Goal: Task Accomplishment & Management: Manage account settings

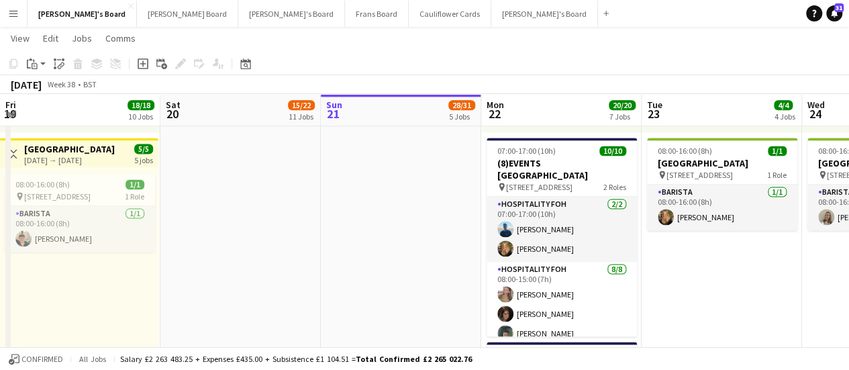
scroll to position [887, 0]
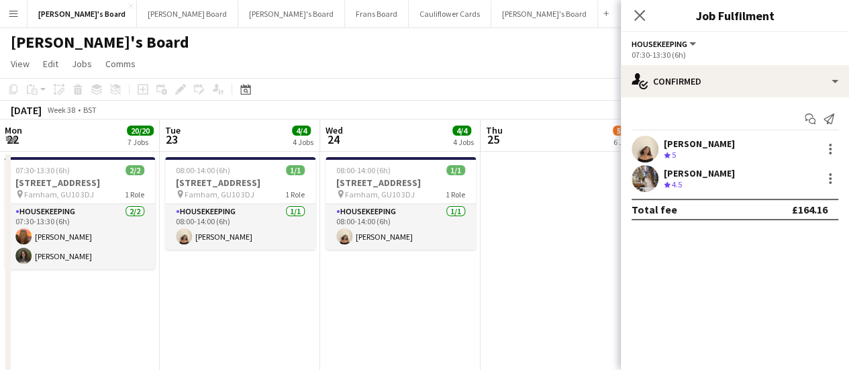
scroll to position [0, 352]
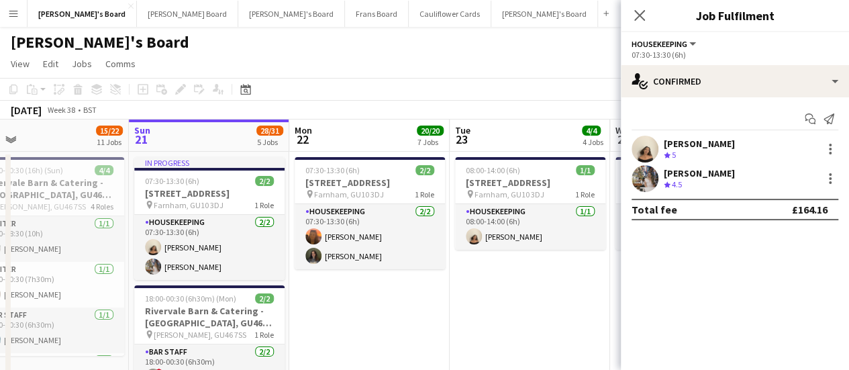
drag, startPoint x: 288, startPoint y: 281, endPoint x: 651, endPoint y: 347, distance: 368.9
click at [415, 313] on app-date-cell "07:30-13:30 (6h) 2/[STREET_ADDRESS] pin Farnham, GU10 3DJ 1 Role Housekeeping […" at bounding box center [369, 328] width 160 height 353
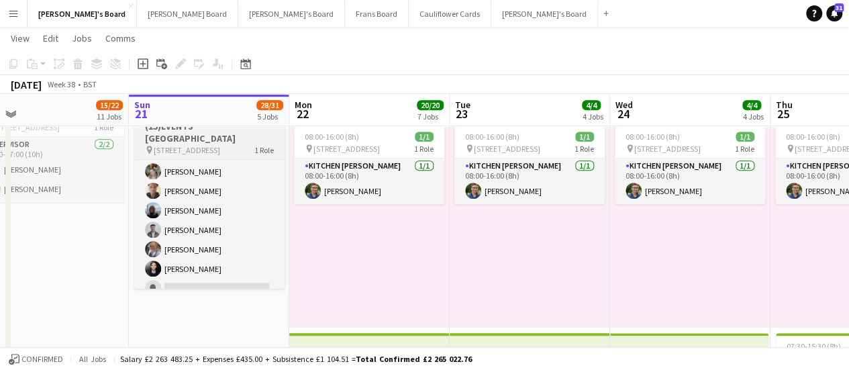
scroll to position [227, 0]
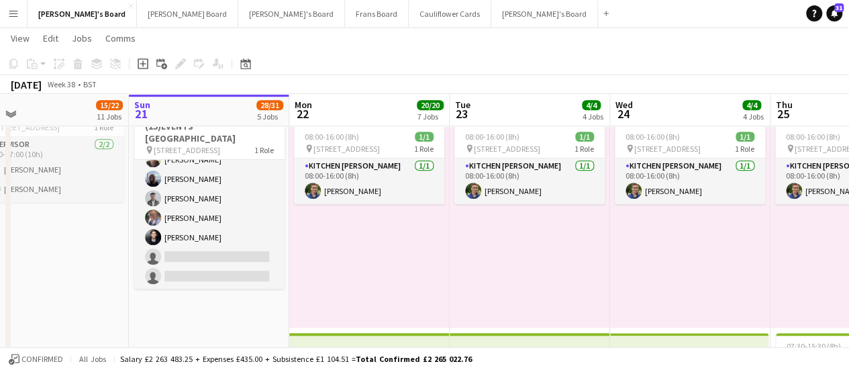
click at [13, 9] on app-icon "Menu" at bounding box center [13, 13] width 11 height 11
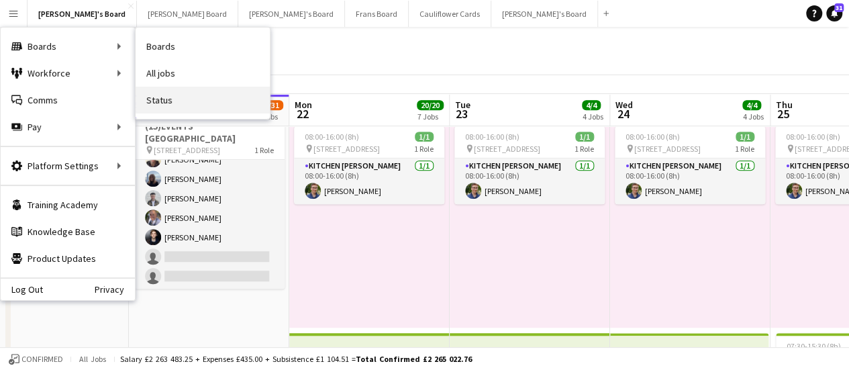
click at [191, 103] on link "Status" at bounding box center [203, 100] width 134 height 27
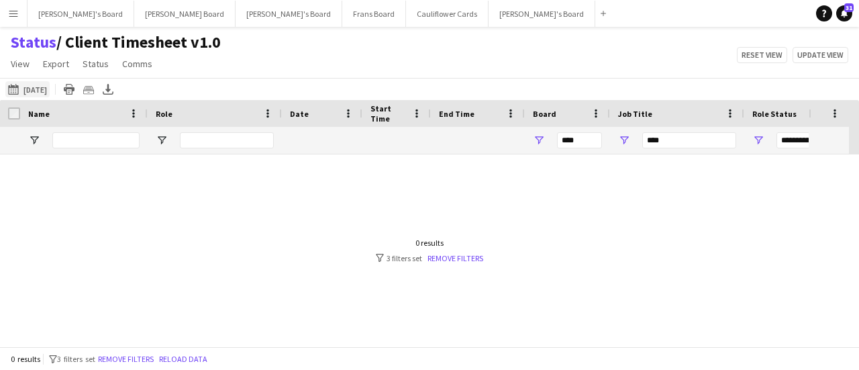
type input "***"
click at [19, 87] on app-icon "19-09-2025 to 21-09-2025" at bounding box center [15, 89] width 15 height 11
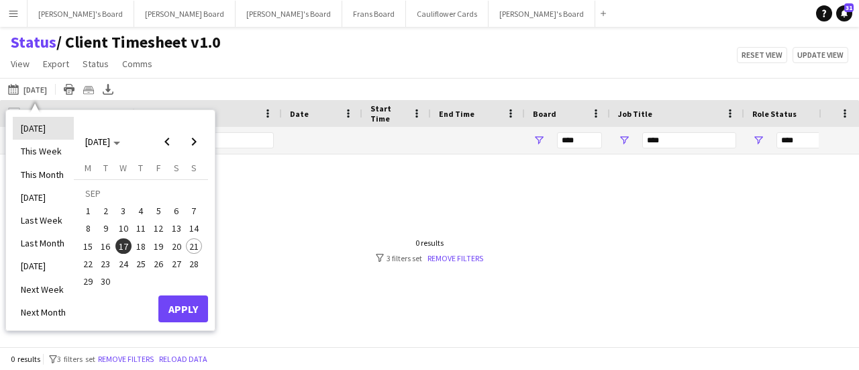
click at [32, 123] on li "[DATE]" at bounding box center [43, 128] width 61 height 23
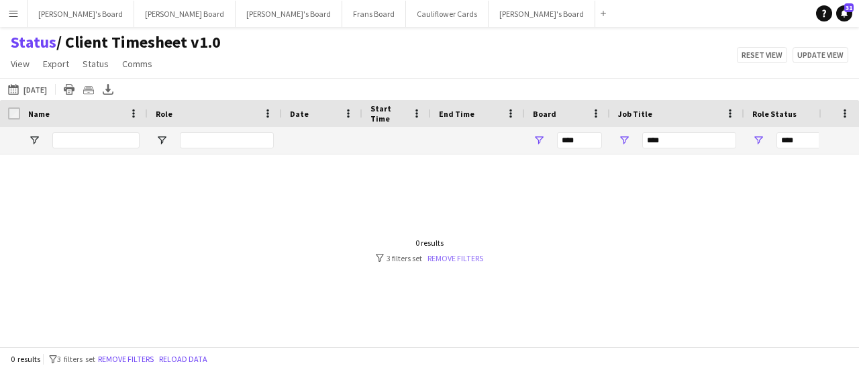
click at [456, 257] on link "Remove filters" at bounding box center [455, 258] width 56 height 10
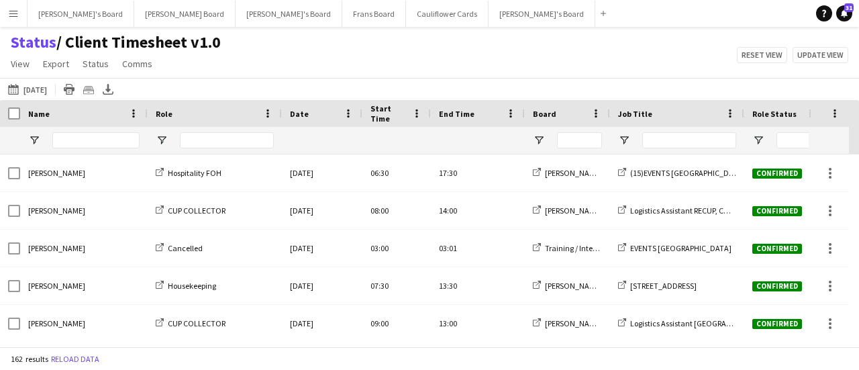
click at [540, 147] on div at bounding box center [567, 140] width 85 height 27
click at [541, 143] on span "Open Filter Menu" at bounding box center [539, 140] width 12 height 12
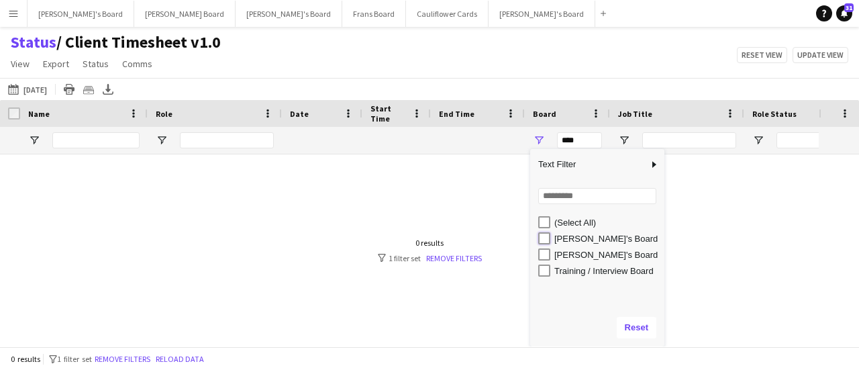
type input "**********"
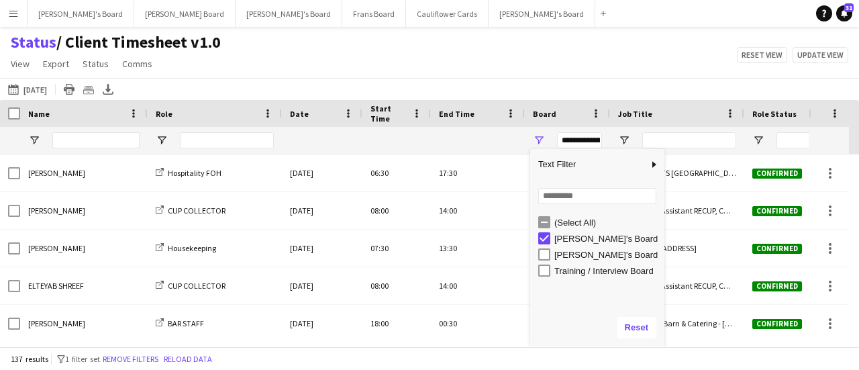
click at [647, 50] on div "Status / Client Timesheet v1.0 View Views Default view Airshow Accreditation Ai…" at bounding box center [429, 55] width 859 height 46
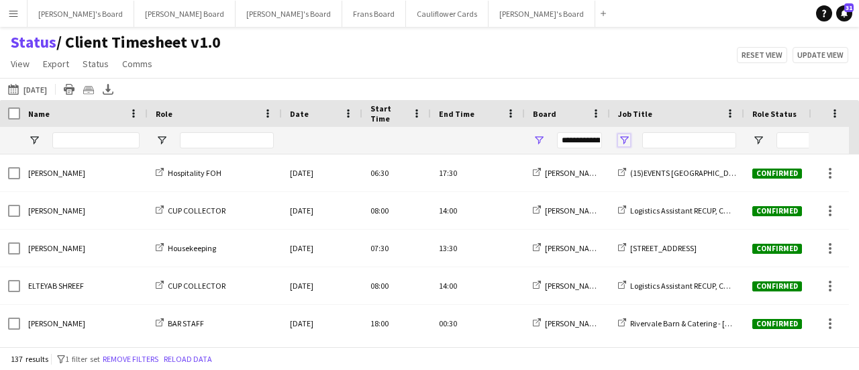
click at [626, 143] on span "Open Filter Menu" at bounding box center [624, 140] width 12 height 12
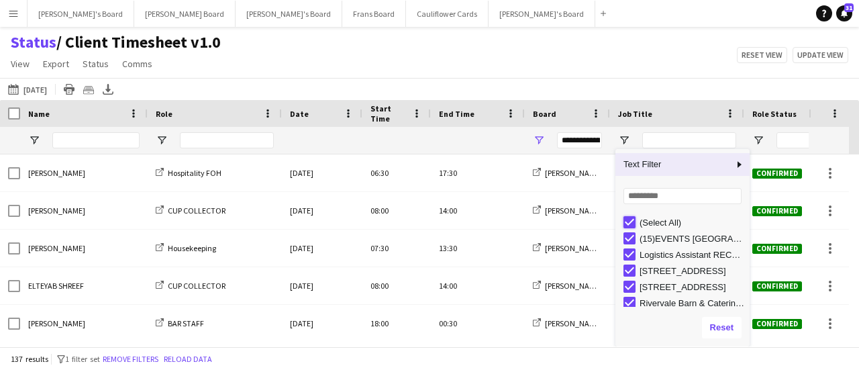
type input "***"
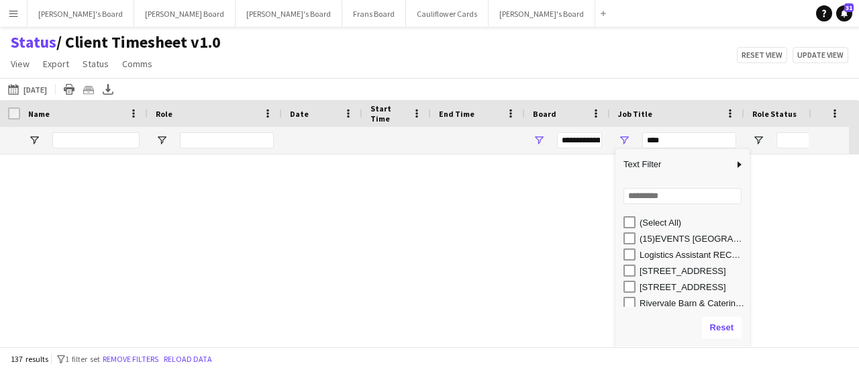
type input "***"
type input "**********"
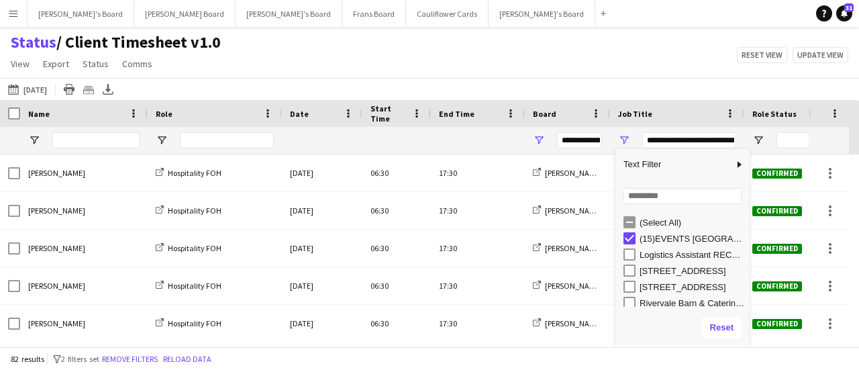
click at [581, 68] on div "Status / Client Timesheet v1.0 View Views Default view Airshow Accreditation Ai…" at bounding box center [429, 55] width 859 height 46
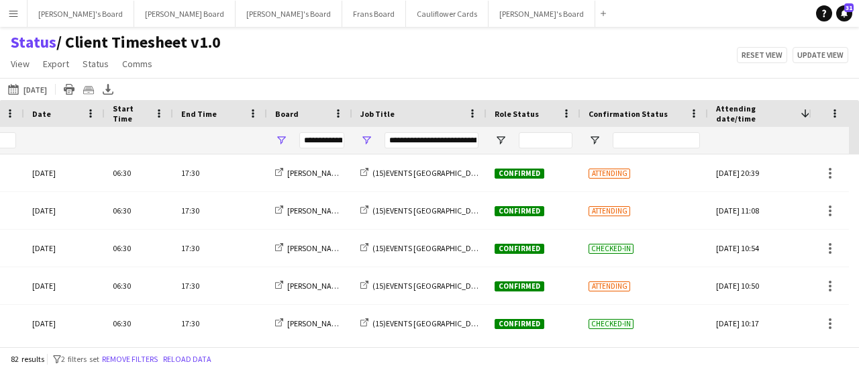
scroll to position [0, 284]
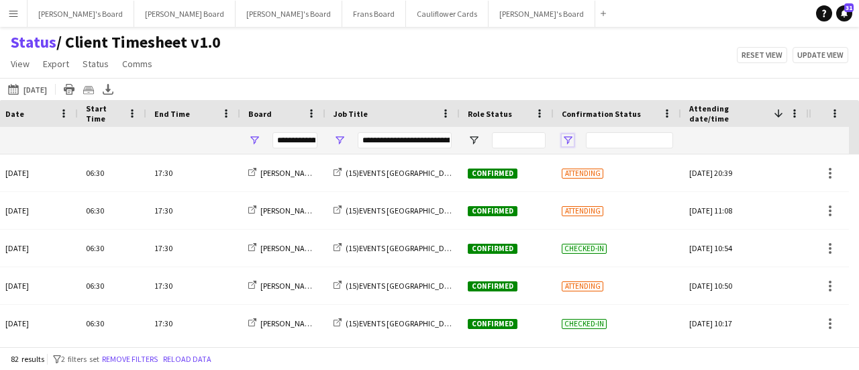
click at [568, 140] on span "Open Filter Menu" at bounding box center [568, 140] width 12 height 12
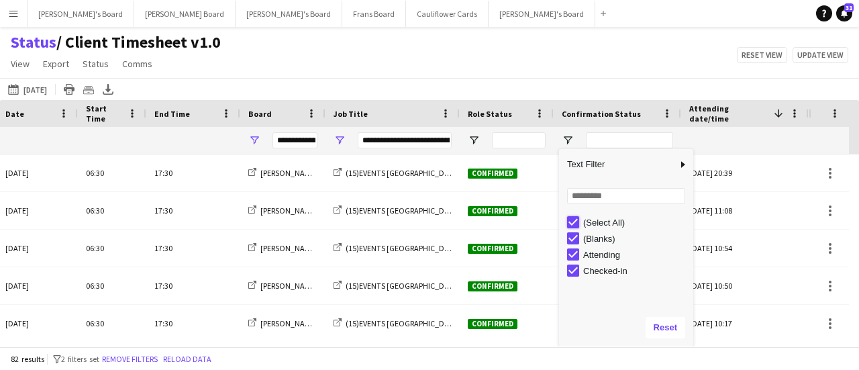
type input "***"
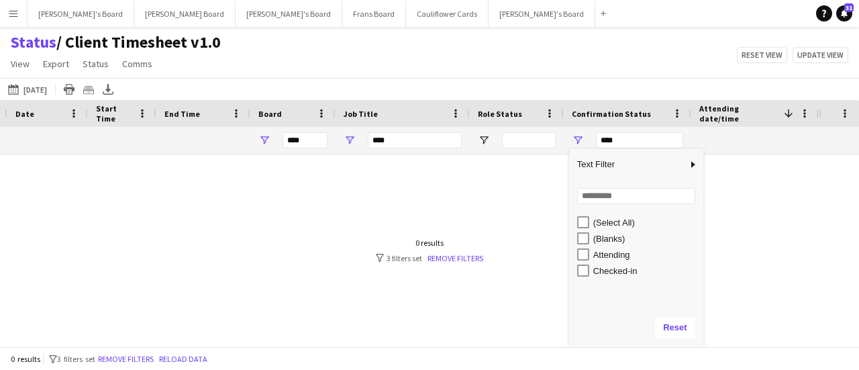
scroll to position [0, 274]
type input "**********"
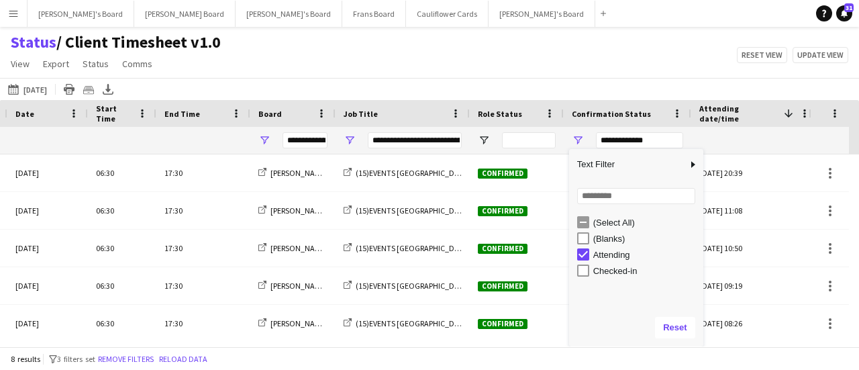
click at [622, 56] on div "Status / Client Timesheet v1.0 View Views Default view Airshow Accreditation Ai…" at bounding box center [429, 55] width 859 height 46
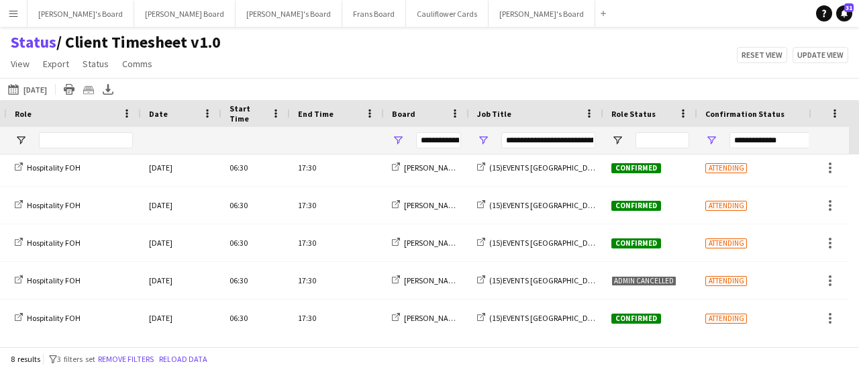
scroll to position [0, 0]
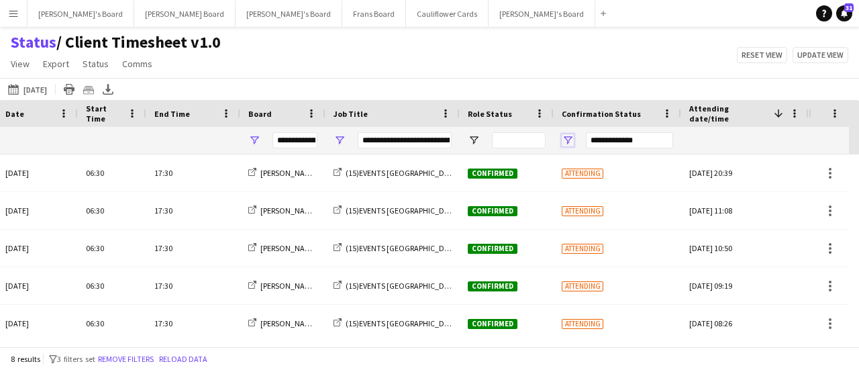
click at [568, 138] on span "Open Filter Menu" at bounding box center [568, 140] width 12 height 12
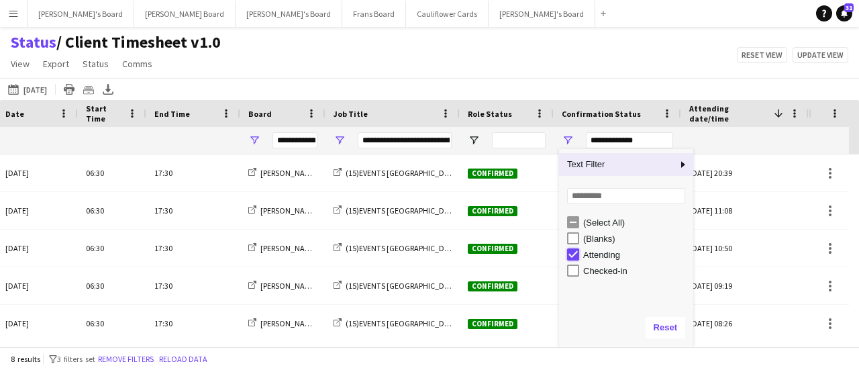
type input "***"
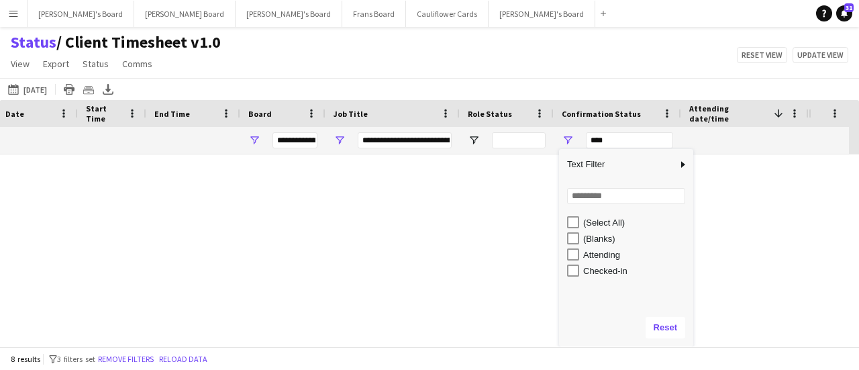
type input "***"
type input "**********"
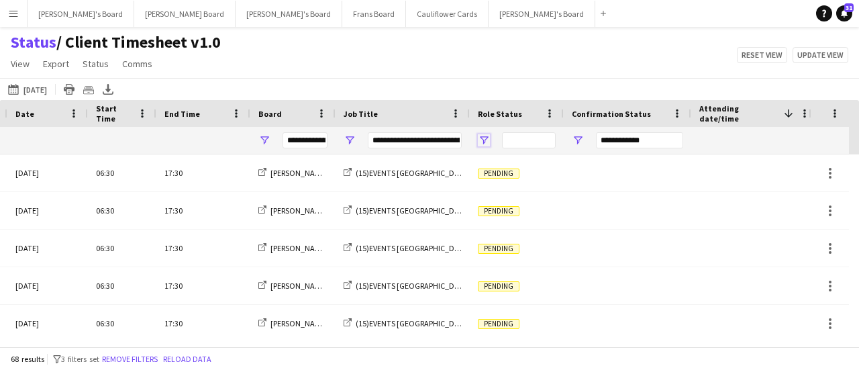
click at [488, 138] on span "Open Filter Menu" at bounding box center [484, 140] width 12 height 12
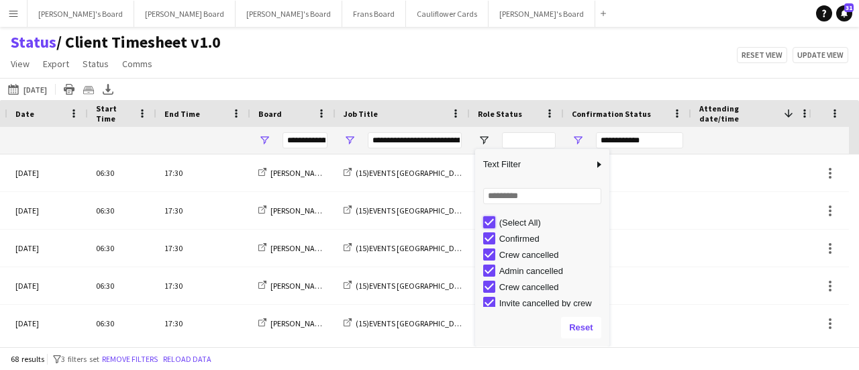
type input "***"
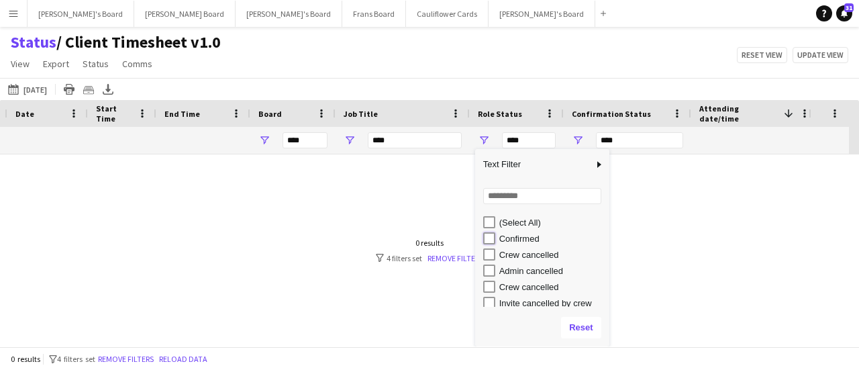
type input "**********"
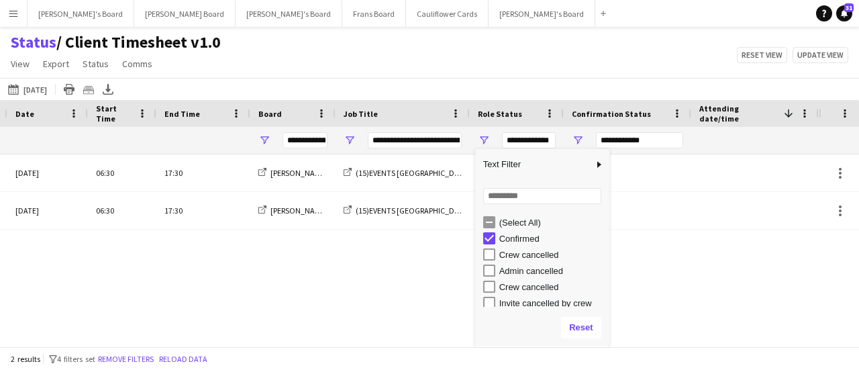
click at [503, 62] on div "Status / Client Timesheet v1.0 View Views Default view Airshow Accreditation Ai…" at bounding box center [429, 55] width 859 height 46
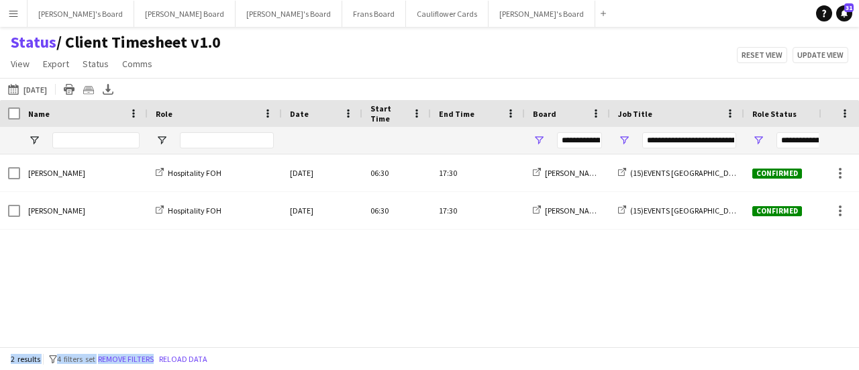
drag, startPoint x: 161, startPoint y: 369, endPoint x: 627, endPoint y: 340, distance: 466.5
click at [627, 340] on main "Status / Client Timesheet v1.0 View Views Default view Airshow Accreditation Ai…" at bounding box center [429, 189] width 859 height 325
click at [197, 97] on div "19-09-2025 to 21-09-2025 Today Today This Week This Month Yesterday Last Week L…" at bounding box center [429, 89] width 859 height 22
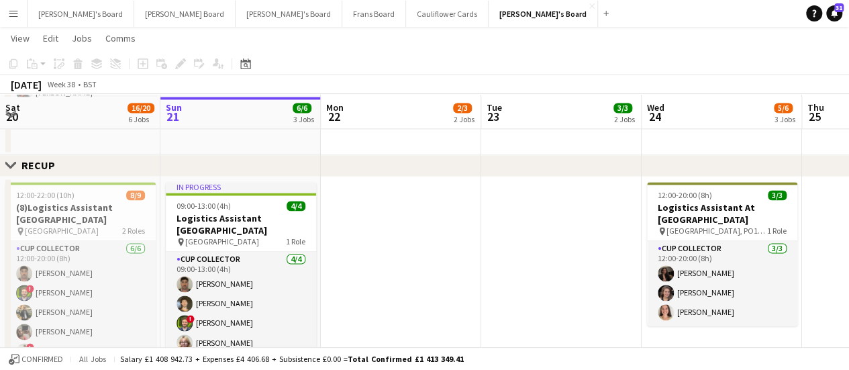
scroll to position [995, 0]
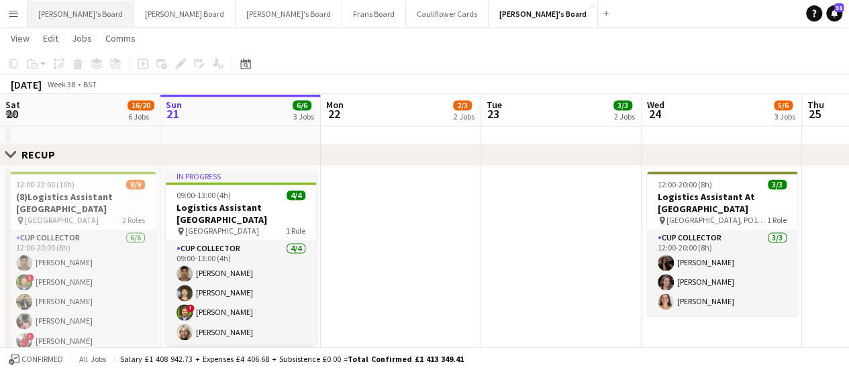
click at [64, 17] on button "[PERSON_NAME]'s Board Close" at bounding box center [81, 14] width 107 height 26
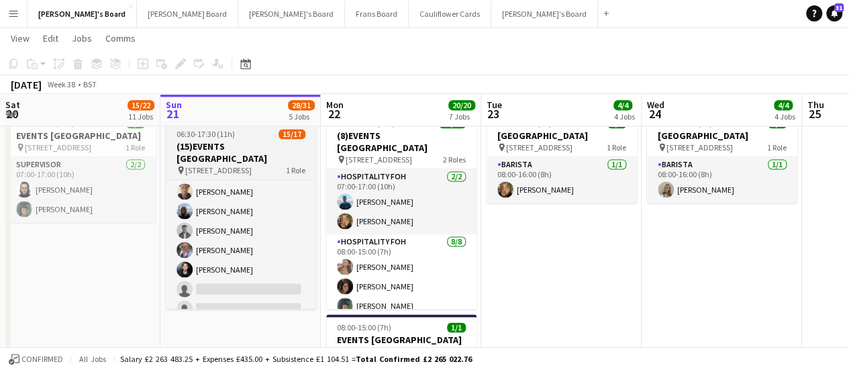
scroll to position [227, 0]
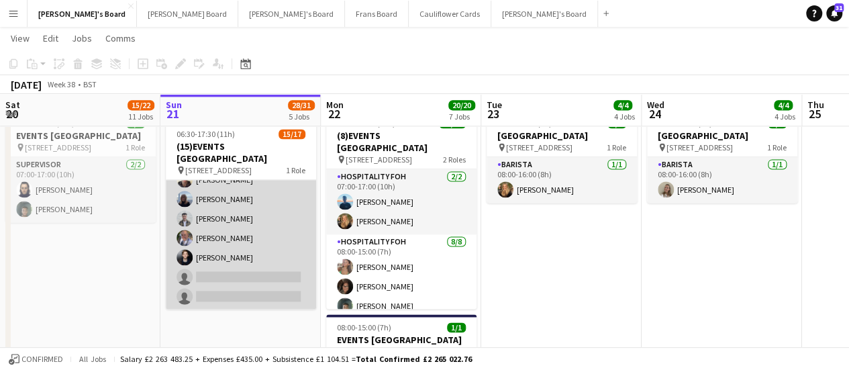
click at [230, 200] on app-card-role "Hospitality FOH 33A 15/17 06:30-17:30 (11h) Zoe Boslem Caitlin Allan Megan Elli…" at bounding box center [241, 130] width 150 height 357
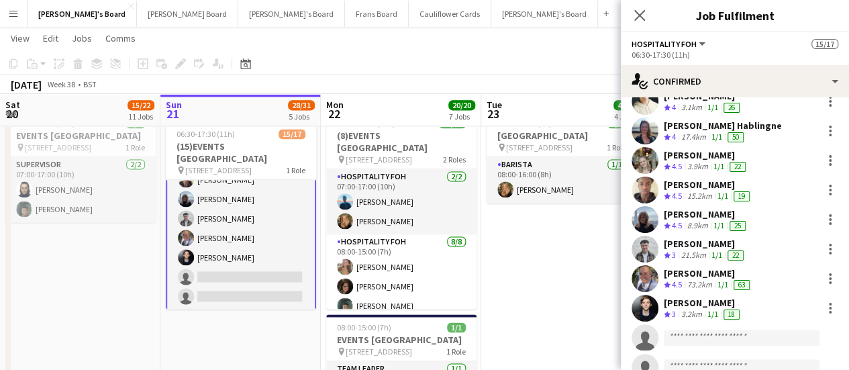
scroll to position [258, 0]
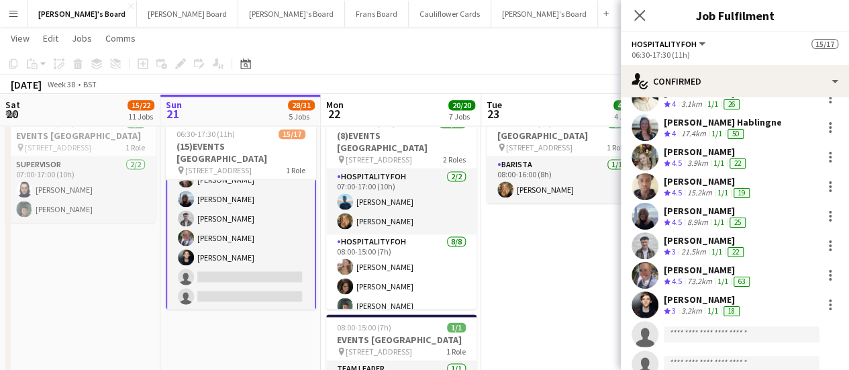
click at [680, 218] on span "4.5" at bounding box center [677, 222] width 10 height 10
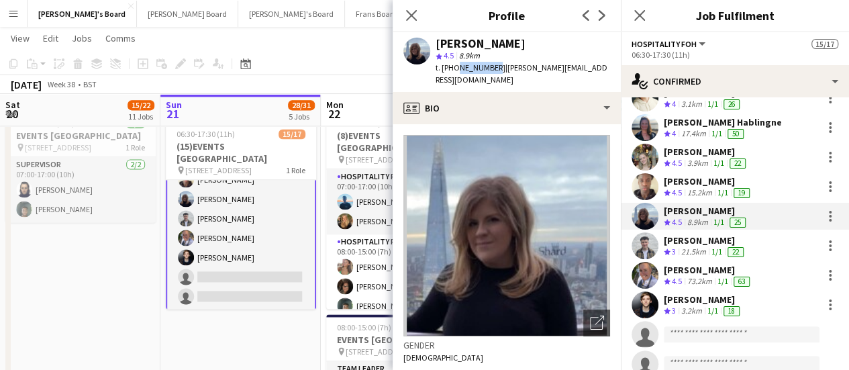
drag, startPoint x: 491, startPoint y: 65, endPoint x: 454, endPoint y: 66, distance: 37.6
click at [454, 66] on span "t. +447794029521" at bounding box center [470, 67] width 70 height 10
click at [493, 69] on span "t. +447794029521" at bounding box center [470, 67] width 70 height 10
click at [491, 68] on span "t. +447794029521" at bounding box center [470, 67] width 70 height 10
drag, startPoint x: 492, startPoint y: 68, endPoint x: 453, endPoint y: 63, distance: 39.9
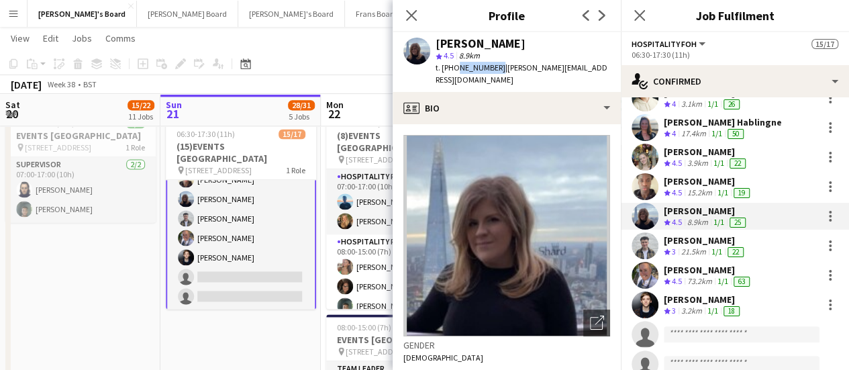
click at [453, 63] on span "t. +447794029521" at bounding box center [470, 67] width 70 height 10
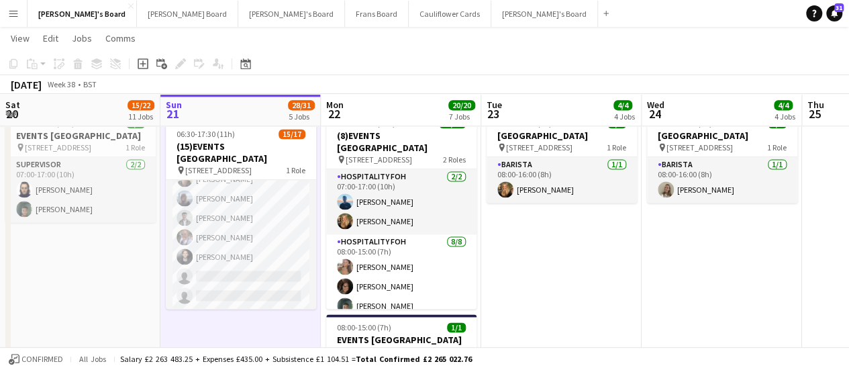
scroll to position [227, 0]
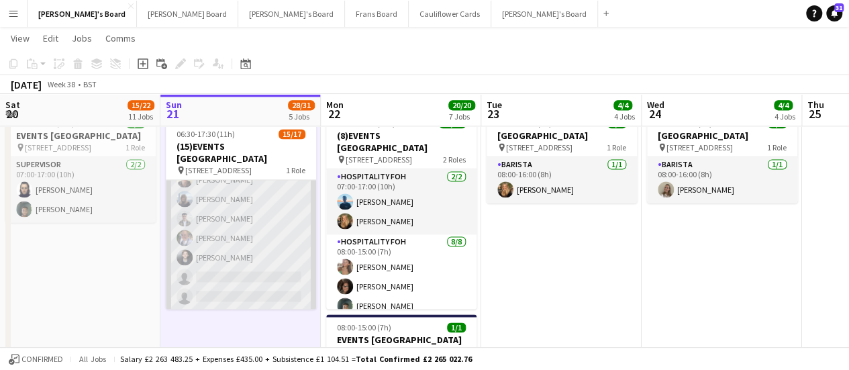
click at [248, 208] on app-card-role "Hospitality FOH 33A 15/17 06:30-17:30 (11h) Zoe Boslem Caitlin Allan Megan Elli…" at bounding box center [241, 130] width 150 height 357
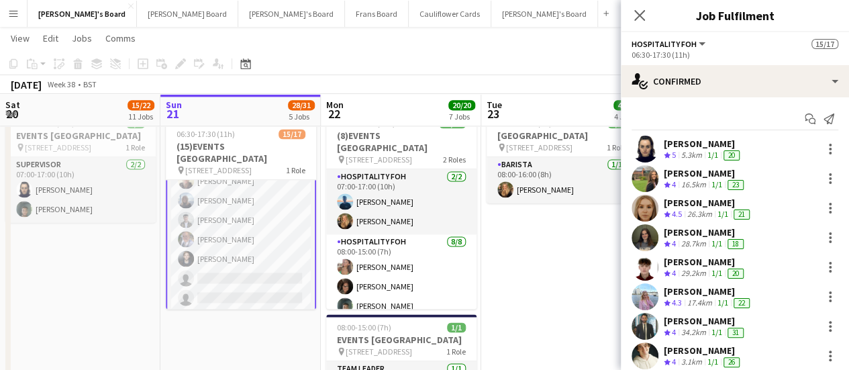
scroll to position [229, 0]
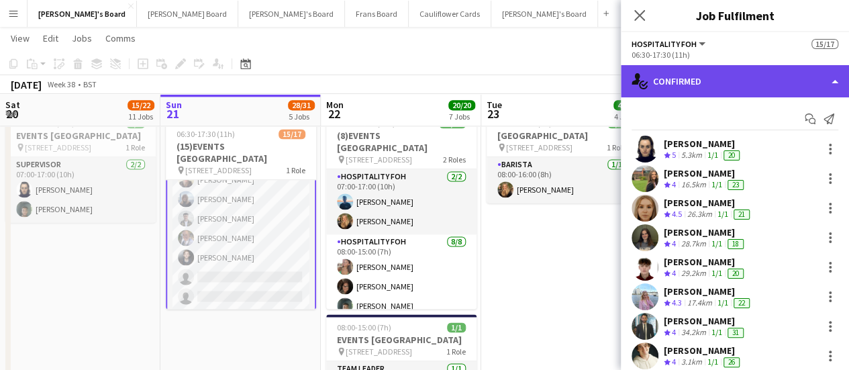
drag, startPoint x: 688, startPoint y: 80, endPoint x: 766, endPoint y: 81, distance: 77.8
click at [766, 81] on div "single-neutral-actions-check-2 Confirmed" at bounding box center [735, 81] width 228 height 32
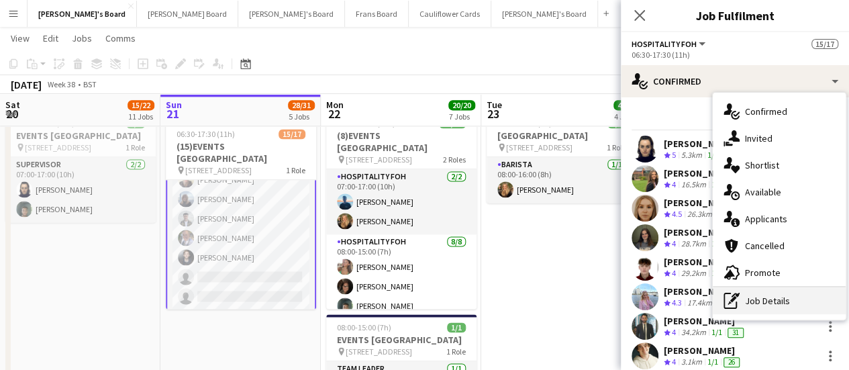
click at [766, 309] on div "pen-write Job Details" at bounding box center [778, 300] width 133 height 27
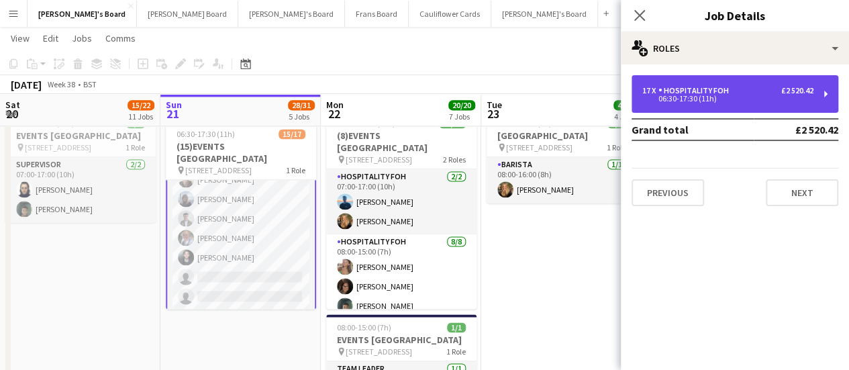
click at [703, 89] on div "Hospitality FOH" at bounding box center [696, 90] width 76 height 9
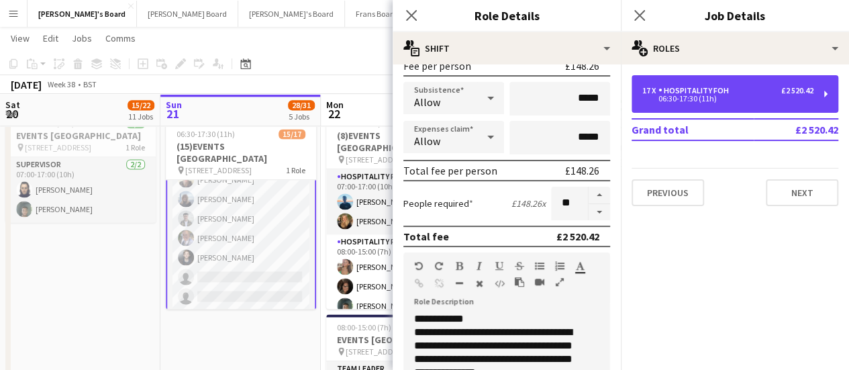
scroll to position [227, 0]
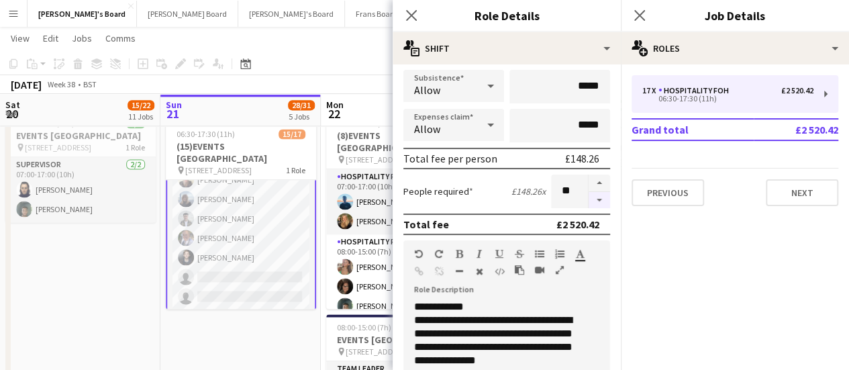
click at [592, 196] on button "button" at bounding box center [598, 200] width 21 height 17
click at [588, 201] on button "button" at bounding box center [598, 200] width 21 height 17
type input "**"
click at [240, 308] on app-card-role "Hospitality FOH 33A 15/17 06:30-17:30 (11h) Zoe Boslem Caitlin Allan Megan Elli…" at bounding box center [241, 131] width 150 height 360
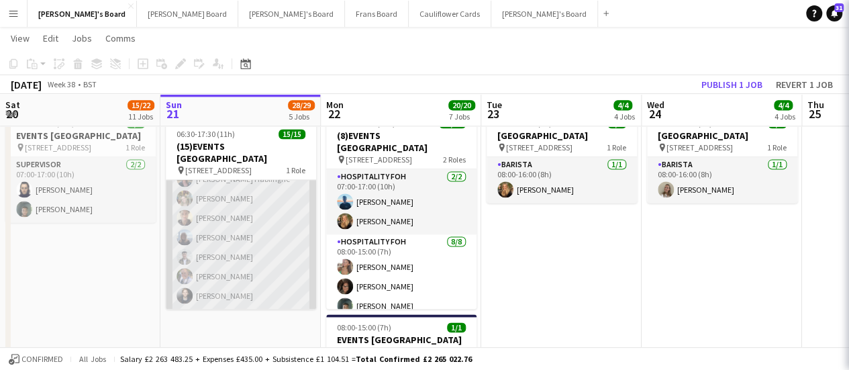
scroll to position [189, 0]
click at [215, 216] on app-card-role "Hospitality FOH 15/15 06:30-17:30 (11h) Zoe Boslem Caitlin Allan Megan Ellis Ka…" at bounding box center [241, 150] width 150 height 318
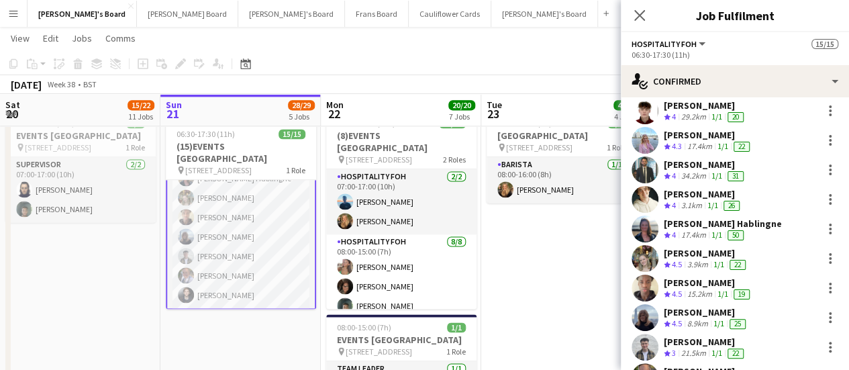
scroll to position [172, 0]
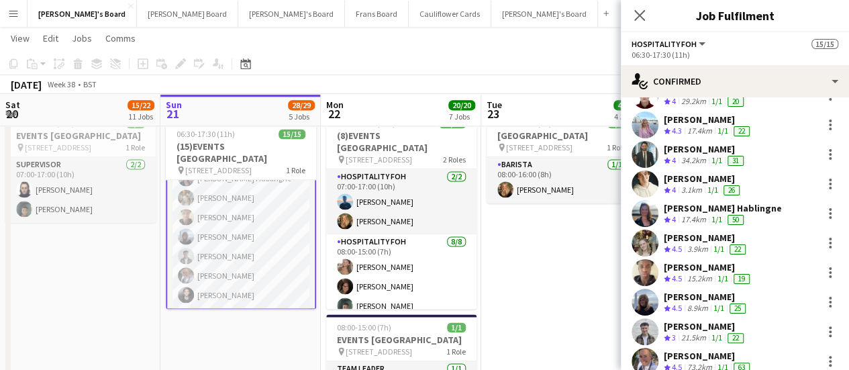
click at [695, 273] on div "15.2km" at bounding box center [699, 278] width 30 height 11
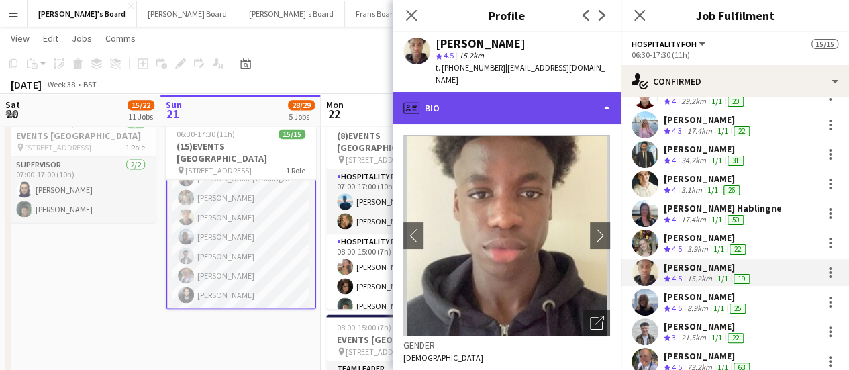
click at [494, 92] on div "profile Bio" at bounding box center [506, 108] width 228 height 32
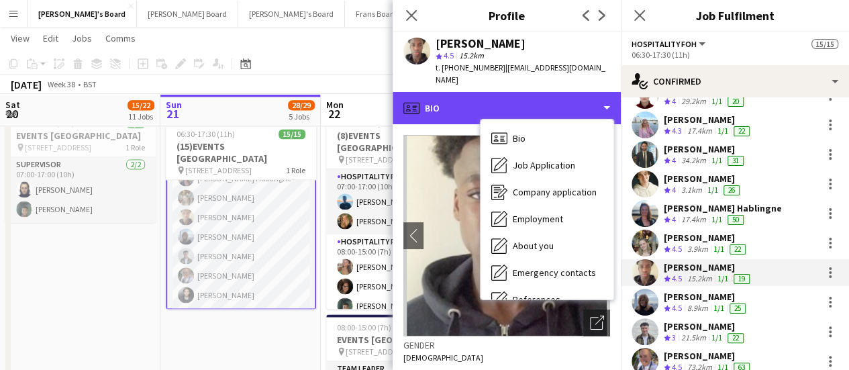
scroll to position [207, 0]
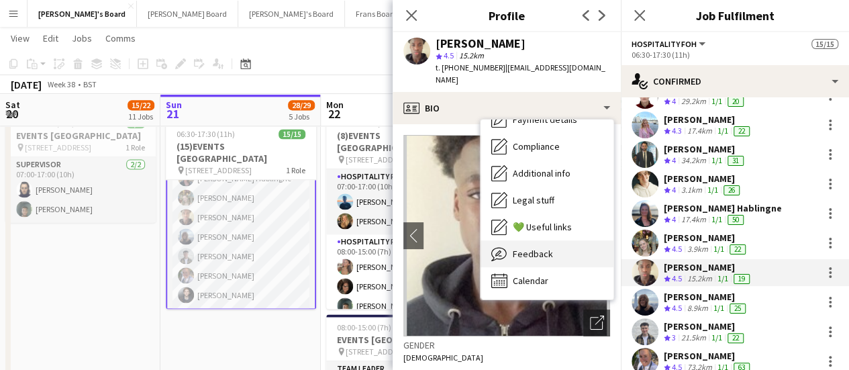
click at [563, 240] on div "Feedback Feedback" at bounding box center [546, 253] width 133 height 27
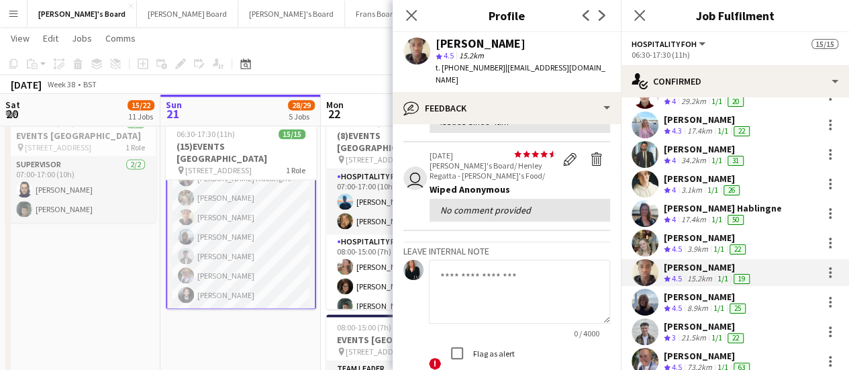
scroll to position [152, 0]
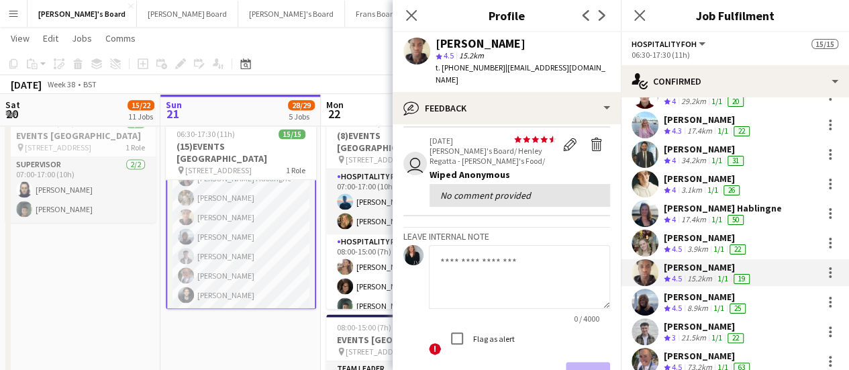
click at [442, 260] on textarea at bounding box center [519, 277] width 181 height 64
type textarea "*"
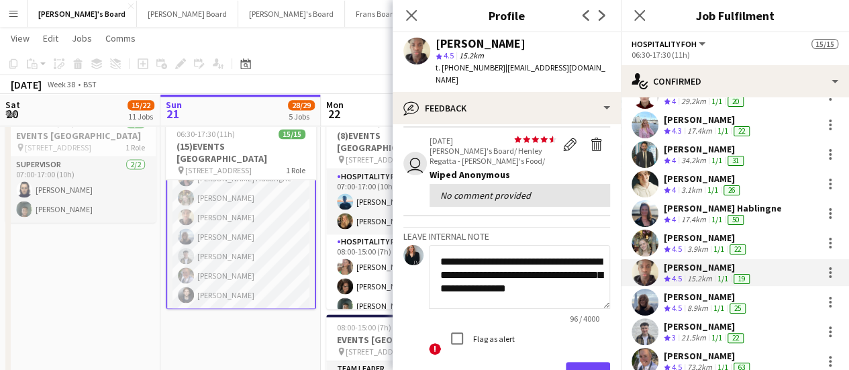
scroll to position [0, 0]
type textarea "**********"
click at [585, 366] on button "Save" at bounding box center [588, 375] width 44 height 27
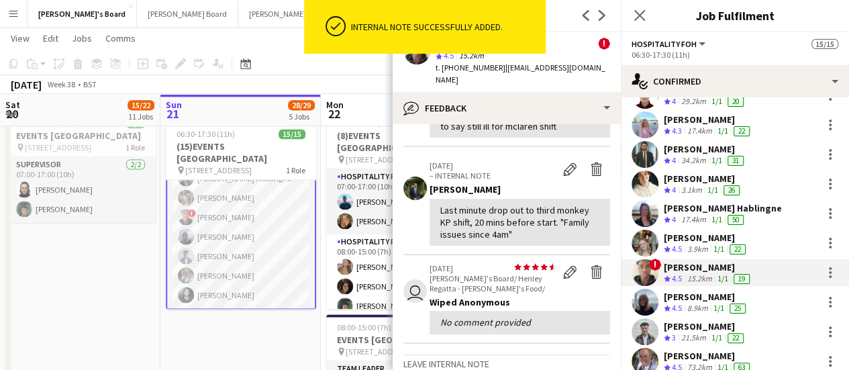
scroll to position [278, 0]
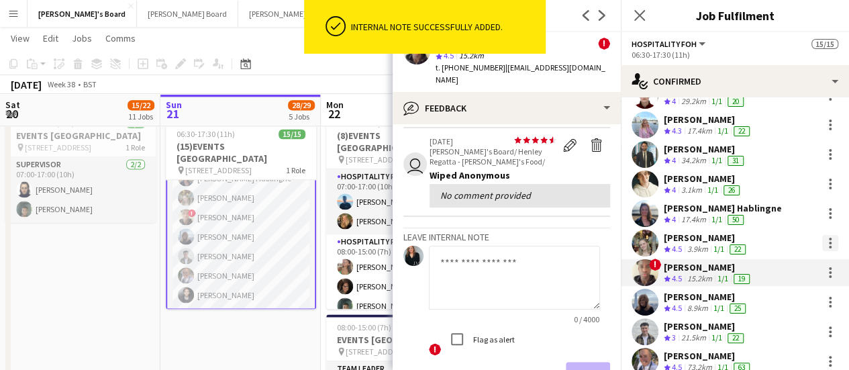
click at [829, 242] on div at bounding box center [830, 243] width 3 height 3
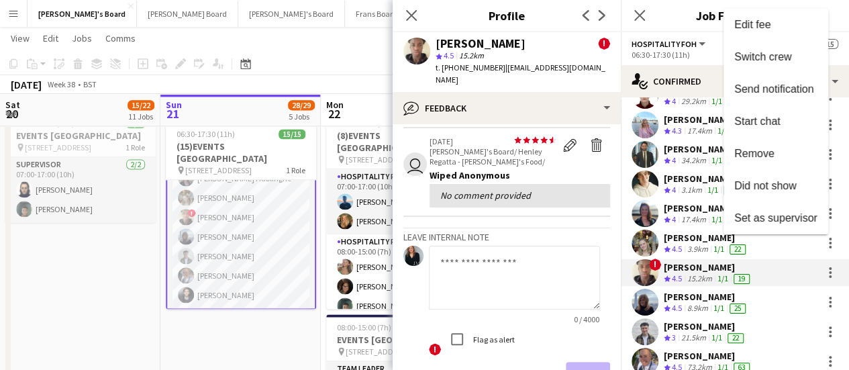
click at [845, 280] on div at bounding box center [424, 185] width 849 height 370
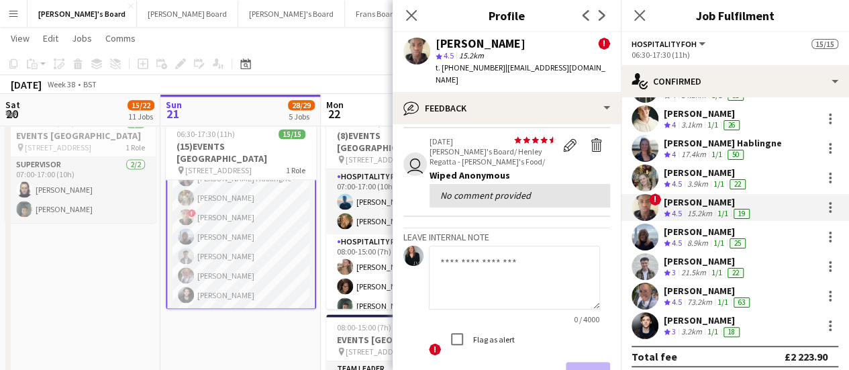
scroll to position [244, 0]
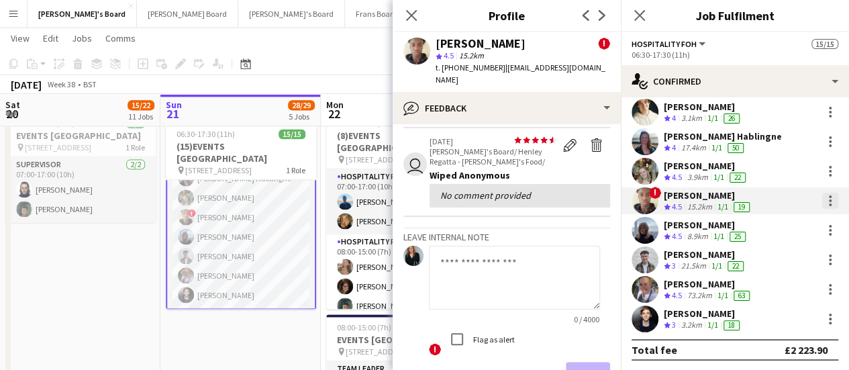
click at [829, 199] on div at bounding box center [830, 200] width 3 height 3
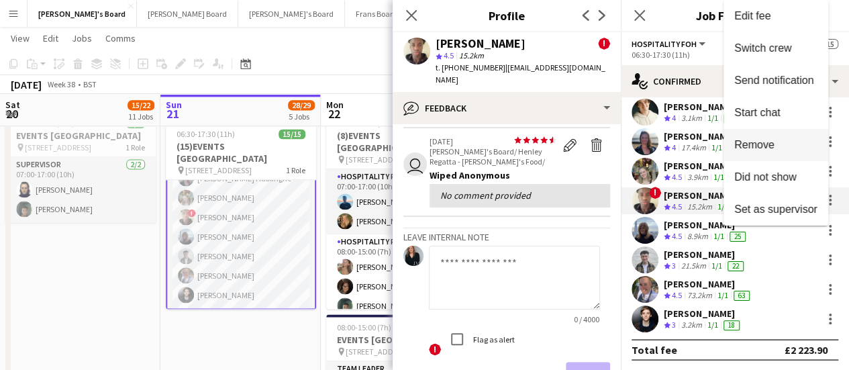
click at [763, 148] on span "Remove" at bounding box center [754, 144] width 40 height 11
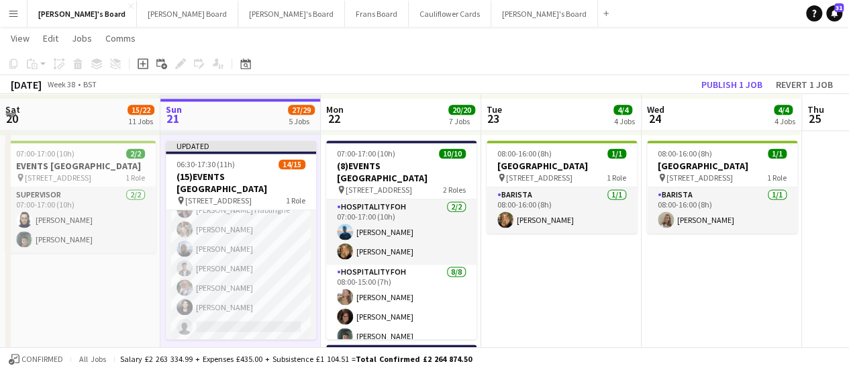
scroll to position [894, 0]
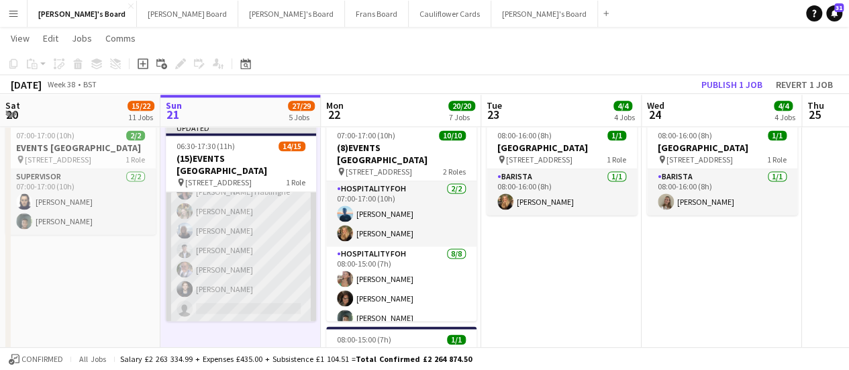
click at [268, 201] on app-card-role "Hospitality FOH 33A 14/15 06:30-17:30 (11h) Zoe Boslem Caitlin Allan Megan Elli…" at bounding box center [241, 162] width 150 height 318
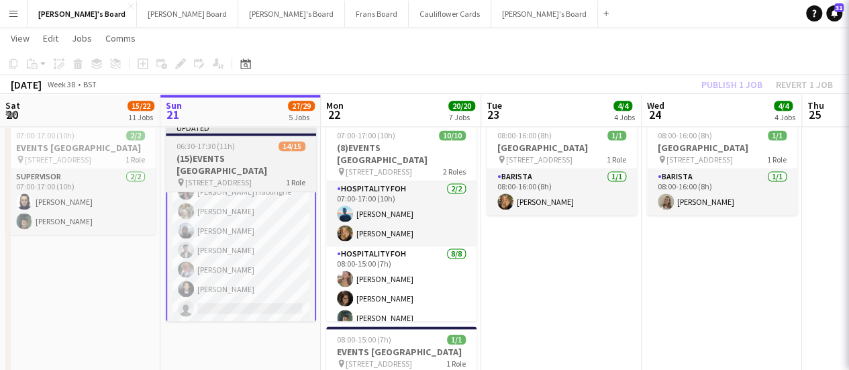
click at [239, 154] on h3 "(15)EVENTS [GEOGRAPHIC_DATA]" at bounding box center [241, 164] width 150 height 24
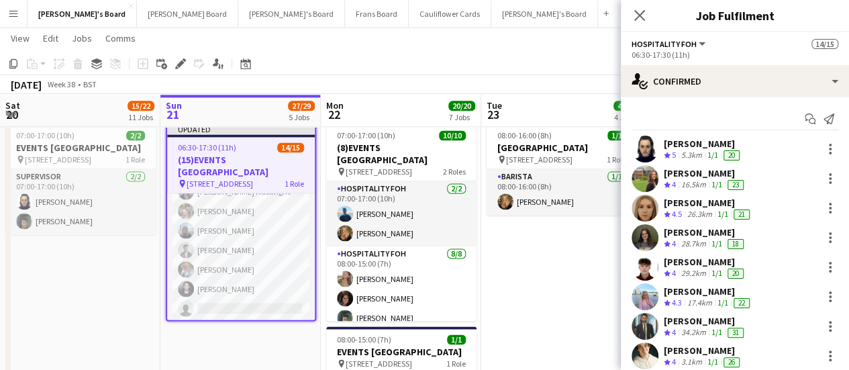
scroll to position [189, 0]
click at [181, 60] on icon "Edit" at bounding box center [180, 63] width 11 height 11
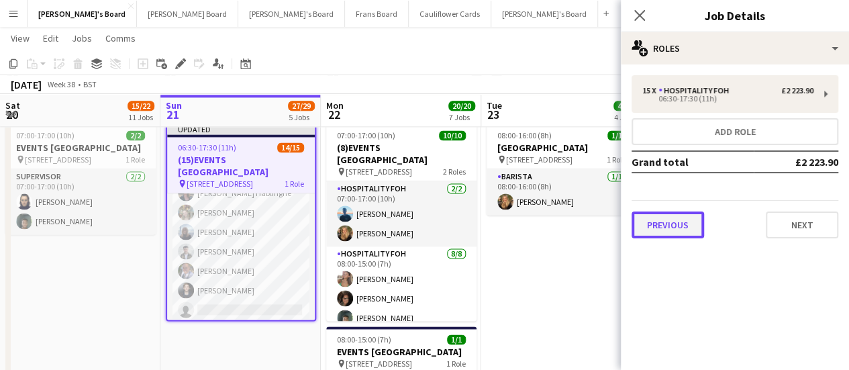
click at [660, 233] on button "Previous" at bounding box center [667, 224] width 72 height 27
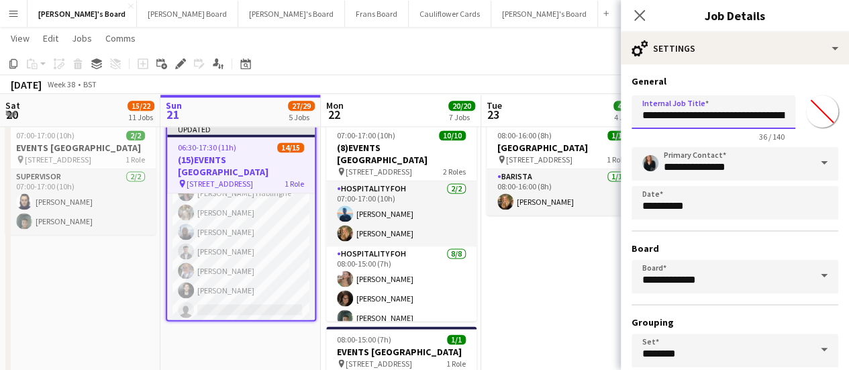
drag, startPoint x: 661, startPoint y: 113, endPoint x: 617, endPoint y: 110, distance: 44.4
type input "**********"
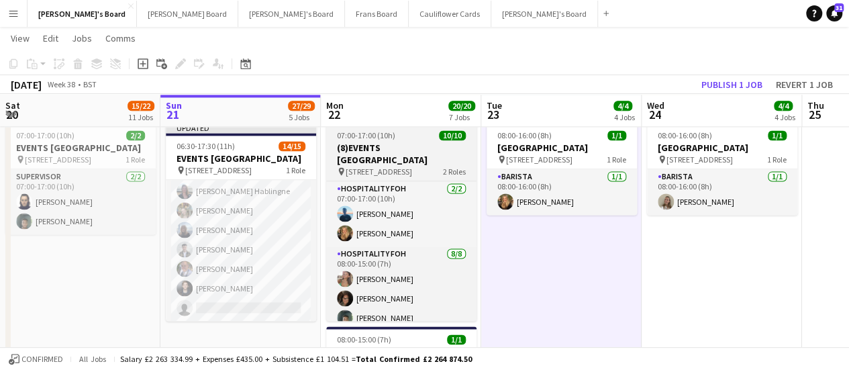
click at [398, 144] on h3 "(8)EVENTS [GEOGRAPHIC_DATA]" at bounding box center [401, 154] width 150 height 24
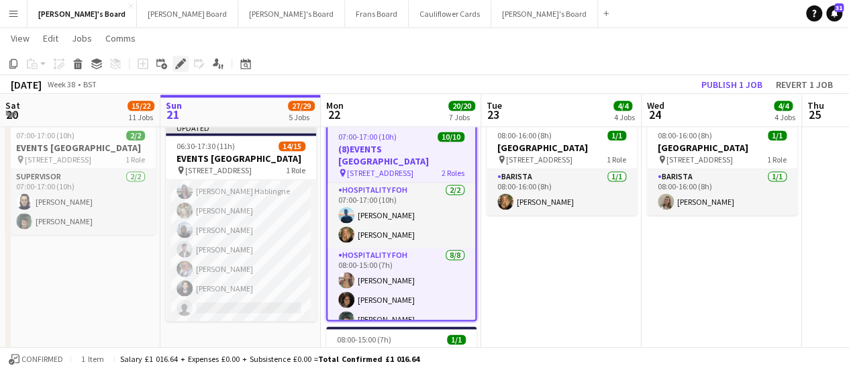
click at [178, 62] on icon "Edit" at bounding box center [180, 63] width 11 height 11
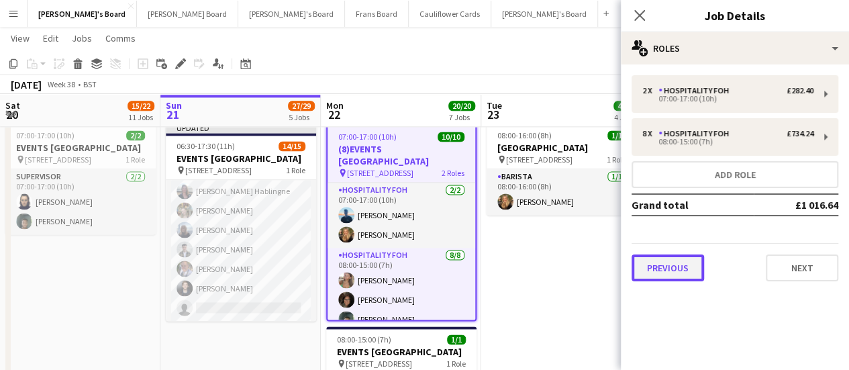
click at [667, 272] on button "Previous" at bounding box center [667, 267] width 72 height 27
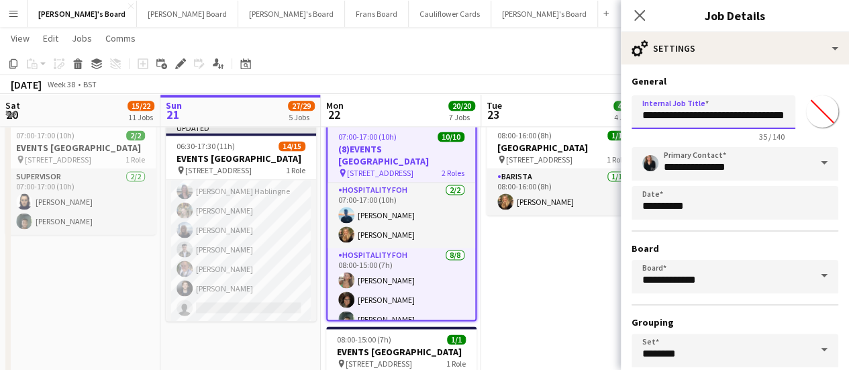
drag, startPoint x: 651, startPoint y: 111, endPoint x: 588, endPoint y: 96, distance: 64.8
type input "**********"
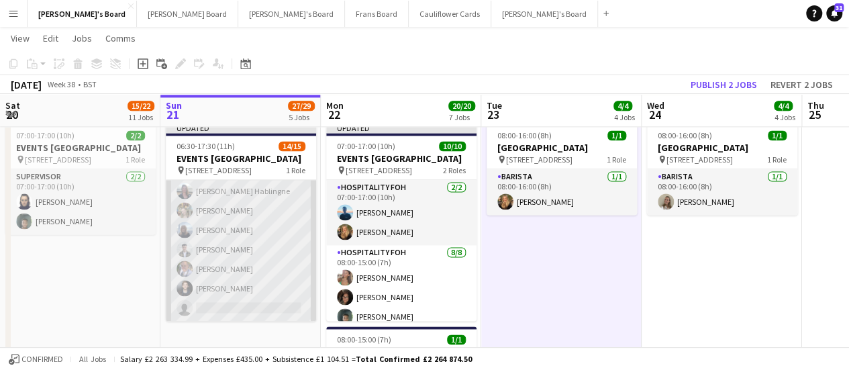
click at [233, 209] on app-card-role "Hospitality FOH 33A 14/15 06:30-17:30 (11h) Zoe Boslem Caitlin Allan Megan Elli…" at bounding box center [241, 162] width 150 height 318
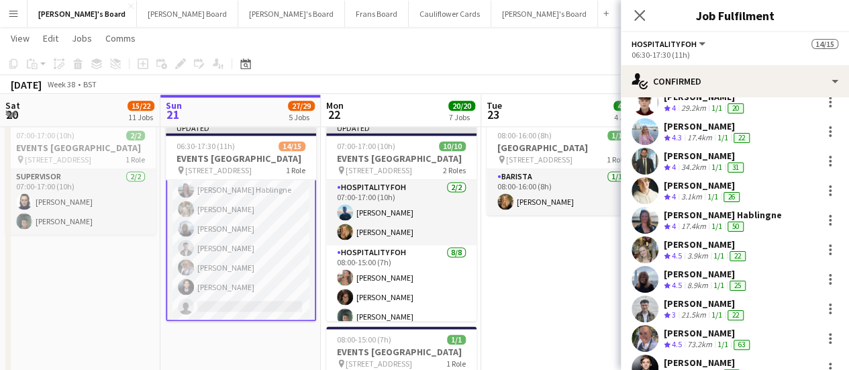
scroll to position [172, 0]
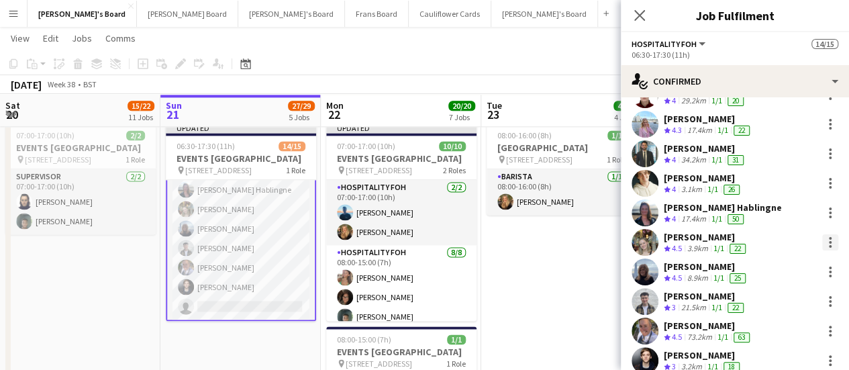
click at [822, 244] on div at bounding box center [830, 242] width 16 height 16
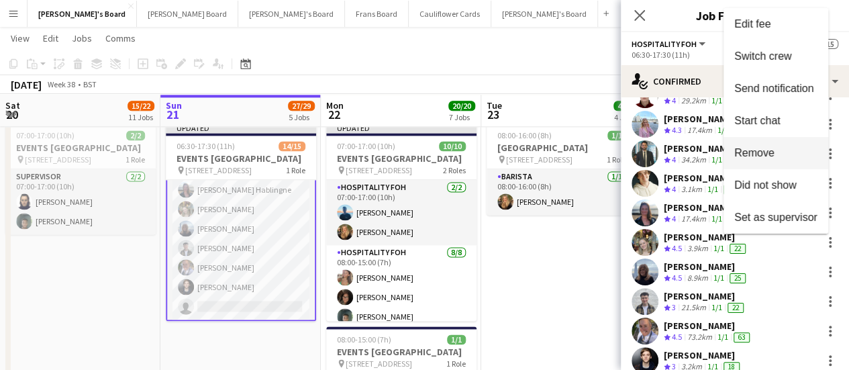
click at [774, 163] on button "Remove" at bounding box center [775, 153] width 105 height 32
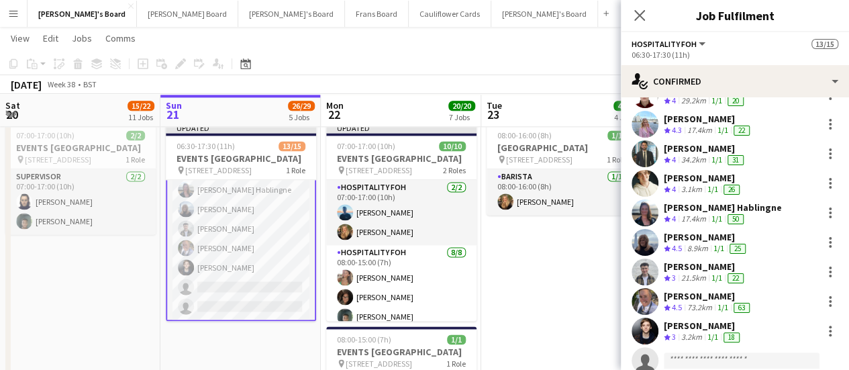
click at [228, 216] on app-card-role "Hospitality FOH 33A 13/15 06:30-17:30 (11h) Zoe Boslem Caitlin Allan Megan Elli…" at bounding box center [241, 160] width 150 height 321
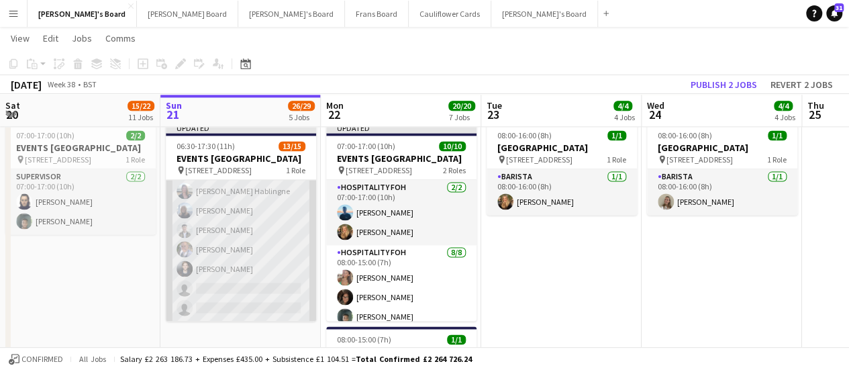
scroll to position [189, 0]
click at [254, 229] on app-card-role "Hospitality FOH 33A 13/15 06:30-17:30 (11h) Zoe Boslem Caitlin Allan Megan Elli…" at bounding box center [241, 162] width 150 height 318
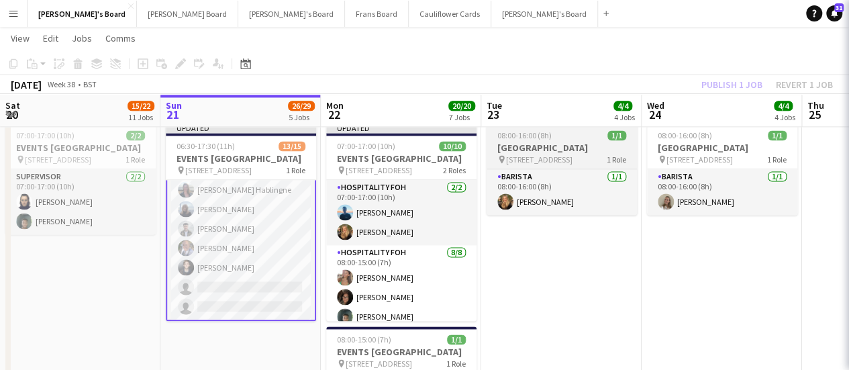
scroll to position [190, 0]
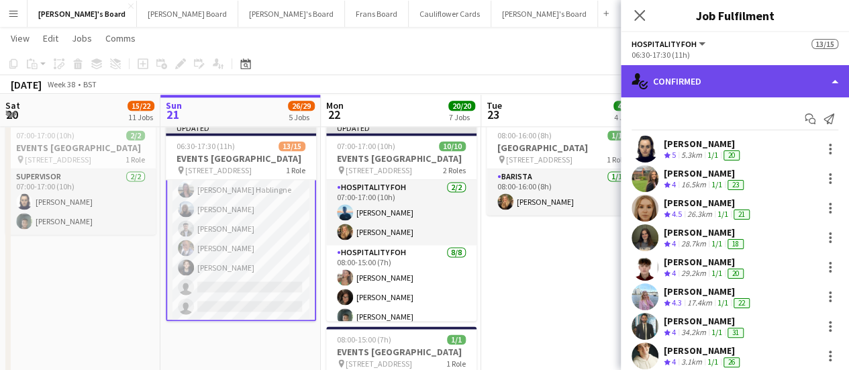
click at [726, 74] on div "single-neutral-actions-check-2 Confirmed" at bounding box center [735, 81] width 228 height 32
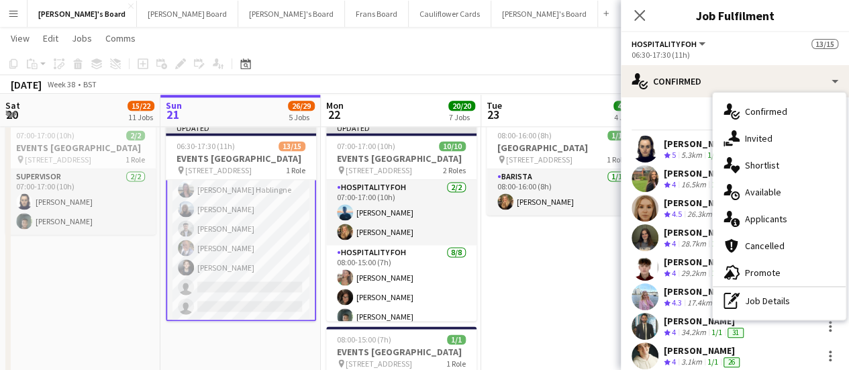
drag, startPoint x: 790, startPoint y: 303, endPoint x: 796, endPoint y: 309, distance: 8.1
click at [796, 309] on div "pen-write Job Details" at bounding box center [778, 300] width 133 height 27
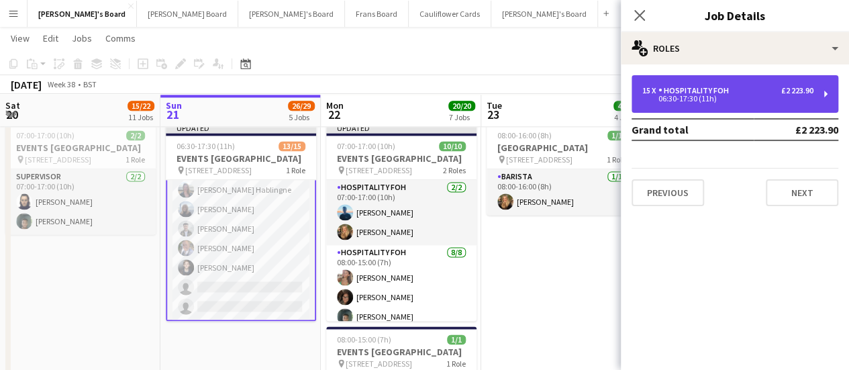
click at [695, 95] on div "06:30-17:30 (11h)" at bounding box center [727, 98] width 171 height 7
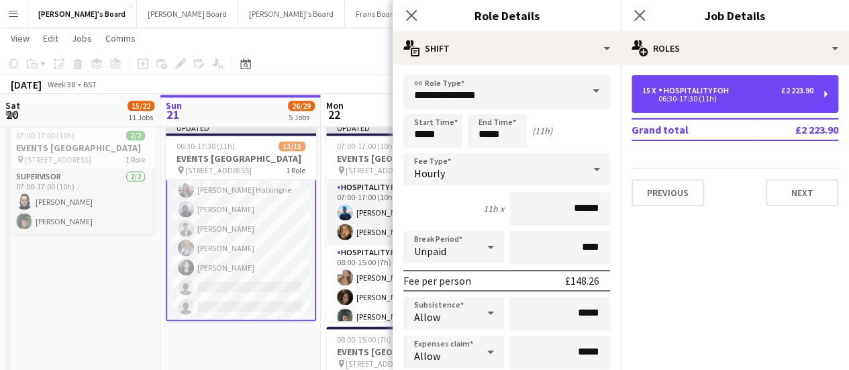
scroll to position [180, 0]
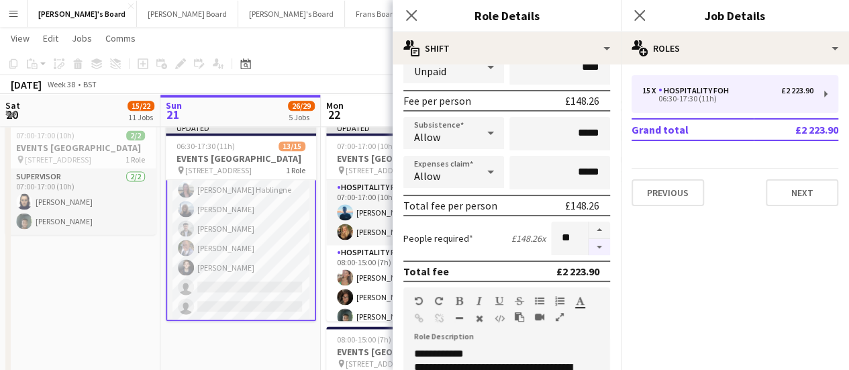
click at [588, 246] on button "button" at bounding box center [598, 247] width 21 height 17
type input "**"
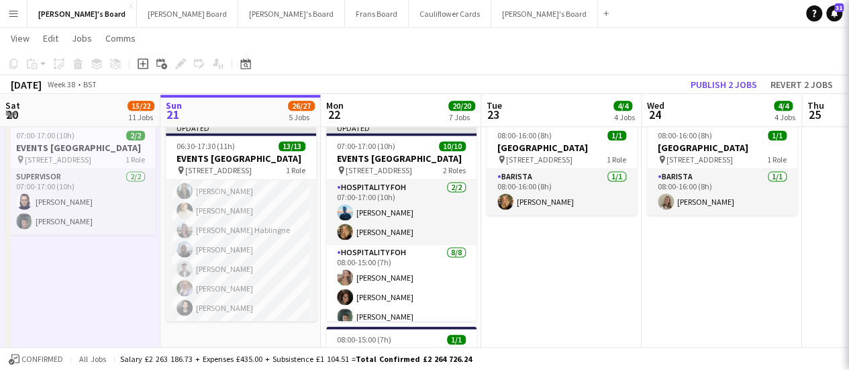
scroll to position [150, 0]
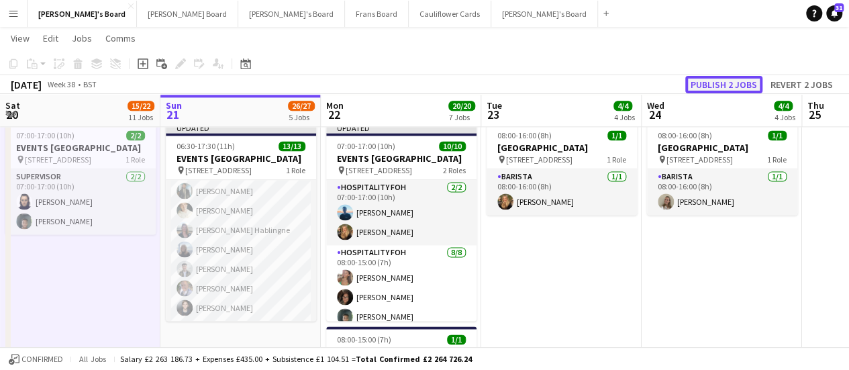
click at [741, 77] on button "Publish 2 jobs" at bounding box center [723, 84] width 77 height 17
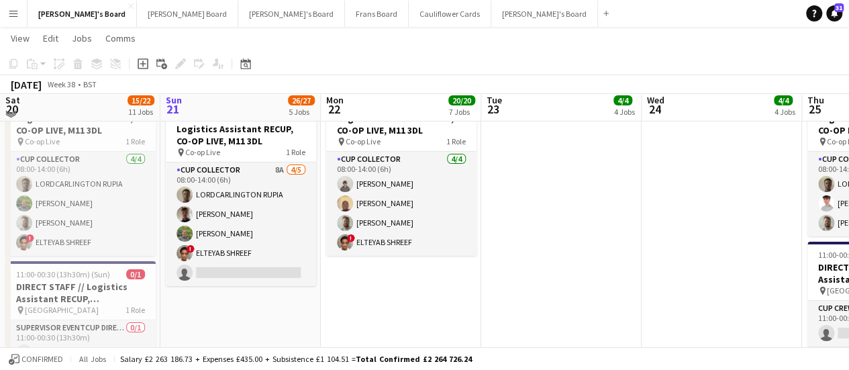
scroll to position [2212, 0]
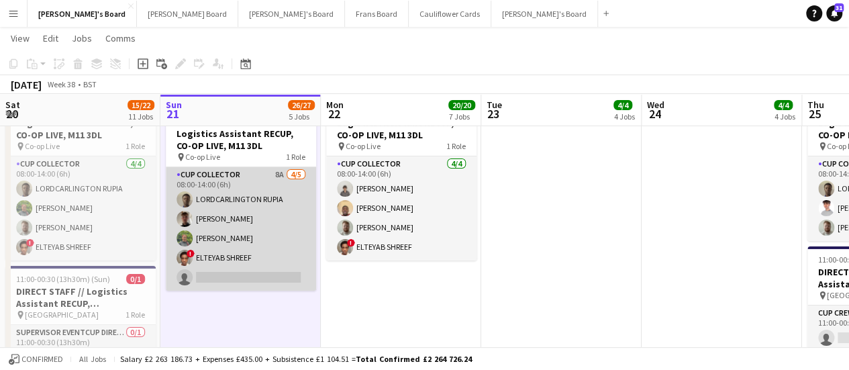
click at [295, 197] on app-card-role "CUP COLLECTOR 8A 4/5 08:00-14:00 (6h) LORDCARLINGTON RUPIA Henry Burrows Georgi…" at bounding box center [241, 228] width 150 height 123
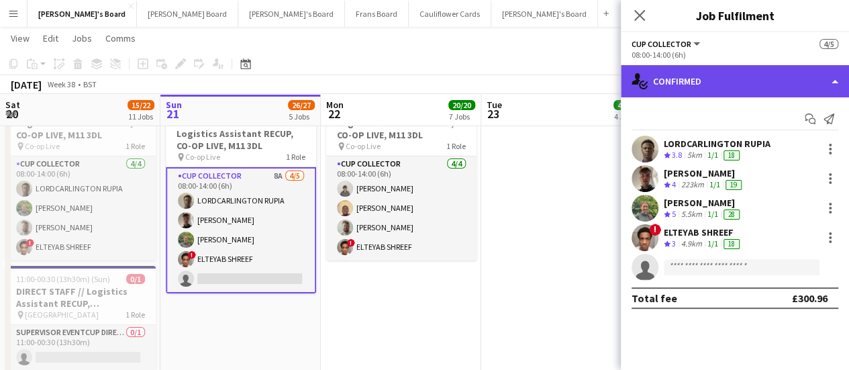
click at [722, 89] on div "single-neutral-actions-check-2 Confirmed" at bounding box center [735, 81] width 228 height 32
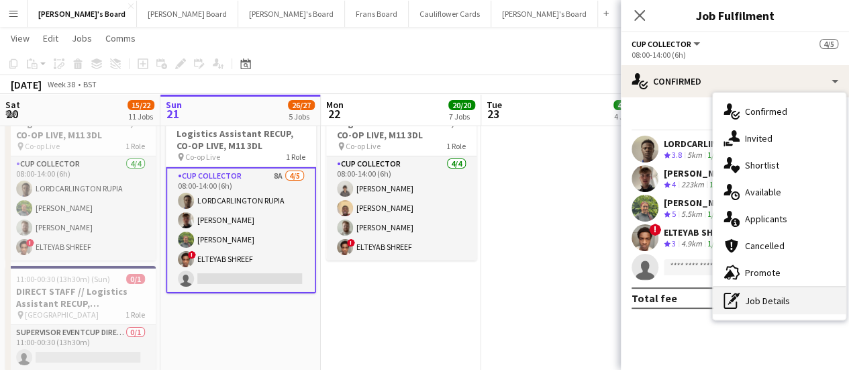
click at [765, 293] on div "pen-write Job Details" at bounding box center [778, 300] width 133 height 27
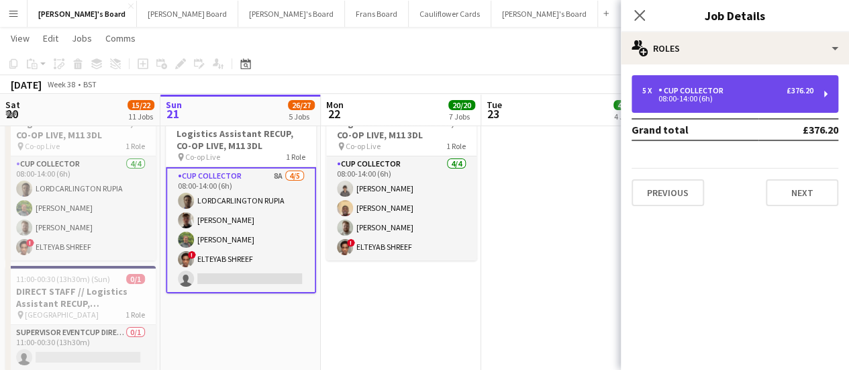
click at [666, 102] on div "08:00-14:00 (6h)" at bounding box center [727, 98] width 171 height 7
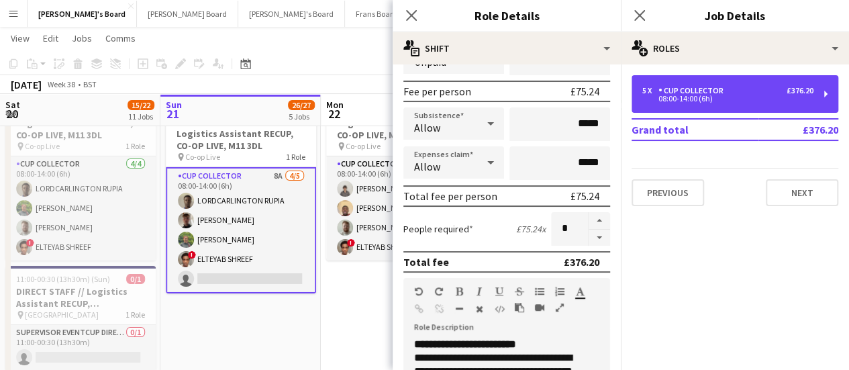
scroll to position [192, 0]
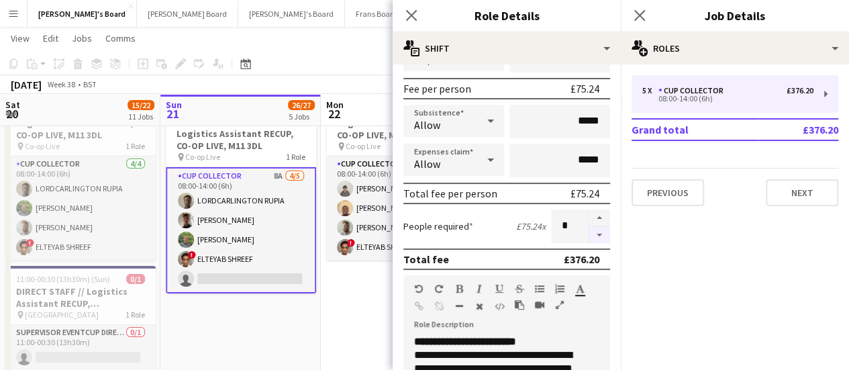
click at [588, 236] on button "button" at bounding box center [598, 235] width 21 height 17
type input "*"
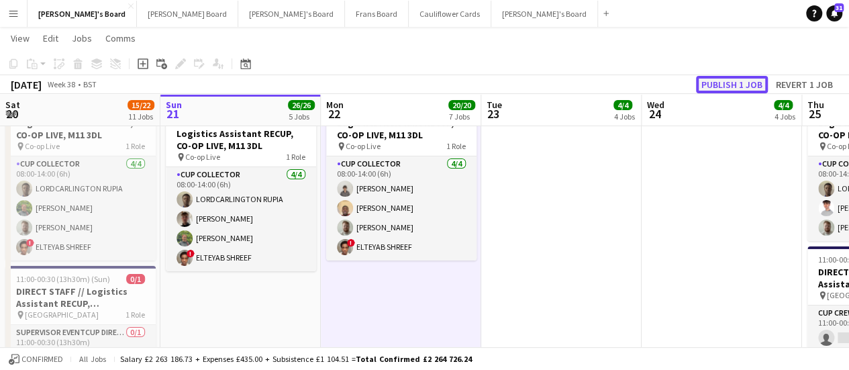
click at [746, 84] on button "Publish 1 job" at bounding box center [732, 84] width 72 height 17
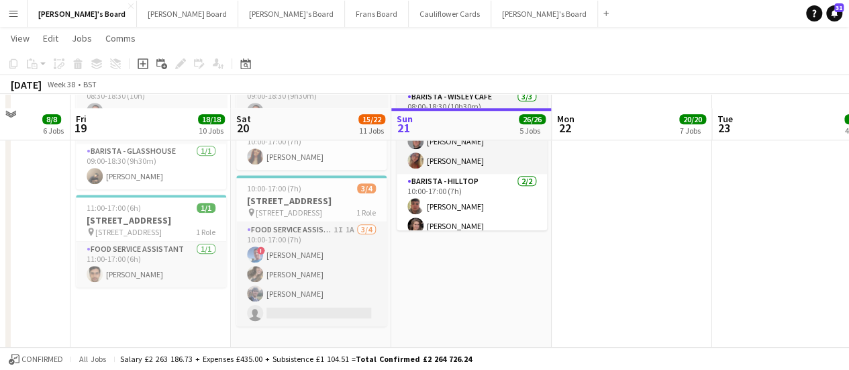
scroll to position [3193, 0]
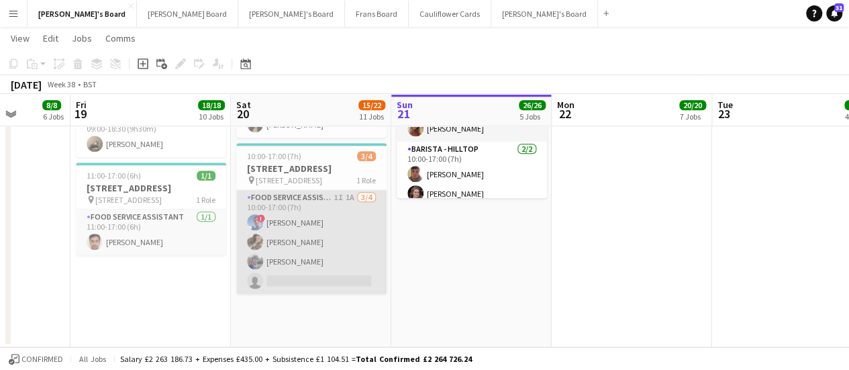
click at [375, 255] on app-card-role "Food Service Assistant 1I 1A 3/4 10:00-17:00 (7h) ! Albert Muslia Roberta Scann…" at bounding box center [311, 242] width 150 height 104
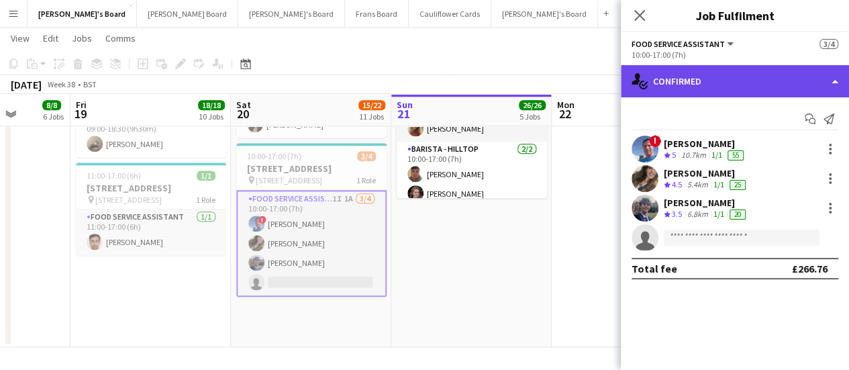
click at [809, 87] on div "single-neutral-actions-check-2 Confirmed" at bounding box center [735, 81] width 228 height 32
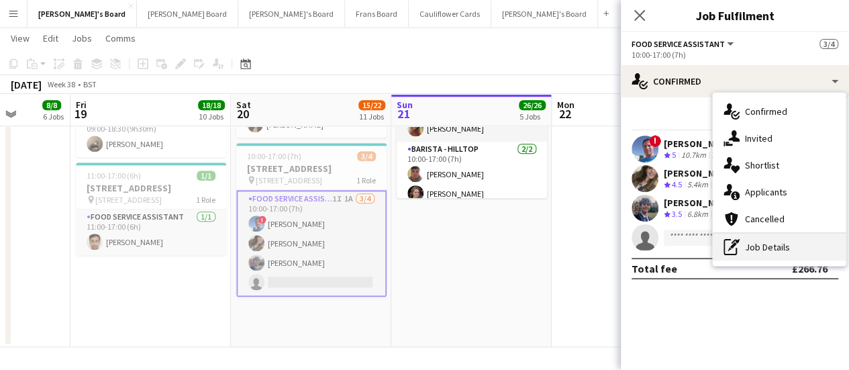
click at [785, 238] on div "pen-write Job Details" at bounding box center [778, 246] width 133 height 27
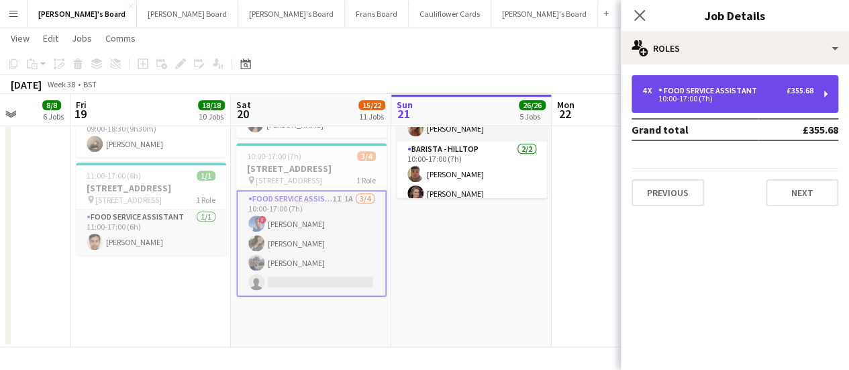
click at [708, 93] on div "Food Service Assistant" at bounding box center [710, 90] width 104 height 9
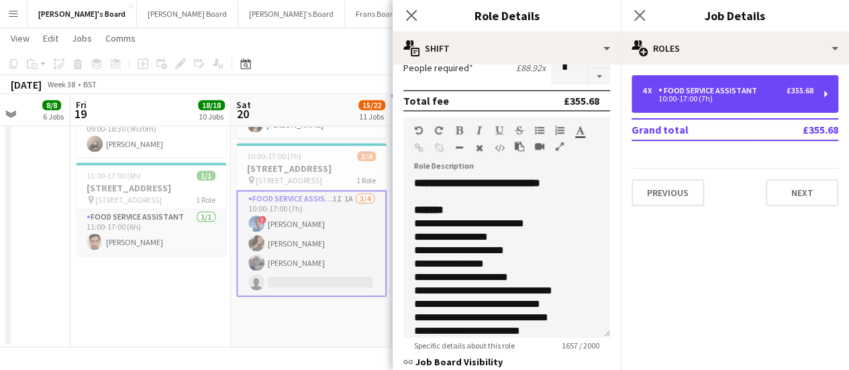
scroll to position [343, 0]
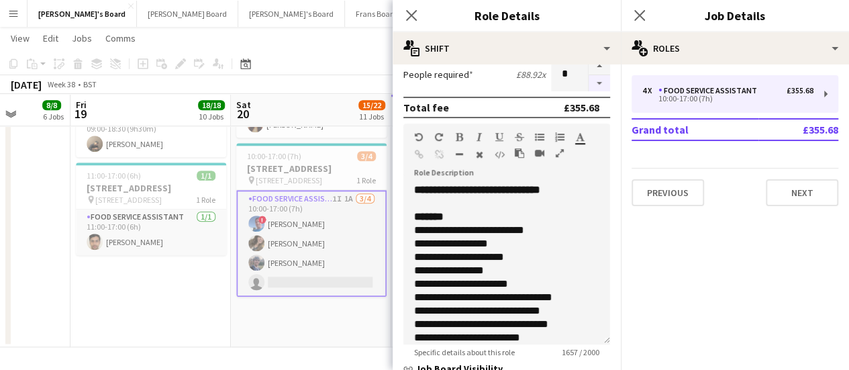
click at [589, 81] on button "button" at bounding box center [598, 83] width 21 height 17
type input "*"
click at [166, 309] on app-date-cell "08:30-18:30 (10h) 3/3 RHS Wisley Gardens, Wisley Ln, Woking GU23 6QB pin Woking…" at bounding box center [150, 170] width 160 height 353
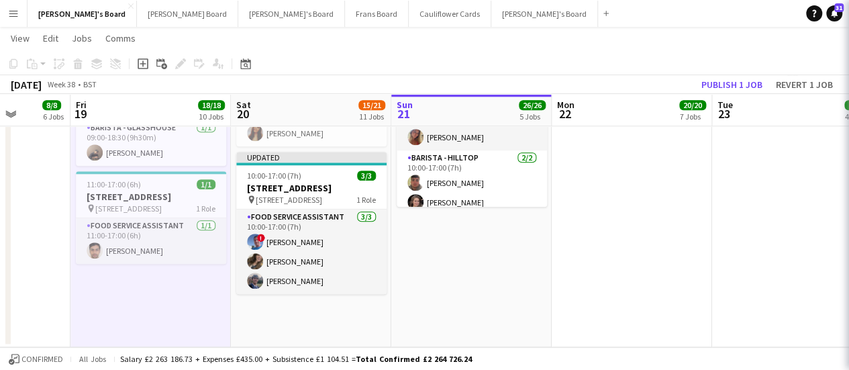
scroll to position [3184, 0]
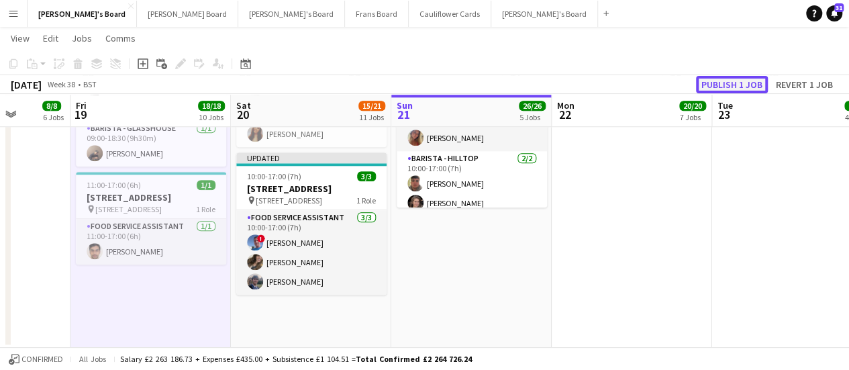
click at [737, 87] on button "Publish 1 job" at bounding box center [732, 84] width 72 height 17
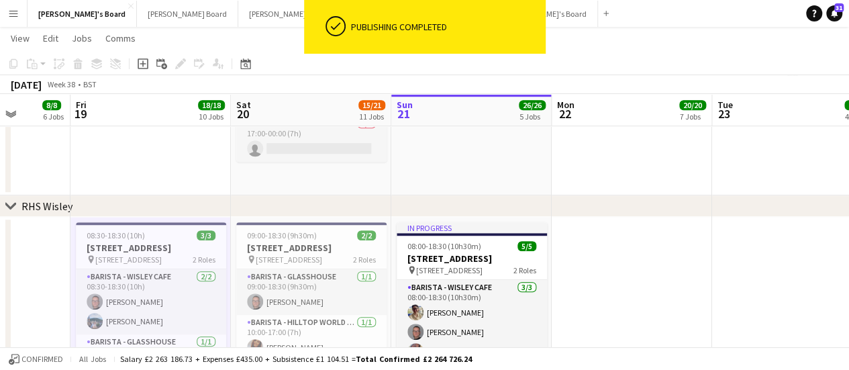
scroll to position [2952, 0]
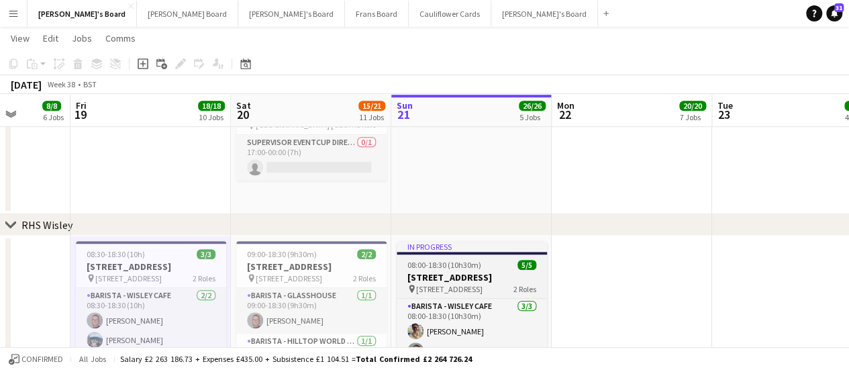
click at [452, 268] on span "08:00-18:30 (10h30m)" at bounding box center [444, 265] width 74 height 10
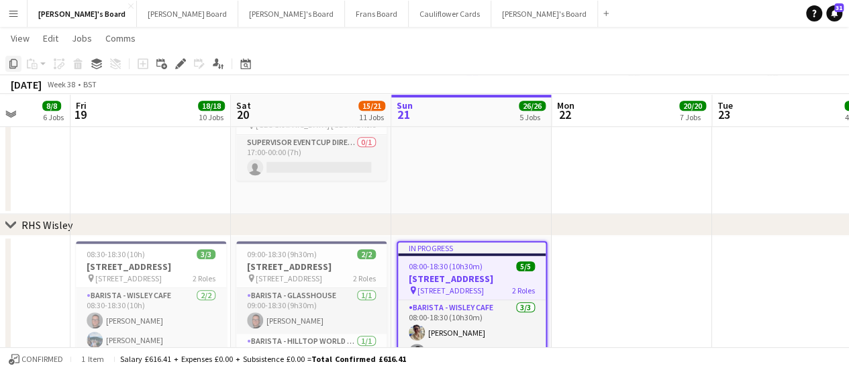
click at [17, 64] on icon "Copy" at bounding box center [13, 63] width 11 height 11
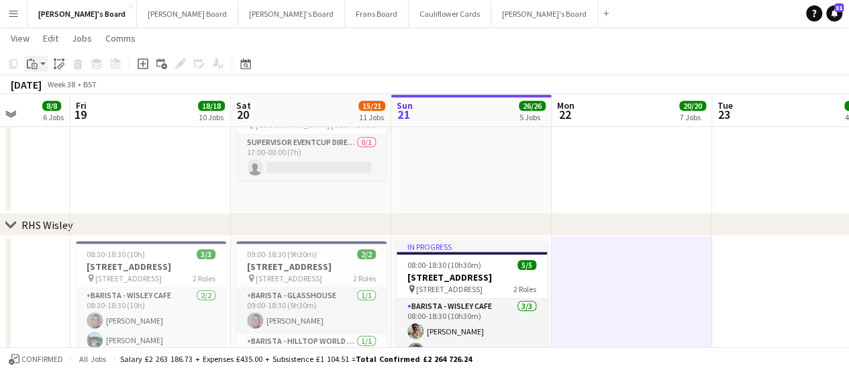
click at [32, 64] on icon at bounding box center [35, 66] width 6 height 6
click at [43, 88] on link "Paste Ctrl+V" at bounding box center [99, 89] width 126 height 12
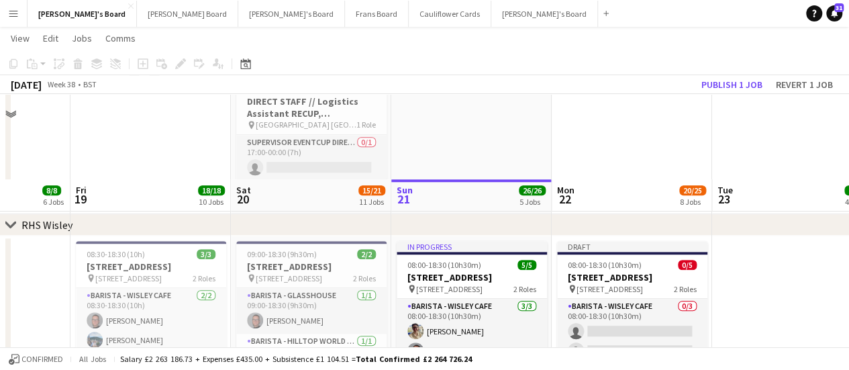
scroll to position [3069, 0]
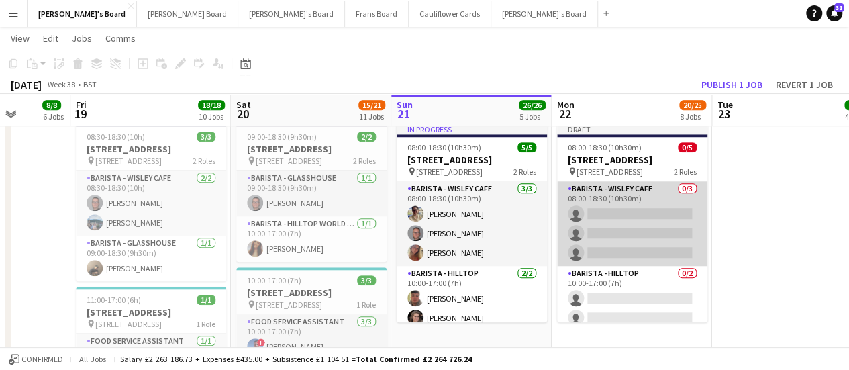
click at [635, 220] on app-card-role "Barista - Wisley Cafe 0/3 08:00-18:30 (10h30m) single-neutral-actions single-ne…" at bounding box center [632, 223] width 150 height 85
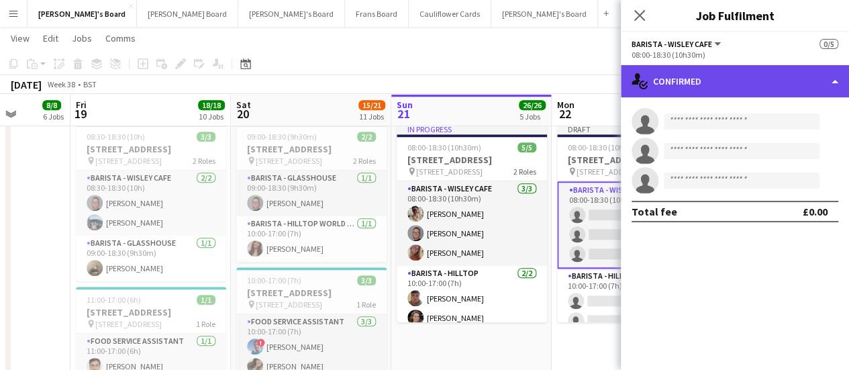
click at [751, 88] on div "single-neutral-actions-check-2 Confirmed" at bounding box center [735, 81] width 228 height 32
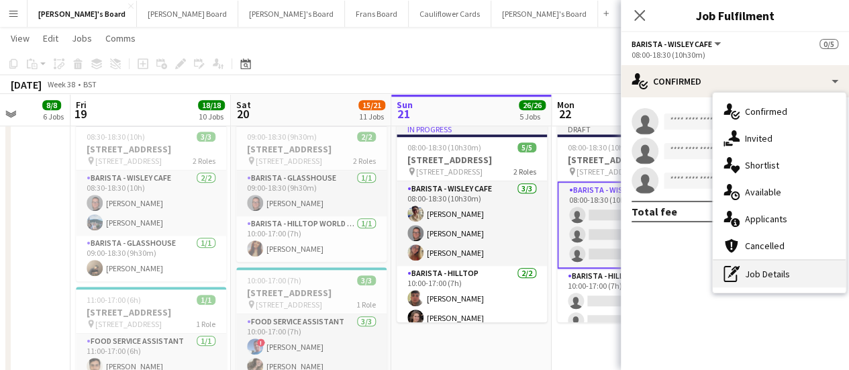
click at [744, 277] on div "pen-write Job Details" at bounding box center [778, 273] width 133 height 27
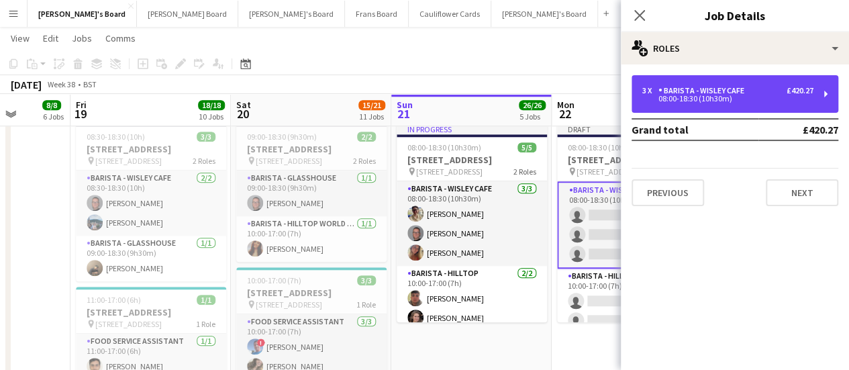
click at [684, 92] on div "Barista - Wisley Cafe" at bounding box center [703, 90] width 91 height 9
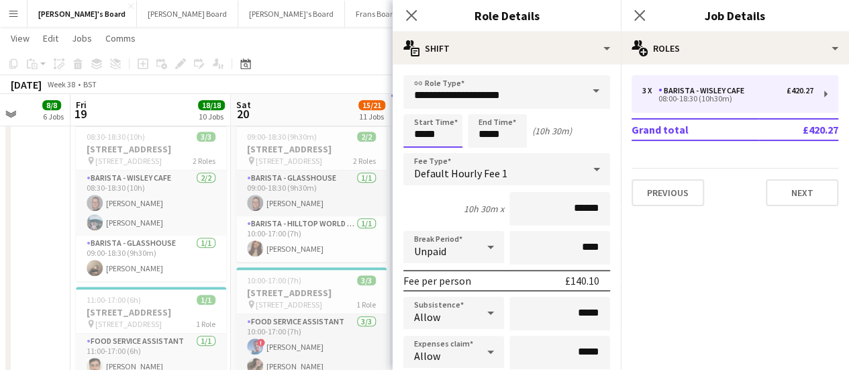
click at [431, 128] on input "*****" at bounding box center [432, 131] width 59 height 34
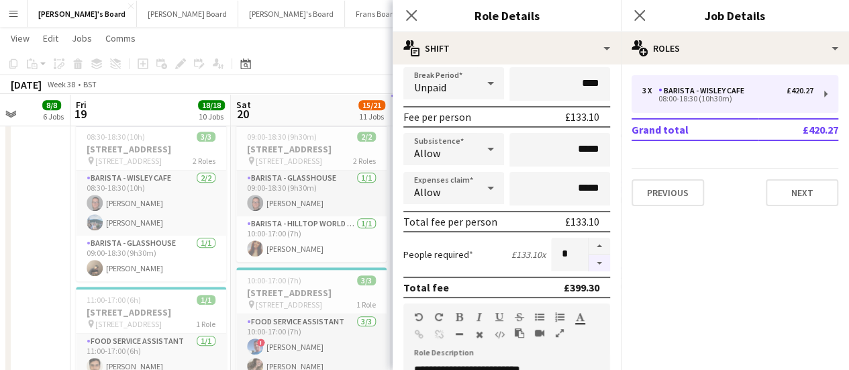
type input "*****"
click at [588, 264] on button "button" at bounding box center [598, 263] width 21 height 17
type input "*"
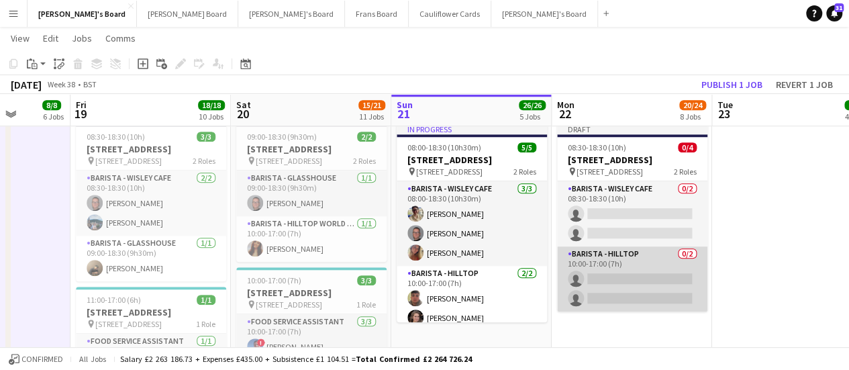
click at [662, 294] on app-card-role "Barista - Hilltop 0/2 10:00-17:00 (7h) single-neutral-actions single-neutral-ac…" at bounding box center [632, 278] width 150 height 65
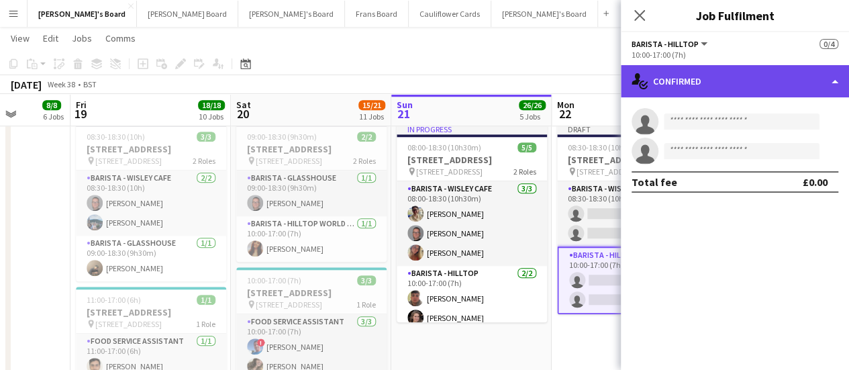
click at [770, 91] on div "single-neutral-actions-check-2 Confirmed" at bounding box center [735, 81] width 228 height 32
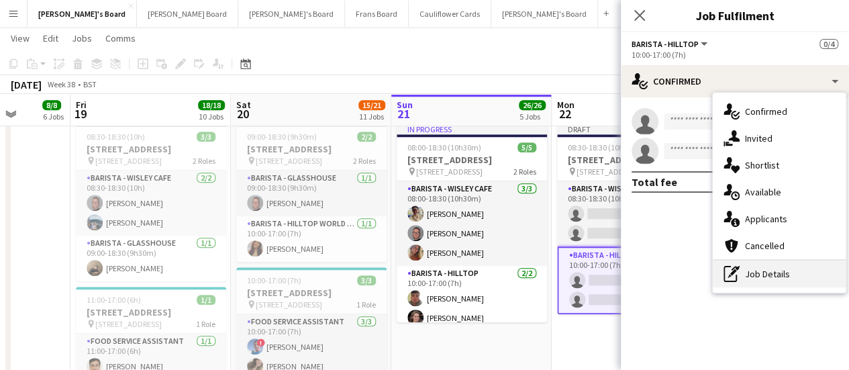
click at [786, 273] on div "pen-write Job Details" at bounding box center [778, 273] width 133 height 27
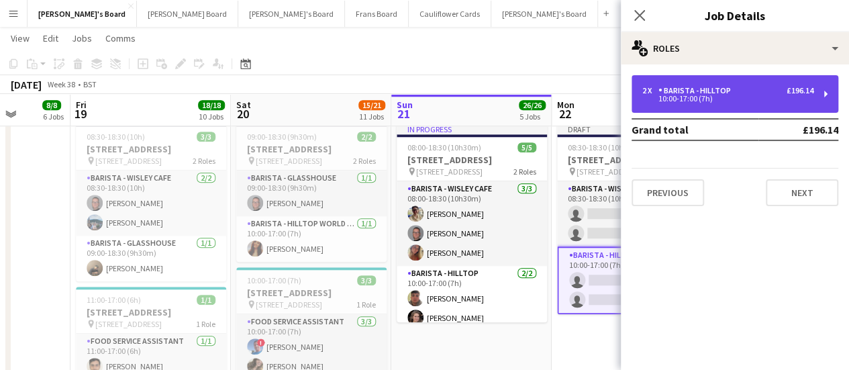
click at [686, 91] on div "Barista - Hilltop" at bounding box center [697, 90] width 78 height 9
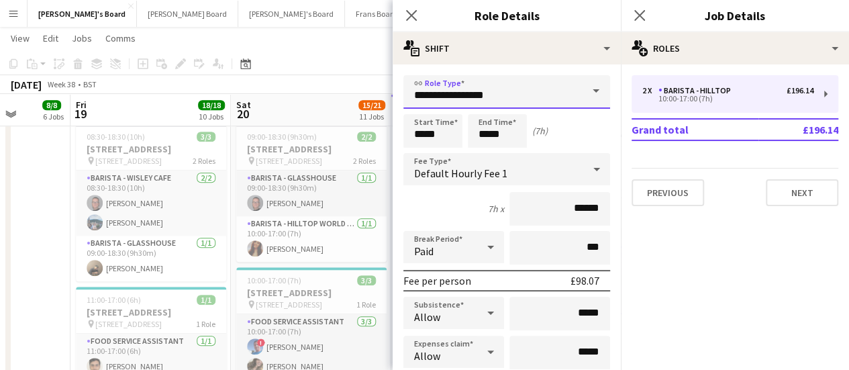
drag, startPoint x: 496, startPoint y: 88, endPoint x: 350, endPoint y: 51, distance: 150.8
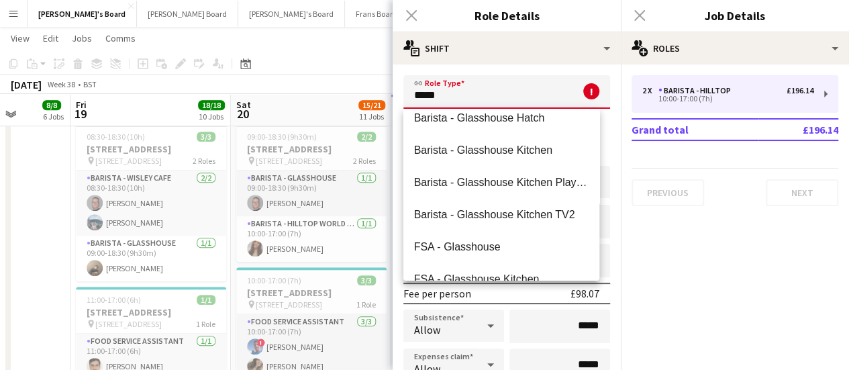
scroll to position [78, 0]
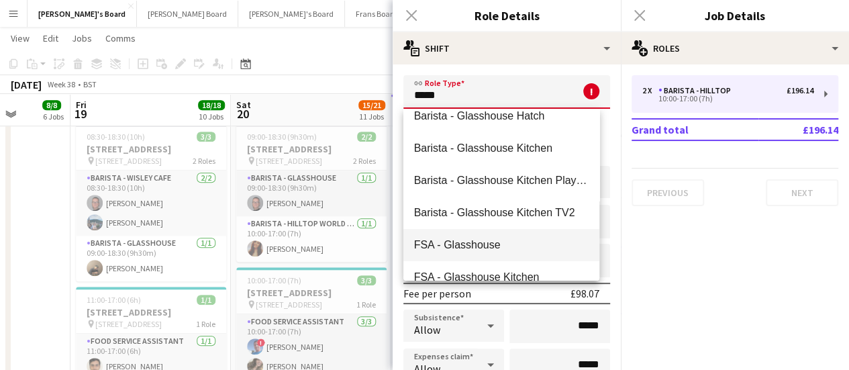
click at [505, 240] on span "FSA - Glasshouse" at bounding box center [501, 244] width 175 height 13
type input "**********"
type input "******"
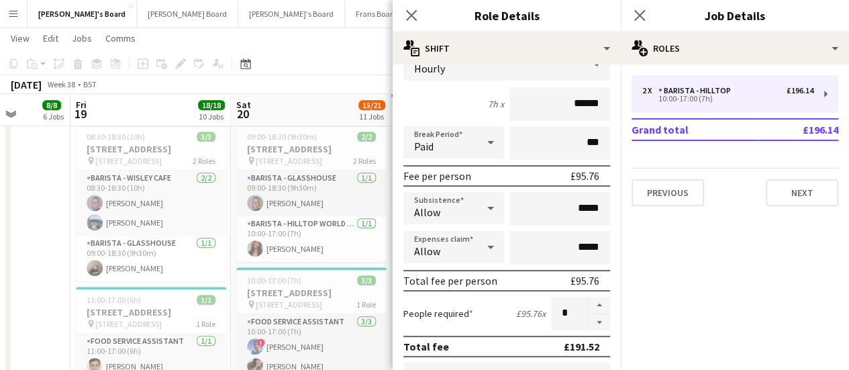
scroll to position [106, 0]
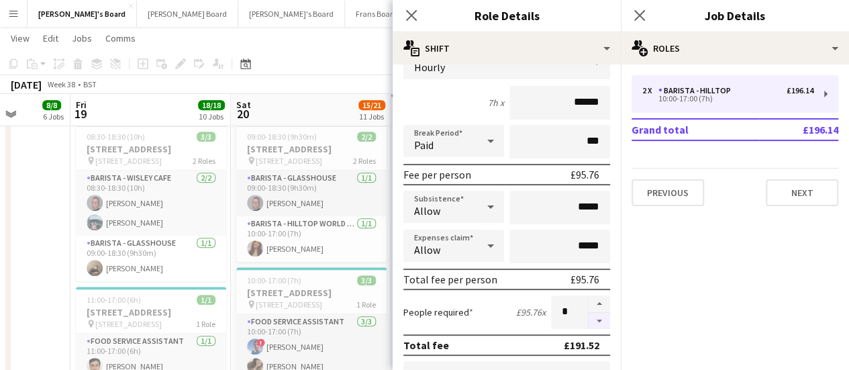
click at [596, 319] on button "button" at bounding box center [598, 321] width 21 height 17
type input "*"
click at [346, 62] on app-toolbar "Copy Paste Paste Ctrl+V Paste with crew Ctrl+Shift+V Paste linked Job Delete Gr…" at bounding box center [424, 63] width 849 height 23
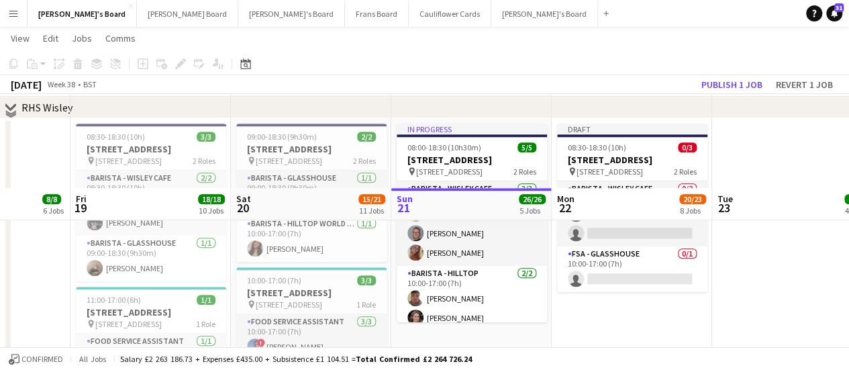
scroll to position [3173, 0]
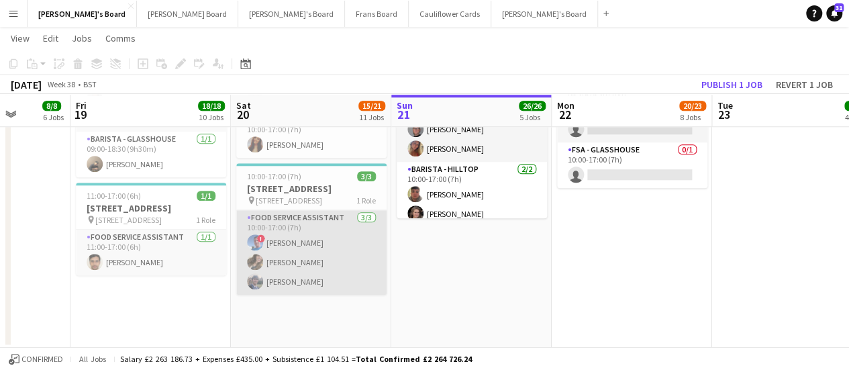
click at [288, 262] on app-card-role "Food Service Assistant 3/3 10:00-17:00 (7h) ! Albert Muslia Roberta Scannella J…" at bounding box center [311, 252] width 150 height 85
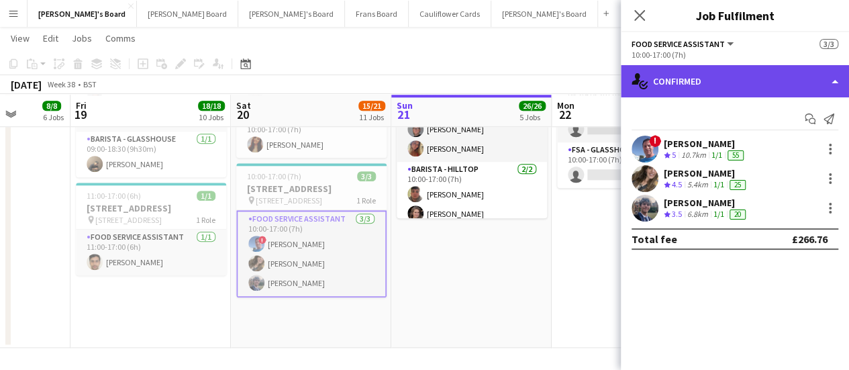
click at [750, 83] on div "single-neutral-actions-check-2 Confirmed" at bounding box center [735, 81] width 228 height 32
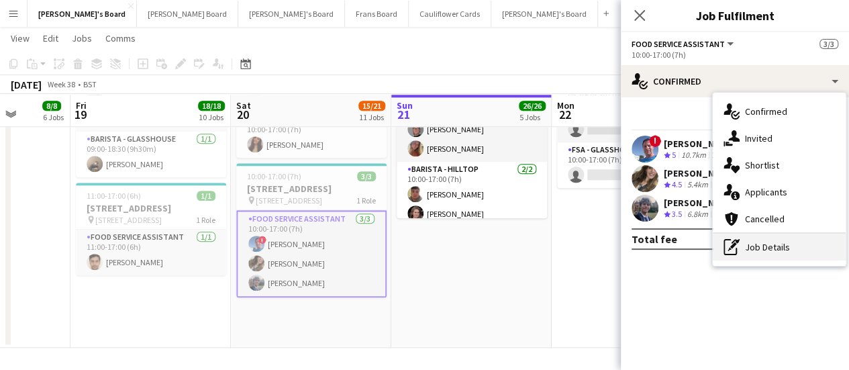
click at [810, 252] on div "pen-write Job Details" at bounding box center [778, 246] width 133 height 27
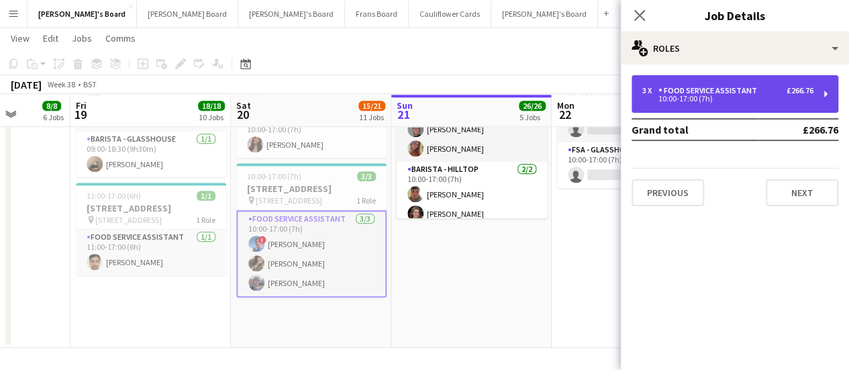
click at [688, 91] on div "Food Service Assistant" at bounding box center [710, 90] width 104 height 9
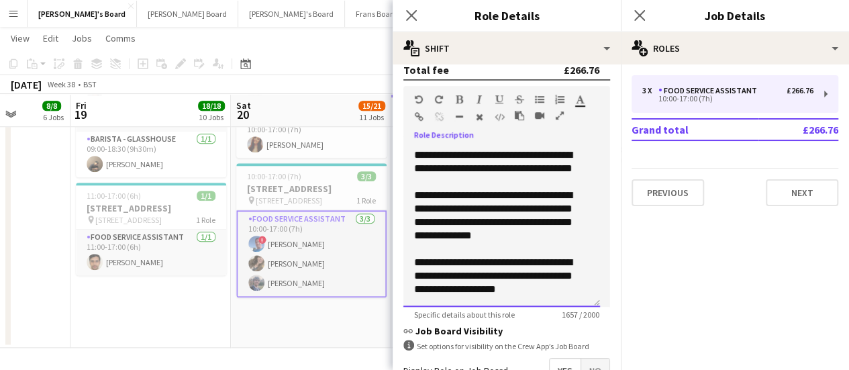
scroll to position [538, 0]
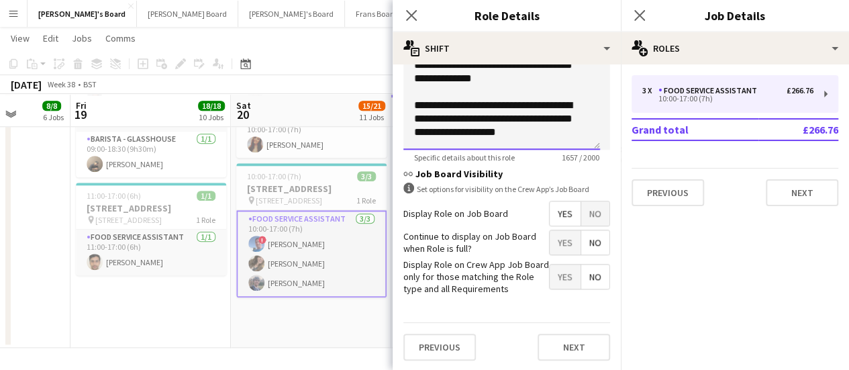
drag, startPoint x: 415, startPoint y: 313, endPoint x: 578, endPoint y: 186, distance: 207.5
copy div "**********"
click at [172, 307] on app-date-cell "08:30-18:30 (10h) 3/3 RHS Wisley Gardens, Wisley Ln, Woking GU23 6QB pin Woking…" at bounding box center [150, 180] width 160 height 333
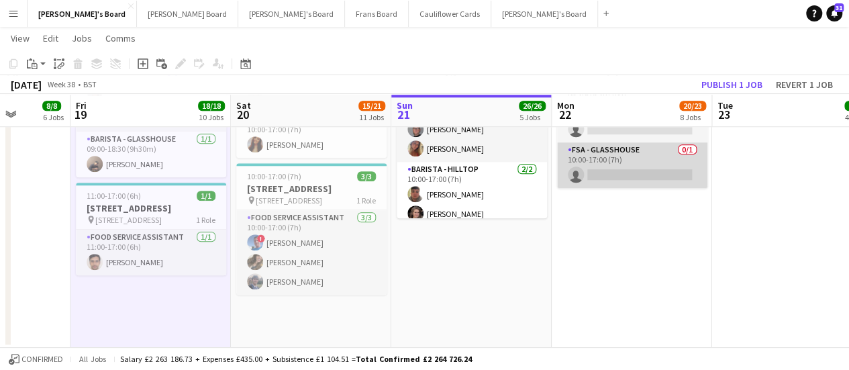
click at [672, 188] on app-card-role "FSA - Glasshouse 0/1 10:00-17:00 (7h) single-neutral-actions" at bounding box center [632, 165] width 150 height 46
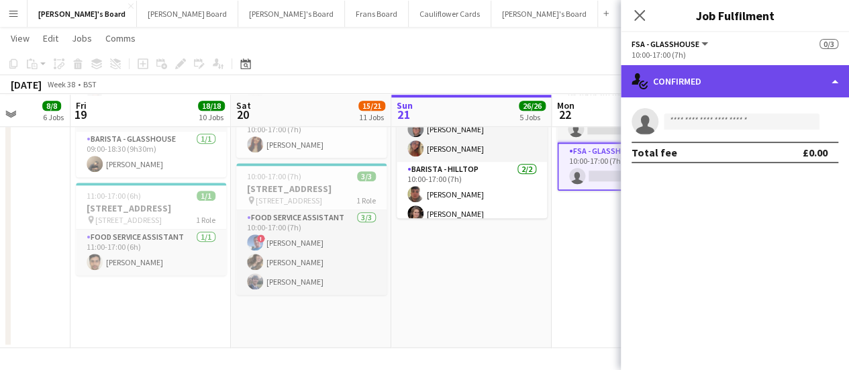
drag, startPoint x: 717, startPoint y: 70, endPoint x: 788, endPoint y: 85, distance: 72.5
click at [788, 85] on div "single-neutral-actions-check-2 Confirmed" at bounding box center [735, 81] width 228 height 32
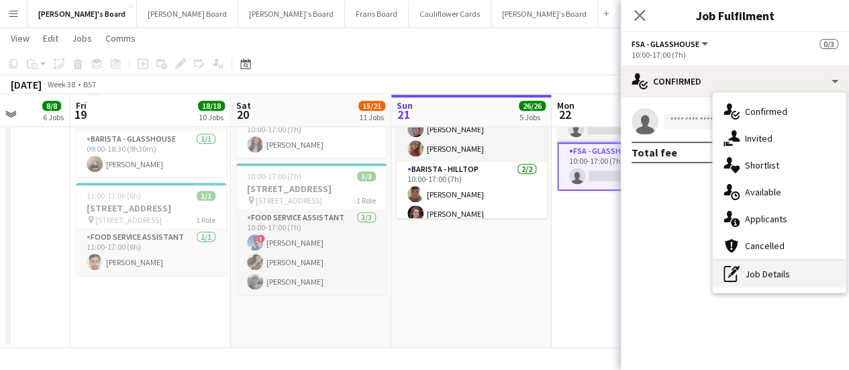
click at [788, 264] on div "pen-write Job Details" at bounding box center [778, 273] width 133 height 27
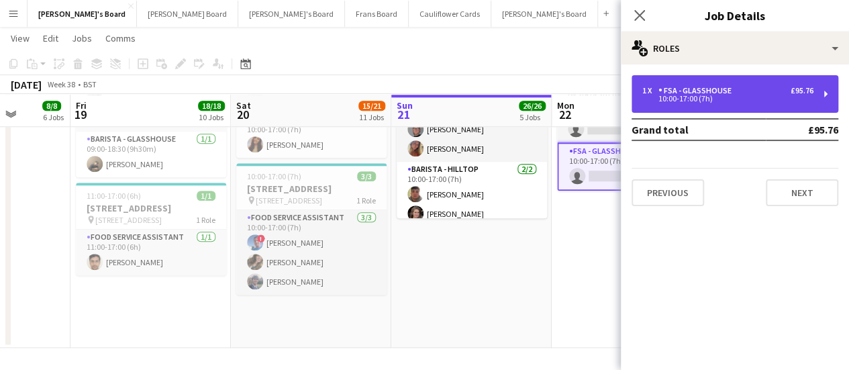
click at [730, 95] on div "FSA - Glasshouse" at bounding box center [697, 90] width 78 height 9
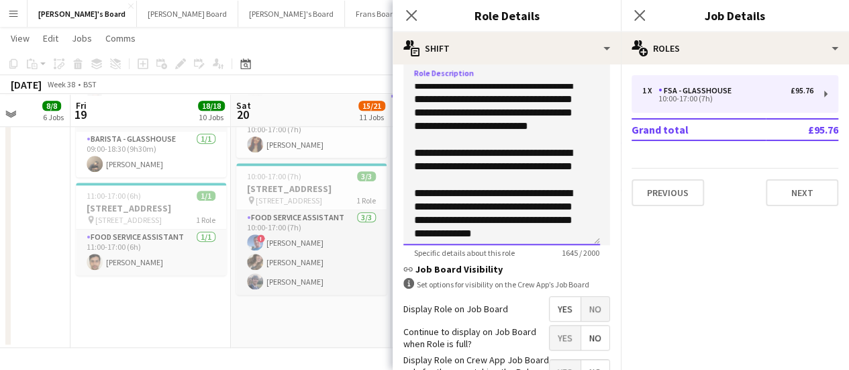
scroll to position [695, 0]
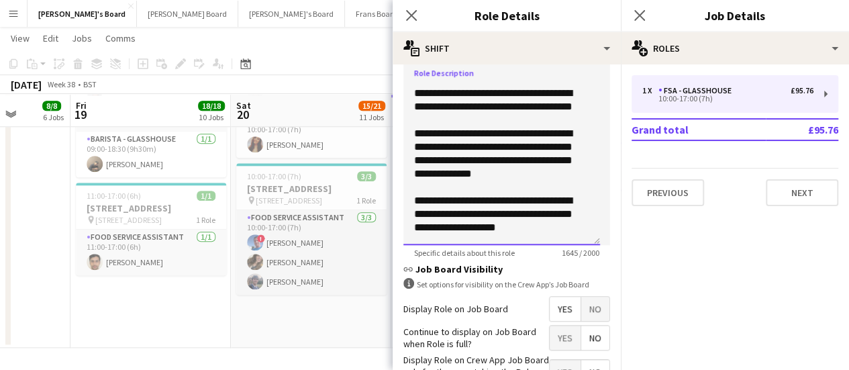
drag, startPoint x: 413, startPoint y: 88, endPoint x: 578, endPoint y: 246, distance: 227.8
click at [578, 246] on app-form-group "**********" at bounding box center [506, 140] width 207 height 233
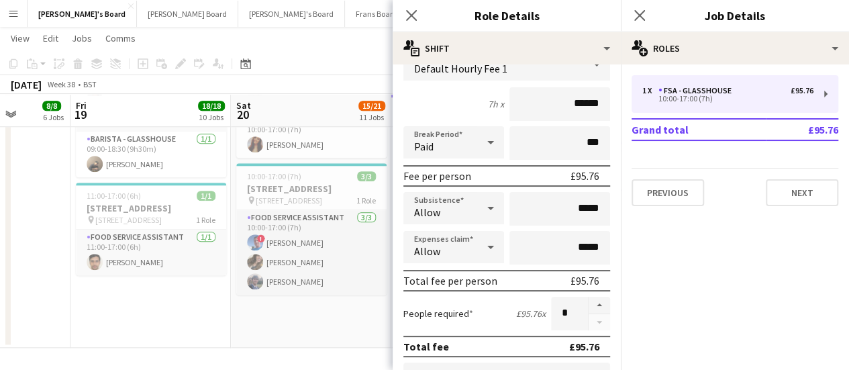
scroll to position [101, 0]
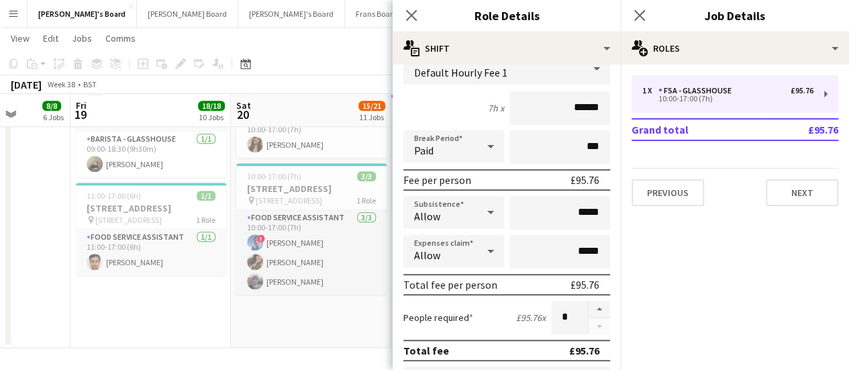
click at [319, 323] on app-date-cell "09:00-18:30 (9h30m) 2/2 RHS Wisley Gardens, Wisley Ln, Woking GU23 6QB pin Woki…" at bounding box center [311, 180] width 160 height 333
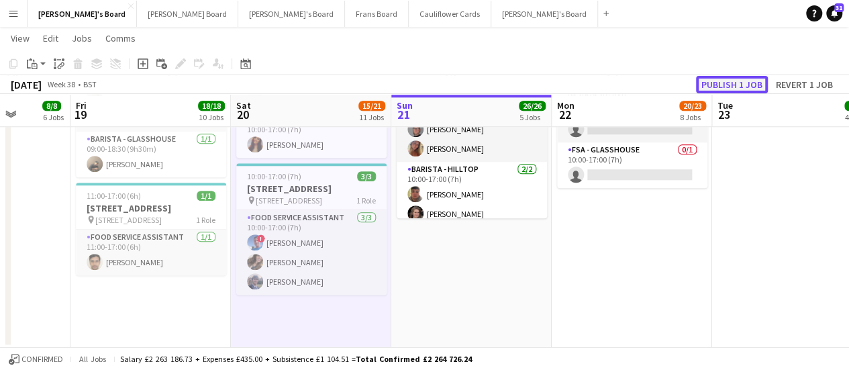
click at [741, 85] on button "Publish 1 job" at bounding box center [732, 84] width 72 height 17
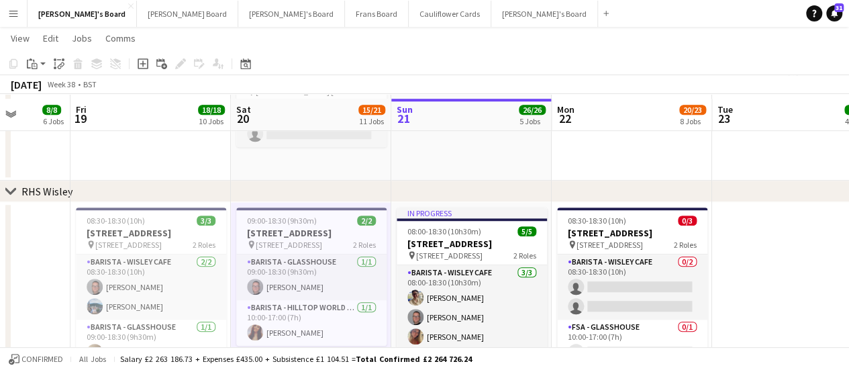
scroll to position [2981, 0]
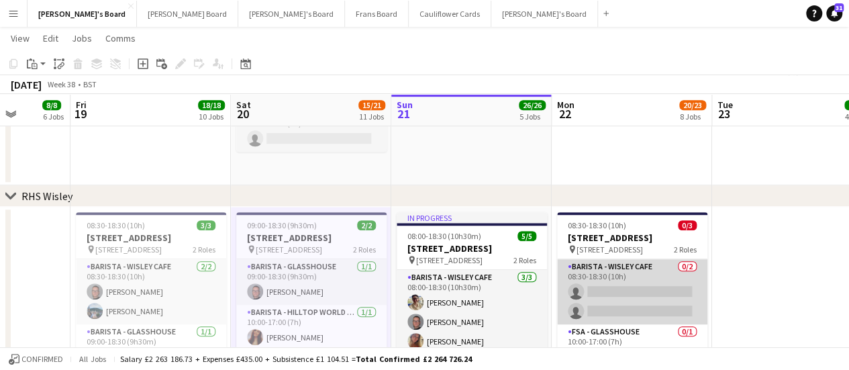
click at [631, 290] on app-card-role "Barista - Wisley Cafe 0/2 08:30-18:30 (10h) single-neutral-actions single-neutr…" at bounding box center [632, 291] width 150 height 65
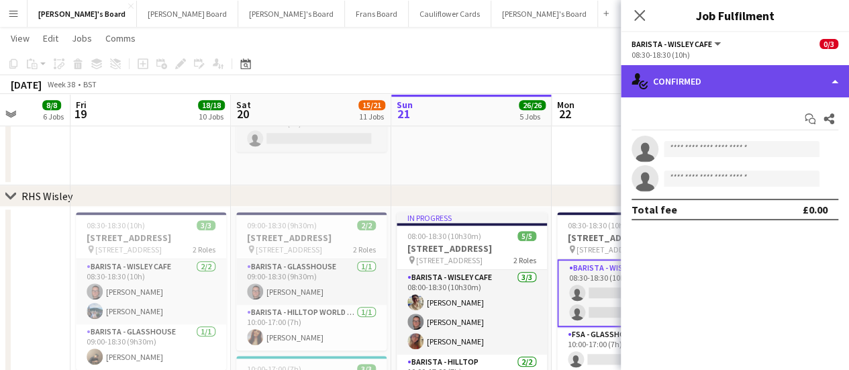
click at [762, 82] on div "single-neutral-actions-check-2 Confirmed" at bounding box center [735, 81] width 228 height 32
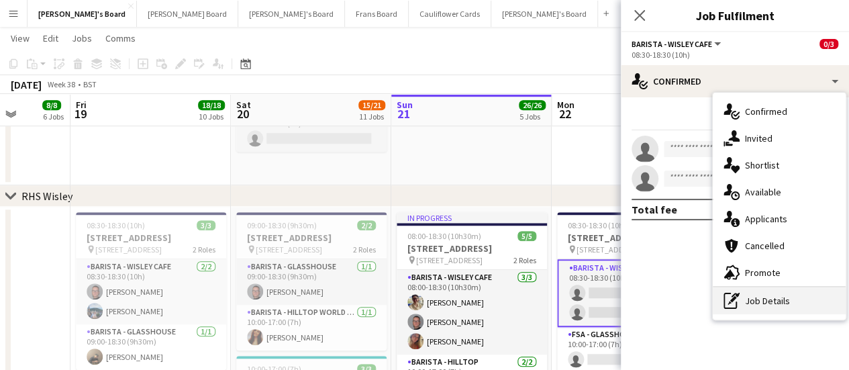
click at [765, 303] on div "pen-write Job Details" at bounding box center [778, 300] width 133 height 27
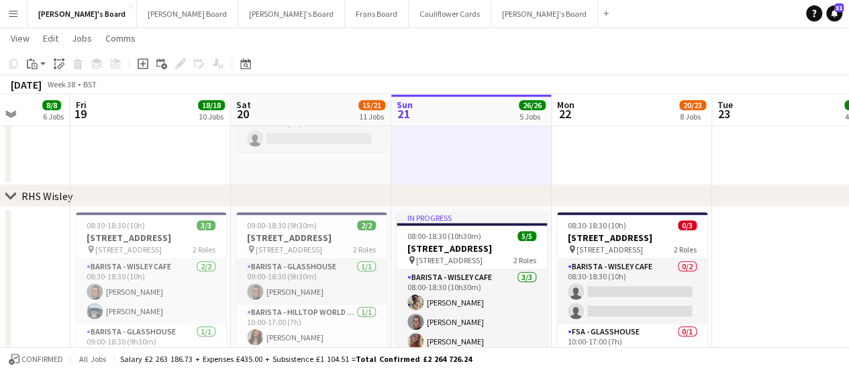
click at [679, 205] on div "chevron-right RHS Wisley" at bounding box center [424, 195] width 849 height 21
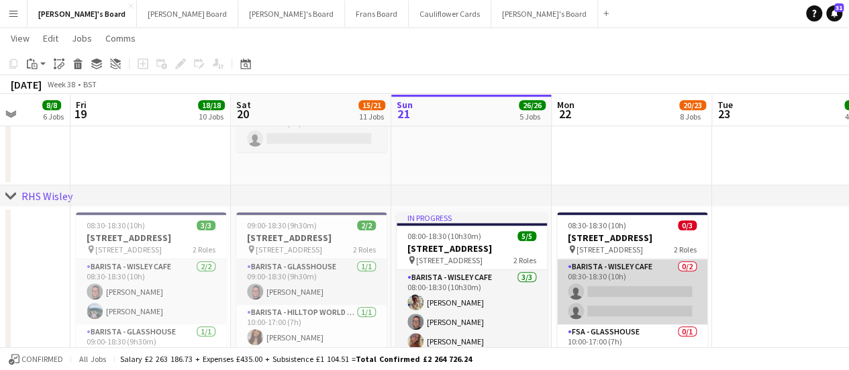
click at [621, 297] on app-card-role "Barista - Wisley Cafe 0/2 08:30-18:30 (10h) single-neutral-actions single-neutr…" at bounding box center [632, 291] width 150 height 65
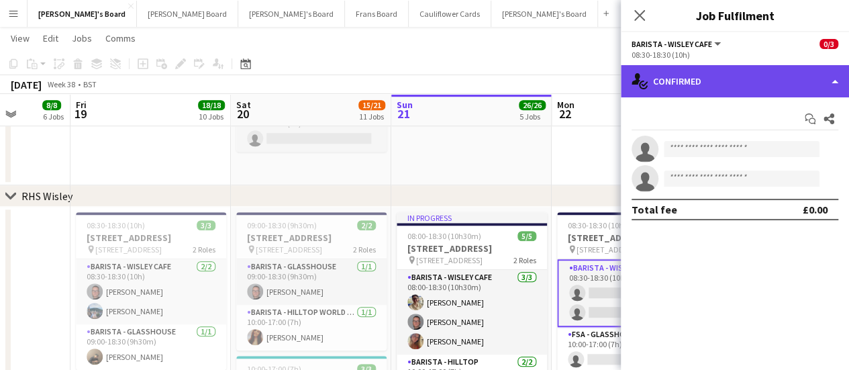
click at [780, 72] on div "single-neutral-actions-check-2 Confirmed" at bounding box center [735, 81] width 228 height 32
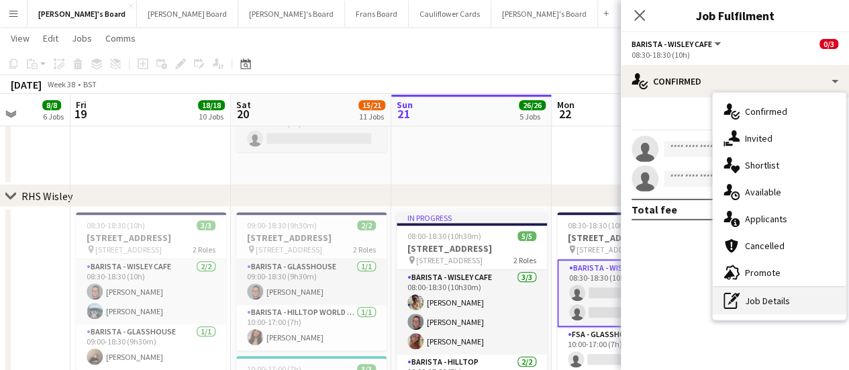
click at [759, 290] on div "pen-write Job Details" at bounding box center [778, 300] width 133 height 27
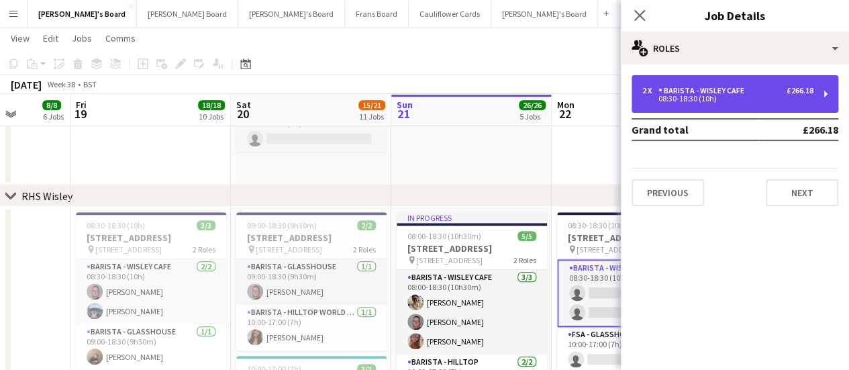
click at [734, 93] on div "Barista - Wisley Cafe" at bounding box center [703, 90] width 91 height 9
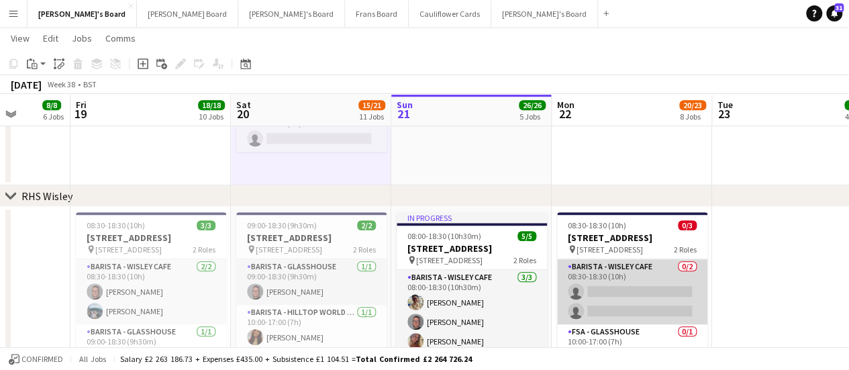
click at [624, 288] on app-card-role "Barista - Wisley Cafe 0/2 08:30-18:30 (10h) single-neutral-actions single-neutr…" at bounding box center [632, 291] width 150 height 65
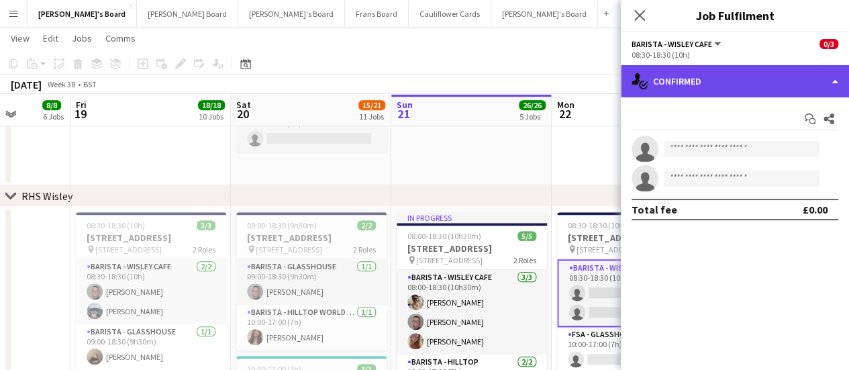
click at [769, 80] on div "single-neutral-actions-check-2 Confirmed" at bounding box center [735, 81] width 228 height 32
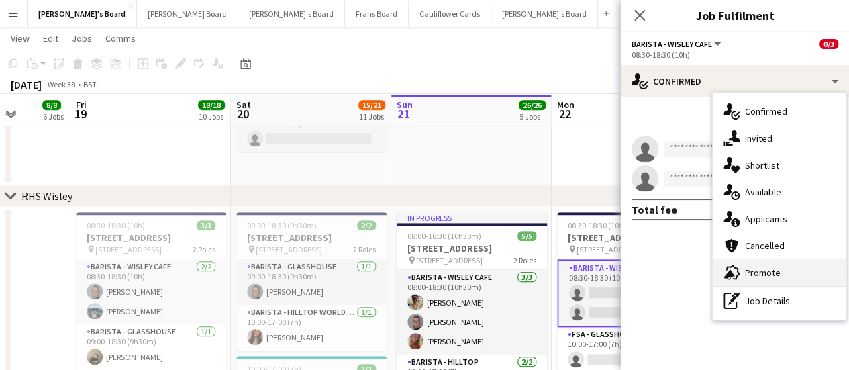
click at [790, 266] on div "advertising-megaphone Promote" at bounding box center [778, 272] width 133 height 27
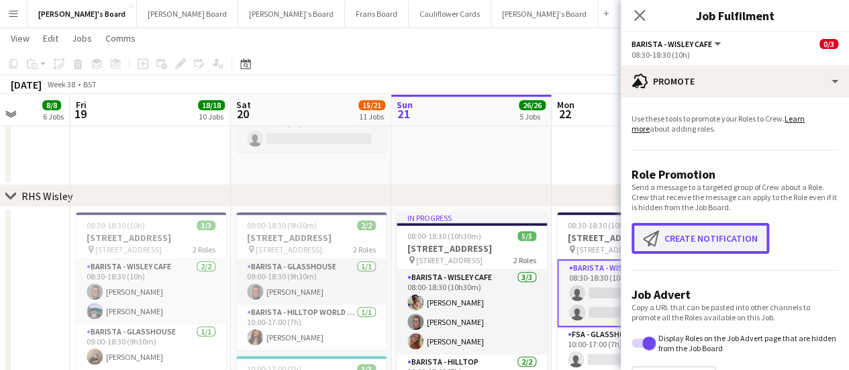
click at [711, 240] on button "Create notification Create notification" at bounding box center [700, 238] width 138 height 31
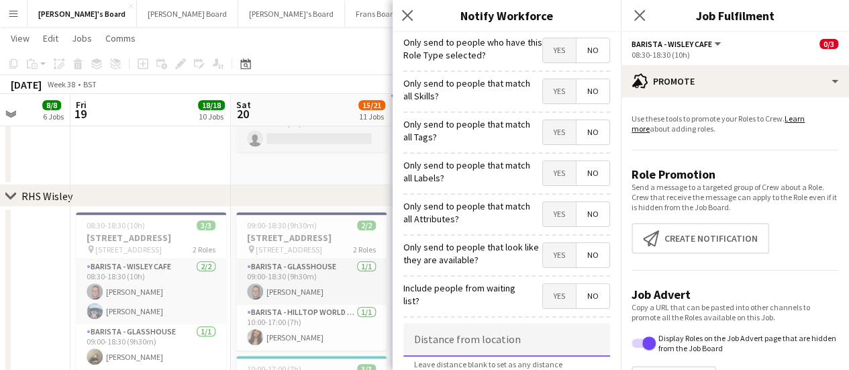
click at [435, 337] on input at bounding box center [506, 340] width 207 height 34
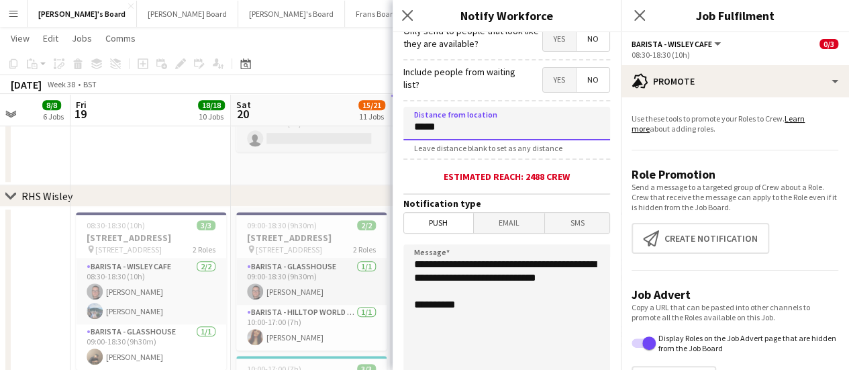
scroll to position [233, 0]
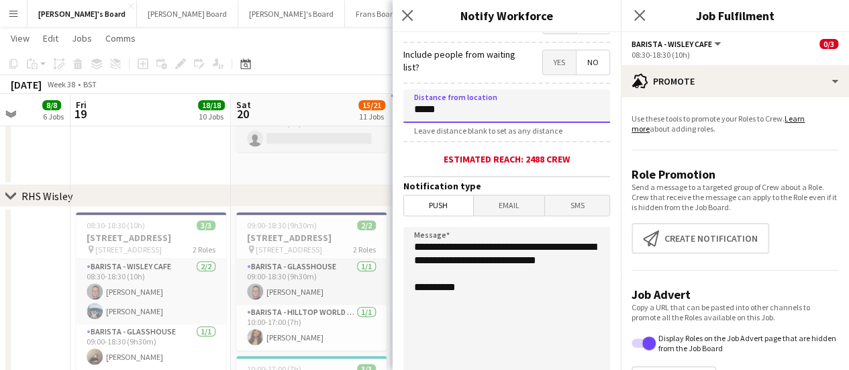
type input "*****"
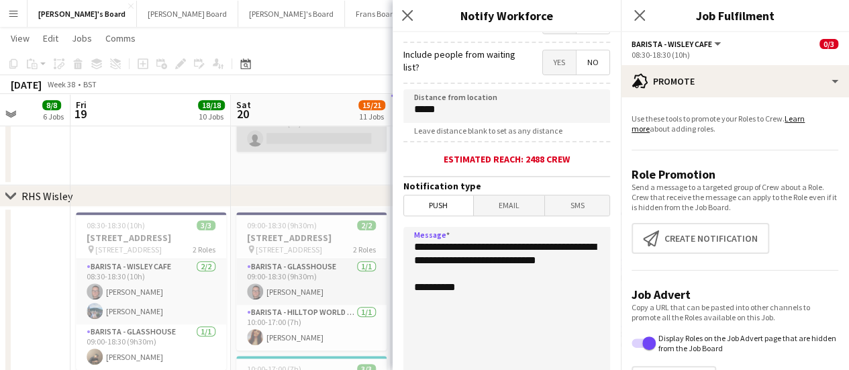
drag, startPoint x: 478, startPoint y: 277, endPoint x: 317, endPoint y: 135, distance: 214.8
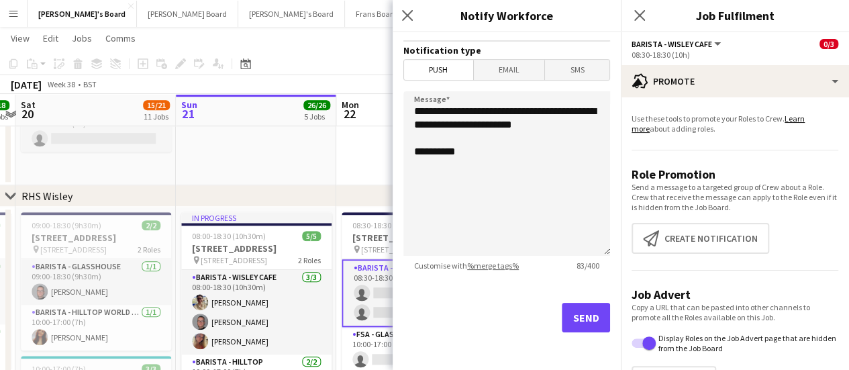
scroll to position [0, 627]
drag, startPoint x: 327, startPoint y: 286, endPoint x: 111, endPoint y: 276, distance: 216.3
click at [459, 135] on textarea "**********" at bounding box center [506, 173] width 207 height 164
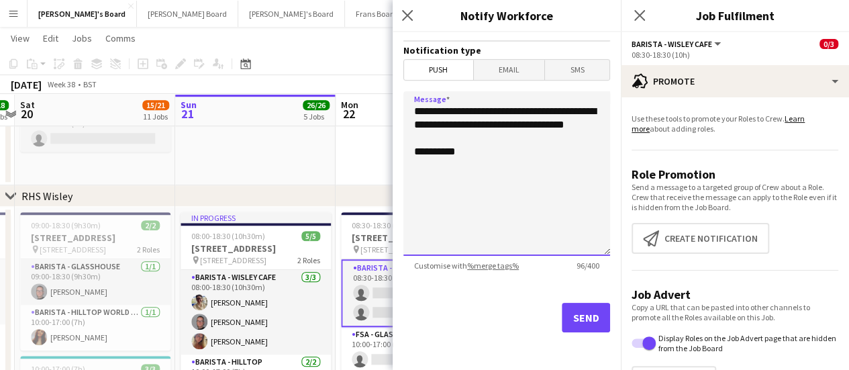
type textarea "**********"
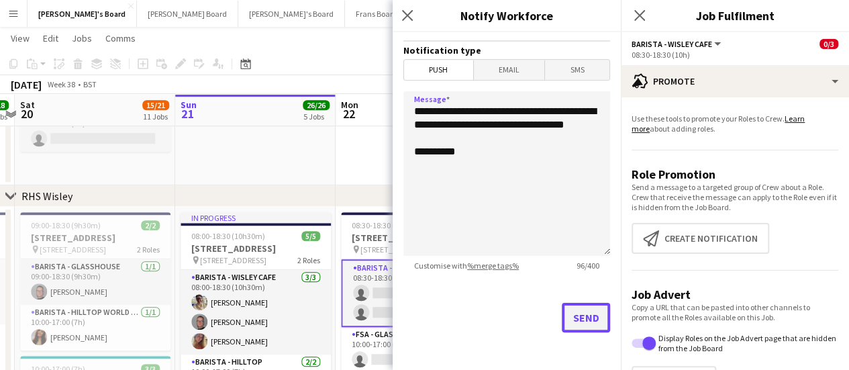
click at [585, 313] on button "Send" at bounding box center [586, 318] width 48 height 30
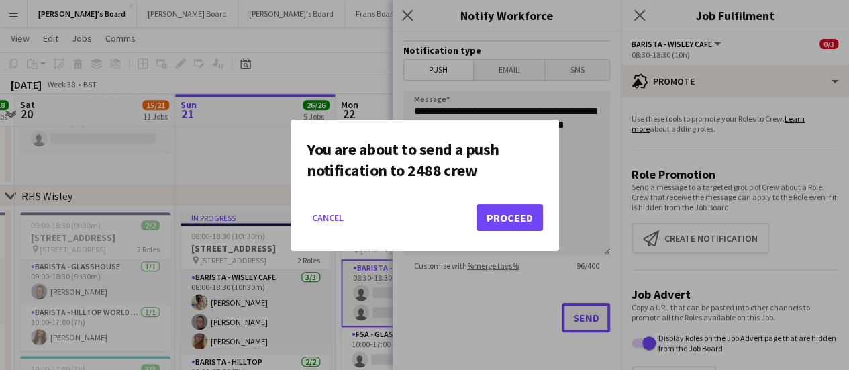
scroll to position [0, 0]
click at [517, 217] on button "Proceed" at bounding box center [509, 217] width 66 height 27
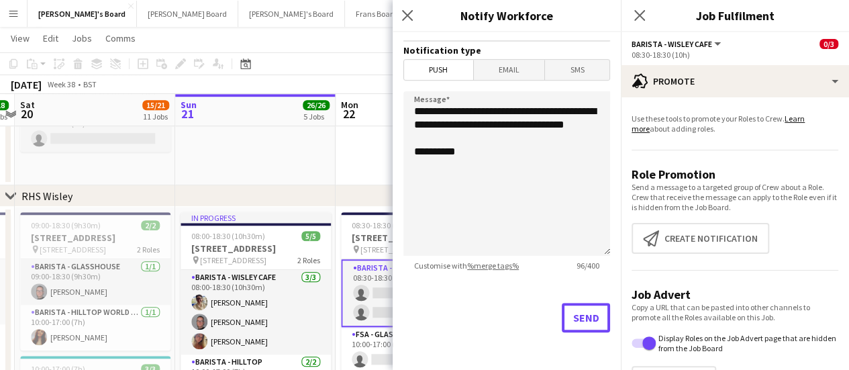
scroll to position [2981, 0]
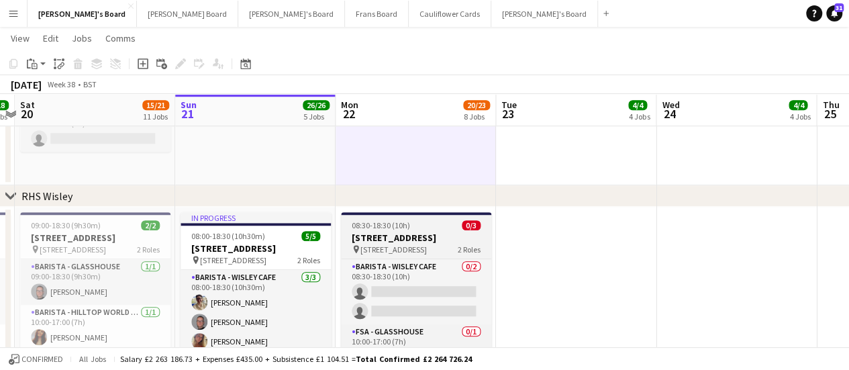
click at [408, 227] on span "08:30-18:30 (10h)" at bounding box center [381, 225] width 58 height 10
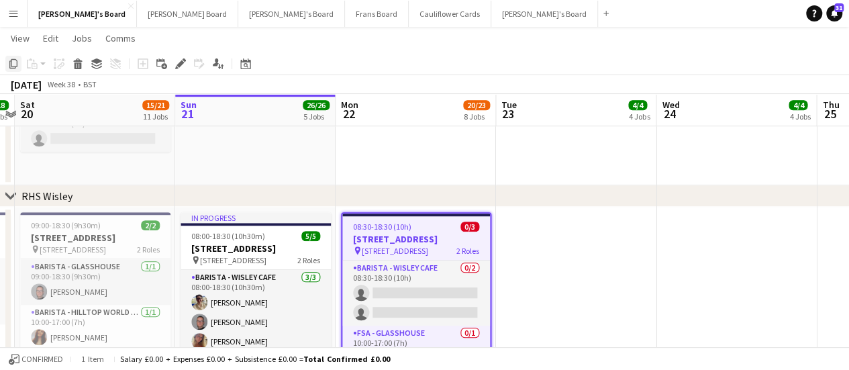
click at [16, 66] on icon at bounding box center [13, 63] width 8 height 9
click at [582, 256] on app-date-cell at bounding box center [576, 373] width 160 height 333
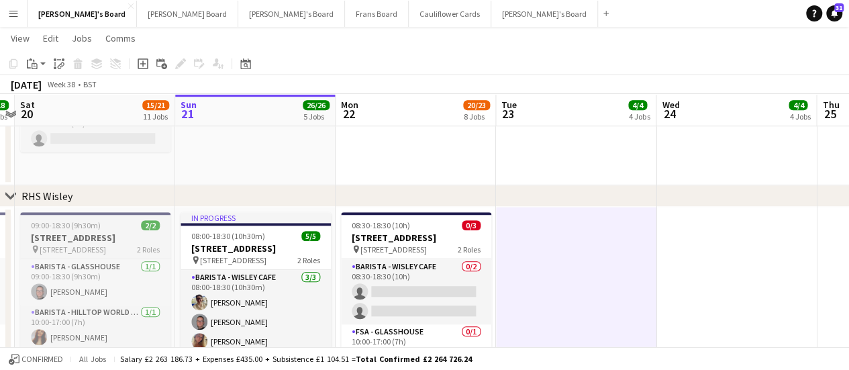
click at [94, 237] on h3 "[STREET_ADDRESS]" at bounding box center [95, 237] width 150 height 12
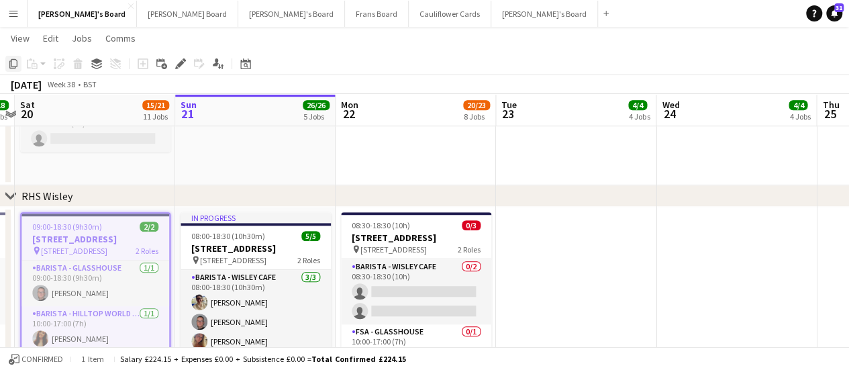
click at [13, 61] on icon "Copy" at bounding box center [13, 63] width 11 height 11
click at [574, 297] on app-date-cell at bounding box center [576, 373] width 160 height 333
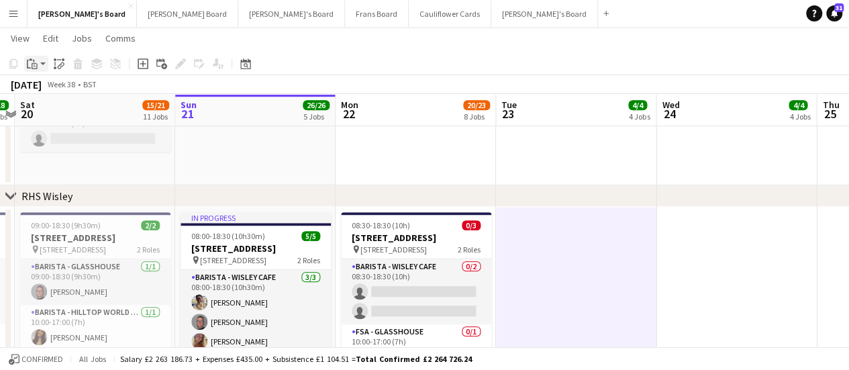
click at [32, 67] on icon "Paste" at bounding box center [32, 63] width 11 height 11
click at [60, 93] on link "Paste Ctrl+V" at bounding box center [99, 89] width 126 height 12
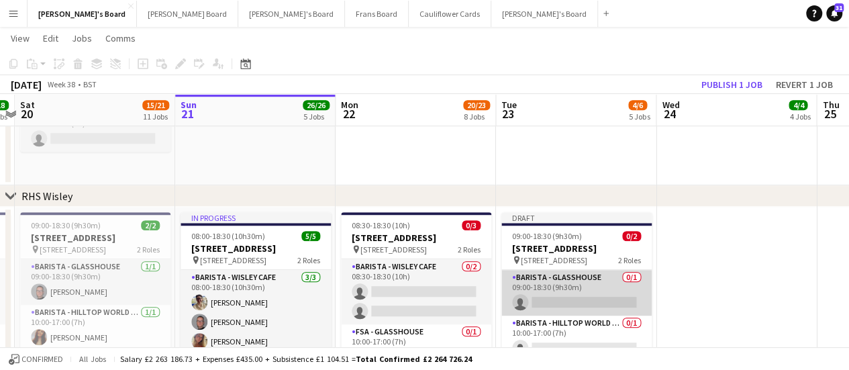
click at [579, 303] on app-card-role "Barista - Glasshouse 0/1 09:00-18:30 (9h30m) single-neutral-actions" at bounding box center [576, 293] width 150 height 46
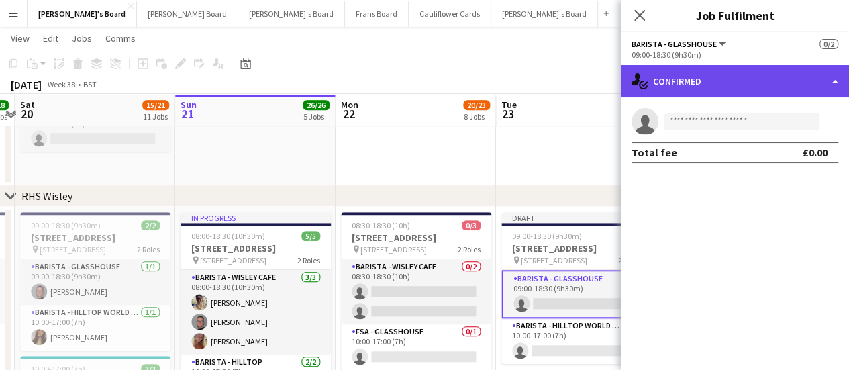
click at [766, 74] on div "single-neutral-actions-check-2 Confirmed" at bounding box center [735, 81] width 228 height 32
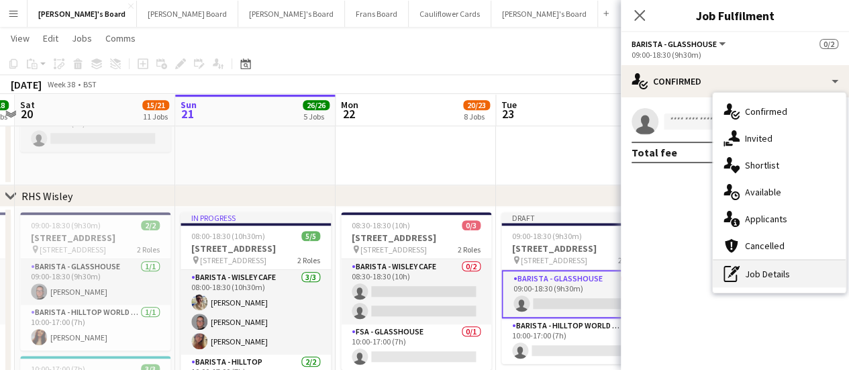
click at [788, 278] on div "pen-write Job Details" at bounding box center [778, 273] width 133 height 27
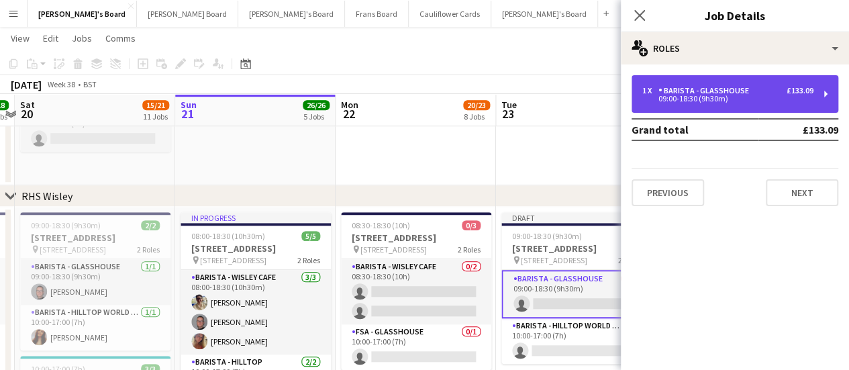
click at [712, 96] on div "09:00-18:30 (9h30m)" at bounding box center [727, 98] width 171 height 7
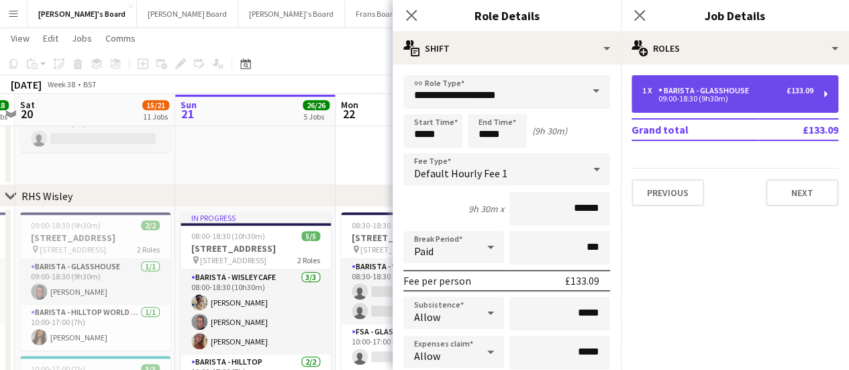
click at [732, 87] on div "Barista - Glasshouse" at bounding box center [706, 90] width 96 height 9
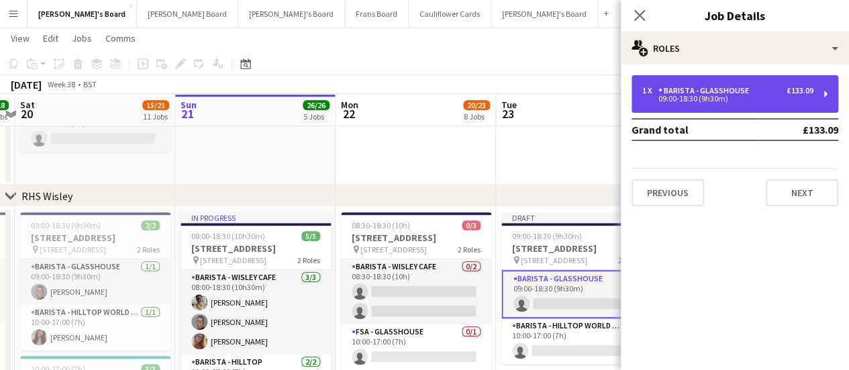
click at [732, 87] on div "Barista - Glasshouse" at bounding box center [706, 90] width 96 height 9
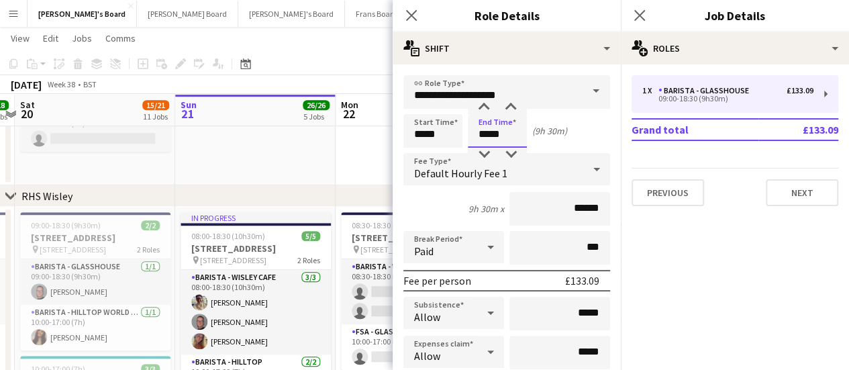
click at [489, 133] on input "*****" at bounding box center [497, 131] width 59 height 34
type input "*****"
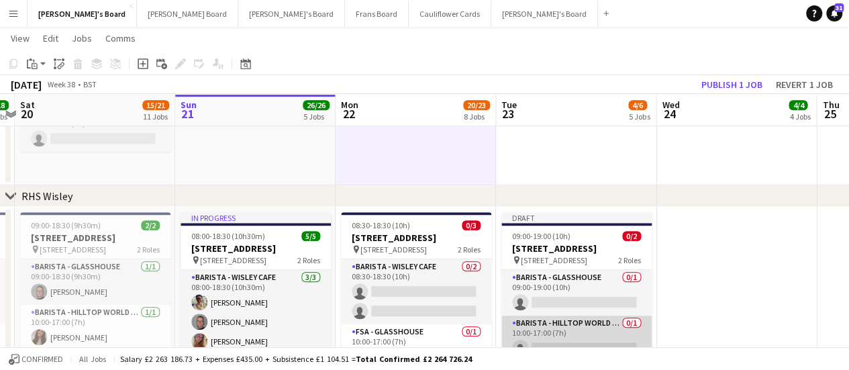
click at [589, 339] on app-card-role "Barista - Hilltop World Food Cafe 0/1 10:00-17:00 (7h) single-neutral-actions" at bounding box center [576, 338] width 150 height 46
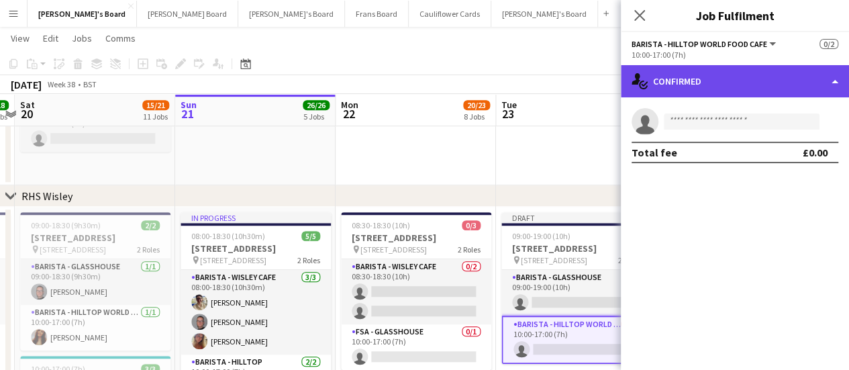
click at [750, 94] on div "single-neutral-actions-check-2 Confirmed" at bounding box center [735, 81] width 228 height 32
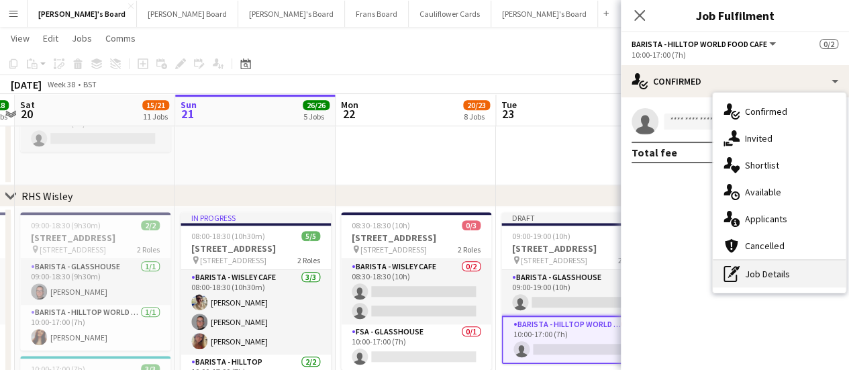
click at [765, 270] on div "pen-write Job Details" at bounding box center [778, 273] width 133 height 27
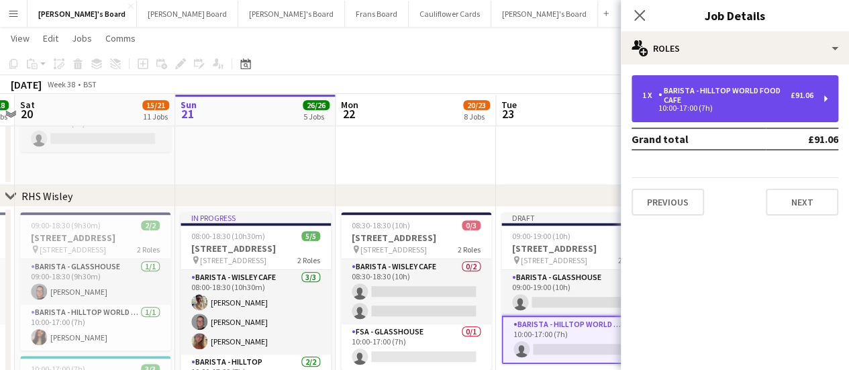
click at [683, 96] on div "Barista - Hilltop World Food Cafe" at bounding box center [724, 95] width 132 height 19
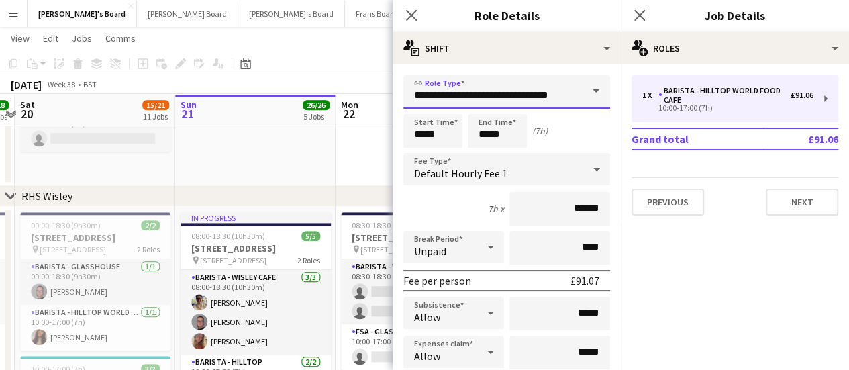
click at [566, 92] on input "**********" at bounding box center [506, 92] width 207 height 34
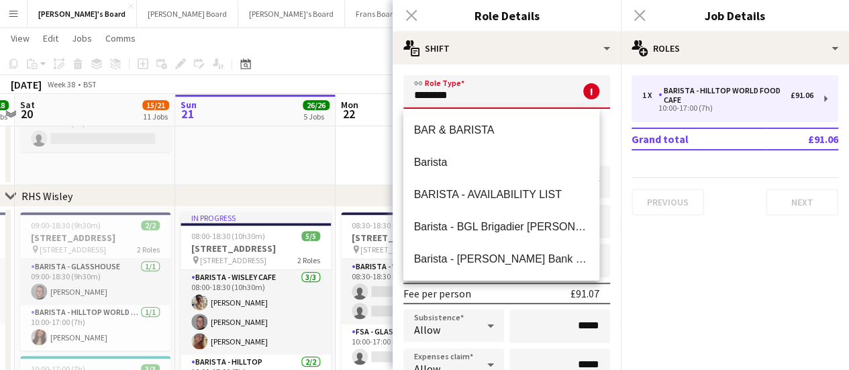
type input "*******"
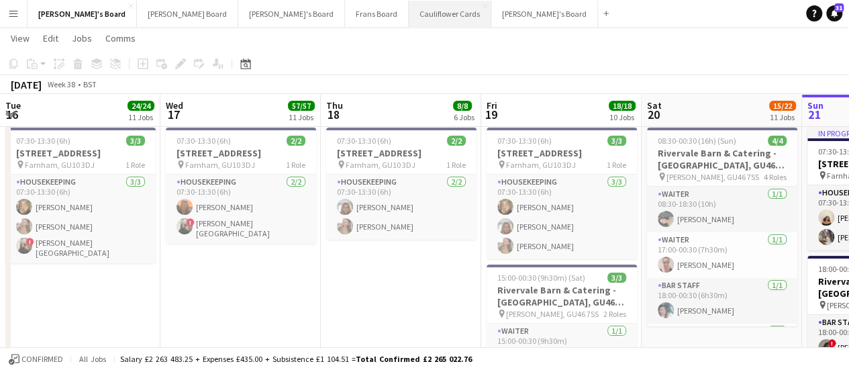
scroll to position [0, 321]
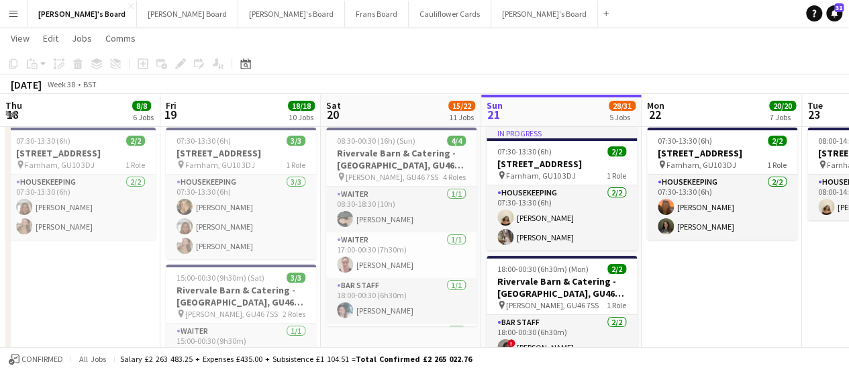
click at [407, 99] on app-board-header-date "Sat 20 15/22 11 Jobs" at bounding box center [401, 111] width 160 height 32
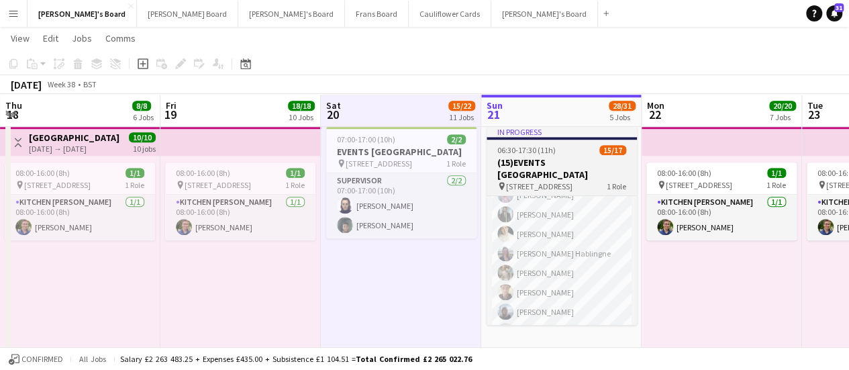
scroll to position [157, 0]
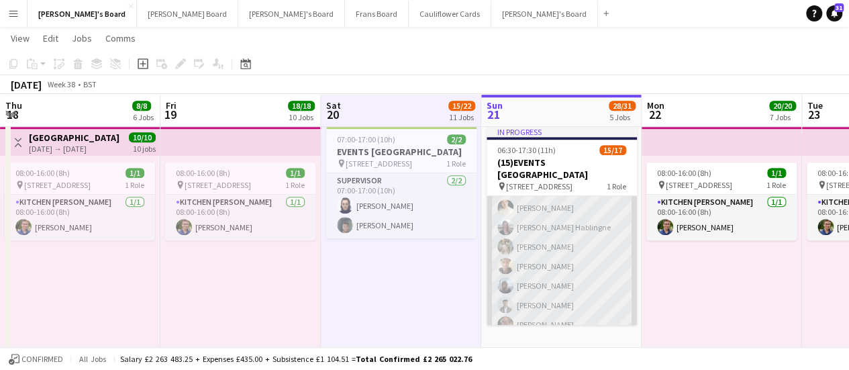
click at [554, 282] on app-card-role "Hospitality FOH 33A 15/17 06:30-17:30 (11h) Zoe Boslem Caitlin Allan Megan Elli…" at bounding box center [561, 217] width 150 height 357
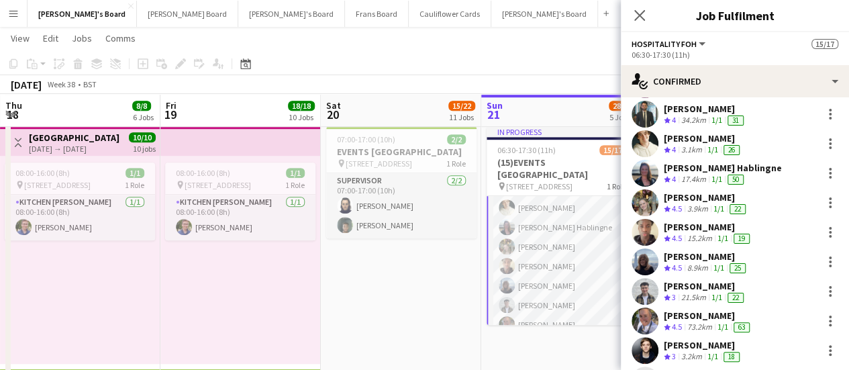
scroll to position [223, 0]
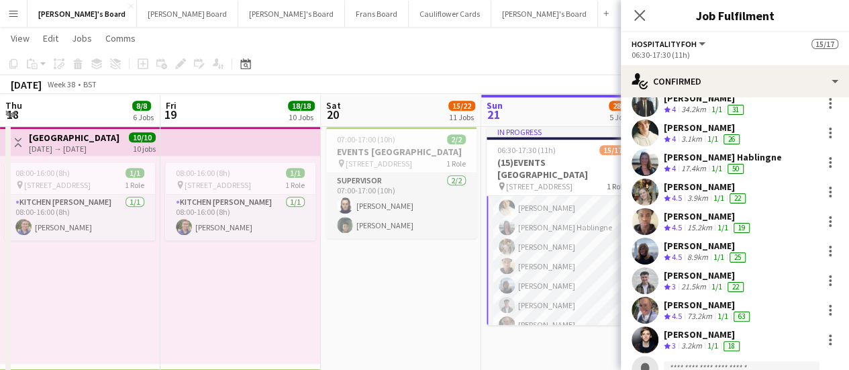
click at [680, 249] on div "[PERSON_NAME]" at bounding box center [706, 246] width 85 height 12
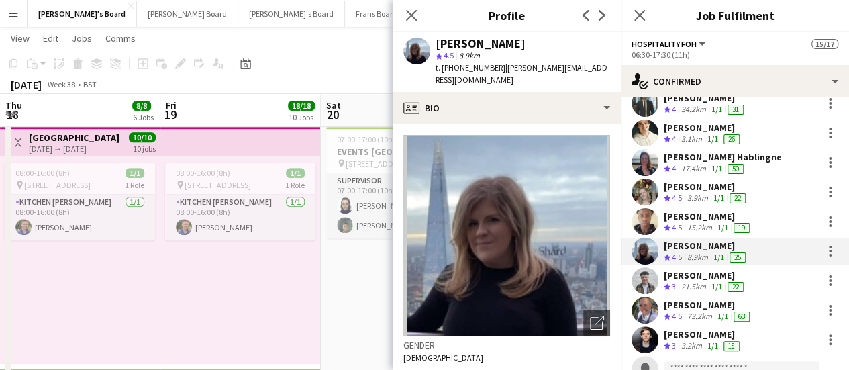
drag, startPoint x: 495, startPoint y: 68, endPoint x: 454, endPoint y: 66, distance: 41.6
click at [454, 66] on div "t. +447794029521 | sammy.harden1999@gmail.com" at bounding box center [522, 74] width 174 height 24
copy span "7794029521"
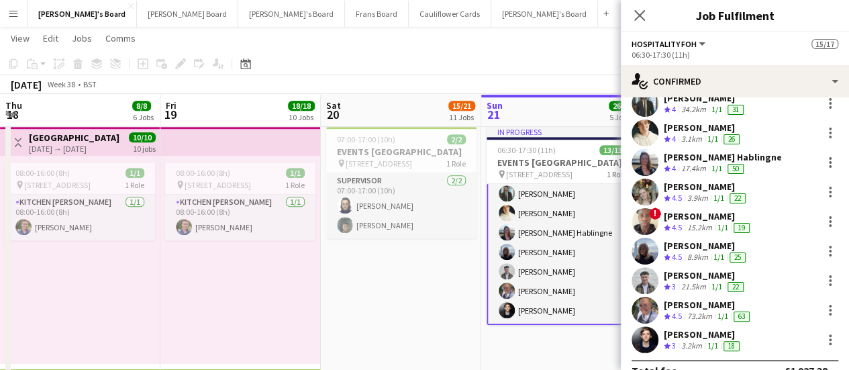
scroll to position [152, 0]
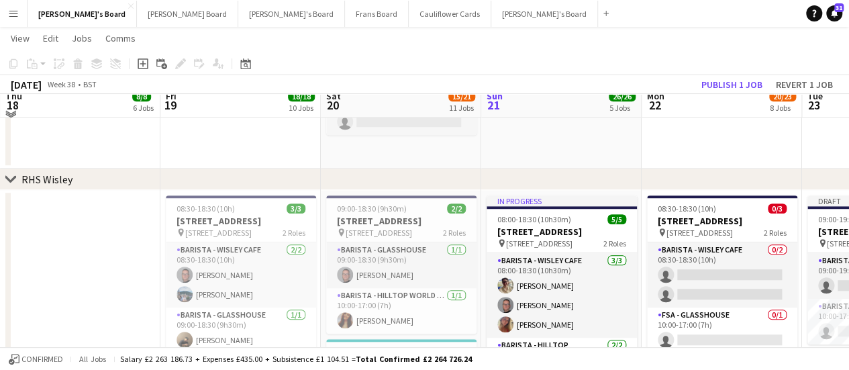
scroll to position [3048, 0]
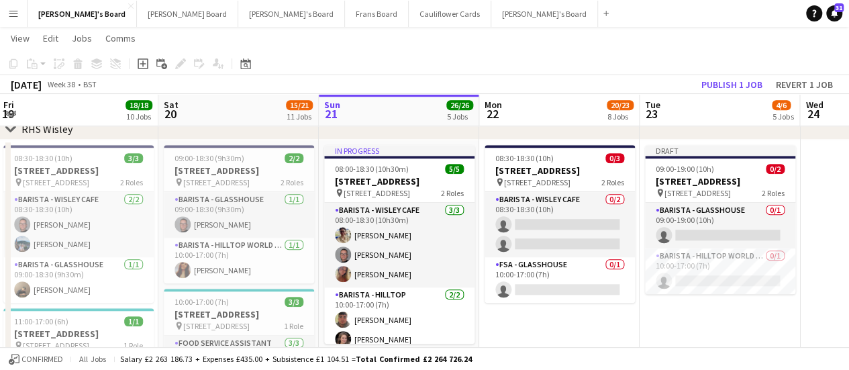
drag, startPoint x: 776, startPoint y: 276, endPoint x: 284, endPoint y: 294, distance: 491.4
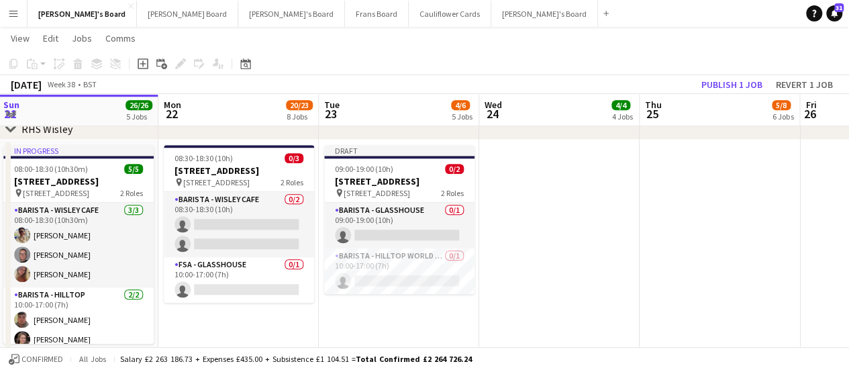
scroll to position [0, 491]
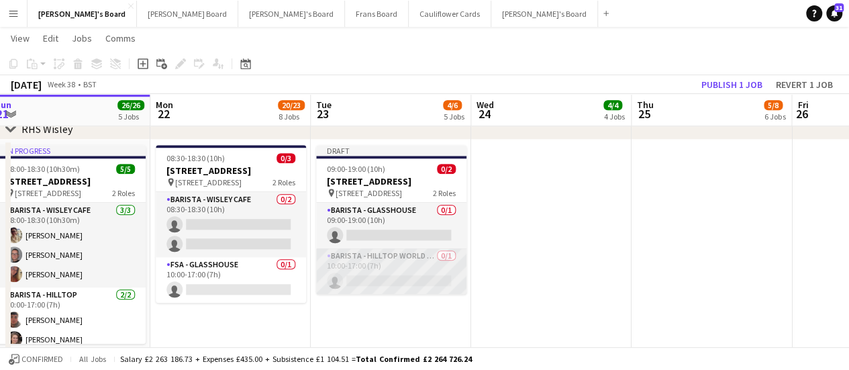
click at [417, 285] on app-card-role "Barista - Hilltop World Food Cafe 0/1 10:00-17:00 (7h) single-neutral-actions" at bounding box center [391, 271] width 150 height 46
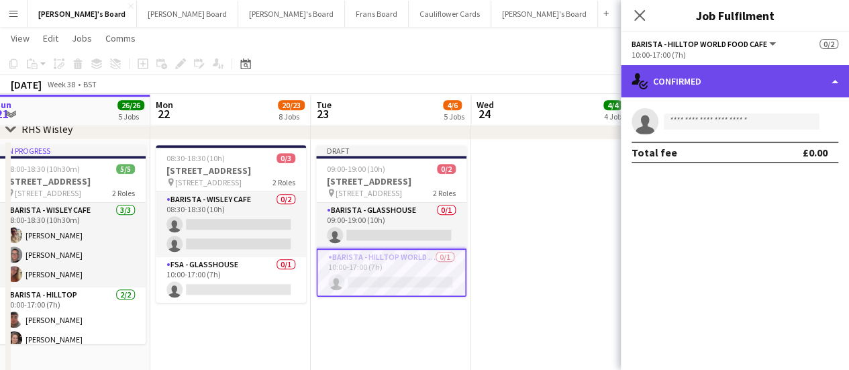
click at [768, 84] on div "single-neutral-actions-check-2 Confirmed" at bounding box center [735, 81] width 228 height 32
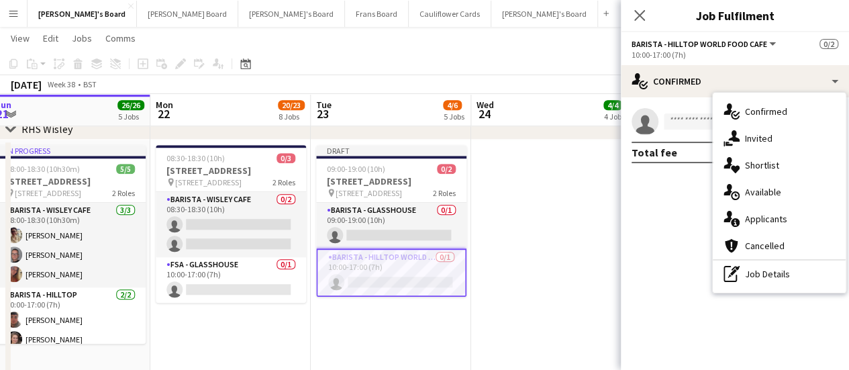
click at [761, 289] on div "single-neutral-actions-check-2 Confirmed single-neutral-actions-share-1 Invited…" at bounding box center [778, 193] width 133 height 200
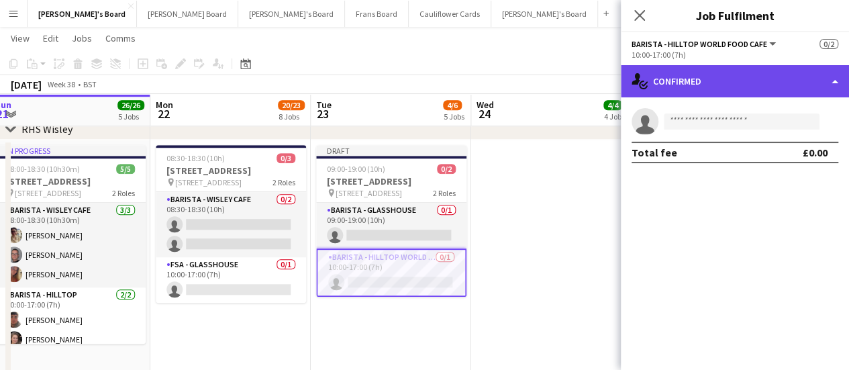
click at [727, 75] on div "single-neutral-actions-check-2 Confirmed" at bounding box center [735, 81] width 228 height 32
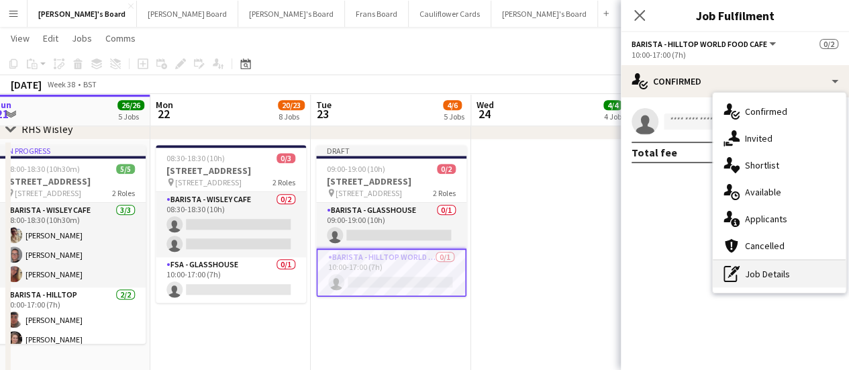
click at [774, 272] on div "pen-write Job Details" at bounding box center [778, 273] width 133 height 27
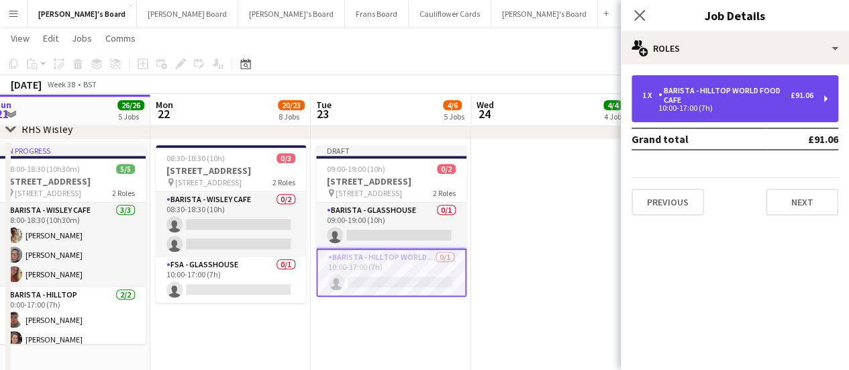
click at [691, 109] on div "10:00-17:00 (7h)" at bounding box center [727, 108] width 171 height 7
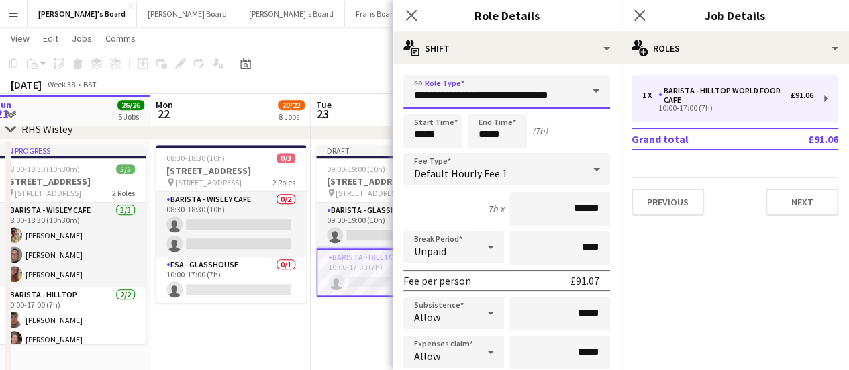
drag, startPoint x: 567, startPoint y: 101, endPoint x: 212, endPoint y: 72, distance: 356.1
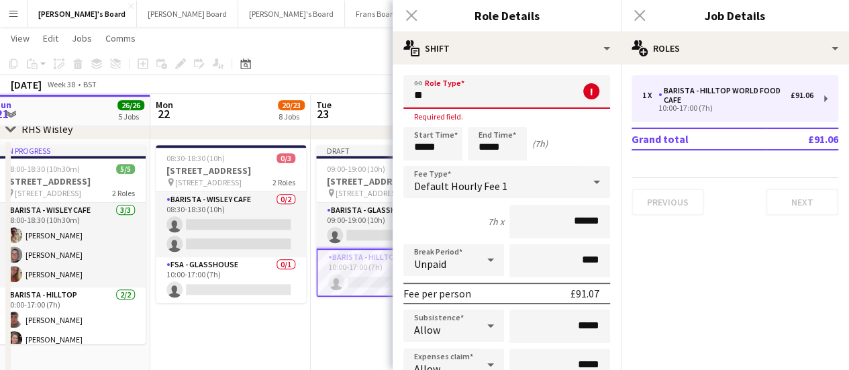
type input "*"
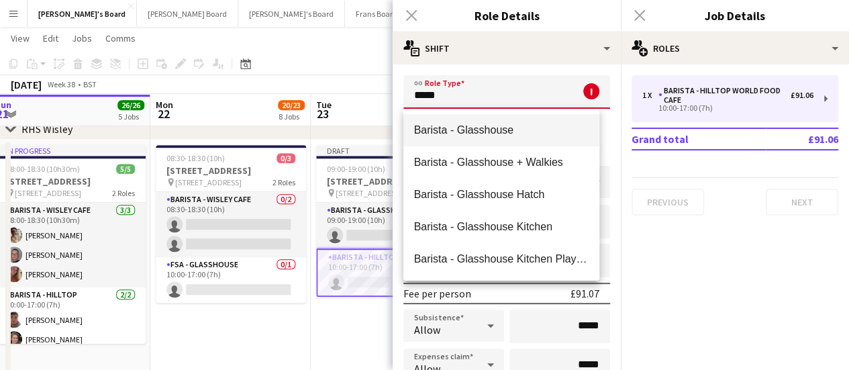
click at [470, 135] on span "Barista - Glasshouse" at bounding box center [501, 129] width 175 height 13
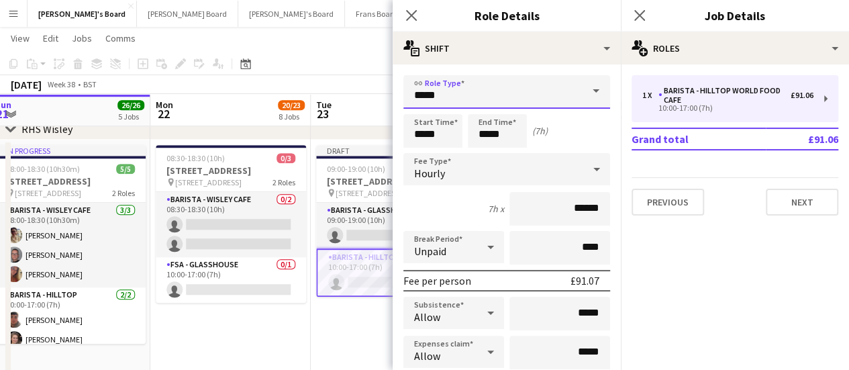
type input "**********"
click at [423, 134] on input "*****" at bounding box center [432, 131] width 59 height 34
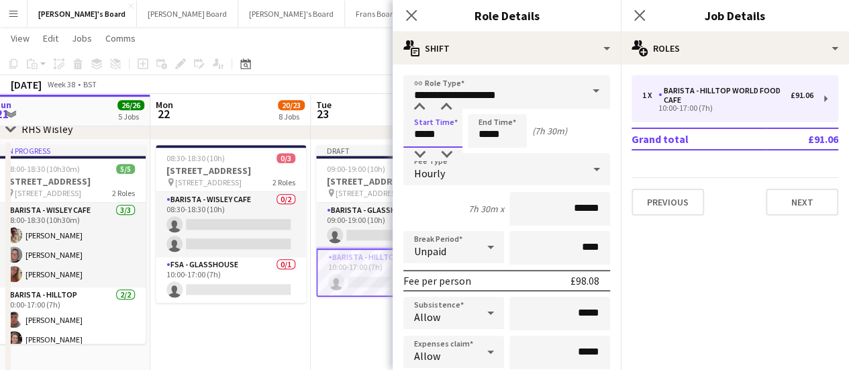
type input "*****"
click at [486, 132] on input "*****" at bounding box center [497, 131] width 59 height 34
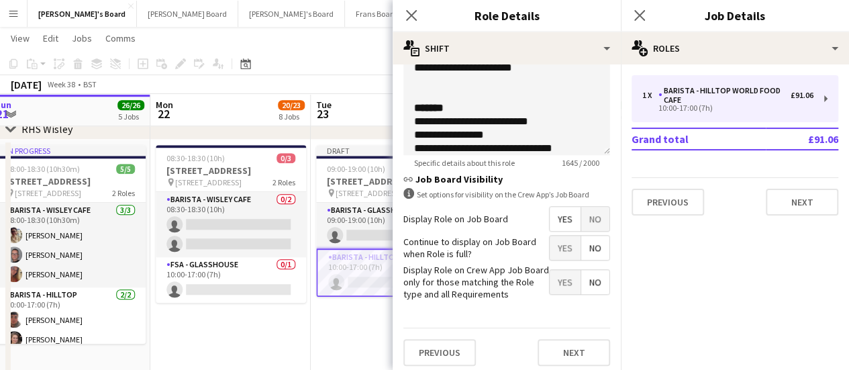
scroll to position [538, 0]
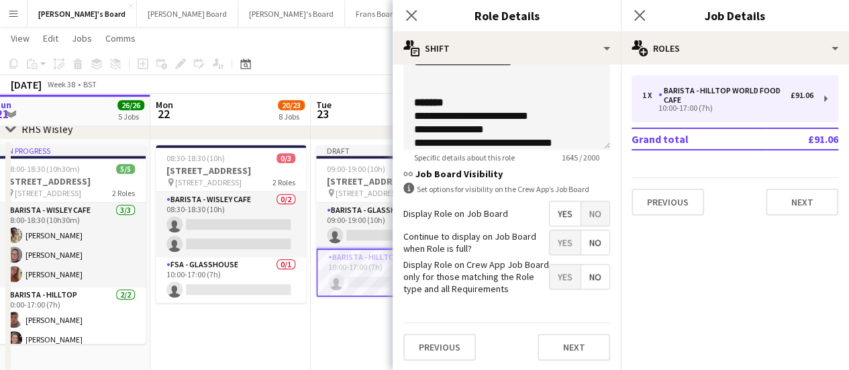
type input "*****"
click at [347, 332] on app-date-cell "Draft 09:00-19:00 (10h) 0/2 RHS Wisley Gardens, Wisley Ln, Woking GU23 6QB pin …" at bounding box center [391, 306] width 160 height 333
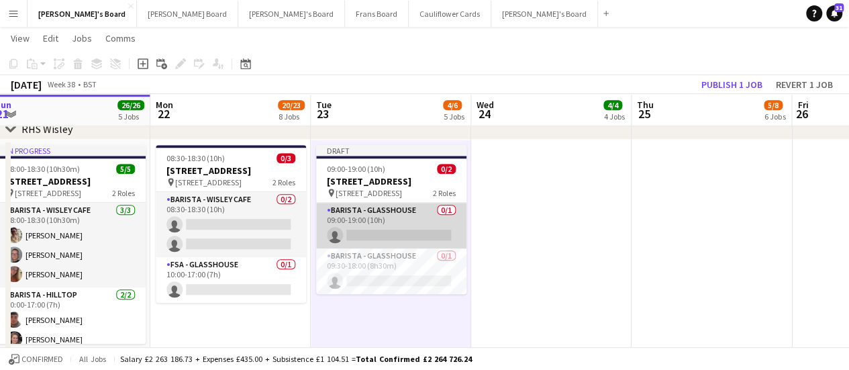
click at [412, 225] on app-card-role "Barista - Glasshouse 0/1 09:00-19:00 (10h) single-neutral-actions" at bounding box center [391, 226] width 150 height 46
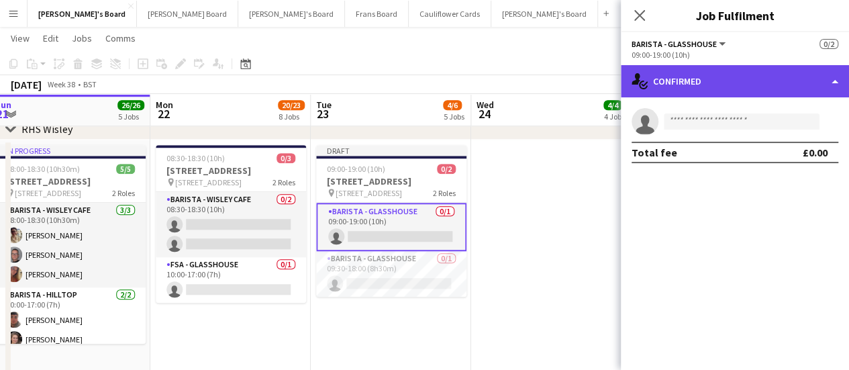
click at [774, 89] on div "single-neutral-actions-check-2 Confirmed" at bounding box center [735, 81] width 228 height 32
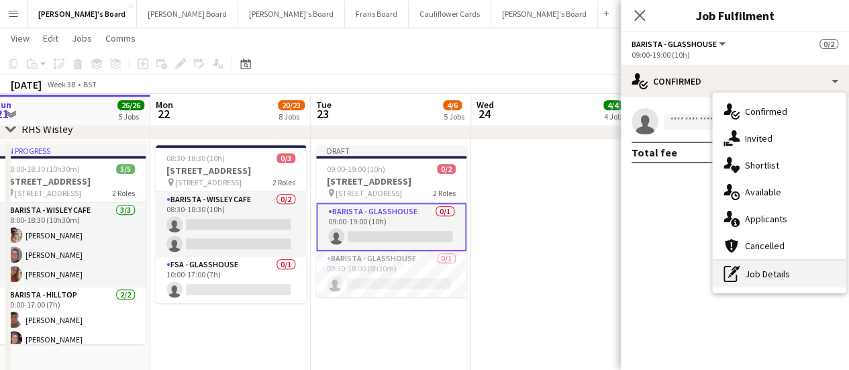
click at [801, 270] on div "pen-write Job Details" at bounding box center [778, 273] width 133 height 27
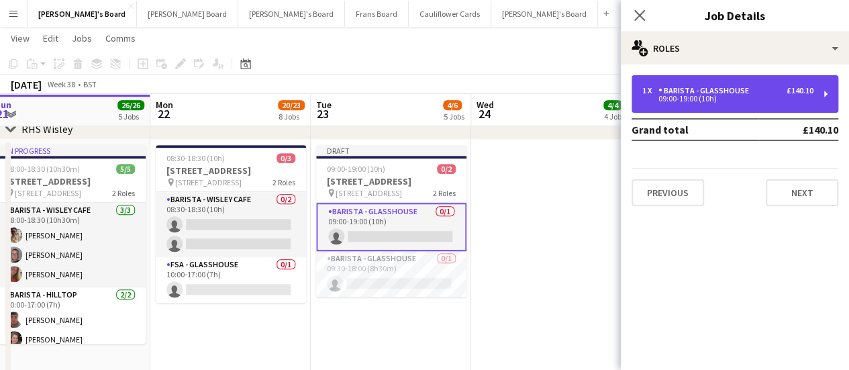
click at [722, 92] on div "Barista - Glasshouse" at bounding box center [706, 90] width 96 height 9
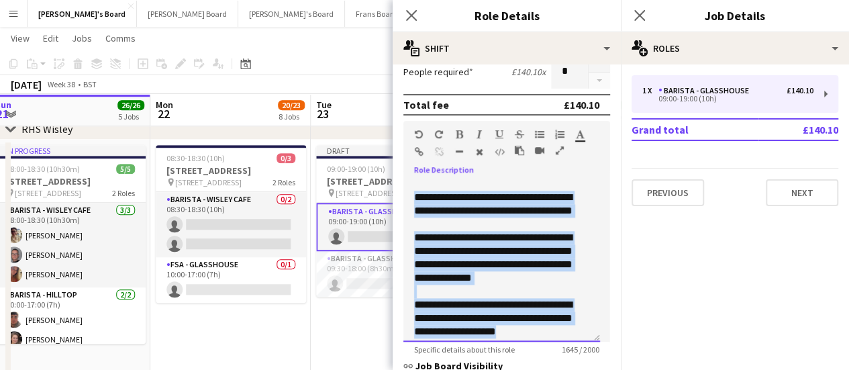
scroll to position [695, 0]
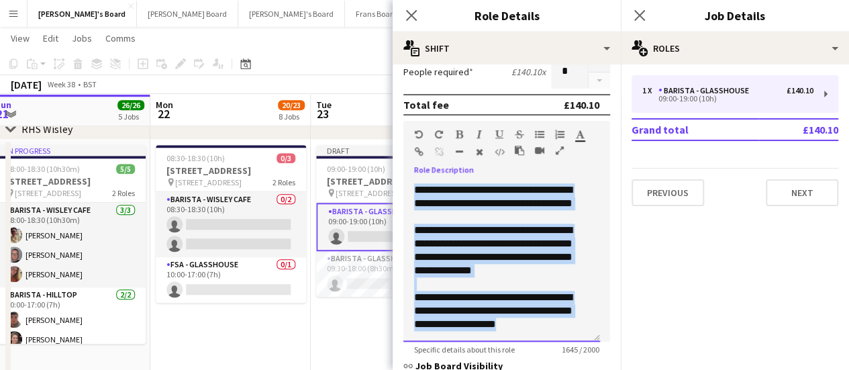
drag, startPoint x: 409, startPoint y: 182, endPoint x: 566, endPoint y: 321, distance: 209.6
click at [566, 321] on div "**********" at bounding box center [501, 260] width 197 height 161
copy div "**********"
click at [356, 335] on app-date-cell "Draft 09:00-19:00 (10h) 0/2 RHS Wisley Gardens, Wisley Ln, Woking GU23 6QB pin …" at bounding box center [391, 306] width 160 height 333
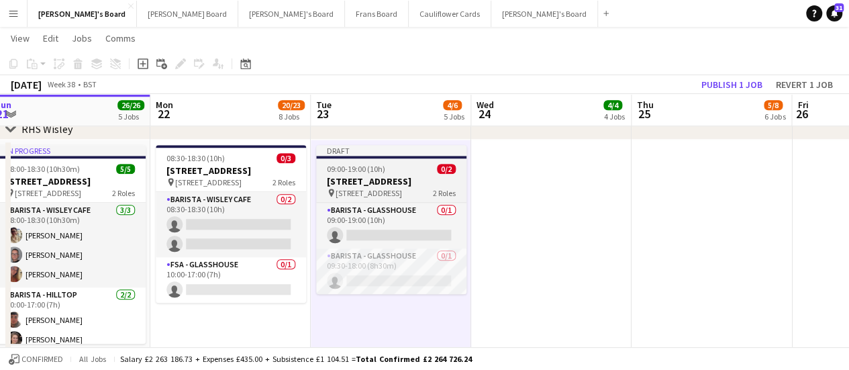
click at [384, 168] on span "09:00-19:00 (10h)" at bounding box center [356, 169] width 58 height 10
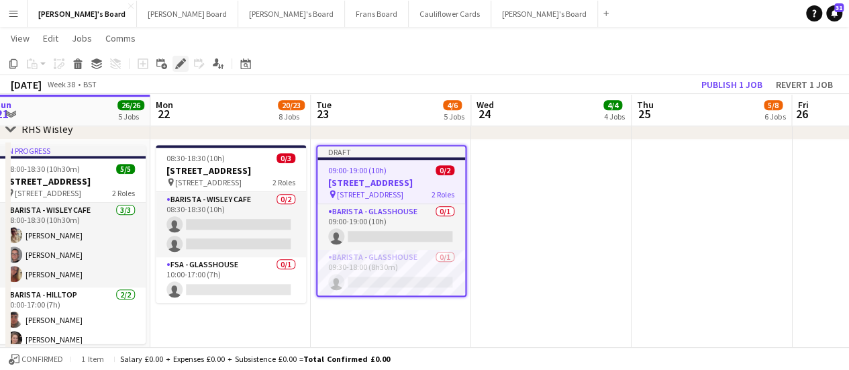
click at [177, 68] on icon at bounding box center [176, 67] width 3 height 3
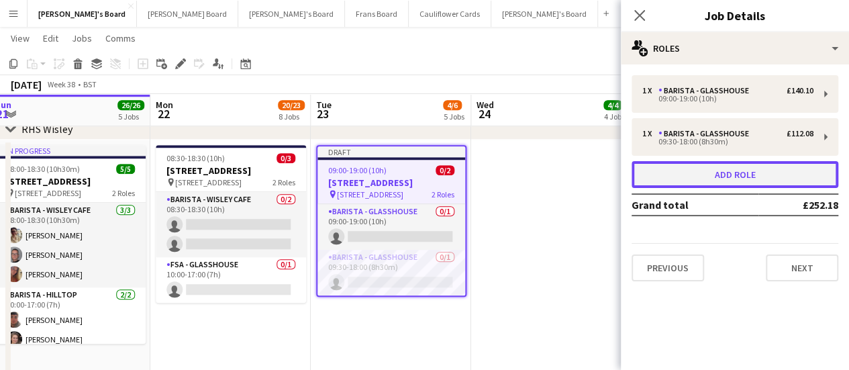
click at [675, 172] on button "Add role" at bounding box center [734, 174] width 207 height 27
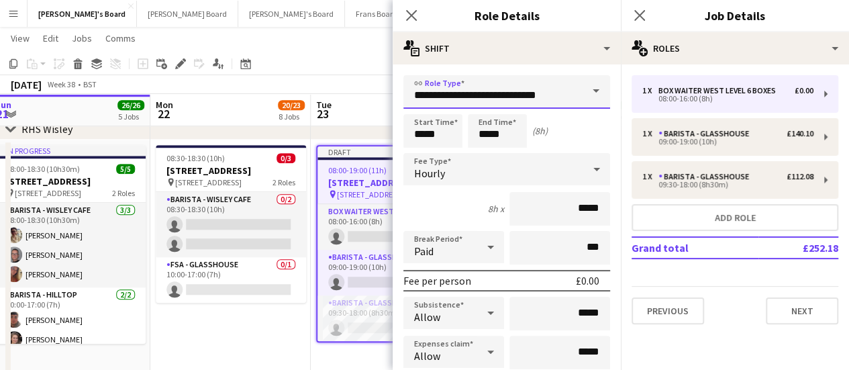
drag, startPoint x: 560, startPoint y: 96, endPoint x: 215, endPoint y: 86, distance: 345.0
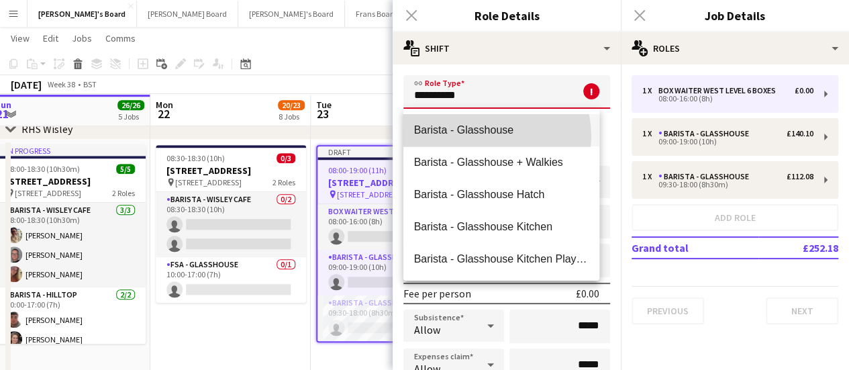
click at [491, 136] on span "Barista - Glasshouse" at bounding box center [501, 129] width 175 height 13
type input "**********"
type input "******"
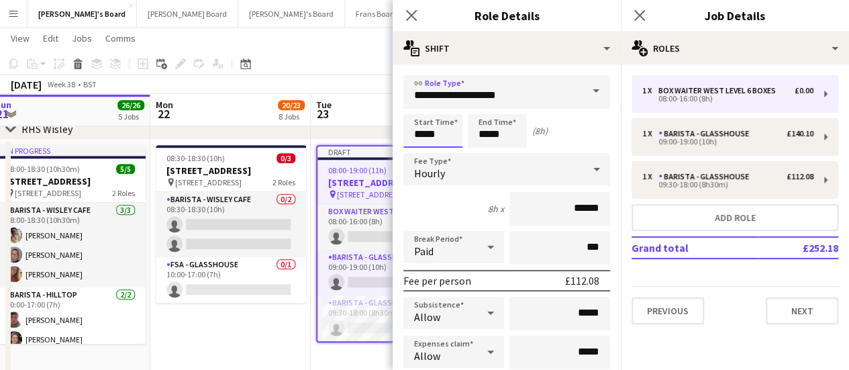
click at [425, 135] on input "*****" at bounding box center [432, 131] width 59 height 34
type input "*****"
click at [487, 134] on input "*****" at bounding box center [497, 131] width 59 height 34
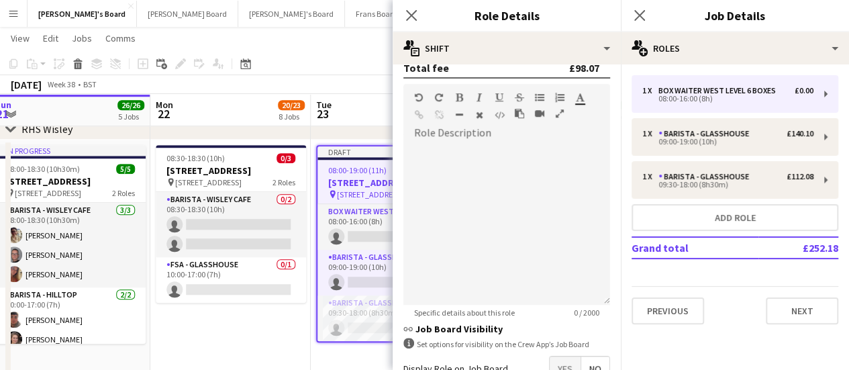
scroll to position [424, 0]
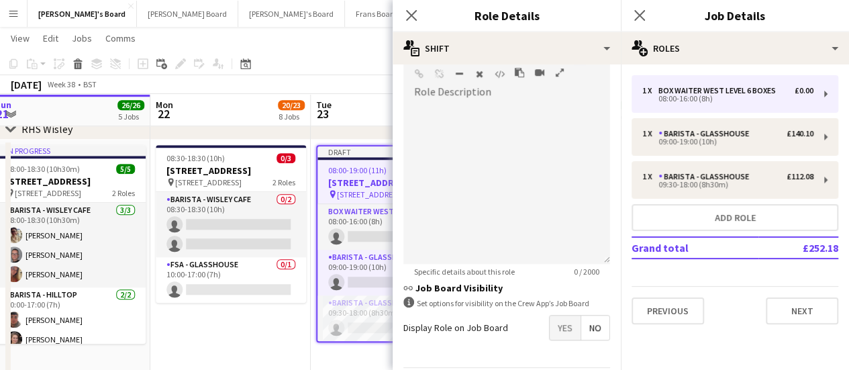
type input "*****"
click at [509, 157] on div at bounding box center [506, 183] width 207 height 161
paste div
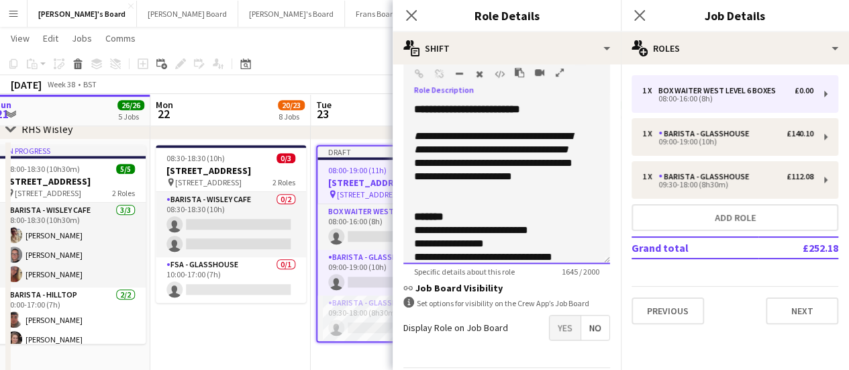
scroll to position [686, 0]
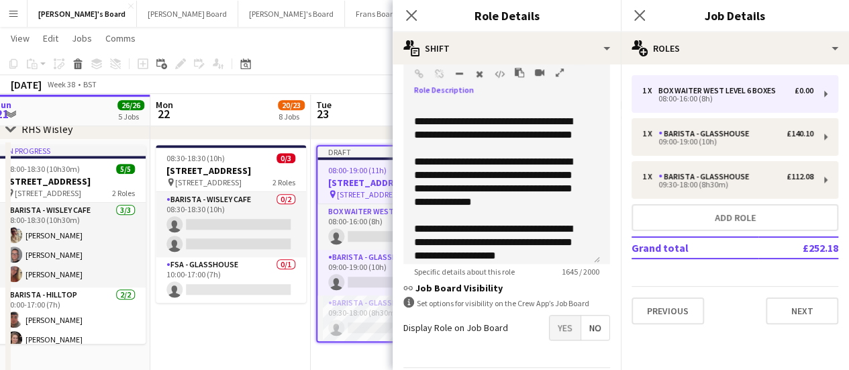
click at [554, 327] on span "Yes" at bounding box center [564, 327] width 31 height 24
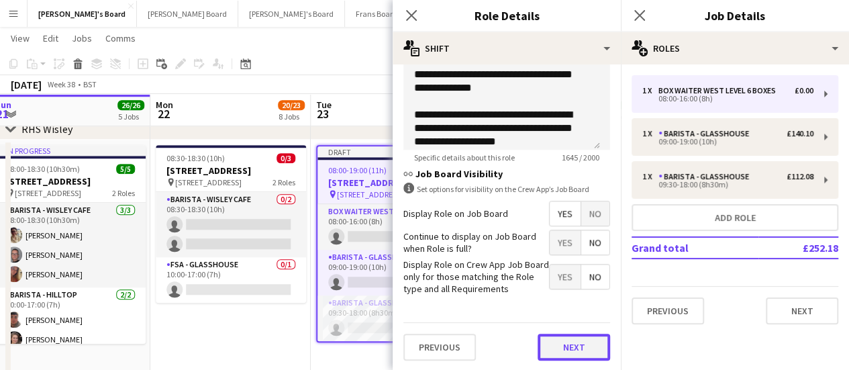
click at [574, 345] on button "Next" at bounding box center [573, 346] width 72 height 27
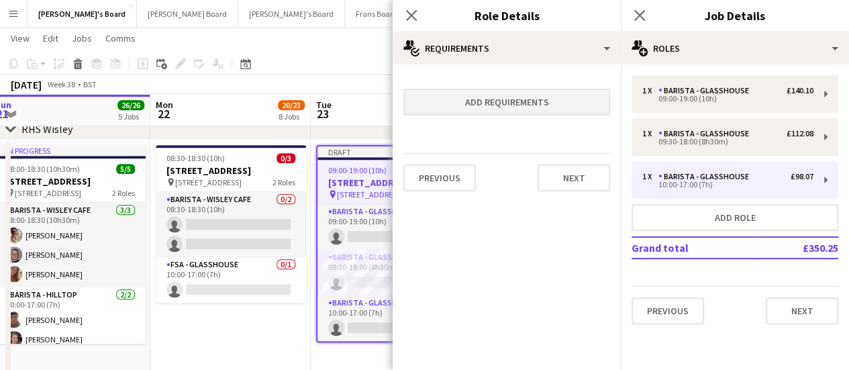
scroll to position [0, 0]
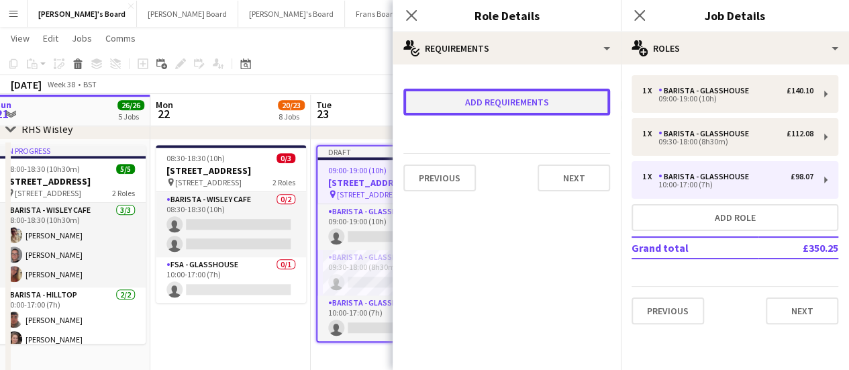
click at [552, 109] on button "Add requirements" at bounding box center [506, 102] width 207 height 27
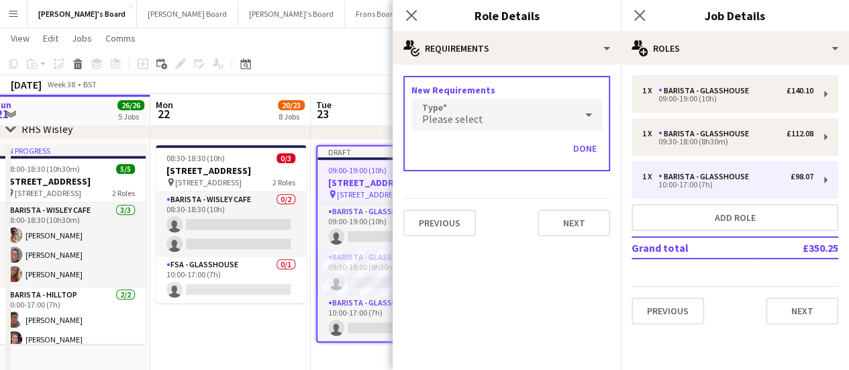
click at [519, 107] on div "Please select" at bounding box center [493, 115] width 164 height 32
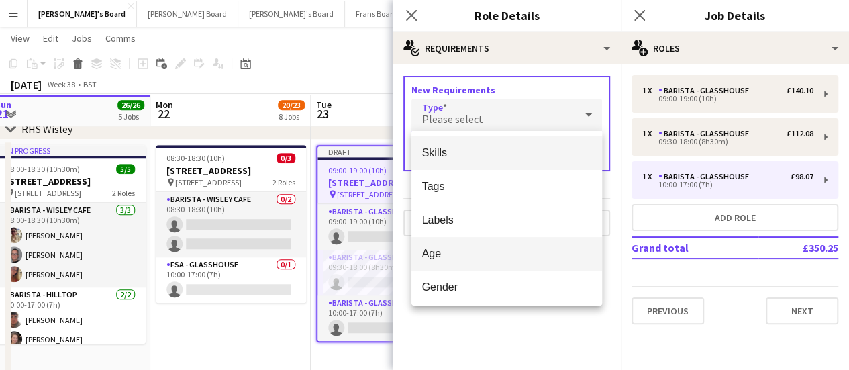
click at [466, 254] on span "Age" at bounding box center [506, 253] width 169 height 13
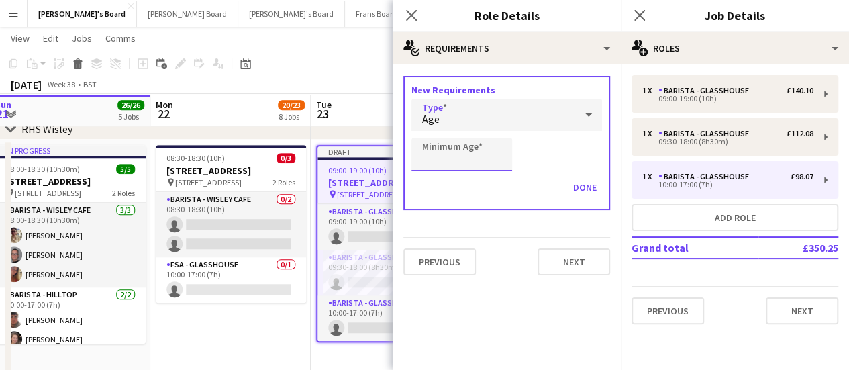
click at [458, 162] on input "Minimum Age" at bounding box center [461, 155] width 101 height 34
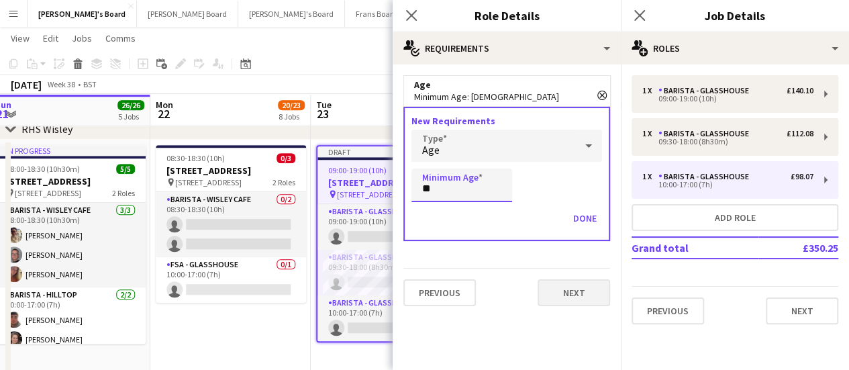
type input "**"
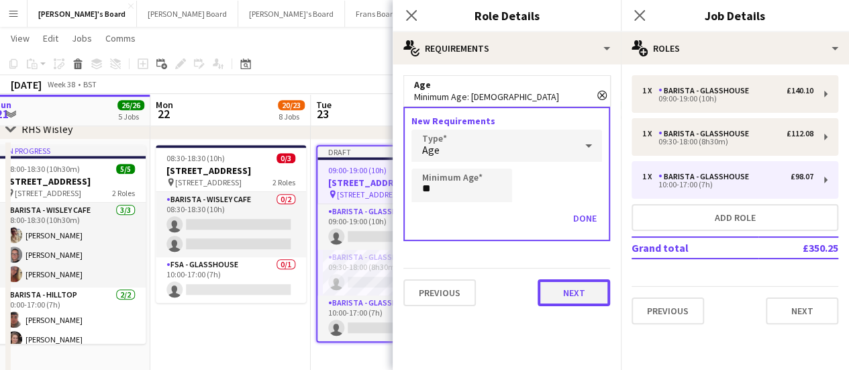
click at [564, 298] on button "Next" at bounding box center [573, 292] width 72 height 27
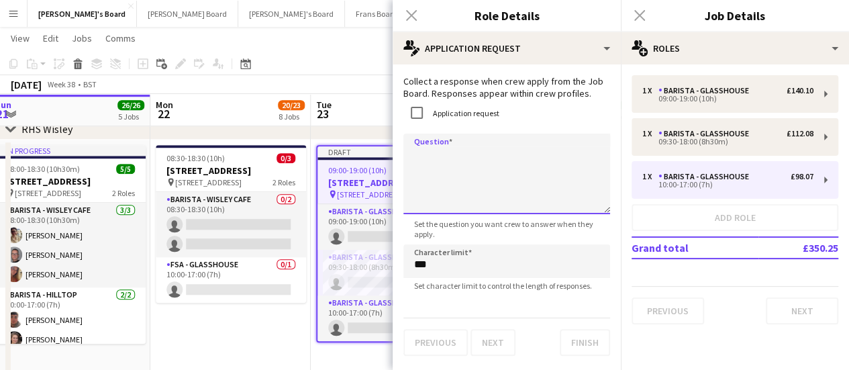
click at [455, 166] on textarea "Question" at bounding box center [506, 174] width 207 height 81
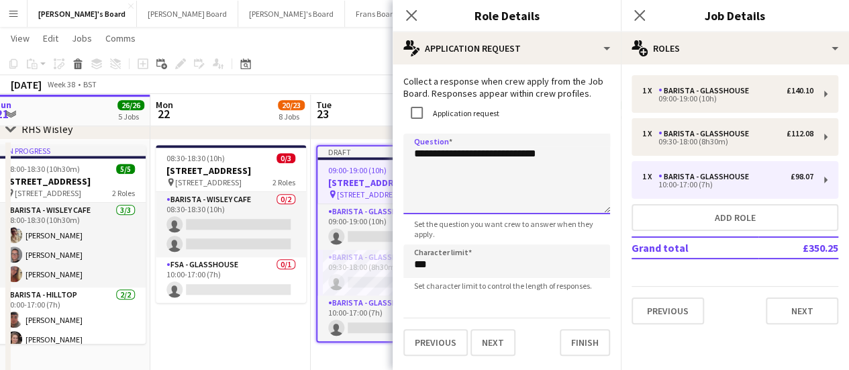
type textarea "**********"
click at [242, 330] on app-date-cell "08:30-18:30 (10h) 0/3 RHS Wisley Gardens, Wisley Ln, Woking GU23 6QB pin Woking…" at bounding box center [230, 306] width 160 height 333
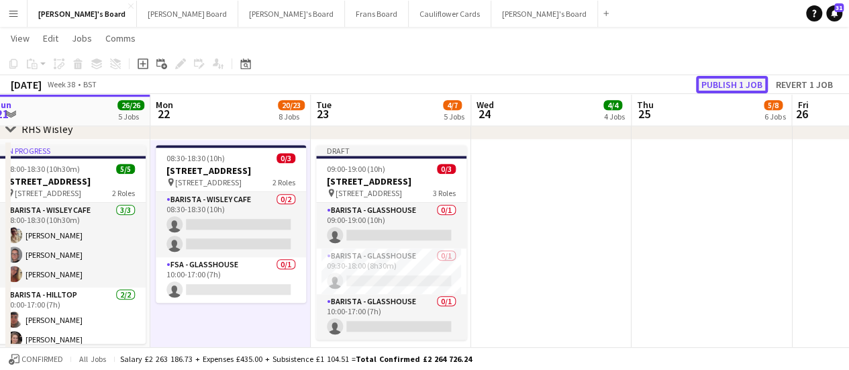
click at [747, 87] on button "Publish 1 job" at bounding box center [732, 84] width 72 height 17
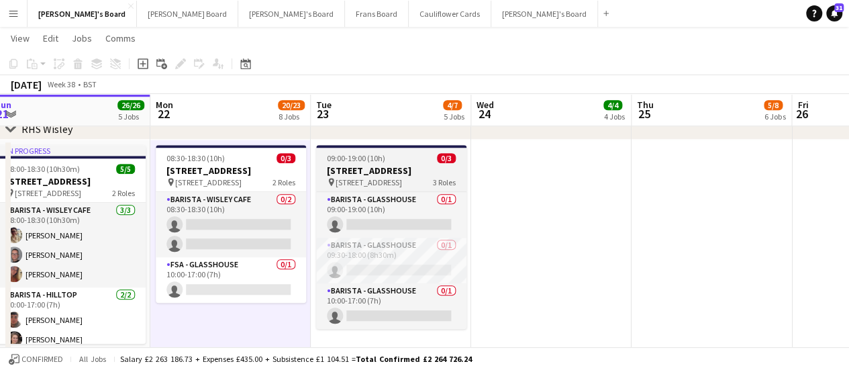
click at [362, 164] on h3 "[STREET_ADDRESS]" at bounding box center [391, 170] width 150 height 12
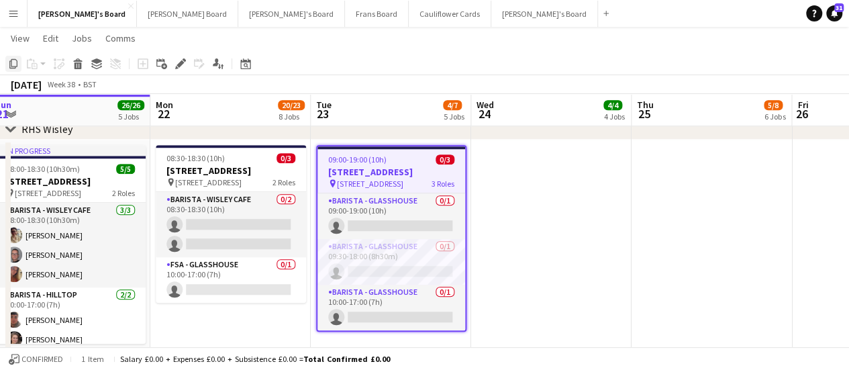
click at [15, 61] on icon "Copy" at bounding box center [13, 63] width 11 height 11
click at [560, 176] on app-date-cell at bounding box center [551, 306] width 160 height 333
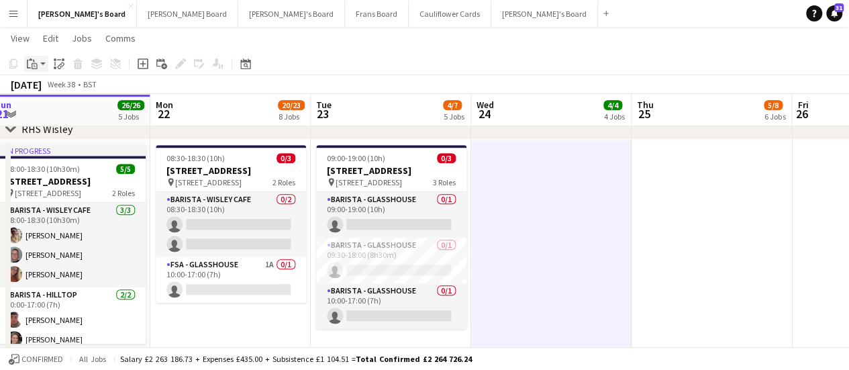
click at [32, 66] on icon at bounding box center [35, 66] width 6 height 6
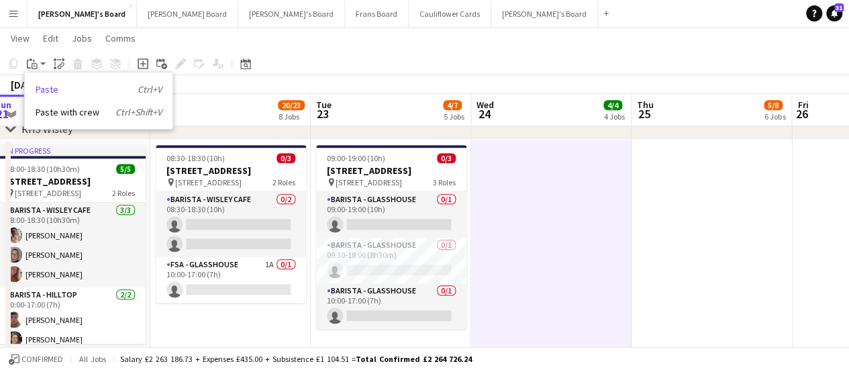
click at [42, 87] on link "Paste Ctrl+V" at bounding box center [99, 89] width 126 height 12
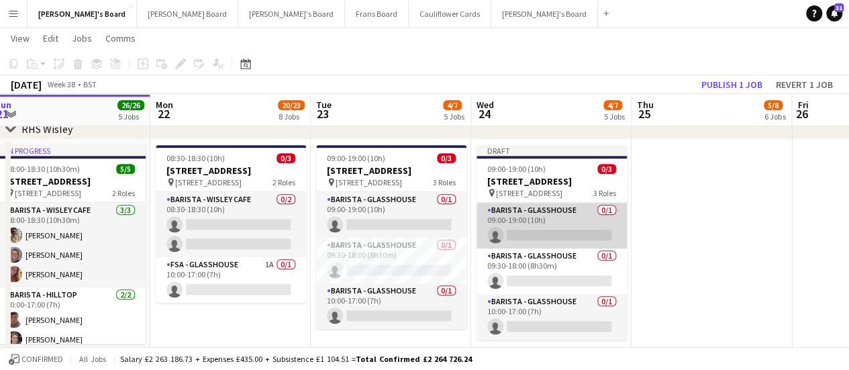
click at [564, 223] on app-card-role "Barista - Glasshouse 0/1 09:00-19:00 (10h) single-neutral-actions" at bounding box center [551, 226] width 150 height 46
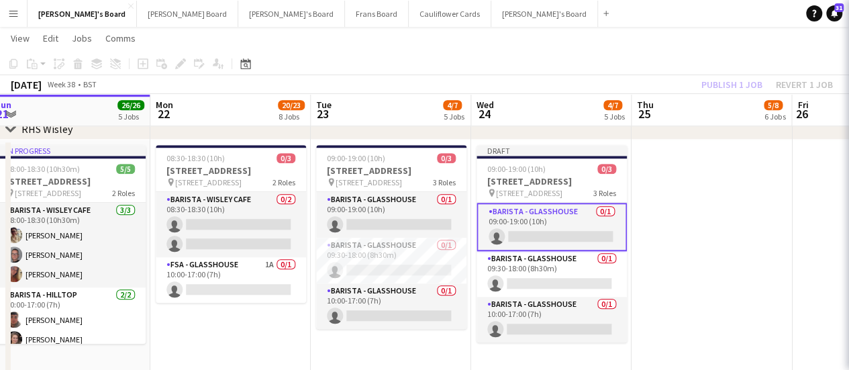
click at [573, 221] on app-card-role "Barista - Glasshouse 0/1 09:00-19:00 (10h) single-neutral-actions" at bounding box center [551, 227] width 150 height 48
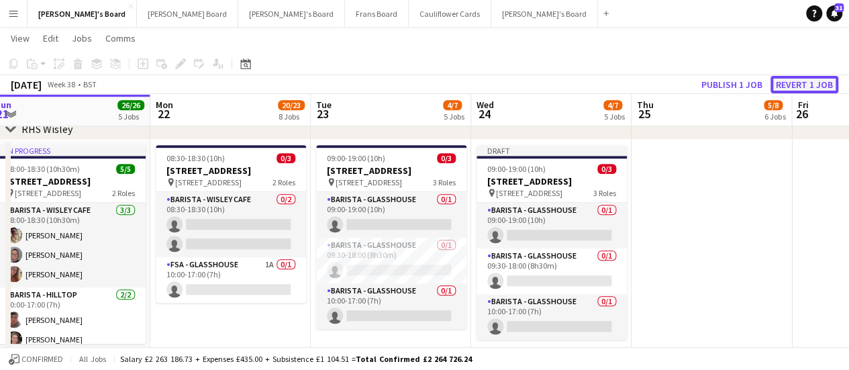
click at [804, 82] on button "Revert 1 job" at bounding box center [804, 84] width 68 height 17
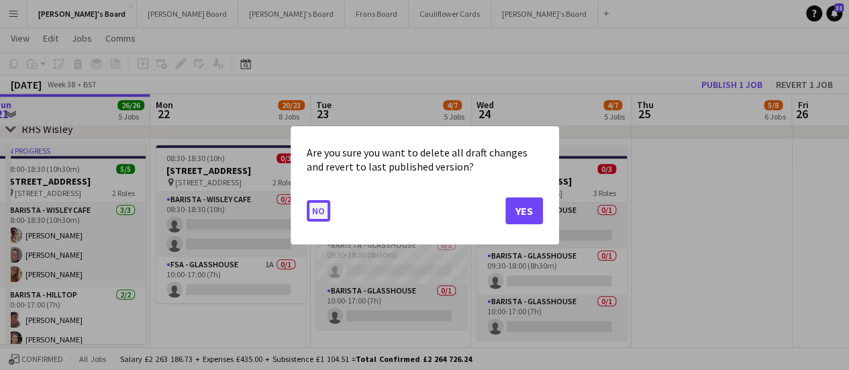
click at [310, 214] on button "No" at bounding box center [318, 209] width 23 height 21
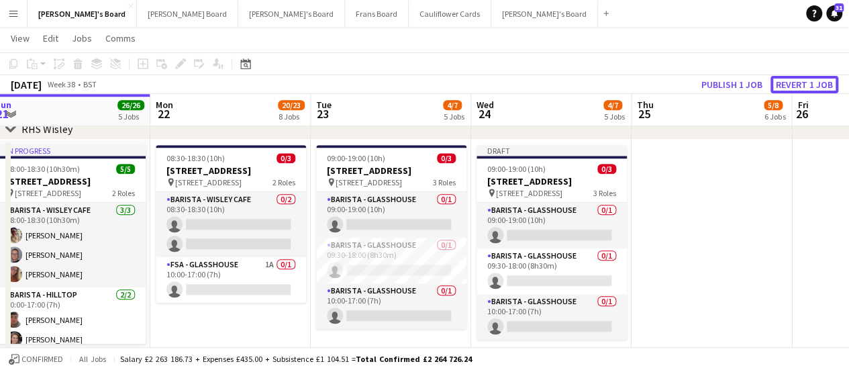
scroll to position [3048, 0]
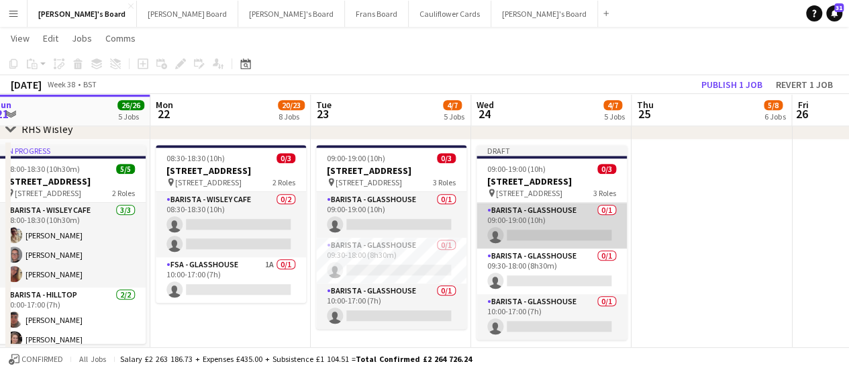
click at [566, 238] on app-card-role "Barista - Glasshouse 0/1 09:00-19:00 (10h) single-neutral-actions" at bounding box center [551, 226] width 150 height 46
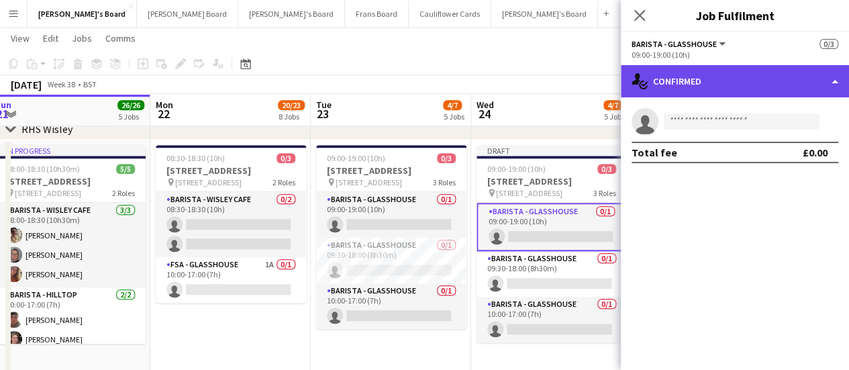
click at [776, 83] on div "single-neutral-actions-check-2 Confirmed" at bounding box center [735, 81] width 228 height 32
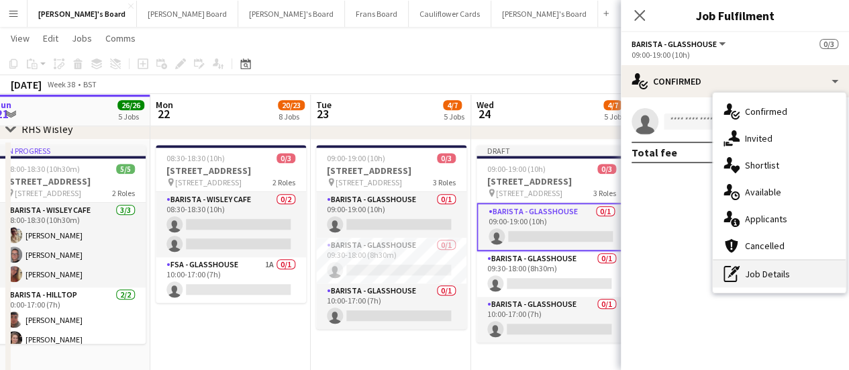
click at [789, 272] on div "pen-write Job Details" at bounding box center [778, 273] width 133 height 27
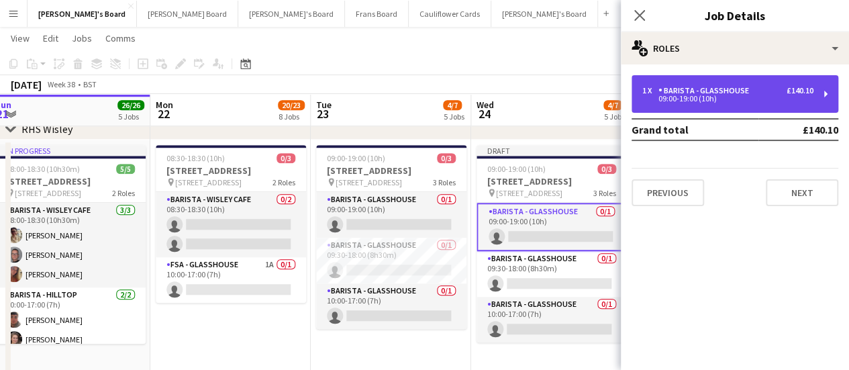
click at [687, 95] on div "Barista - Glasshouse" at bounding box center [706, 90] width 96 height 9
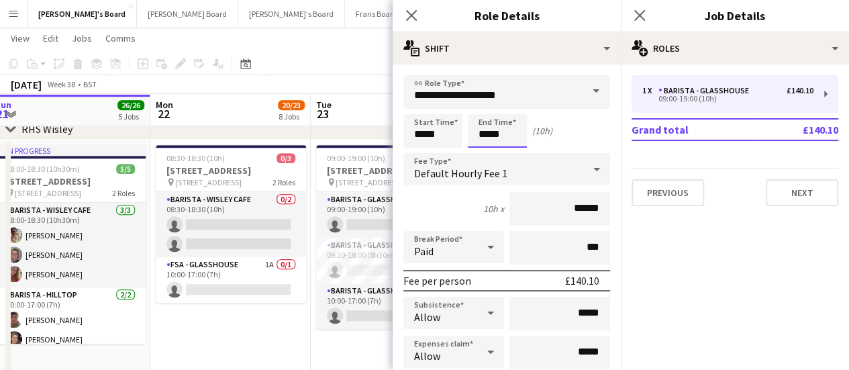
click at [487, 129] on input "*****" at bounding box center [497, 131] width 59 height 34
type input "*****"
click at [278, 333] on app-date-cell "08:30-18:30 (10h) 0/3 RHS Wisley Gardens, Wisley Ln, Woking GU23 6QB pin Woking…" at bounding box center [230, 306] width 160 height 333
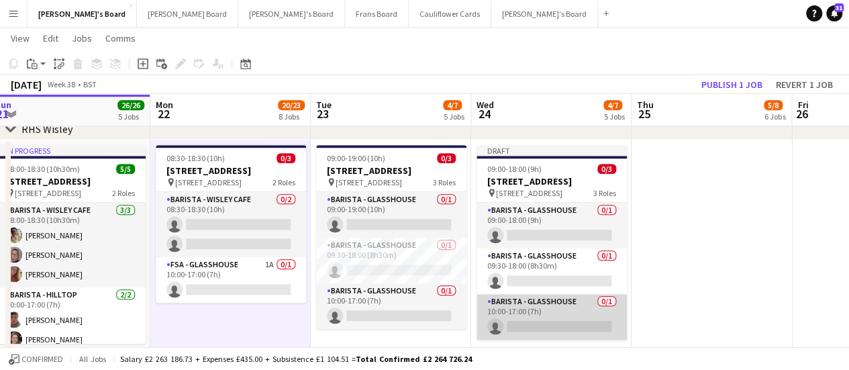
click at [543, 336] on app-card-role "Barista - Glasshouse 0/1 10:00-17:00 (7h) single-neutral-actions" at bounding box center [551, 317] width 150 height 46
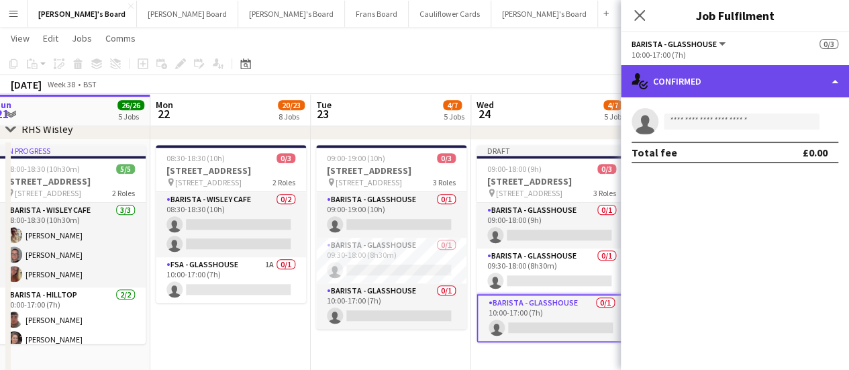
click at [765, 78] on div "single-neutral-actions-check-2 Confirmed" at bounding box center [735, 81] width 228 height 32
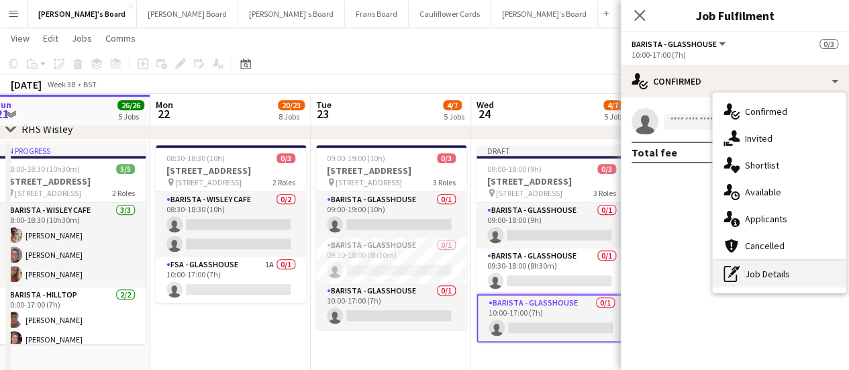
click at [765, 273] on div "pen-write Job Details" at bounding box center [778, 273] width 133 height 27
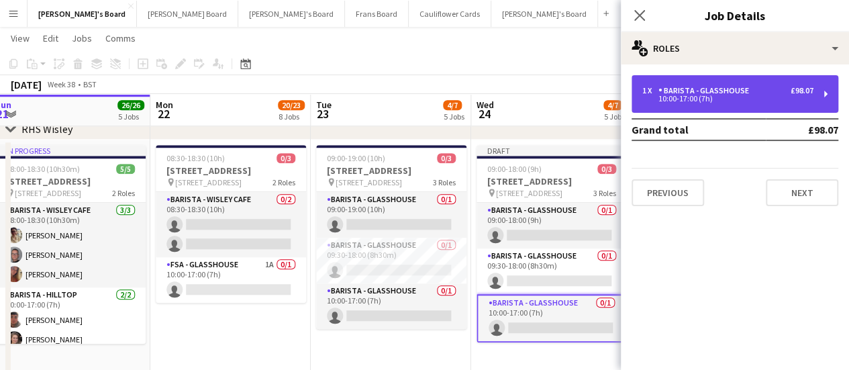
click at [710, 88] on div "Barista - Glasshouse" at bounding box center [706, 90] width 96 height 9
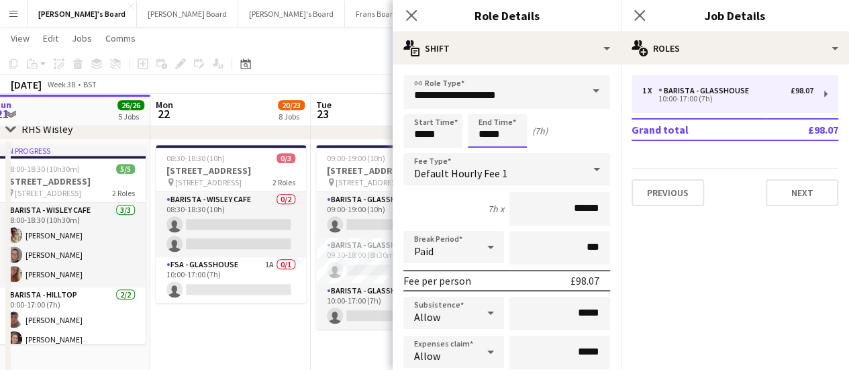
click at [485, 131] on input "*****" at bounding box center [497, 131] width 59 height 34
type input "*****"
click at [278, 350] on app-date-cell "08:30-18:30 (10h) 0/3 RHS Wisley Gardens, Wisley Ln, Woking GU23 6QB pin Woking…" at bounding box center [230, 306] width 160 height 333
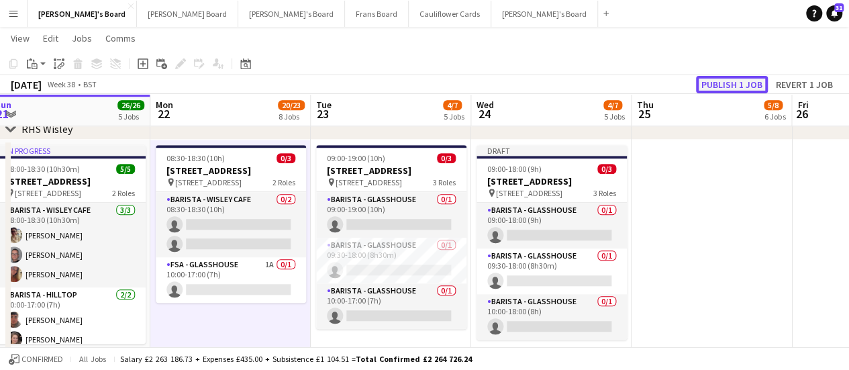
click at [726, 87] on button "Publish 1 job" at bounding box center [732, 84] width 72 height 17
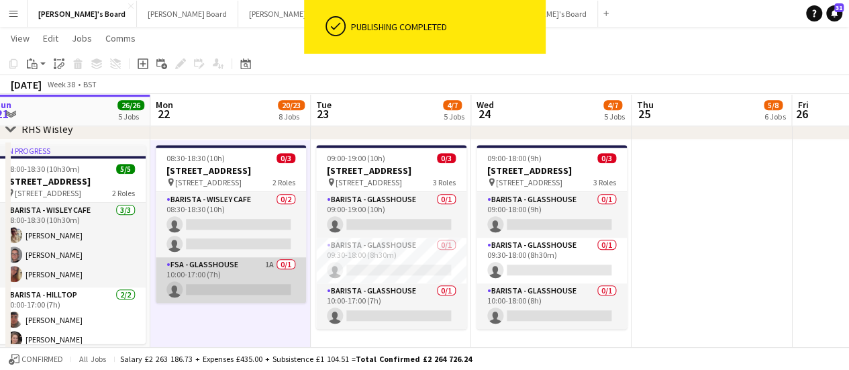
click at [251, 282] on app-card-role "FSA - Glasshouse 1A 0/1 10:00-17:00 (7h) single-neutral-actions" at bounding box center [231, 280] width 150 height 46
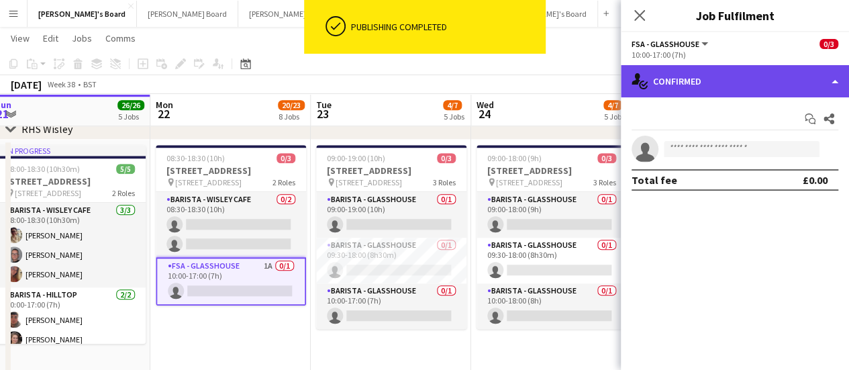
click at [835, 87] on div "single-neutral-actions-check-2 Confirmed" at bounding box center [735, 81] width 228 height 32
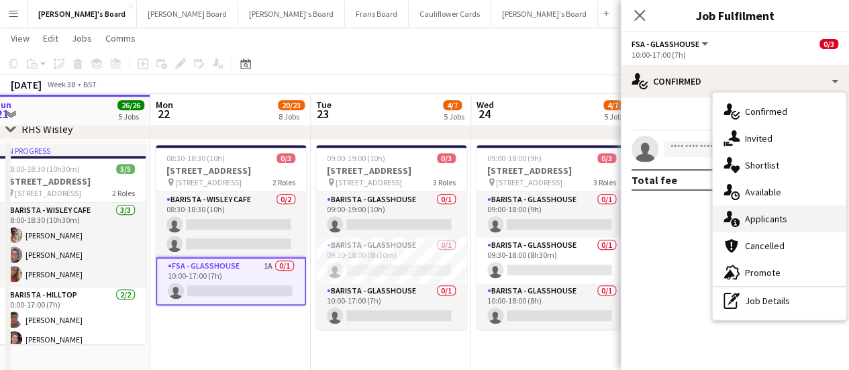
click at [780, 218] on span "Applicants" at bounding box center [766, 219] width 42 height 12
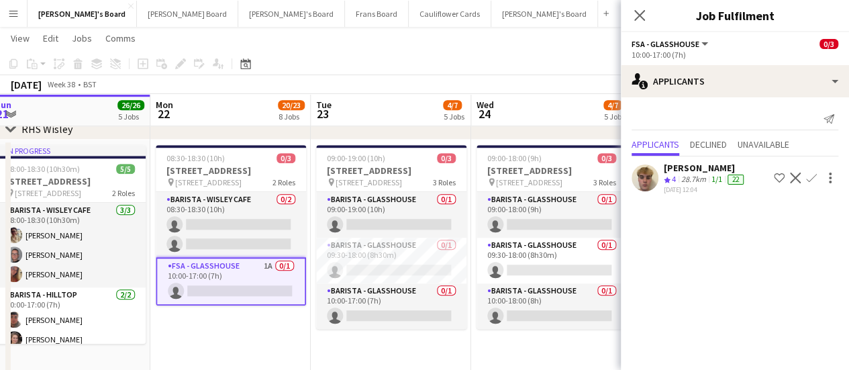
click at [812, 174] on app-icon "Confirm" at bounding box center [811, 177] width 11 height 11
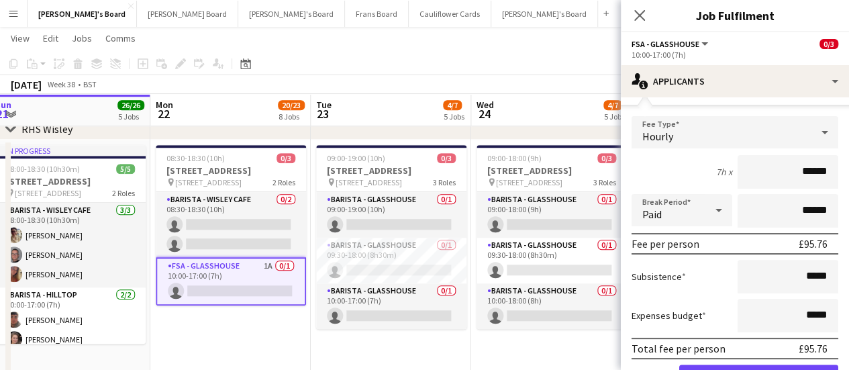
scroll to position [140, 0]
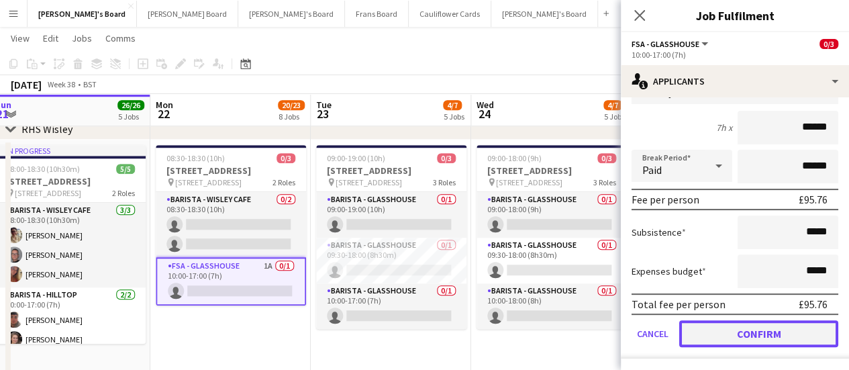
click at [759, 334] on button "Confirm" at bounding box center [758, 333] width 159 height 27
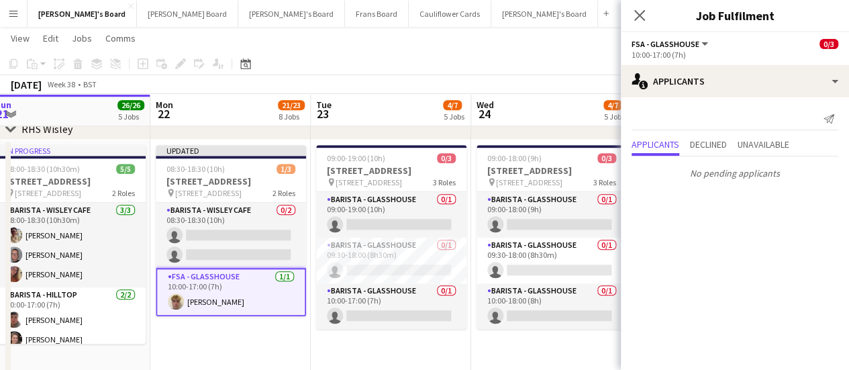
scroll to position [0, 0]
click at [243, 347] on app-date-cell "Updated 08:30-18:30 (10h) 1/3 RHS Wisley Gardens, Wisley Ln, Woking GU23 6QB pi…" at bounding box center [230, 306] width 160 height 333
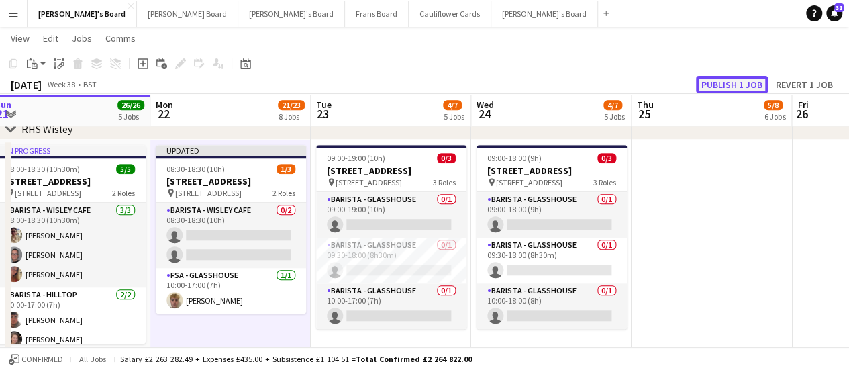
click at [718, 83] on button "Publish 1 job" at bounding box center [732, 84] width 72 height 17
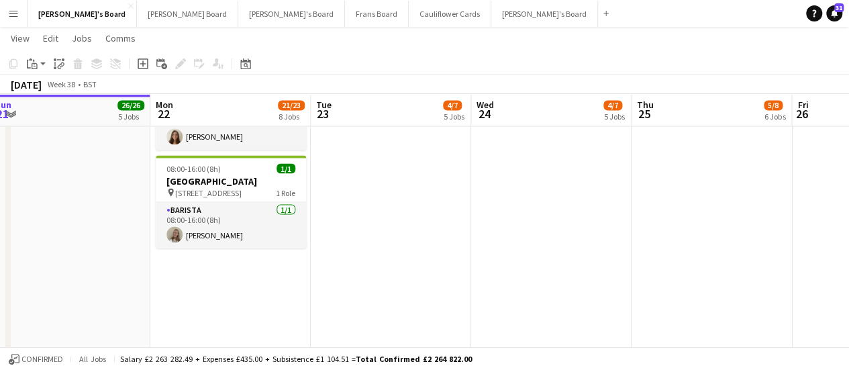
scroll to position [1153, 0]
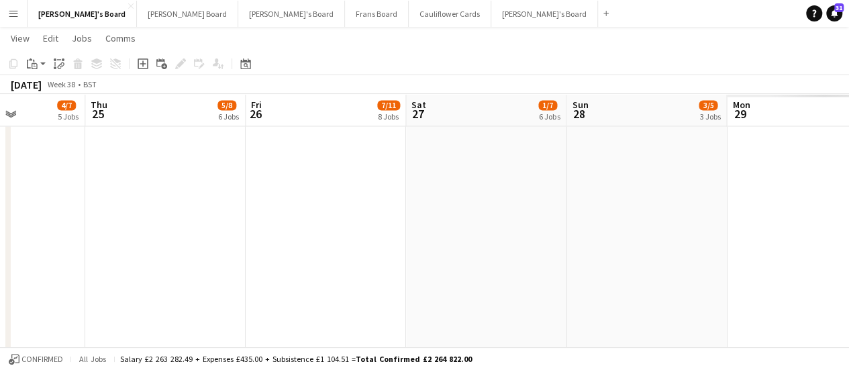
drag, startPoint x: 750, startPoint y: 198, endPoint x: 365, endPoint y: 234, distance: 386.8
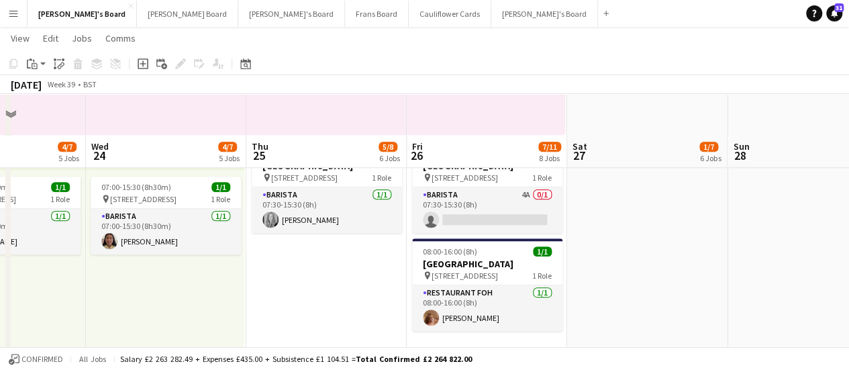
scroll to position [688, 0]
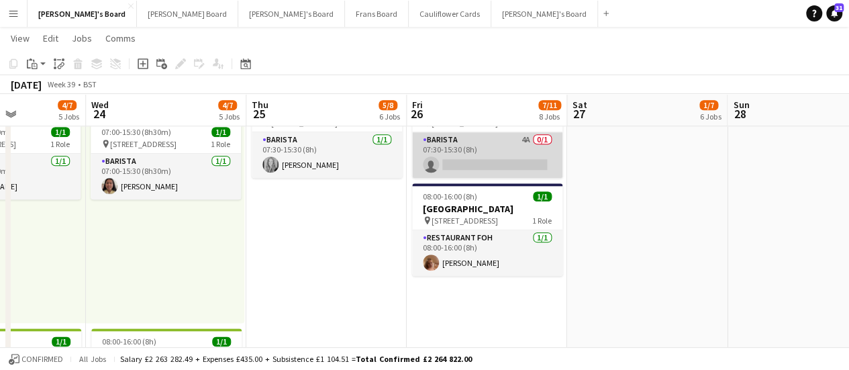
click at [527, 151] on app-card-role "Barista 4A 0/1 07:30-15:30 (8h) single-neutral-actions" at bounding box center [487, 155] width 150 height 46
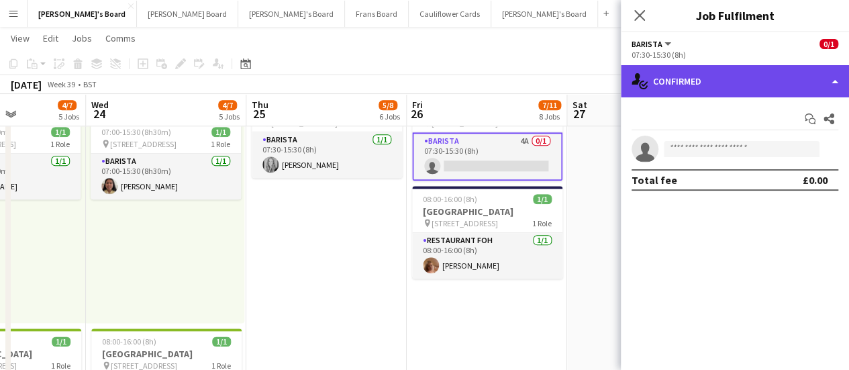
click at [688, 81] on div "single-neutral-actions-check-2 Confirmed" at bounding box center [735, 81] width 228 height 32
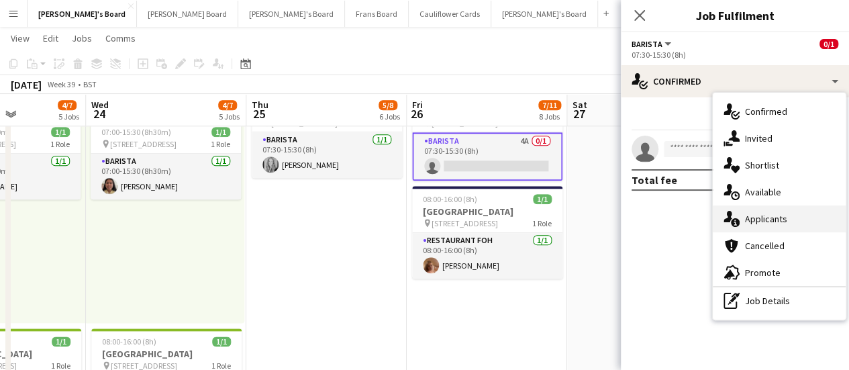
click at [770, 213] on span "Applicants" at bounding box center [766, 219] width 42 height 12
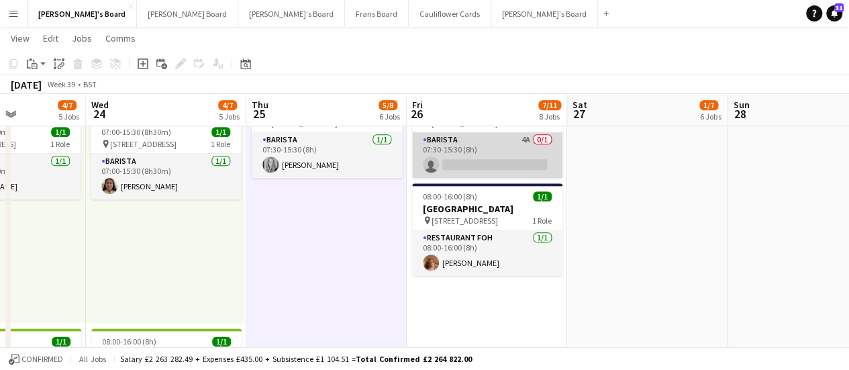
click at [513, 140] on app-card-role "Barista 4A 0/1 07:30-15:30 (8h) single-neutral-actions" at bounding box center [487, 155] width 150 height 46
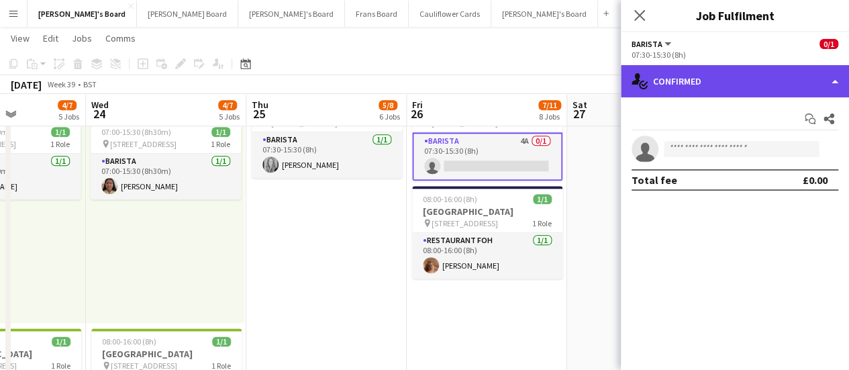
click at [708, 81] on div "single-neutral-actions-check-2 Confirmed" at bounding box center [735, 81] width 228 height 32
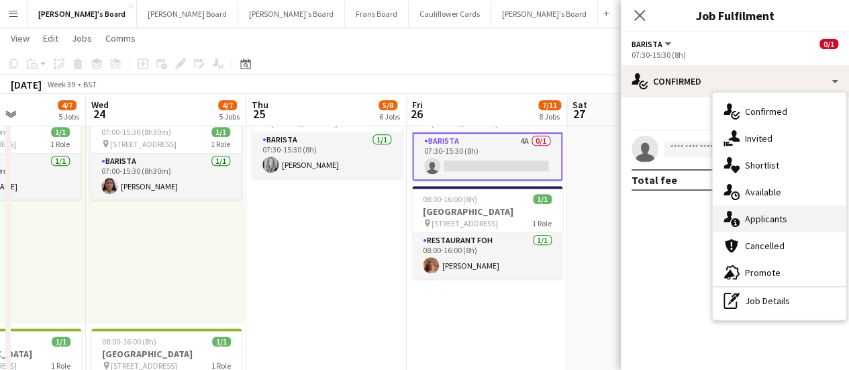
drag, startPoint x: 764, startPoint y: 223, endPoint x: 772, endPoint y: 213, distance: 12.9
click at [772, 213] on span "Applicants" at bounding box center [766, 219] width 42 height 12
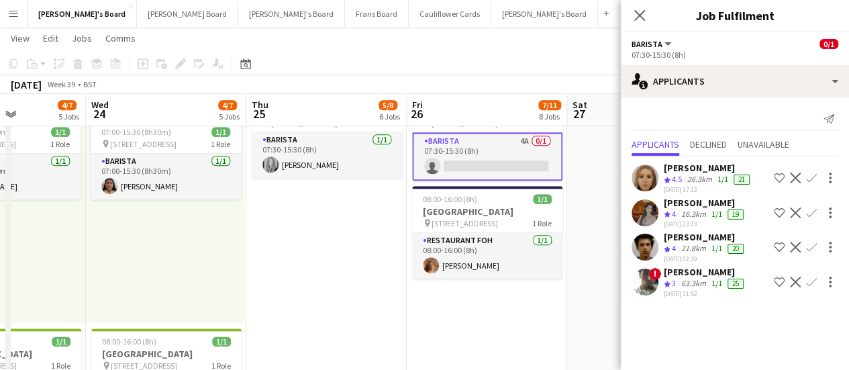
click at [690, 170] on div "[PERSON_NAME]" at bounding box center [708, 168] width 89 height 12
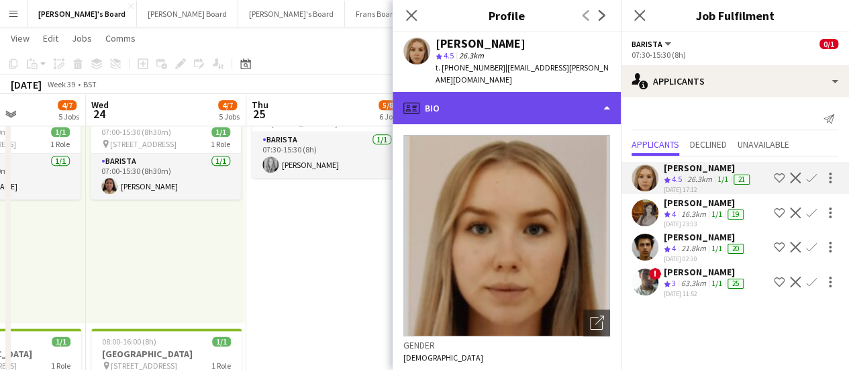
click at [502, 92] on div "profile Bio" at bounding box center [506, 108] width 228 height 32
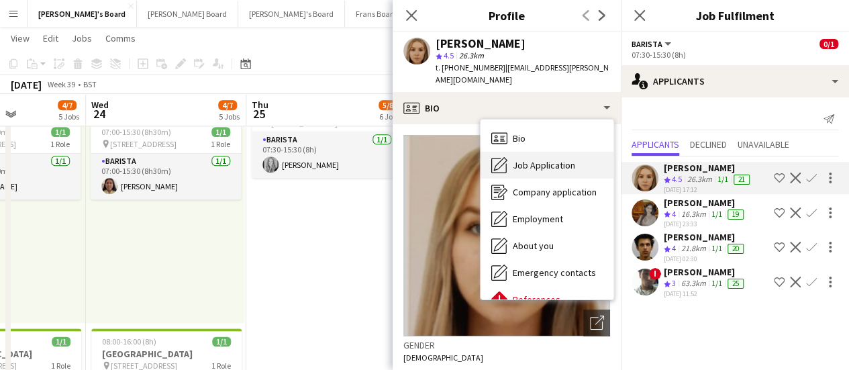
click at [533, 152] on div "Job Application Job Application" at bounding box center [546, 165] width 133 height 27
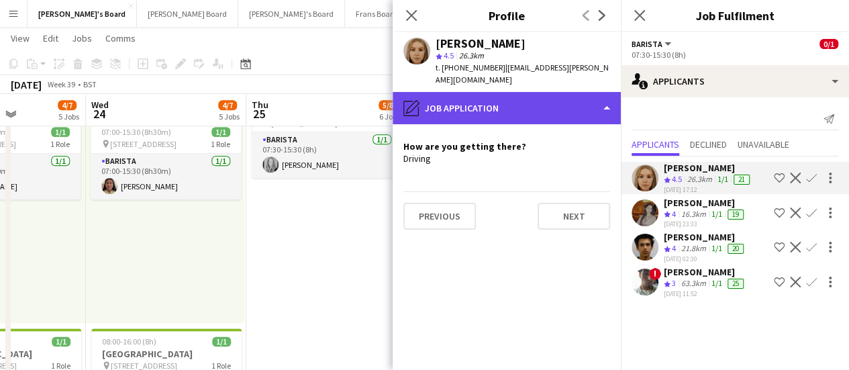
click at [515, 92] on div "pencil4 Job Application" at bounding box center [506, 108] width 228 height 32
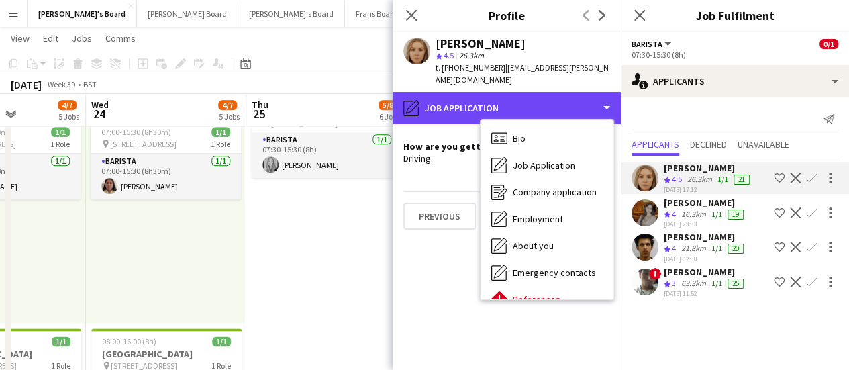
scroll to position [207, 0]
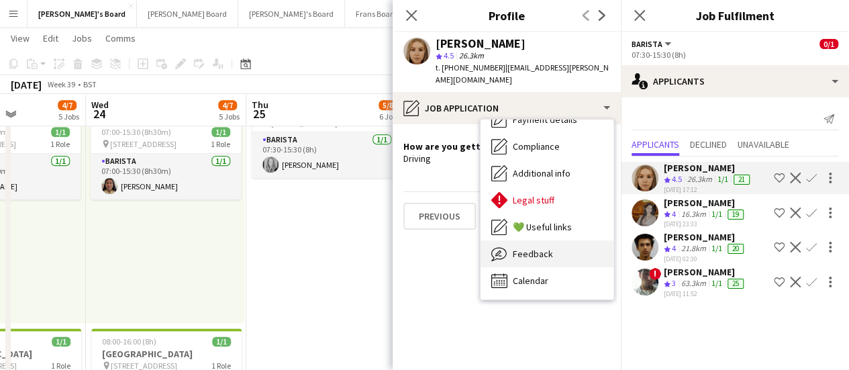
click at [571, 240] on div "Feedback Feedback" at bounding box center [546, 253] width 133 height 27
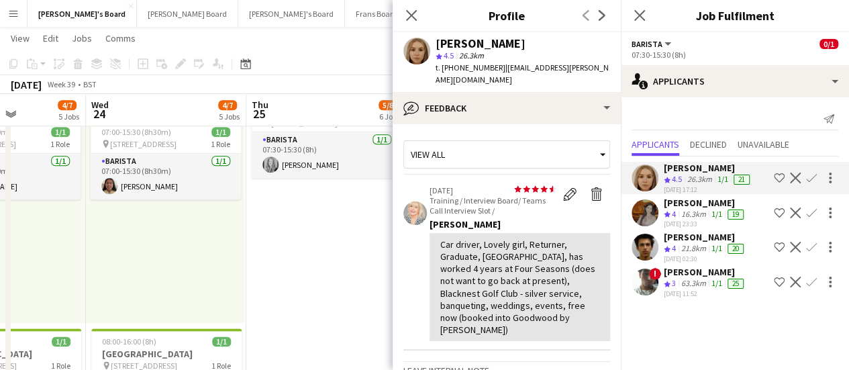
click at [814, 173] on app-icon "Confirm" at bounding box center [811, 177] width 11 height 11
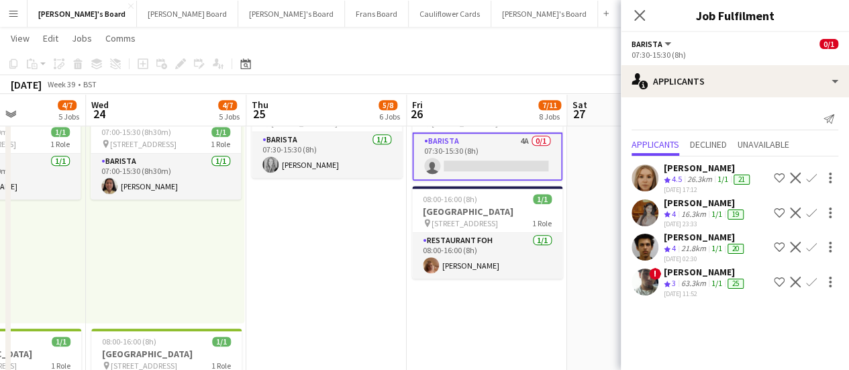
click at [814, 173] on app-icon "Confirm" at bounding box center [811, 177] width 11 height 11
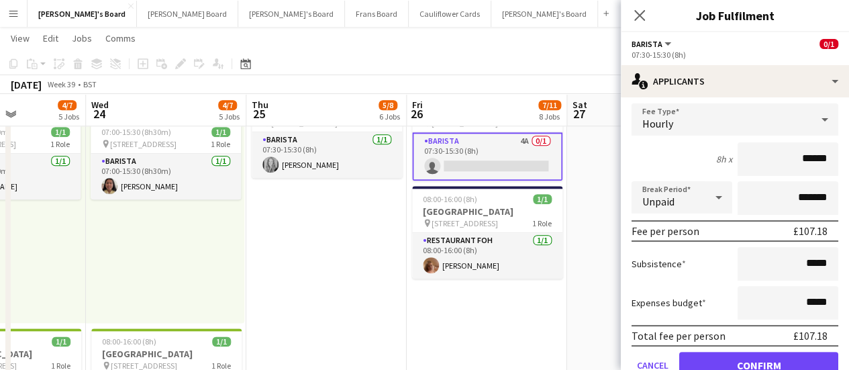
scroll to position [111, 0]
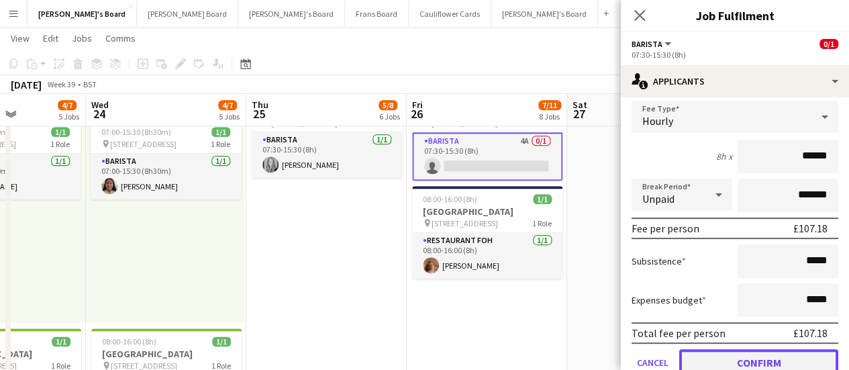
click at [704, 357] on button "Confirm" at bounding box center [758, 362] width 159 height 27
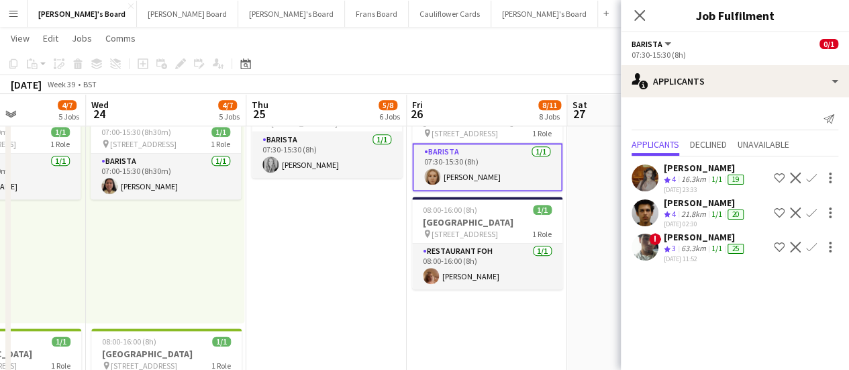
scroll to position [0, 0]
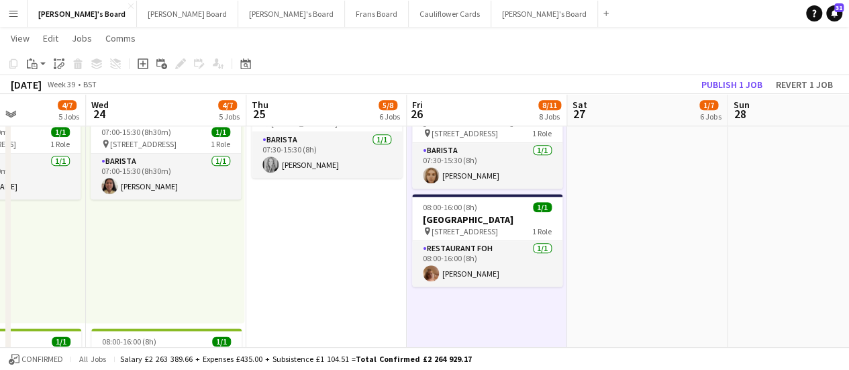
click at [732, 72] on app-toolbar "Copy Paste Paste Ctrl+V Paste with crew Ctrl+Shift+V Paste linked Job Delete Gr…" at bounding box center [424, 63] width 849 height 23
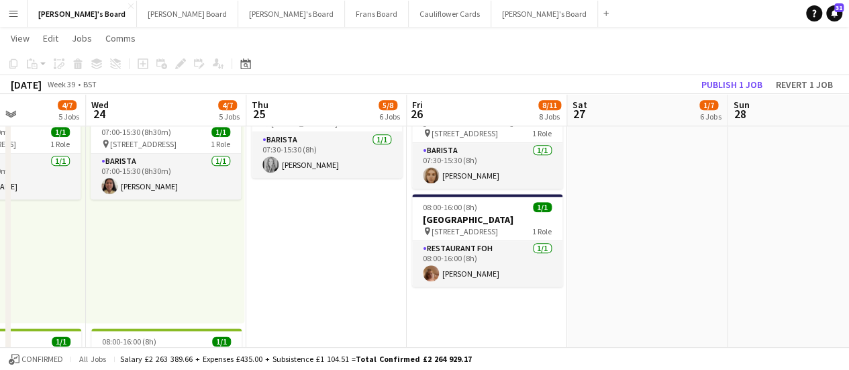
click at [730, 74] on app-toolbar "Copy Paste Paste Ctrl+V Paste with crew Ctrl+Shift+V Paste linked Job Delete Gr…" at bounding box center [424, 63] width 849 height 23
click at [725, 81] on button "Publish 1 job" at bounding box center [732, 84] width 72 height 17
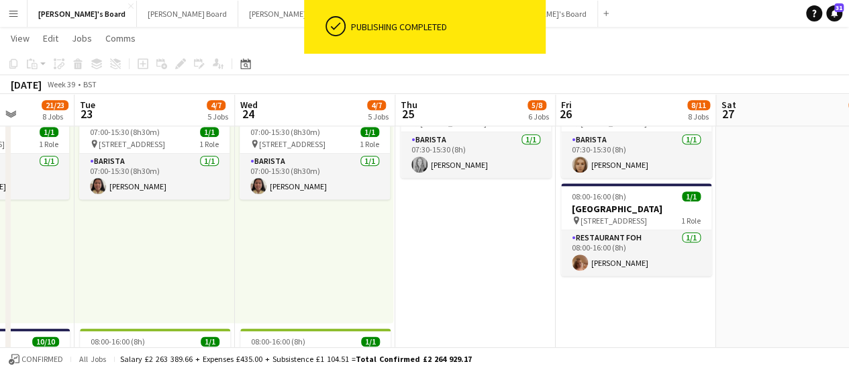
scroll to position [0, 276]
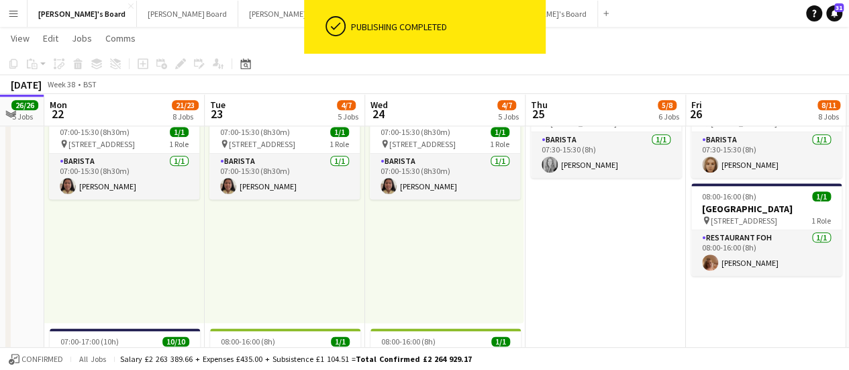
drag, startPoint x: 262, startPoint y: 261, endPoint x: 541, endPoint y: 286, distance: 280.3
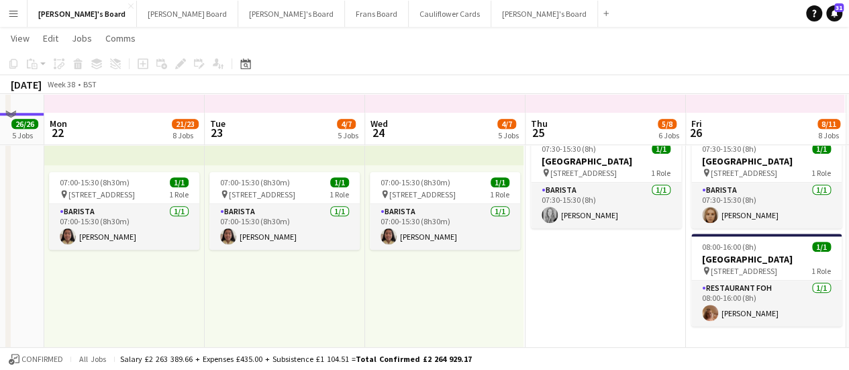
scroll to position [880, 0]
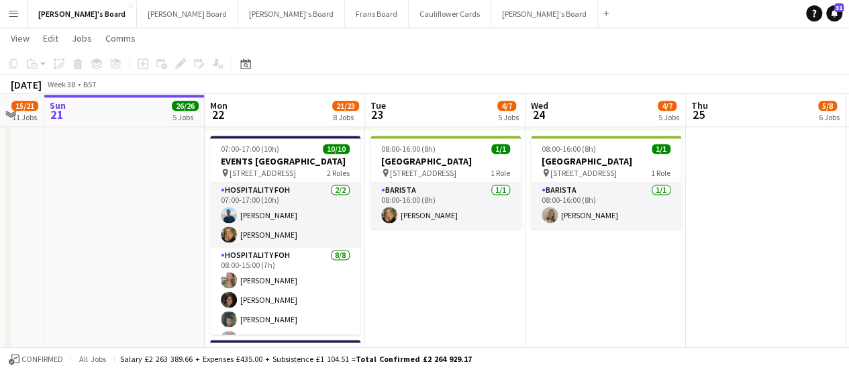
drag, startPoint x: 309, startPoint y: 294, endPoint x: 704, endPoint y: 299, distance: 395.9
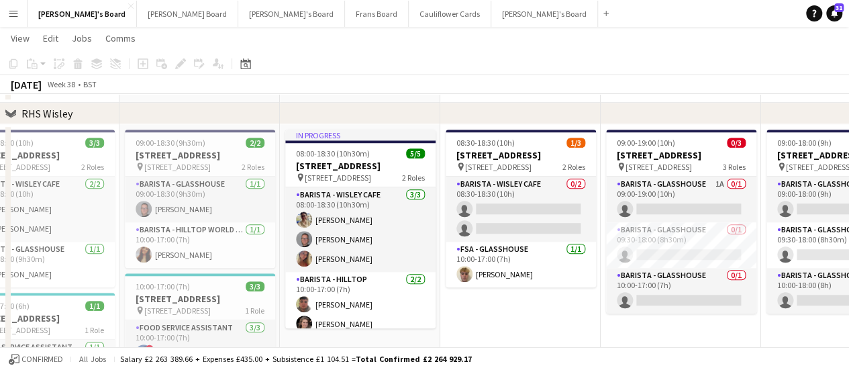
scroll to position [3091, 0]
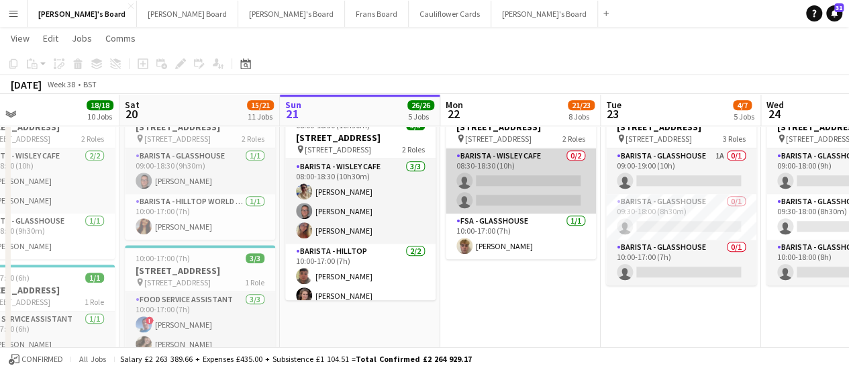
click at [545, 182] on app-card-role "Barista - Wisley Cafe 0/2 08:30-18:30 (10h) single-neutral-actions single-neutr…" at bounding box center [520, 180] width 150 height 65
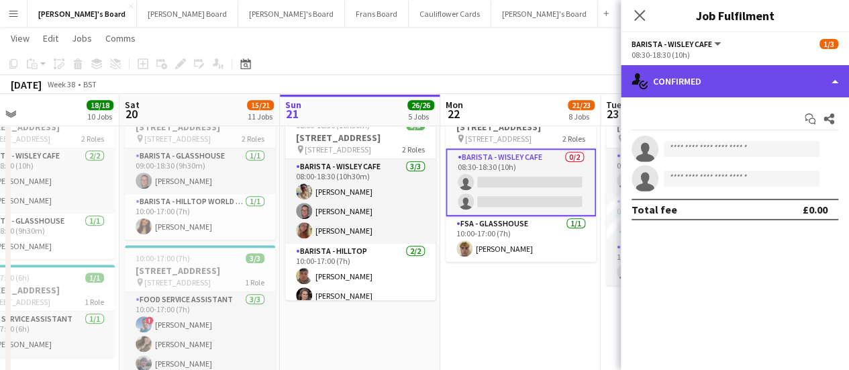
click at [743, 89] on div "single-neutral-actions-check-2 Confirmed" at bounding box center [735, 81] width 228 height 32
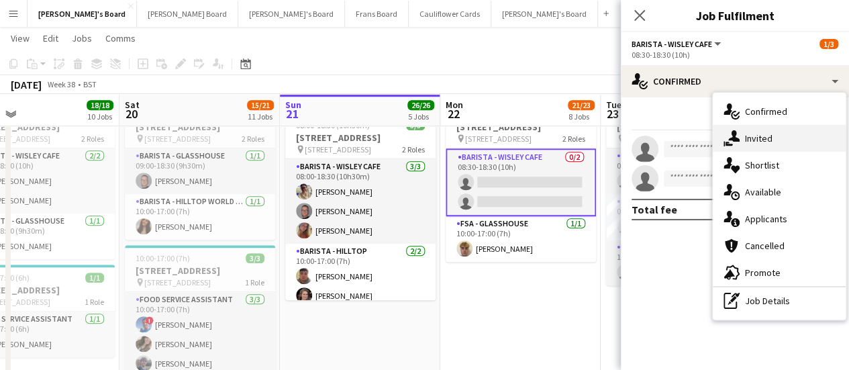
click at [781, 141] on div "single-neutral-actions-share-1 Invited" at bounding box center [778, 138] width 133 height 27
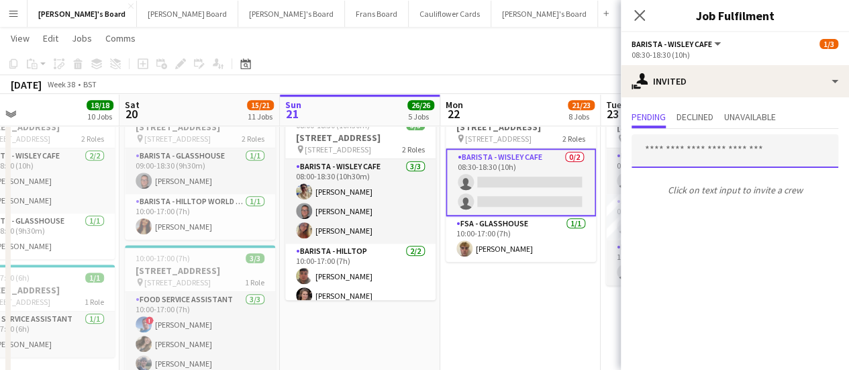
click at [717, 156] on input "text" at bounding box center [734, 151] width 207 height 34
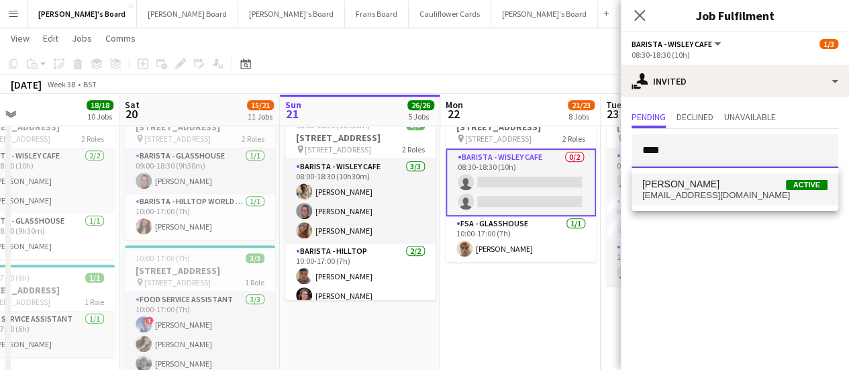
type input "****"
click at [678, 193] on span "ol1salt@icloud.com" at bounding box center [734, 195] width 185 height 11
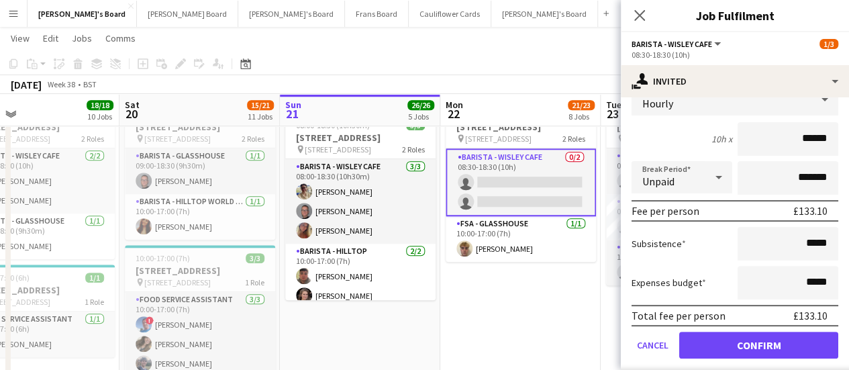
scroll to position [180, 0]
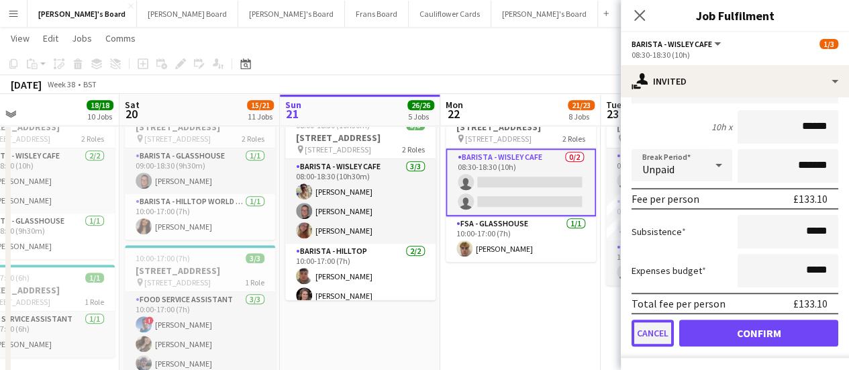
click at [664, 335] on button "Cancel" at bounding box center [652, 332] width 42 height 27
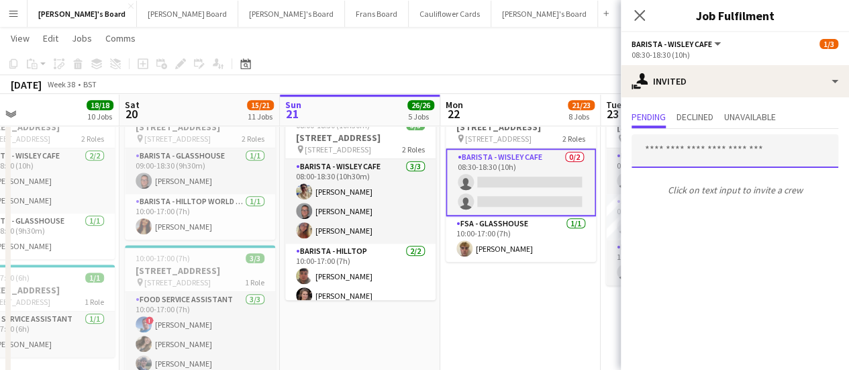
click at [668, 144] on input "text" at bounding box center [734, 151] width 207 height 34
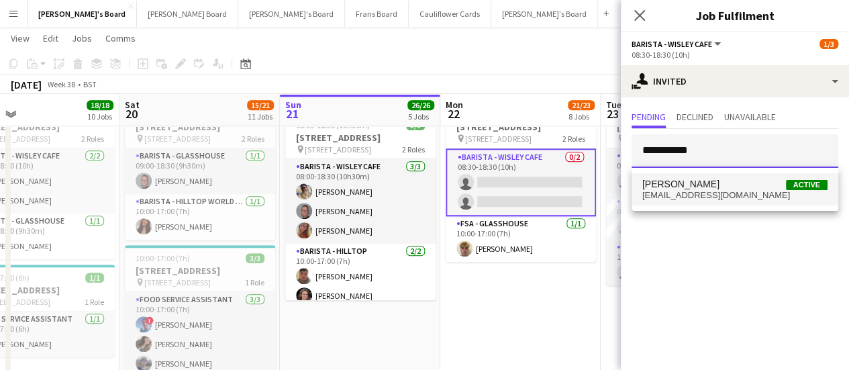
type input "**********"
click at [672, 180] on span "[PERSON_NAME]" at bounding box center [680, 183] width 77 height 11
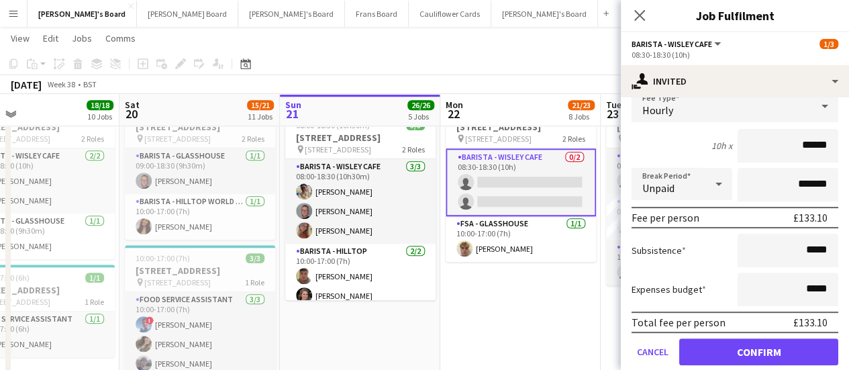
scroll to position [168, 0]
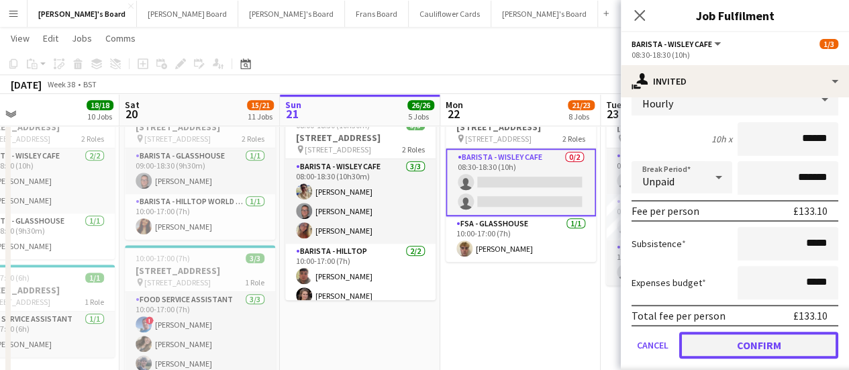
click at [727, 337] on button "Confirm" at bounding box center [758, 344] width 159 height 27
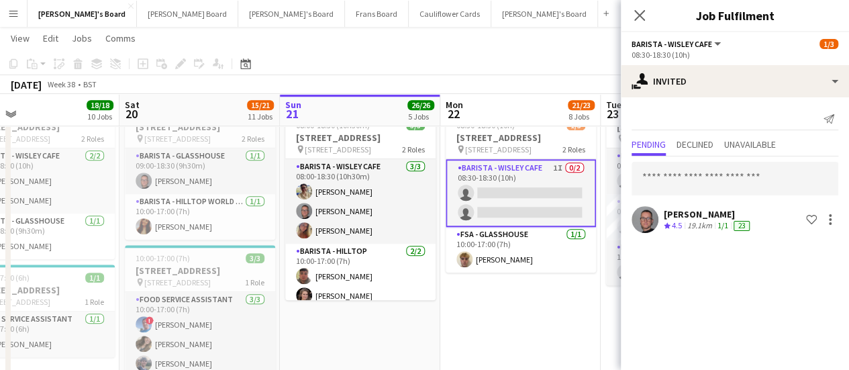
scroll to position [0, 0]
click at [533, 325] on app-date-cell "Updated 08:30-18:30 (10h) 1/3 RHS Wisley Gardens, Wisley Ln, Woking GU23 6QB pi…" at bounding box center [520, 262] width 160 height 333
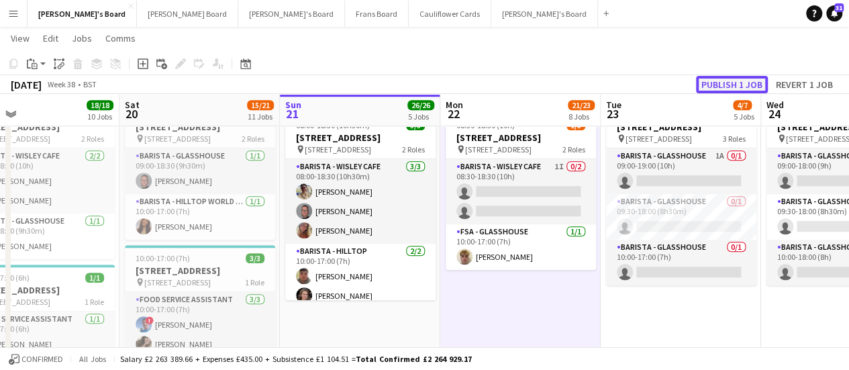
click at [721, 76] on button "Publish 1 job" at bounding box center [732, 84] width 72 height 17
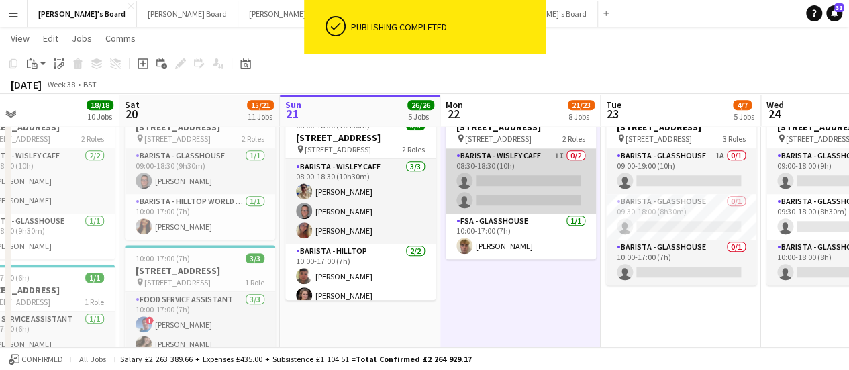
click at [537, 211] on app-card-role "Barista - Wisley Cafe 1I 0/2 08:30-18:30 (10h) single-neutral-actions single-ne…" at bounding box center [520, 180] width 150 height 65
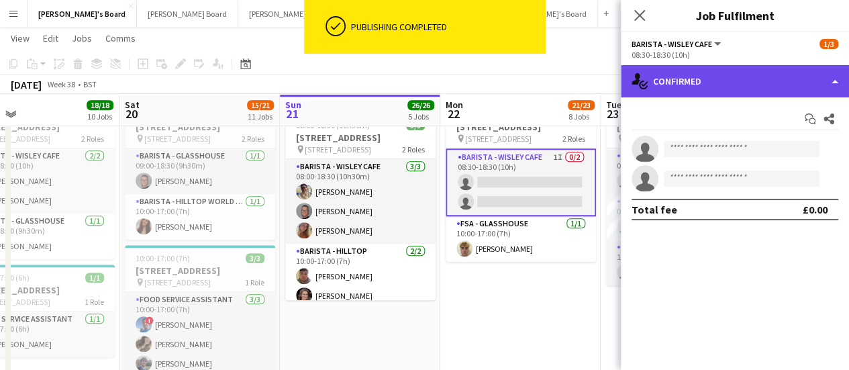
click at [763, 71] on div "single-neutral-actions-check-2 Confirmed" at bounding box center [735, 81] width 228 height 32
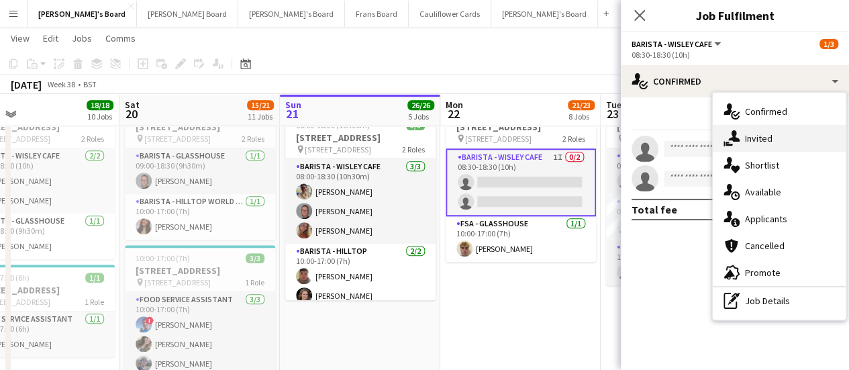
click at [773, 144] on div "single-neutral-actions-share-1 Invited" at bounding box center [778, 138] width 133 height 27
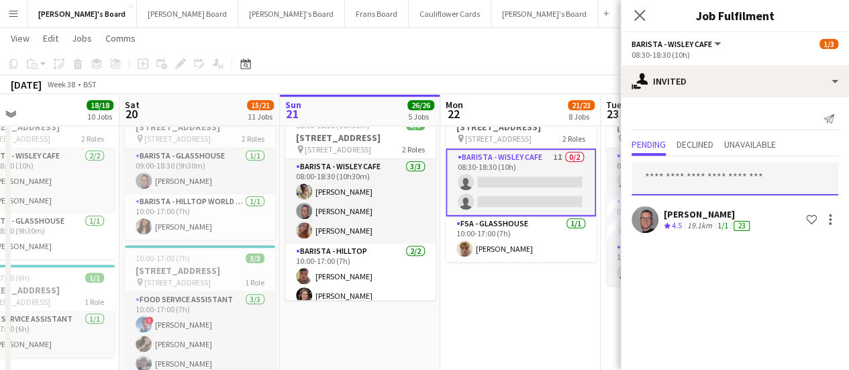
click at [672, 176] on input "text" at bounding box center [734, 179] width 207 height 34
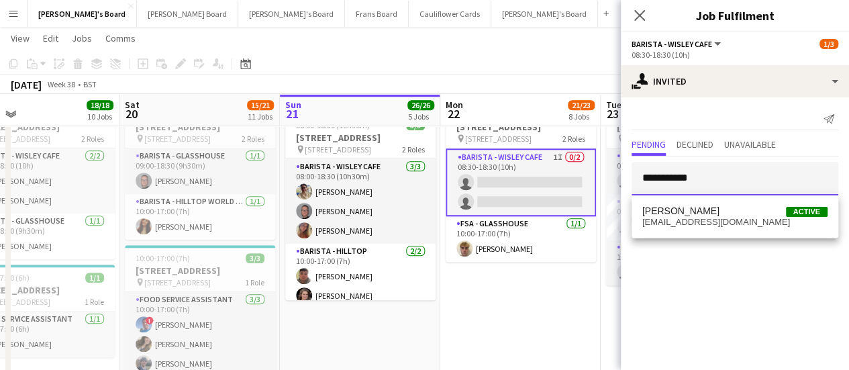
type input "**********"
click at [722, 235] on div "kelly smith Active kellylouise24792@yahoo.com" at bounding box center [734, 216] width 207 height 43
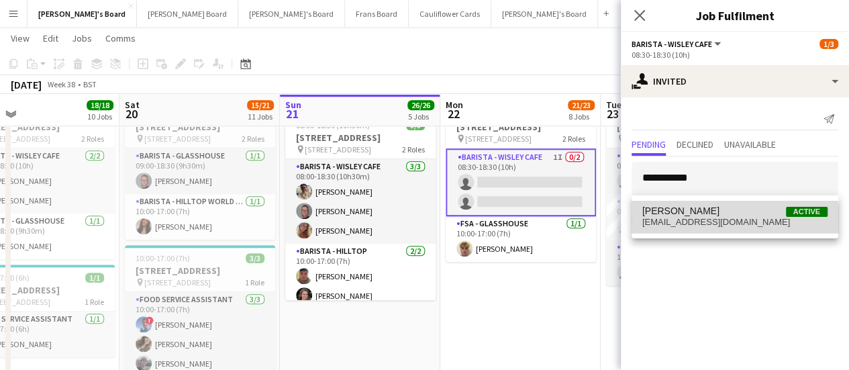
click at [721, 225] on span "kellylouise24792@yahoo.com" at bounding box center [734, 222] width 185 height 11
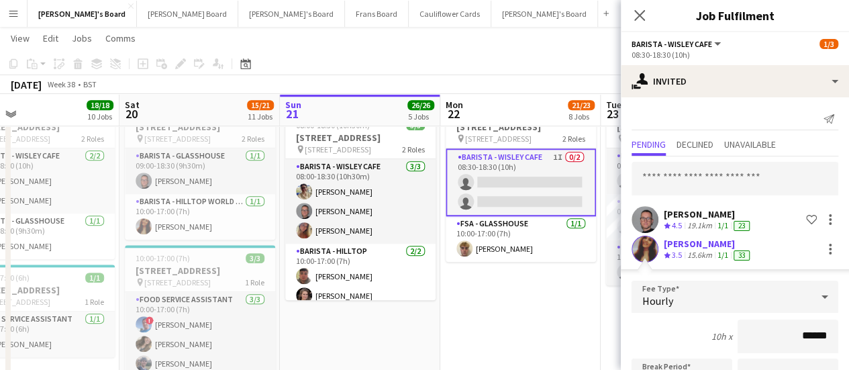
scroll to position [209, 0]
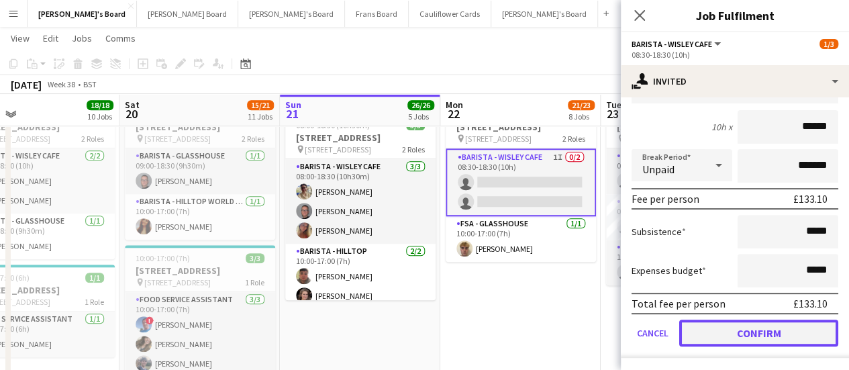
click at [781, 337] on button "Confirm" at bounding box center [758, 332] width 159 height 27
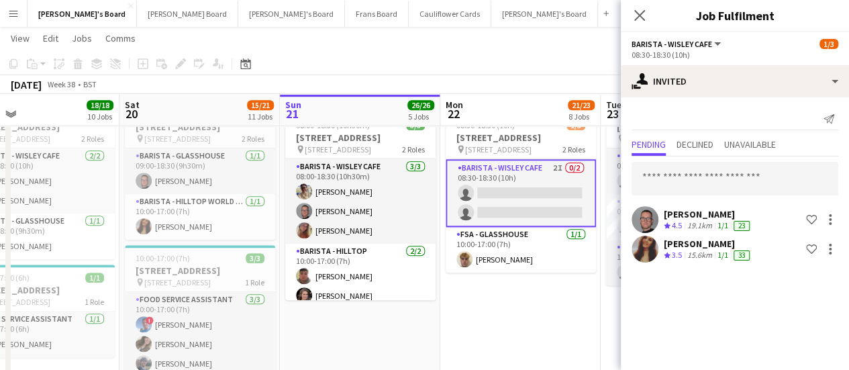
scroll to position [0, 0]
click at [670, 176] on input "text" at bounding box center [734, 179] width 207 height 34
type input "*"
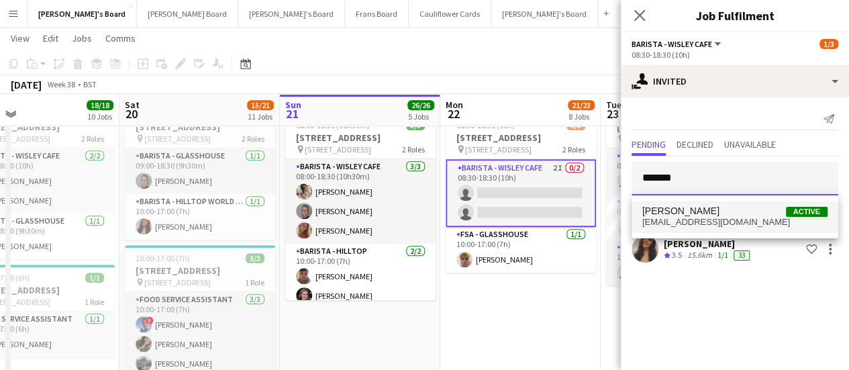
type input "*******"
click at [681, 214] on span "[PERSON_NAME]" at bounding box center [680, 210] width 77 height 11
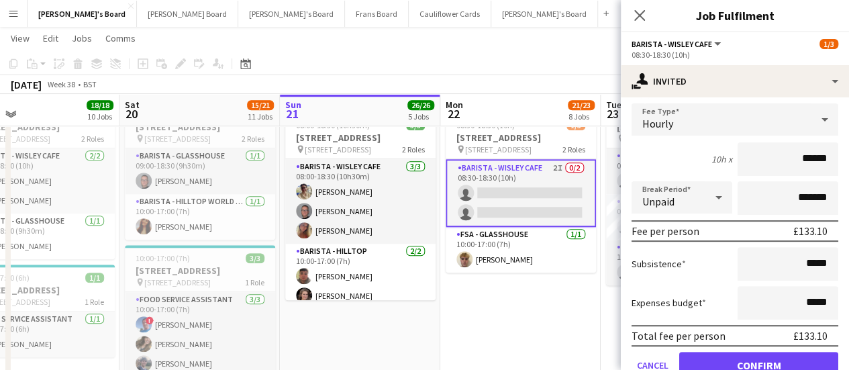
scroll to position [231, 0]
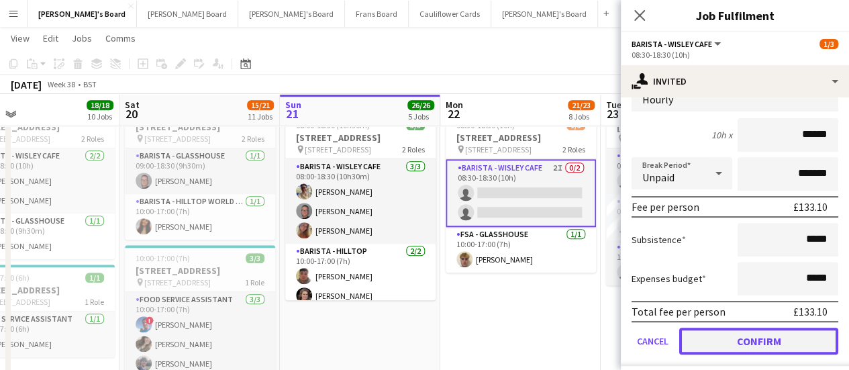
click at [776, 344] on button "Confirm" at bounding box center [758, 340] width 159 height 27
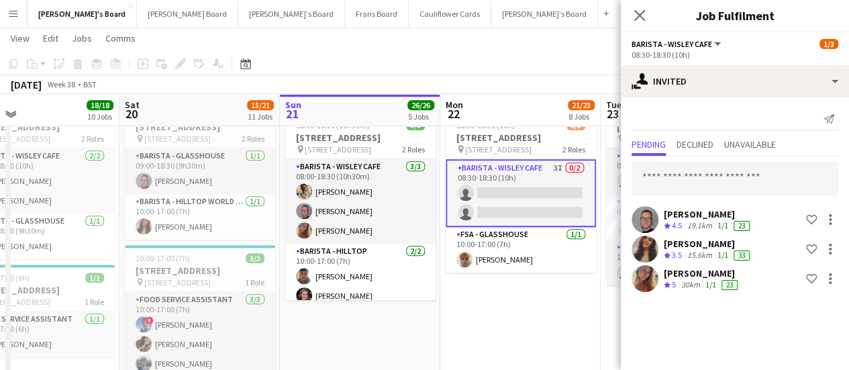
scroll to position [0, 0]
click at [542, 337] on app-date-cell "Updated 08:30-18:30 (10h) 1/3 RHS Wisley Gardens, Wisley Ln, Woking GU23 6QB pi…" at bounding box center [520, 262] width 160 height 333
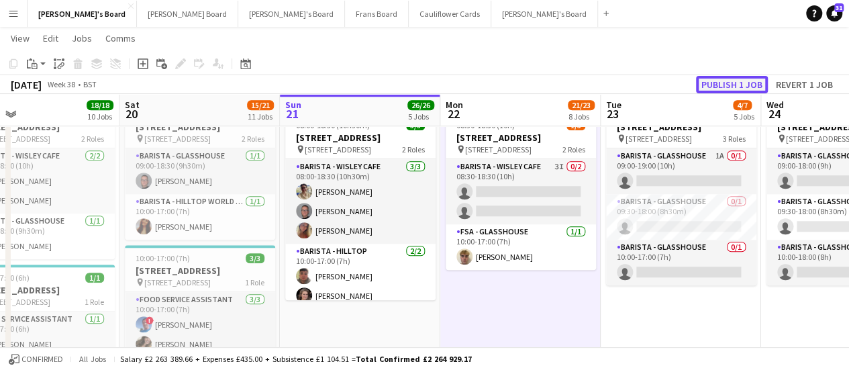
click at [726, 90] on button "Publish 1 job" at bounding box center [732, 84] width 72 height 17
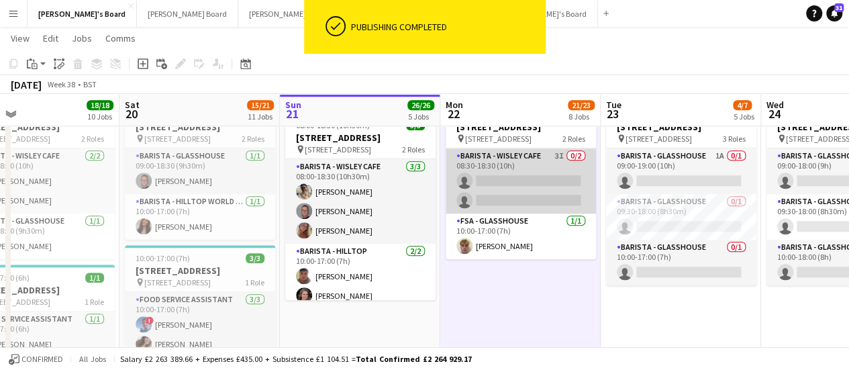
click at [525, 186] on app-card-role "Barista - Wisley Cafe 3I 0/2 08:30-18:30 (10h) single-neutral-actions single-ne…" at bounding box center [520, 180] width 150 height 65
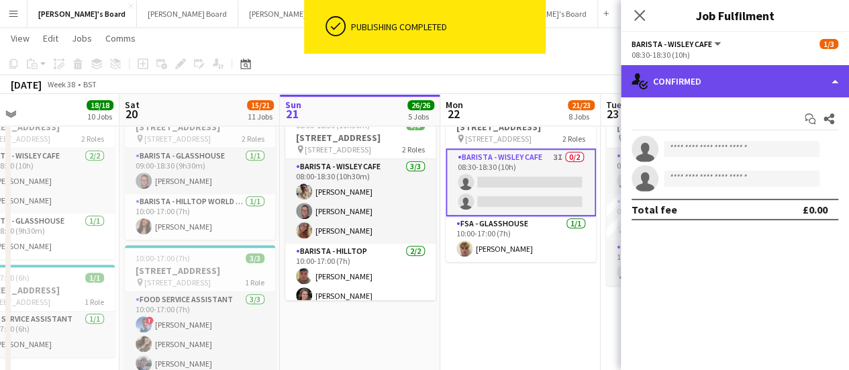
click at [715, 76] on div "single-neutral-actions-check-2 Confirmed" at bounding box center [735, 81] width 228 height 32
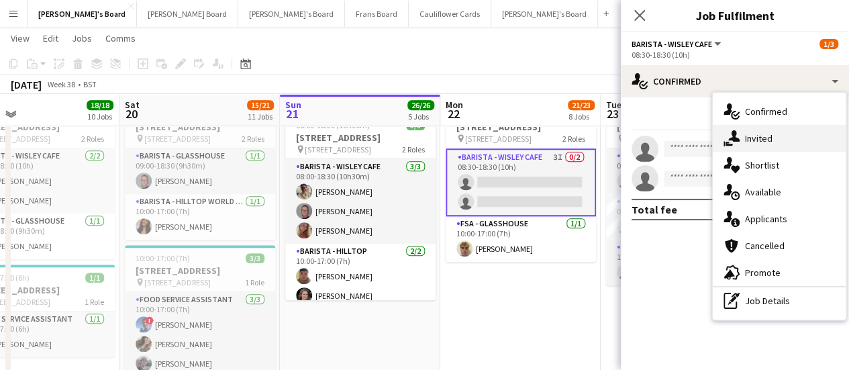
click at [772, 146] on div "single-neutral-actions-share-1 Invited" at bounding box center [778, 138] width 133 height 27
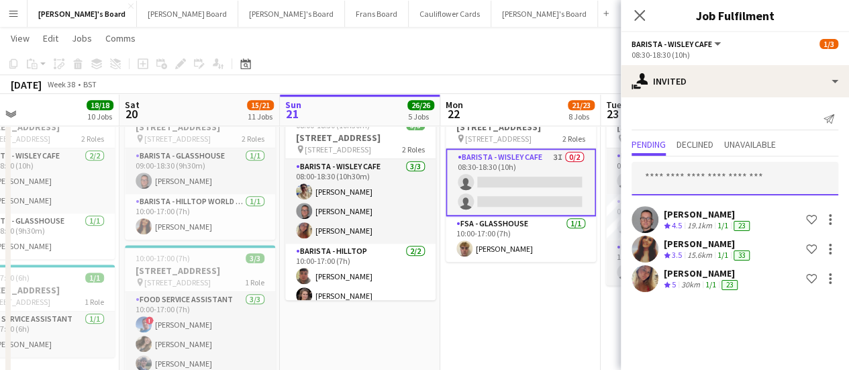
click at [690, 170] on input "text" at bounding box center [734, 179] width 207 height 34
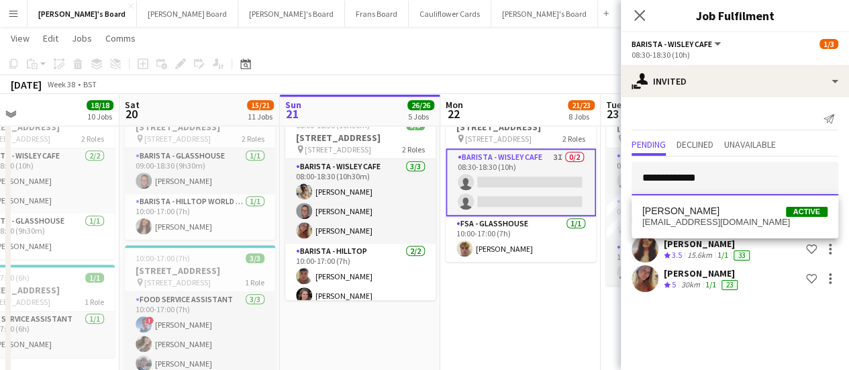
type input "**********"
click at [680, 229] on mat-option "Andrey Prince Active andrey.prince@gmail.com" at bounding box center [734, 217] width 207 height 32
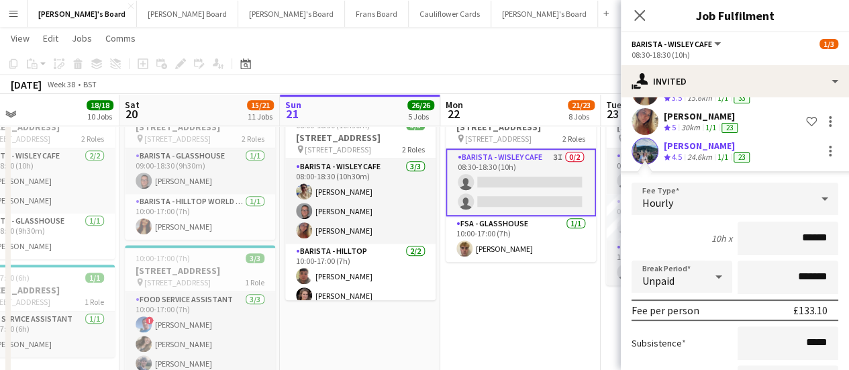
scroll to position [268, 0]
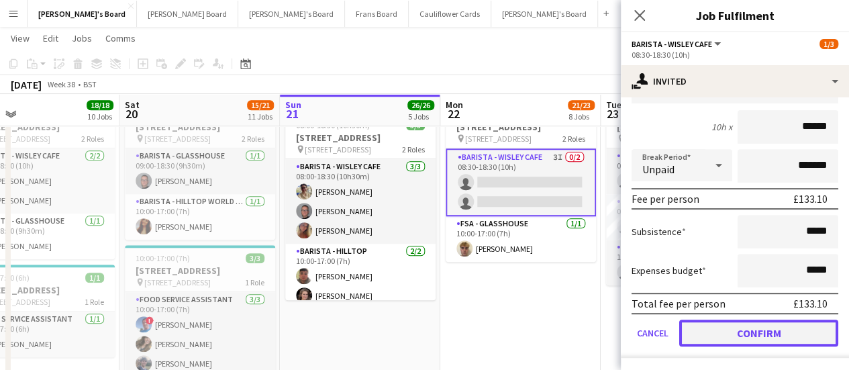
click at [754, 336] on button "Confirm" at bounding box center [758, 332] width 159 height 27
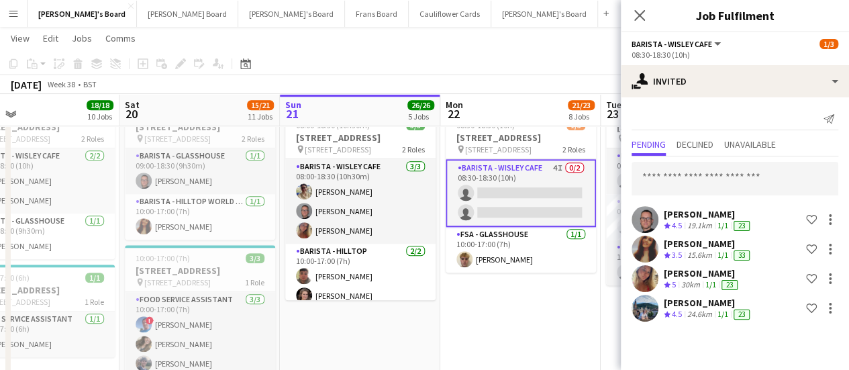
scroll to position [0, 0]
click at [710, 187] on input "text" at bounding box center [734, 179] width 207 height 34
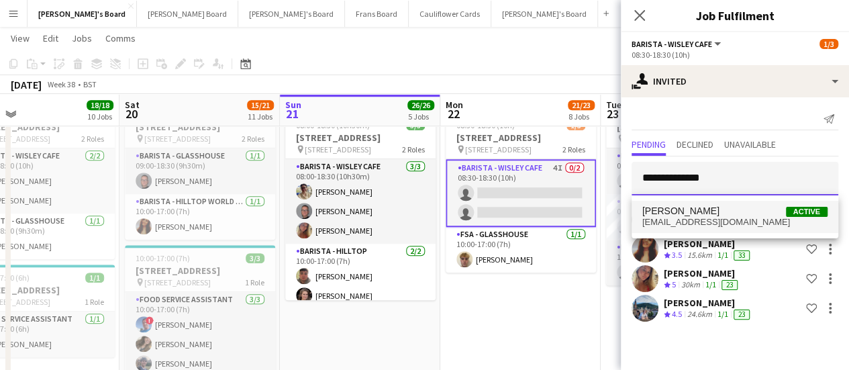
type input "**********"
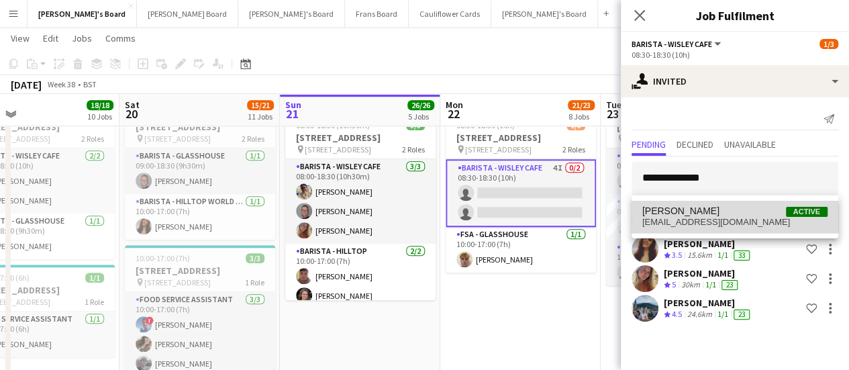
click at [727, 219] on span "theedwards@outlook.com" at bounding box center [734, 222] width 185 height 11
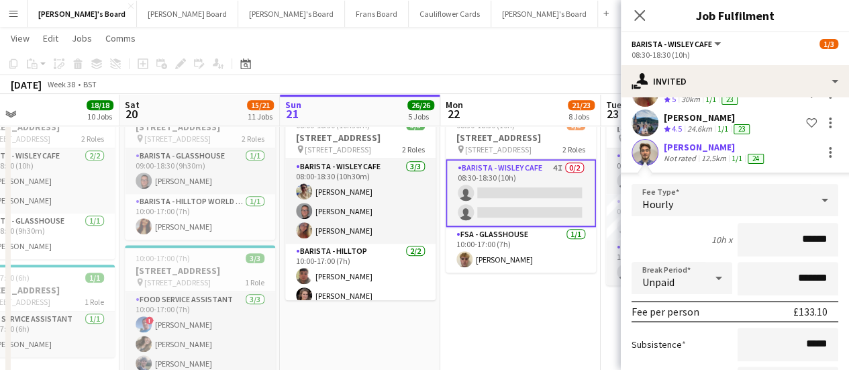
scroll to position [298, 0]
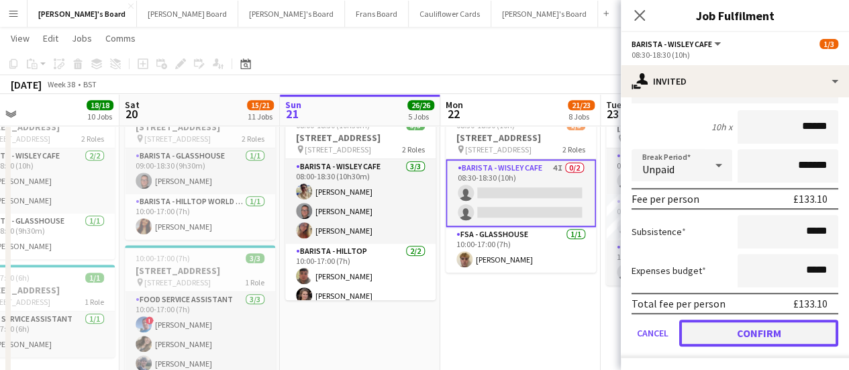
click at [776, 337] on button "Confirm" at bounding box center [758, 332] width 159 height 27
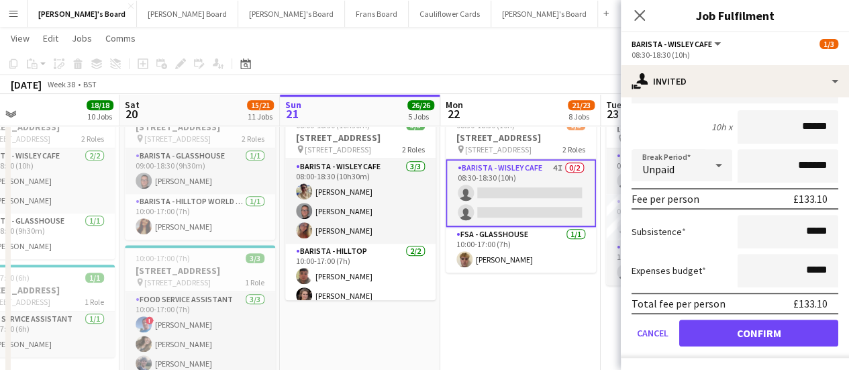
scroll to position [0, 0]
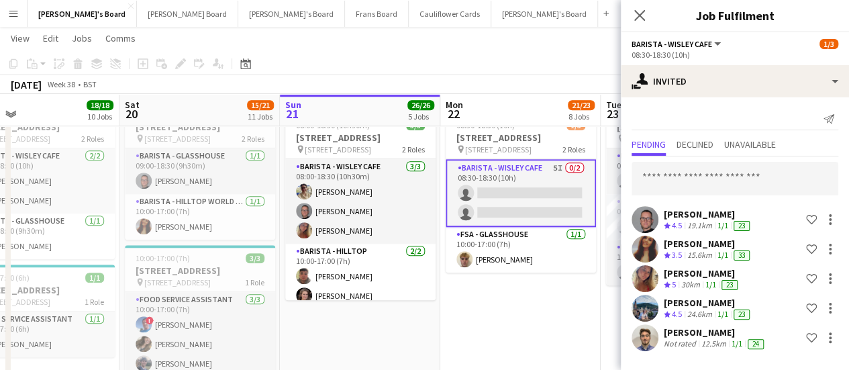
click at [540, 329] on app-date-cell "Updated 08:30-18:30 (10h) 1/3 RHS Wisley Gardens, Wisley Ln, Woking GU23 6QB pi…" at bounding box center [520, 262] width 160 height 333
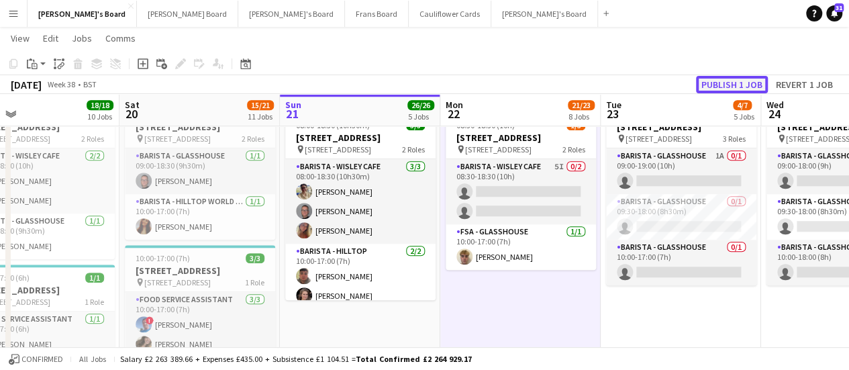
click at [733, 81] on button "Publish 1 job" at bounding box center [732, 84] width 72 height 17
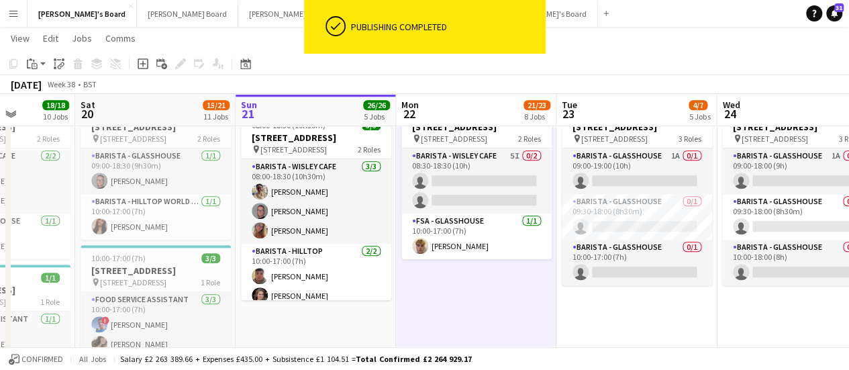
drag, startPoint x: 311, startPoint y: 258, endPoint x: 258, endPoint y: 223, distance: 63.1
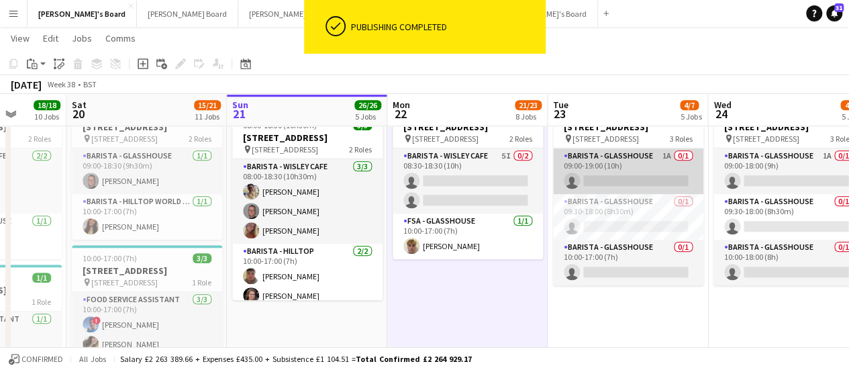
click at [651, 179] on app-card-role "Barista - Glasshouse 1A 0/1 09:00-19:00 (10h) single-neutral-actions" at bounding box center [628, 171] width 150 height 46
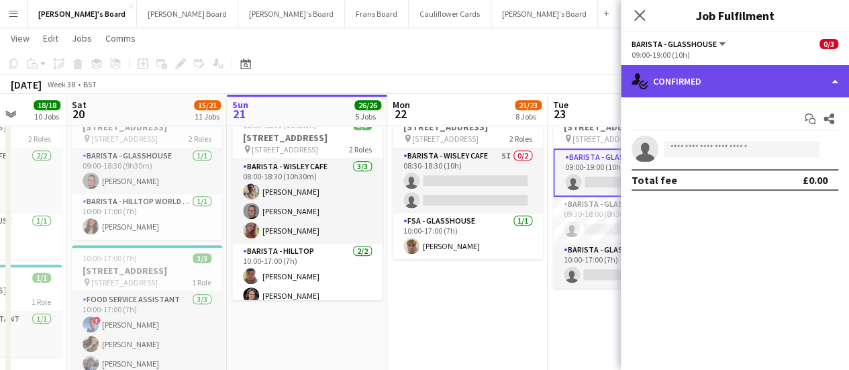
click at [763, 70] on div "single-neutral-actions-check-2 Confirmed" at bounding box center [735, 81] width 228 height 32
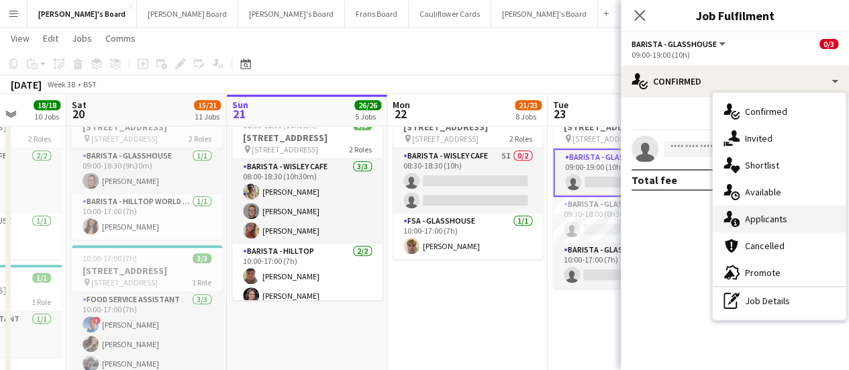
click at [793, 219] on div "single-neutral-actions-information Applicants" at bounding box center [778, 218] width 133 height 27
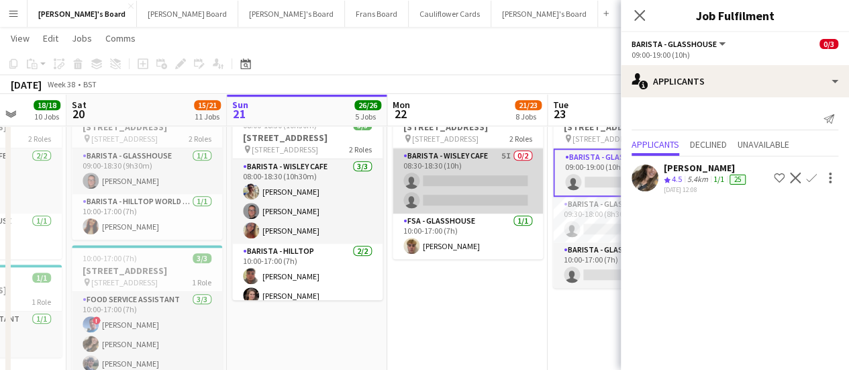
click at [482, 187] on app-card-role "Barista - Wisley Cafe 5I 0/2 08:30-18:30 (10h) single-neutral-actions single-ne…" at bounding box center [467, 180] width 150 height 65
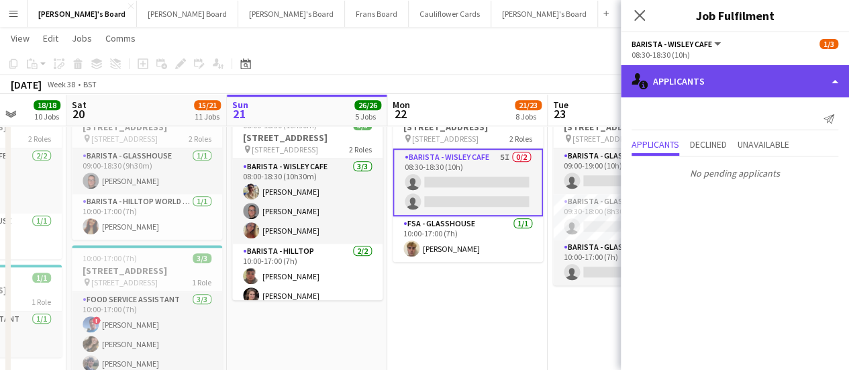
click at [749, 85] on div "single-neutral-actions-information Applicants" at bounding box center [735, 81] width 228 height 32
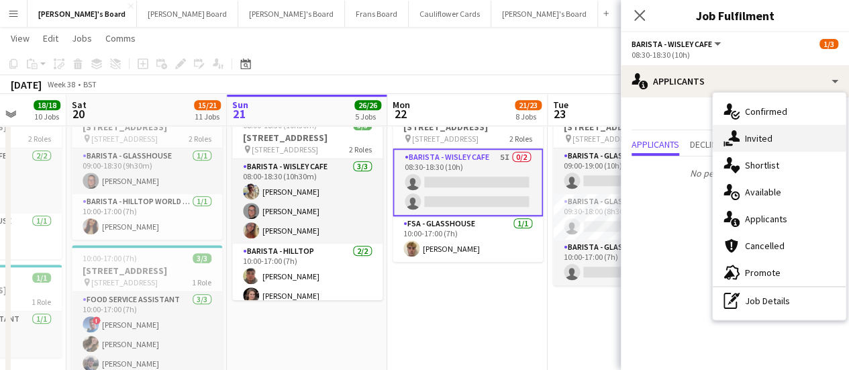
click at [750, 136] on span "Invited" at bounding box center [759, 138] width 28 height 12
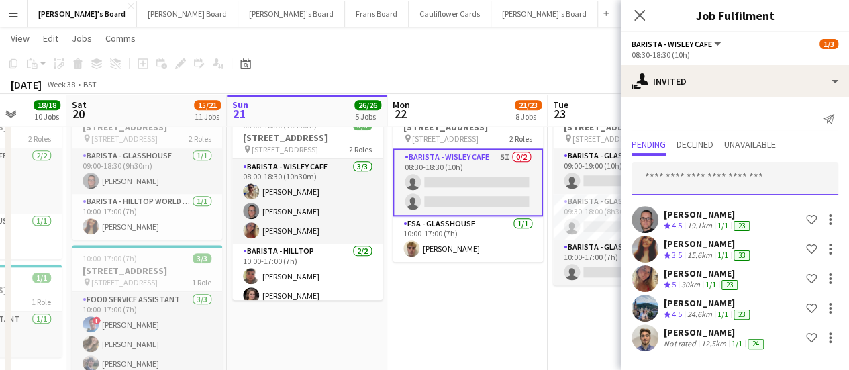
click at [673, 178] on input "text" at bounding box center [734, 179] width 207 height 34
type input "*"
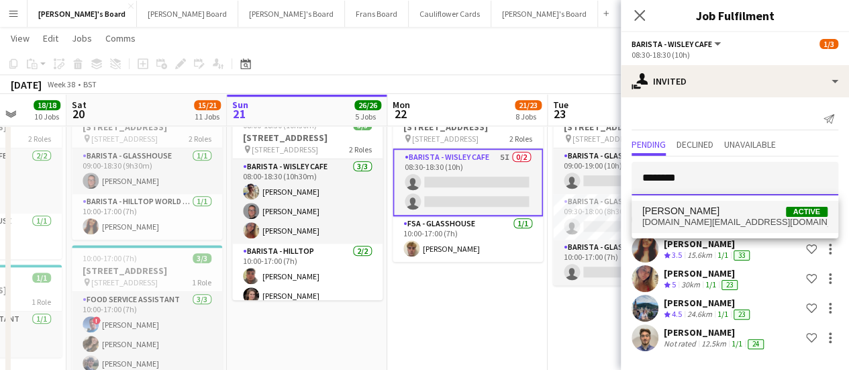
type input "*******"
click at [723, 215] on span "Roberta Scannella Active" at bounding box center [734, 210] width 185 height 11
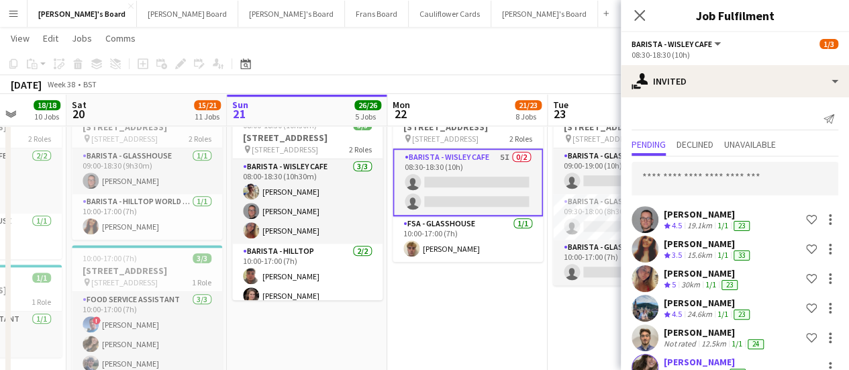
scroll to position [216, 0]
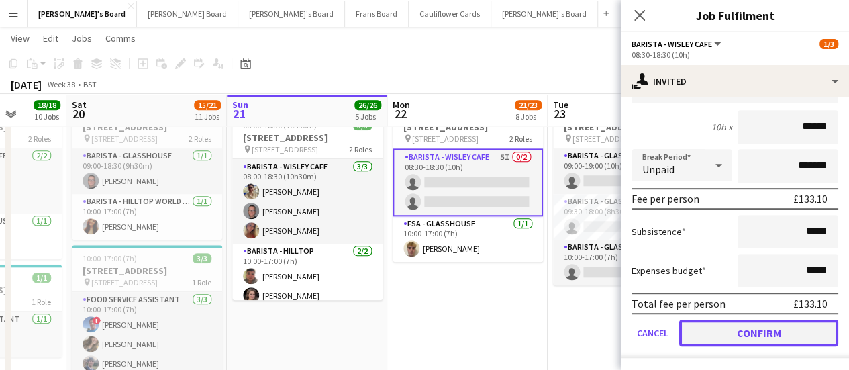
click at [778, 339] on button "Confirm" at bounding box center [758, 332] width 159 height 27
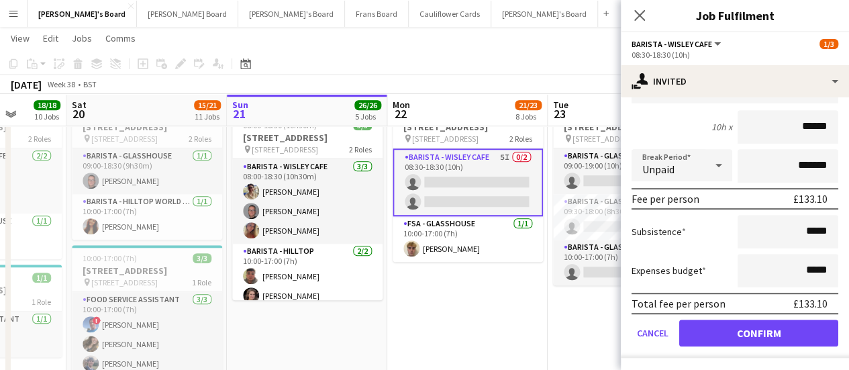
scroll to position [23, 0]
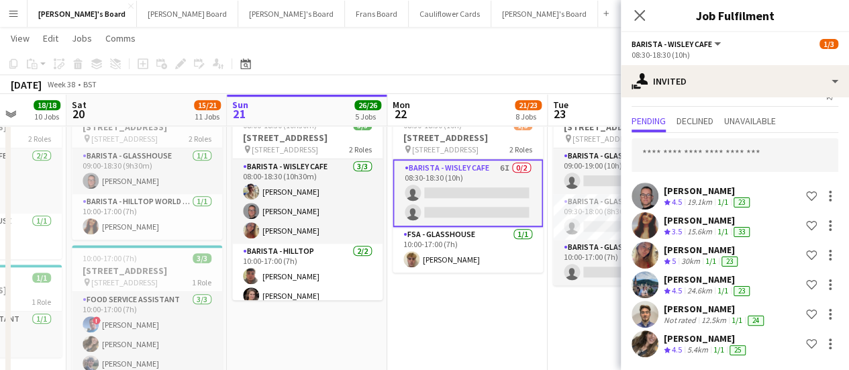
click at [488, 333] on app-date-cell "Updated 08:30-18:30 (10h) 1/3 RHS Wisley Gardens, Wisley Ln, Woking GU23 6QB pi…" at bounding box center [467, 262] width 160 height 333
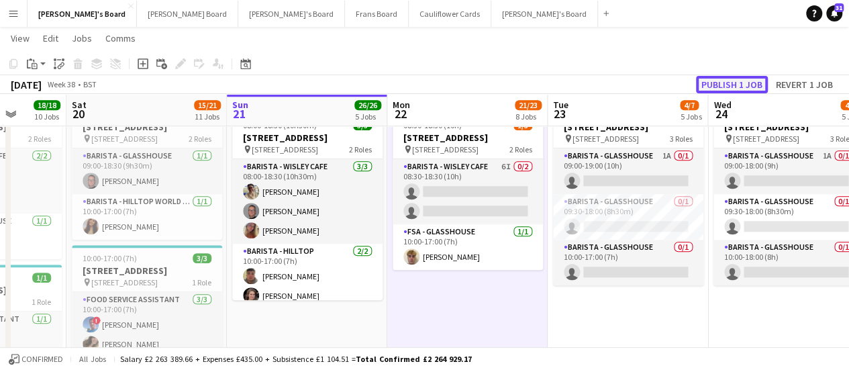
click at [733, 93] on button "Publish 1 job" at bounding box center [732, 84] width 72 height 17
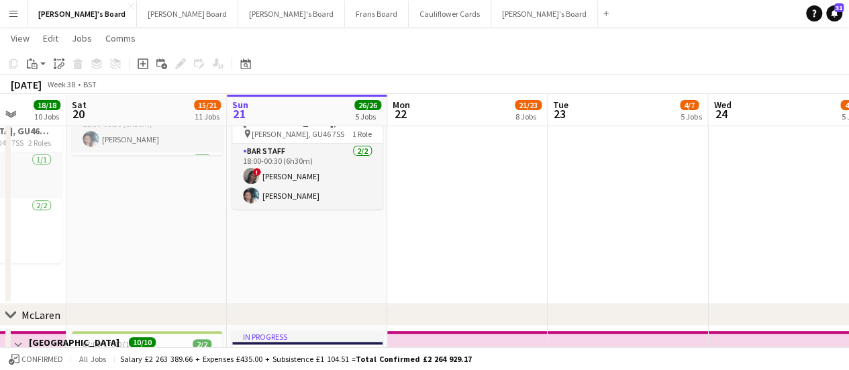
scroll to position [0, 0]
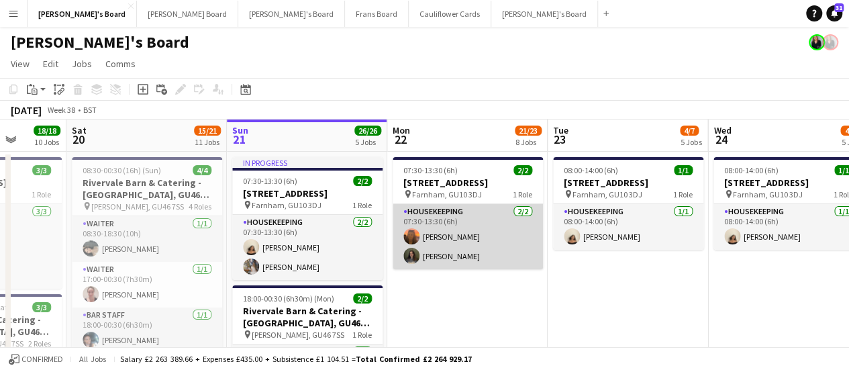
click at [431, 260] on app-card-role "Housekeeping [DATE] 07:30-13:30 (6h) [PERSON_NAME] [PERSON_NAME]" at bounding box center [467, 236] width 150 height 65
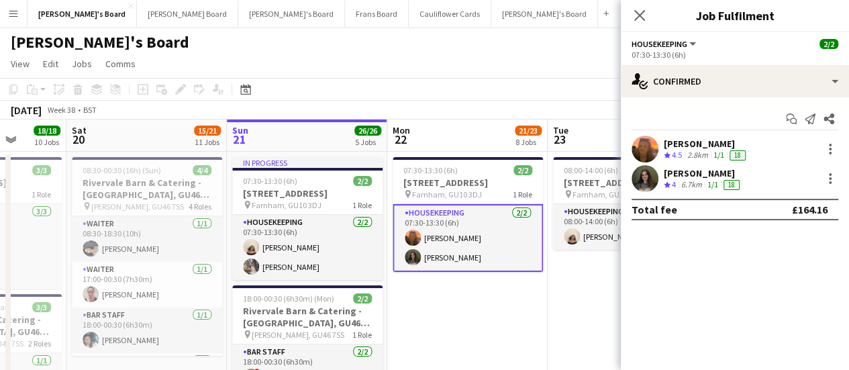
click at [704, 183] on div "6.7km" at bounding box center [691, 184] width 26 height 11
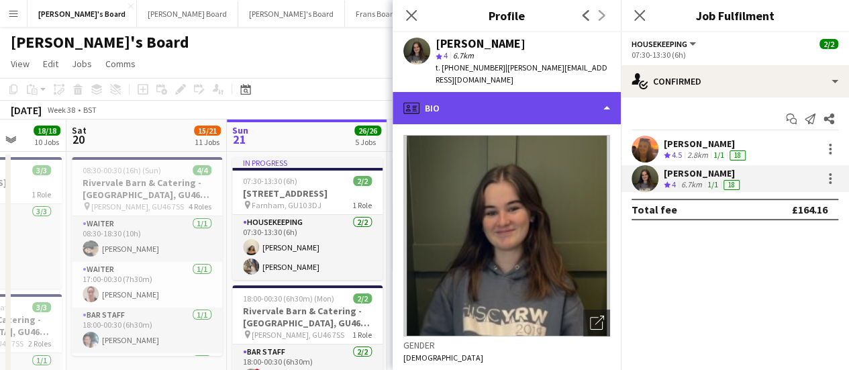
click at [539, 93] on div "profile Bio" at bounding box center [506, 108] width 228 height 32
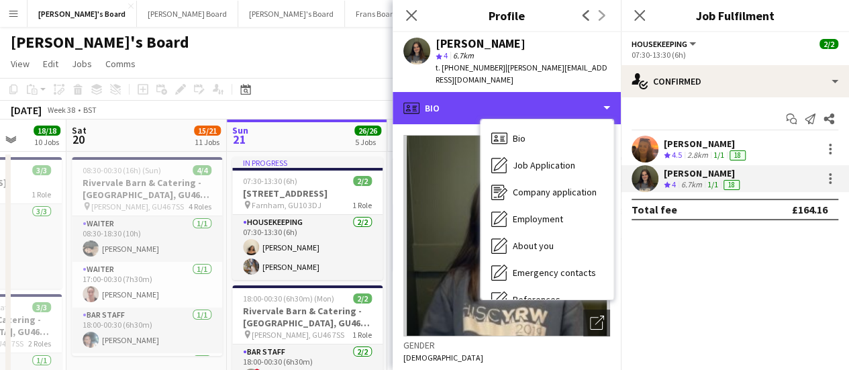
scroll to position [207, 0]
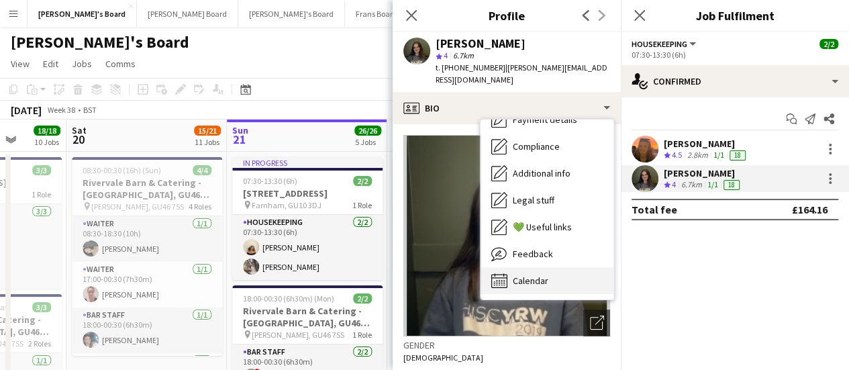
click at [572, 278] on div "Calendar Calendar" at bounding box center [546, 280] width 133 height 27
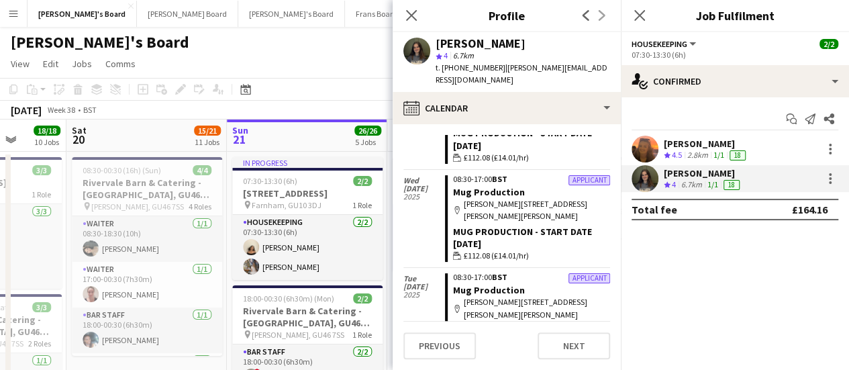
scroll to position [0, 0]
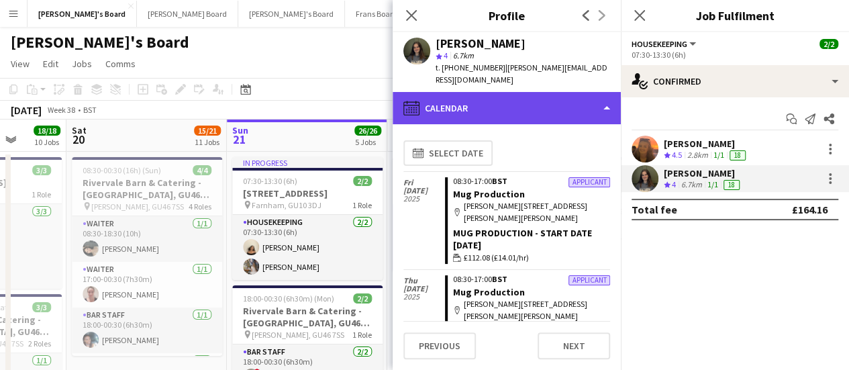
click at [570, 100] on div "calendar-full Calendar" at bounding box center [506, 108] width 228 height 32
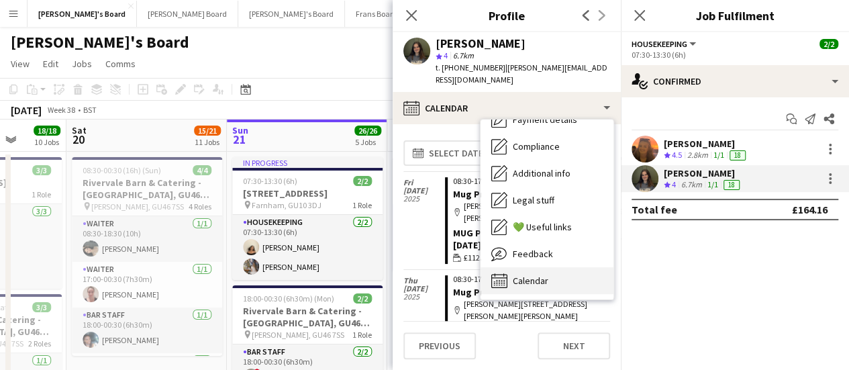
click at [549, 268] on div "Calendar Calendar" at bounding box center [546, 280] width 133 height 27
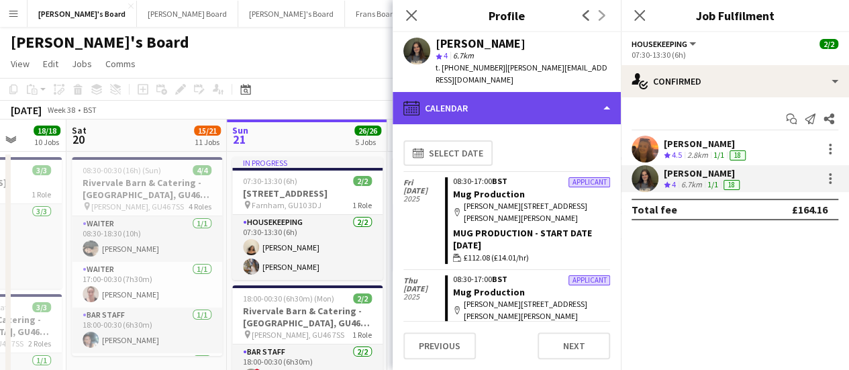
click at [562, 92] on div "calendar-full Calendar" at bounding box center [506, 108] width 228 height 32
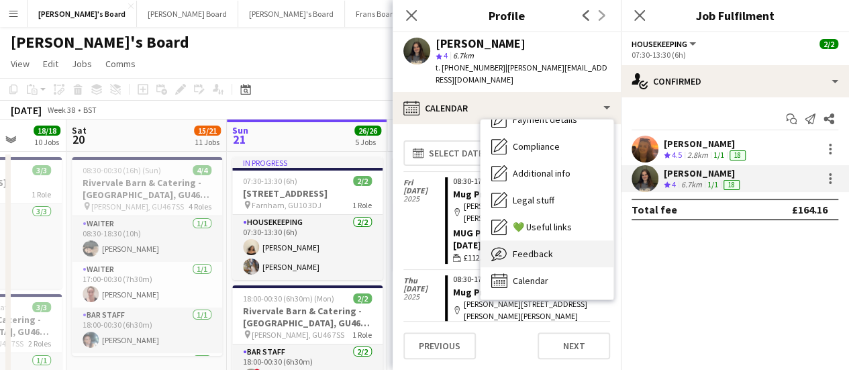
click at [539, 251] on div "Feedback Feedback" at bounding box center [546, 253] width 133 height 27
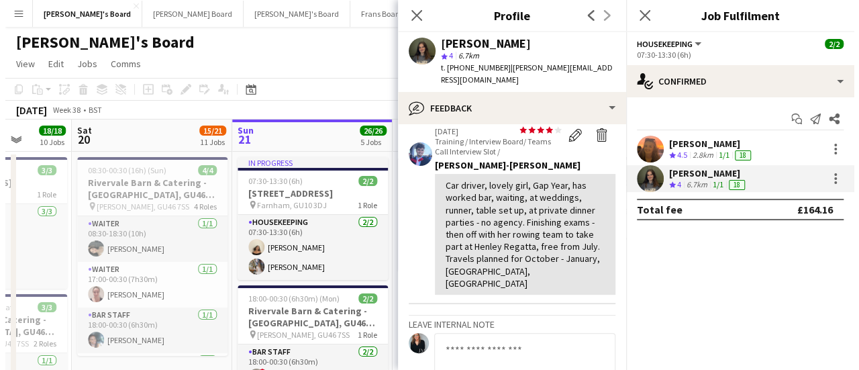
scroll to position [141, 0]
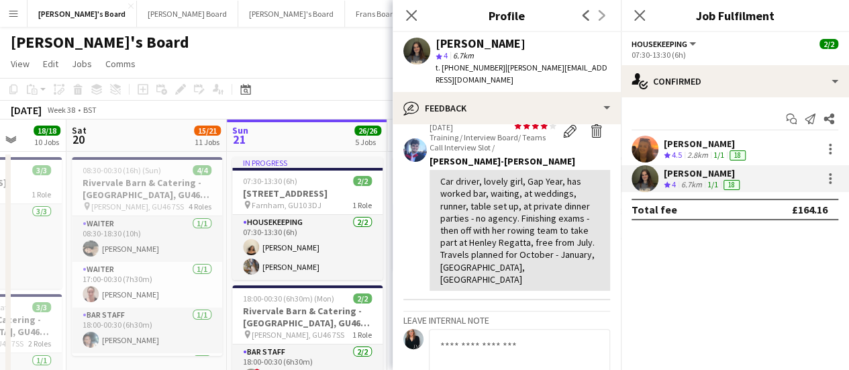
click at [710, 155] on div "2.8km" at bounding box center [697, 155] width 26 height 11
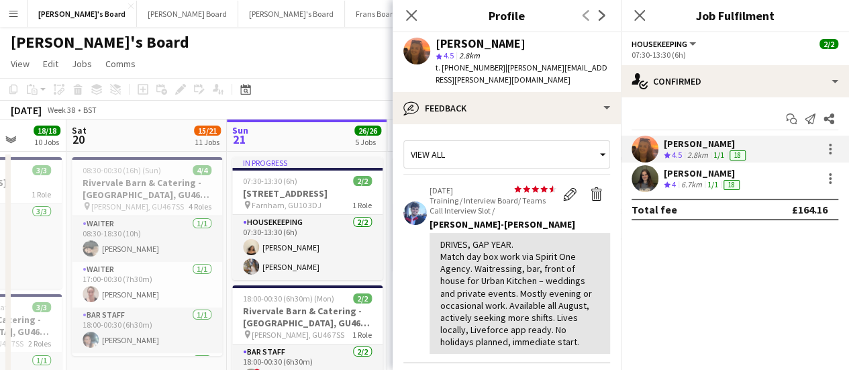
click at [409, 16] on button "Cauliflower Cards Close" at bounding box center [450, 14] width 83 height 26
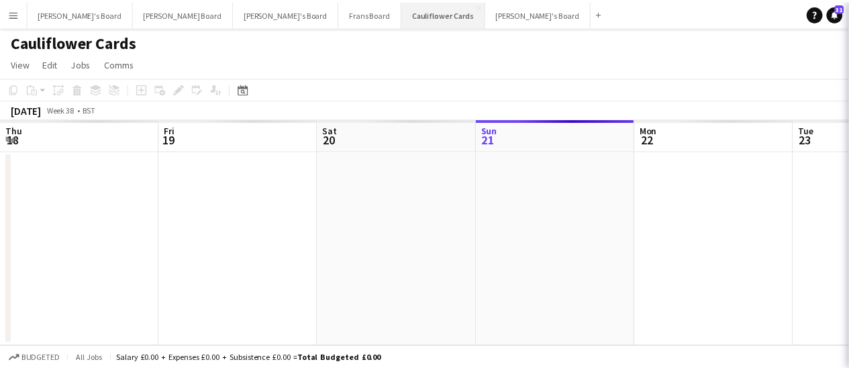
scroll to position [0, 321]
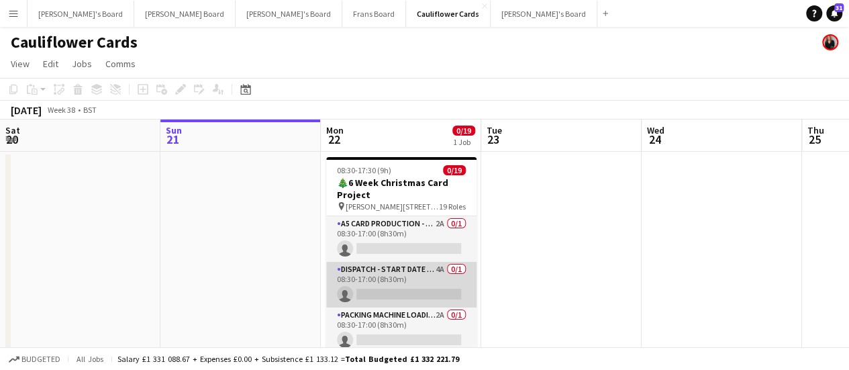
click at [425, 285] on app-card-role "Dispatch - Start Date 28th Oct 4A 0/1 08:30-17:00 (8h30m) single-neutral-actions" at bounding box center [401, 285] width 150 height 46
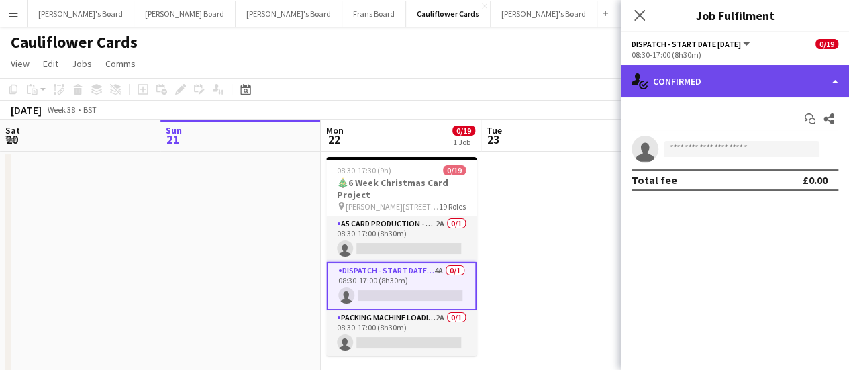
click at [784, 73] on div "single-neutral-actions-check-2 Confirmed" at bounding box center [735, 81] width 228 height 32
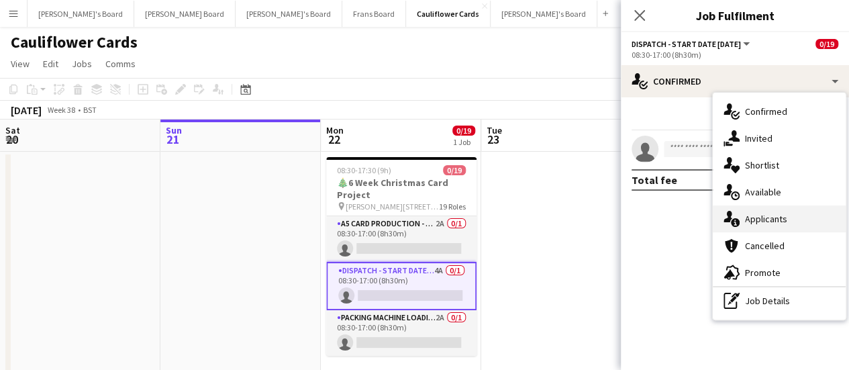
click at [802, 227] on div "single-neutral-actions-information Applicants" at bounding box center [778, 218] width 133 height 27
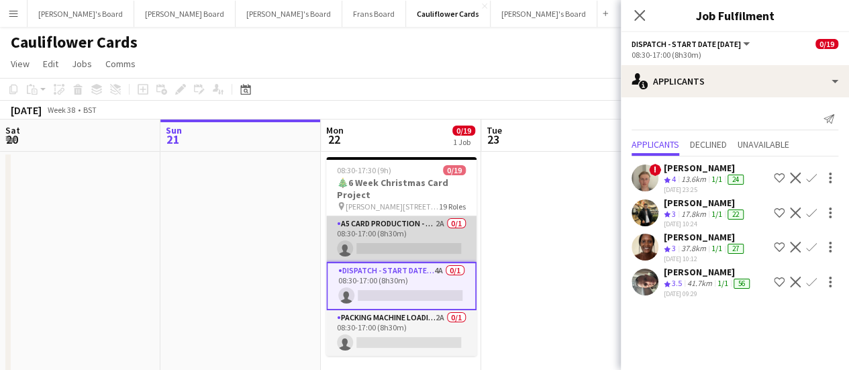
click at [431, 233] on app-card-role "A5 Card Production - Start Date 4th Nov 2A 0/1 08:30-17:00 (8h30m) single-neutr…" at bounding box center [401, 239] width 150 height 46
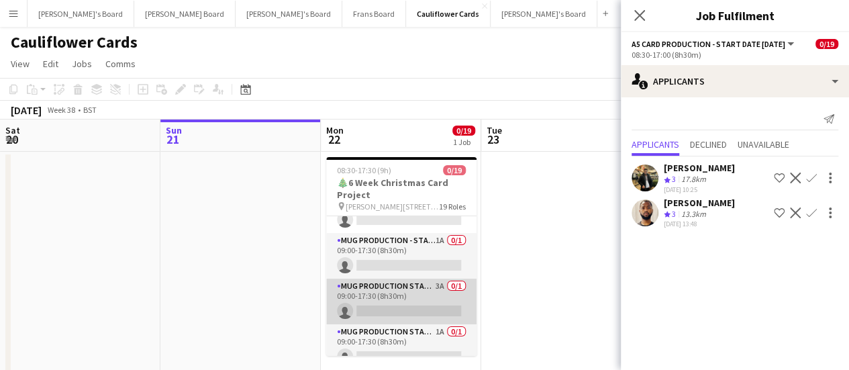
click at [423, 300] on app-card-role "Mug Production Start - Date 16th Oct 3A 0/1 09:00-17:30 (8h30m) single-neutral-…" at bounding box center [401, 301] width 150 height 46
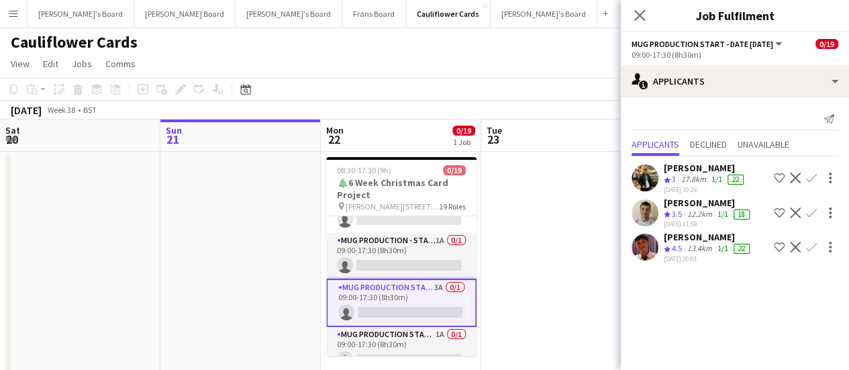
click at [683, 223] on div "17-09-2025 11:59" at bounding box center [708, 223] width 89 height 9
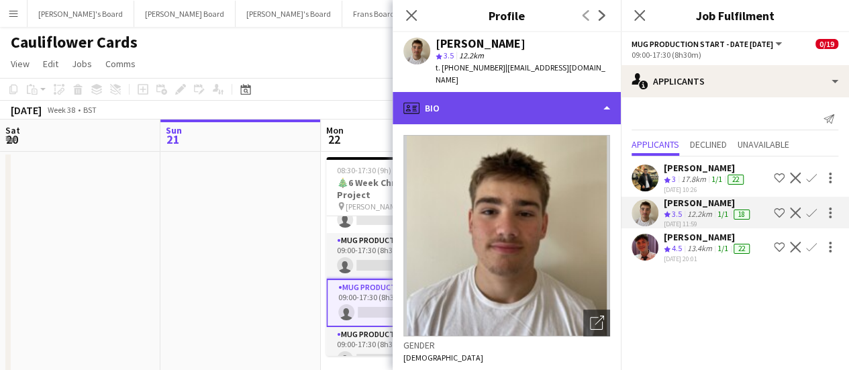
click at [546, 111] on div "profile Bio" at bounding box center [506, 108] width 228 height 32
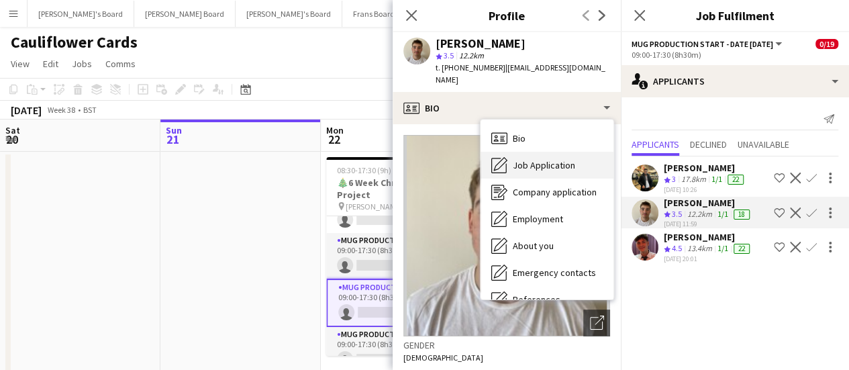
click at [531, 159] on span "Job Application" at bounding box center [544, 165] width 62 height 12
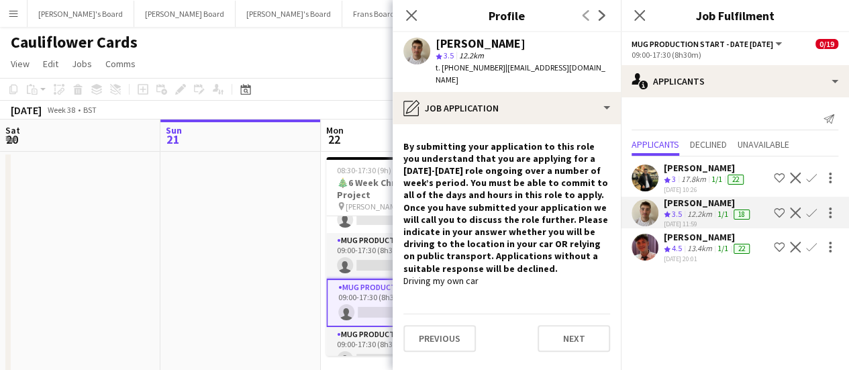
click at [695, 243] on div "13.4km" at bounding box center [699, 248] width 30 height 11
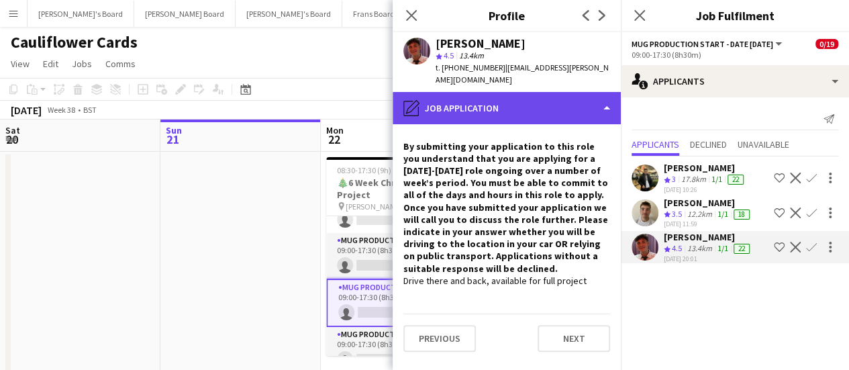
click at [523, 94] on div "pencil4 Job Application" at bounding box center [506, 108] width 228 height 32
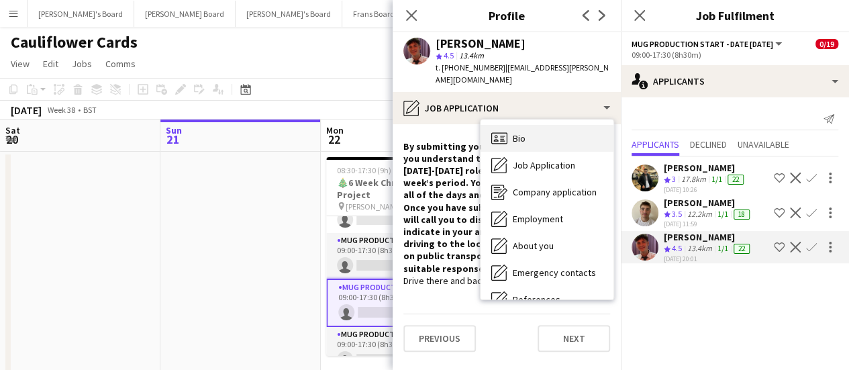
click at [529, 125] on div "Bio Bio" at bounding box center [546, 138] width 133 height 27
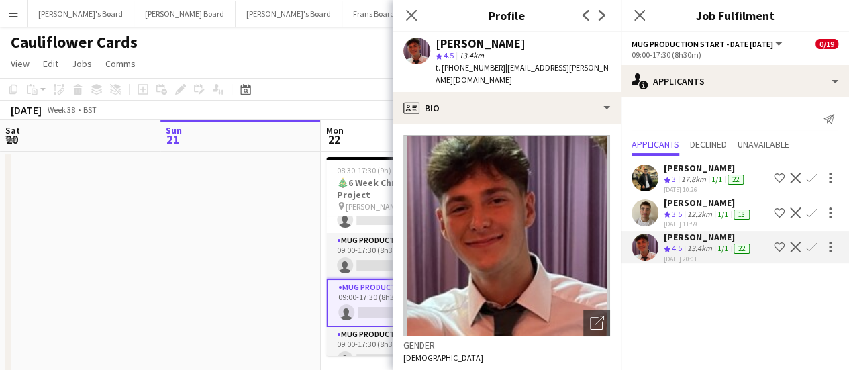
click at [281, 260] on app-date-cell at bounding box center [240, 267] width 160 height 231
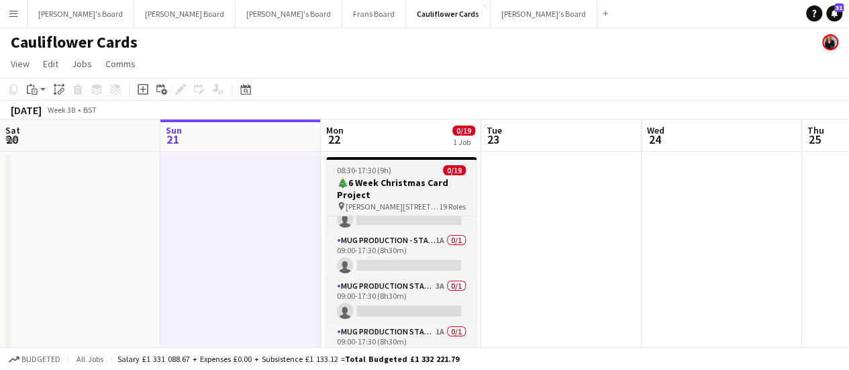
scroll to position [727, 0]
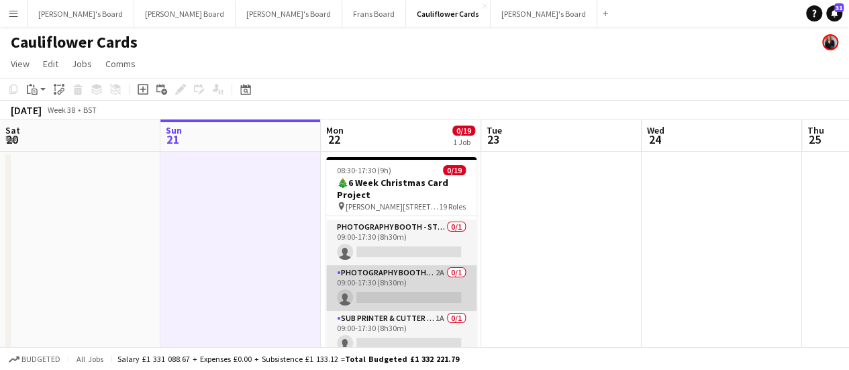
click at [436, 293] on app-card-role "Photography Booth/ Artwork checkers - Start Date 10th Oct 2A 0/1 09:00-17:30 (8…" at bounding box center [401, 288] width 150 height 46
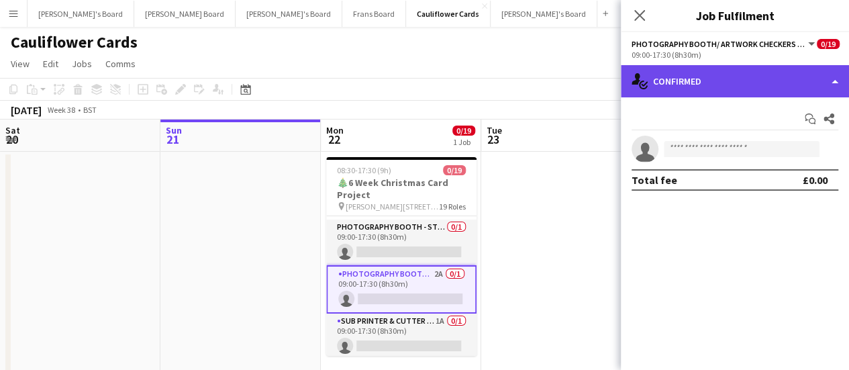
click at [804, 83] on div "single-neutral-actions-check-2 Confirmed" at bounding box center [735, 81] width 228 height 32
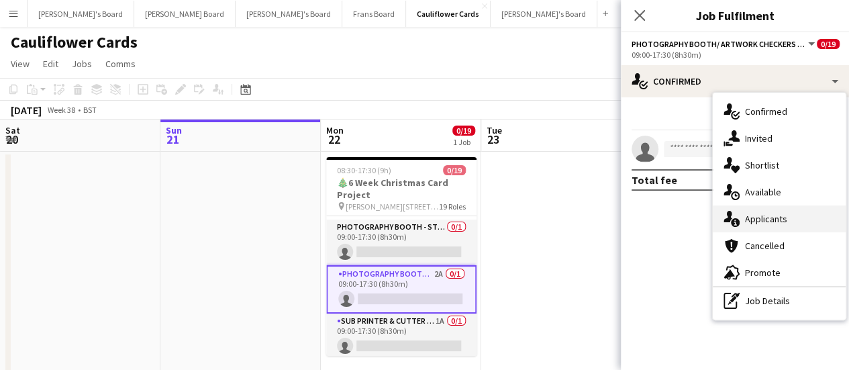
click at [785, 215] on span "Applicants" at bounding box center [766, 219] width 42 height 12
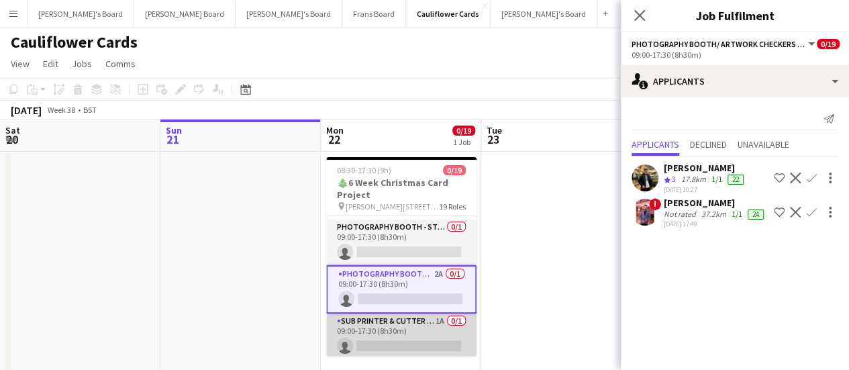
click at [447, 330] on app-card-role "Sub Printer & Cutter - Start Date 14th Oct 1A 0/1 09:00-17:30 (8h30m) single-ne…" at bounding box center [401, 336] width 150 height 46
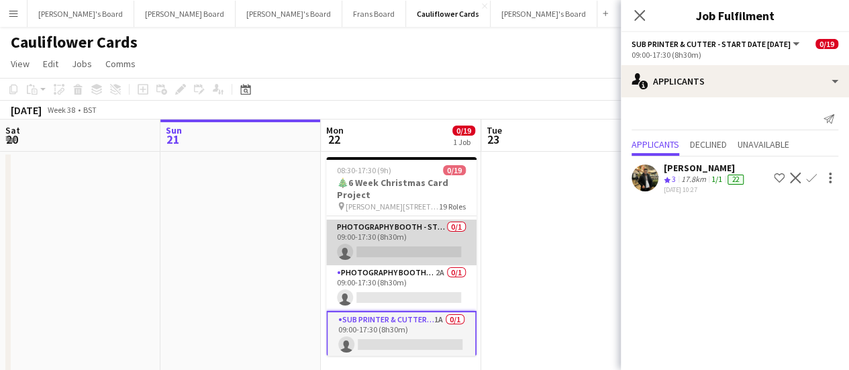
click at [435, 241] on app-card-role "Photography Booth - Start Date 9th Oct 0/1 09:00-17:30 (8h30m) single-neutral-a…" at bounding box center [401, 242] width 150 height 46
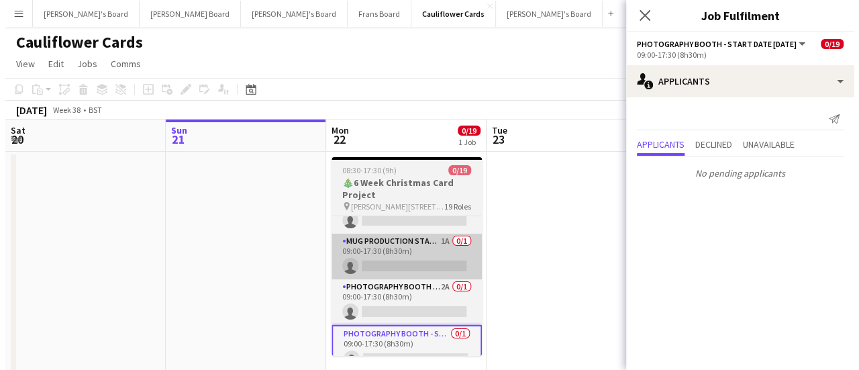
scroll to position [619, 0]
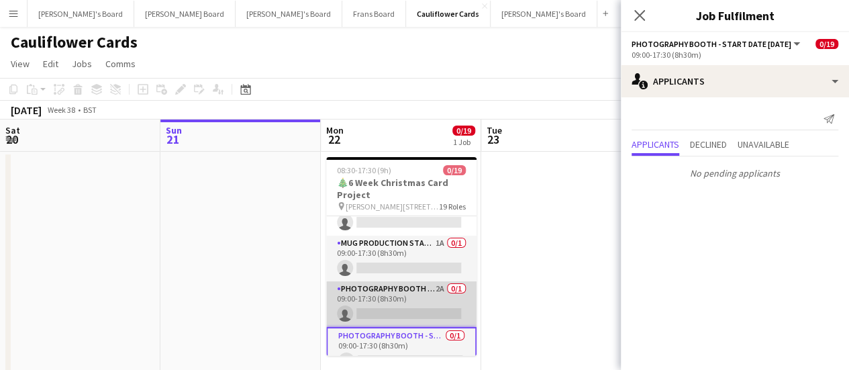
click at [435, 304] on app-card-role "Photography Booth - Start Date 14th Oct 2A 0/1 09:00-17:30 (8h30m) single-neutr…" at bounding box center [401, 304] width 150 height 46
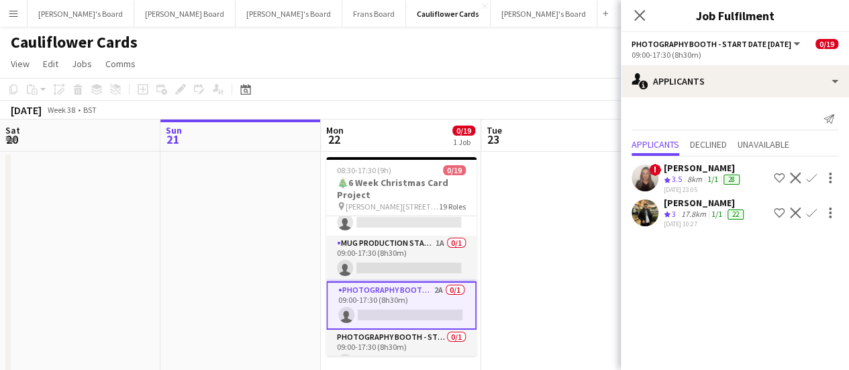
click at [680, 166] on div "Amber Cole" at bounding box center [703, 168] width 78 height 12
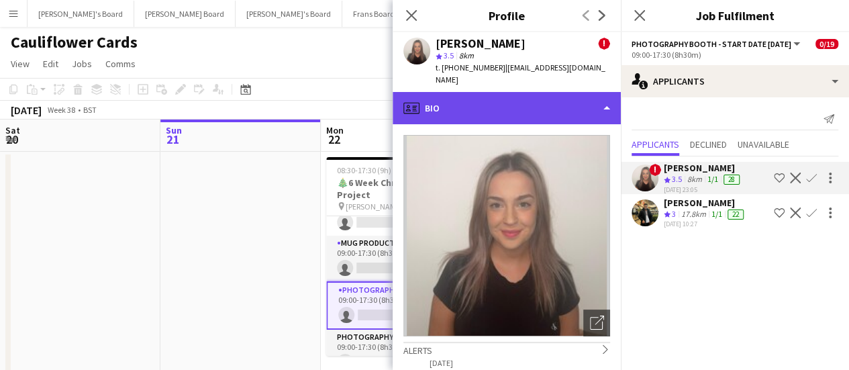
click at [531, 109] on div "profile Bio" at bounding box center [506, 108] width 228 height 32
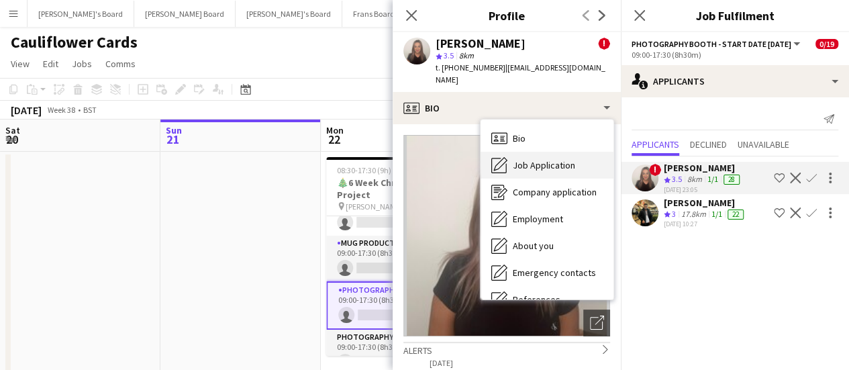
click at [565, 162] on div "Job Application Job Application" at bounding box center [546, 165] width 133 height 27
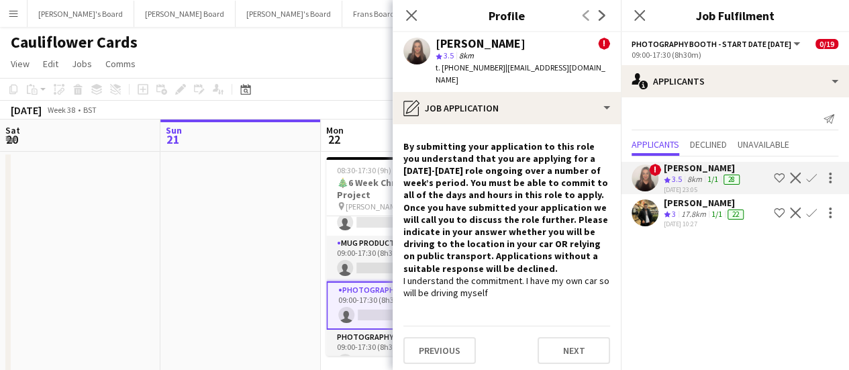
click at [188, 217] on app-date-cell at bounding box center [240, 267] width 160 height 231
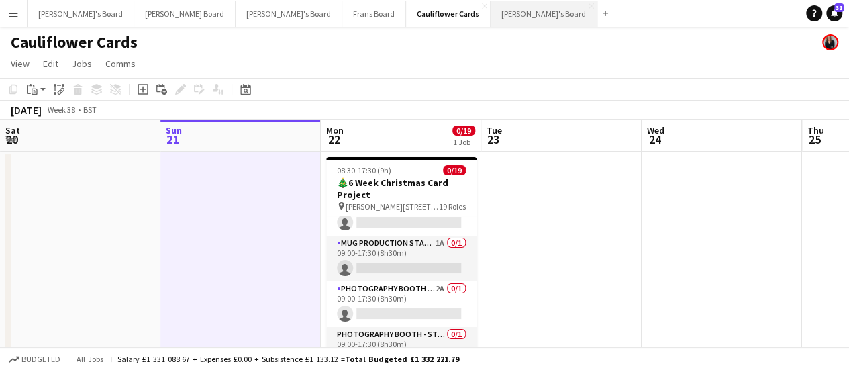
click at [490, 17] on button "[PERSON_NAME]'s Board Close" at bounding box center [543, 14] width 107 height 26
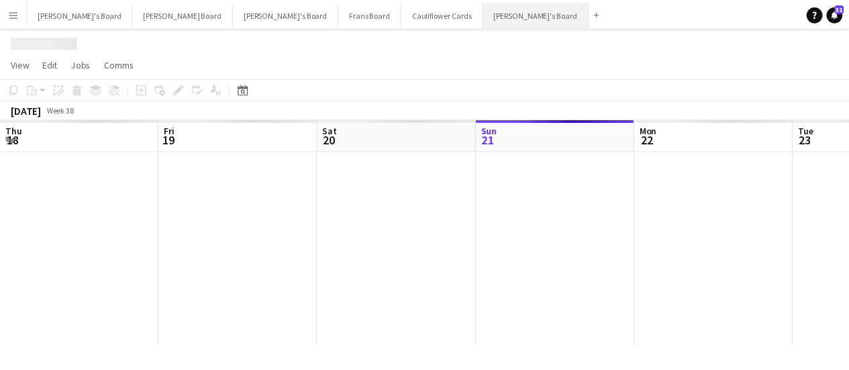
scroll to position [0, 321]
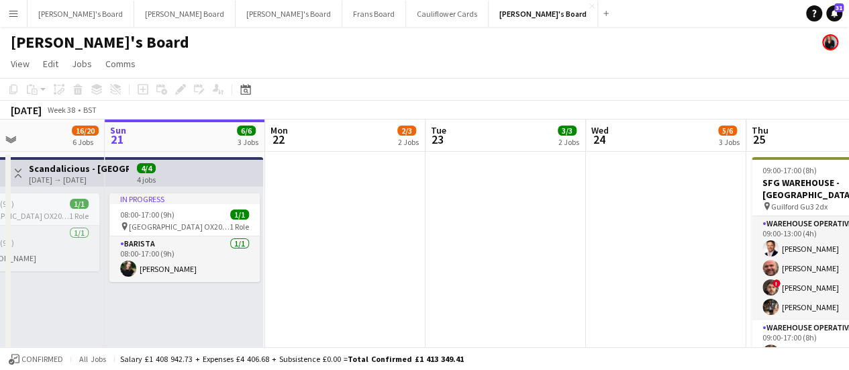
drag, startPoint x: 651, startPoint y: 271, endPoint x: 596, endPoint y: 222, distance: 73.7
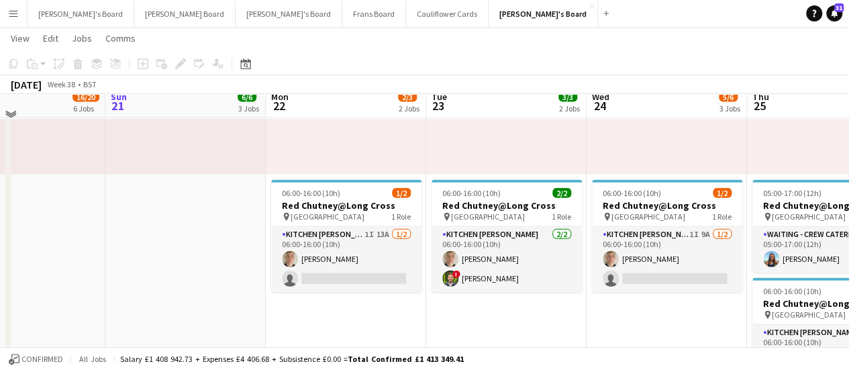
scroll to position [1489, 0]
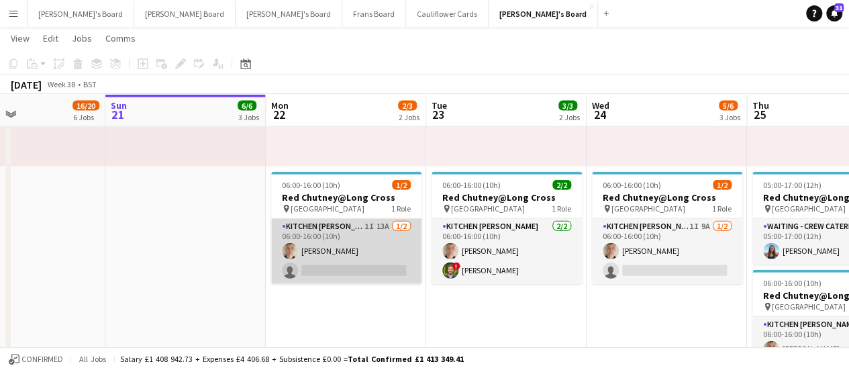
click at [364, 230] on app-card-role "Kitchen Porter 1I 13A 1/2 06:00-16:00 (10h) Sam Anderson single-neutral-actions" at bounding box center [346, 251] width 150 height 65
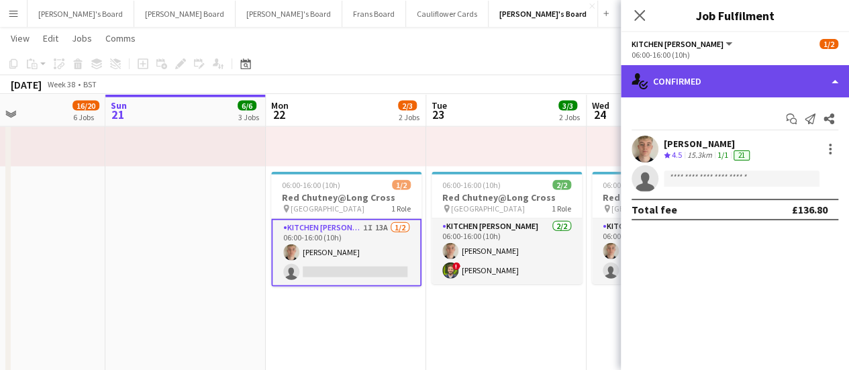
click at [751, 90] on div "single-neutral-actions-check-2 Confirmed" at bounding box center [735, 81] width 228 height 32
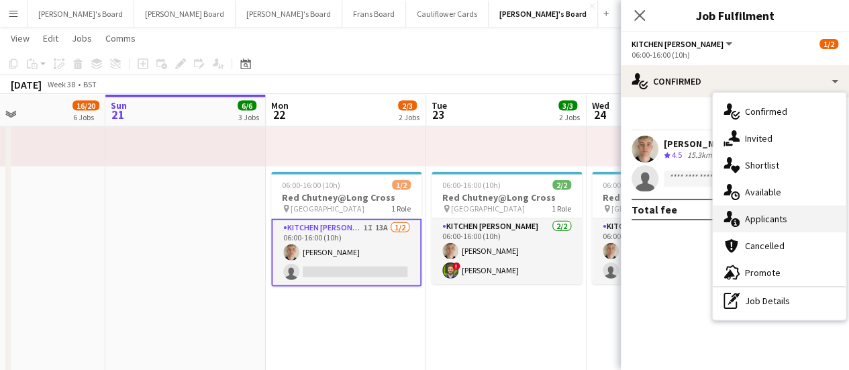
click at [762, 213] on span "Applicants" at bounding box center [766, 219] width 42 height 12
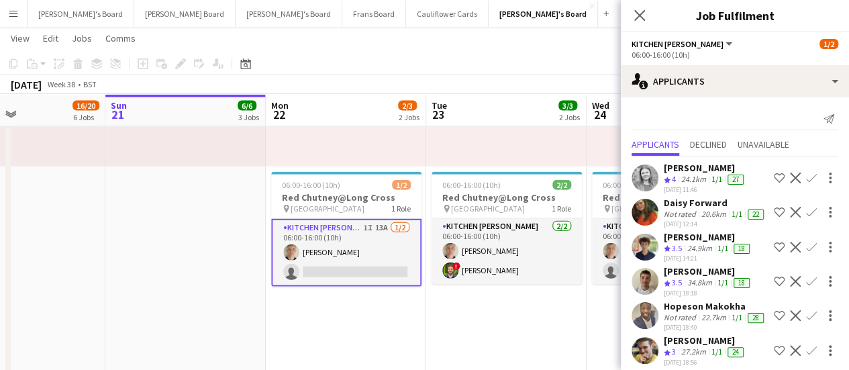
click at [753, 166] on div "Victoria Whitmarsh Crew rating 4 24.1km 1/1 27 19-09-2025 11:46 Shortlist crew …" at bounding box center [735, 178] width 228 height 32
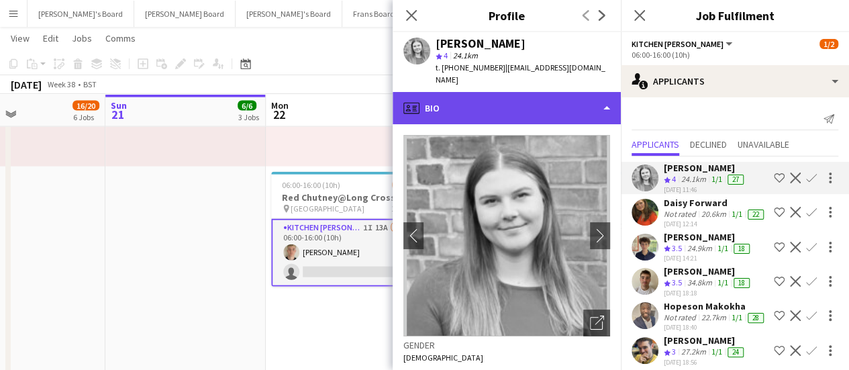
click at [546, 112] on div "profile Bio" at bounding box center [506, 108] width 228 height 32
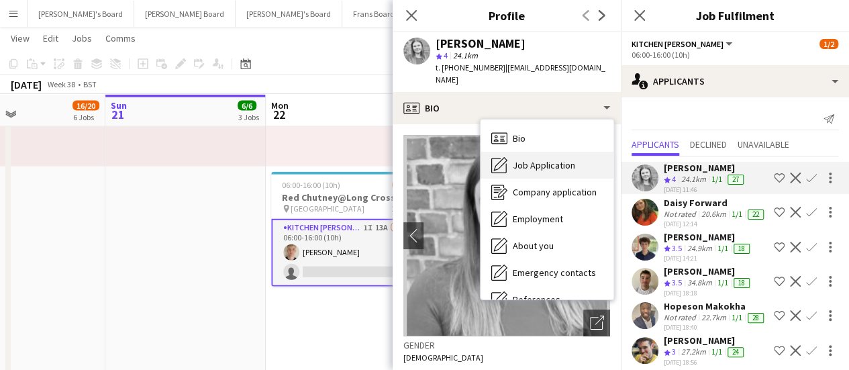
click at [545, 170] on span "Job Application" at bounding box center [544, 165] width 62 height 12
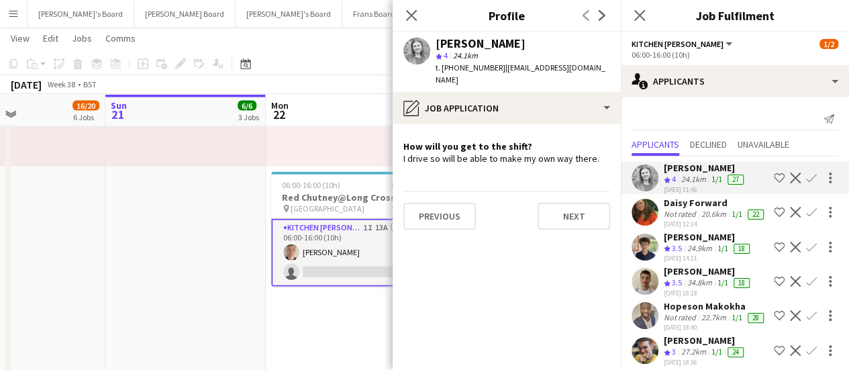
scroll to position [327, 0]
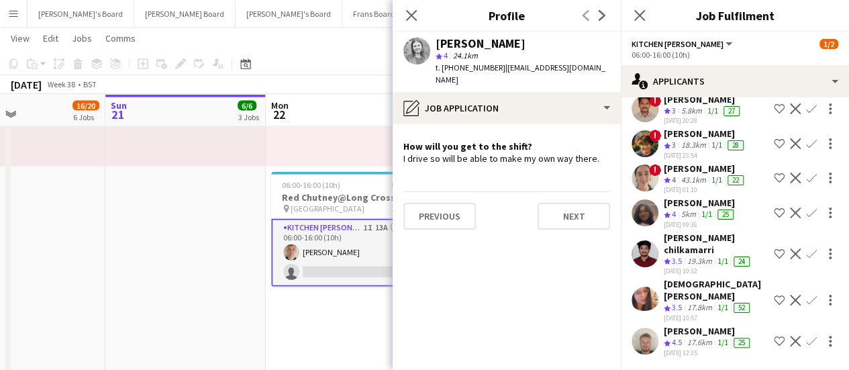
click at [703, 337] on div "17.6km" at bounding box center [699, 342] width 30 height 11
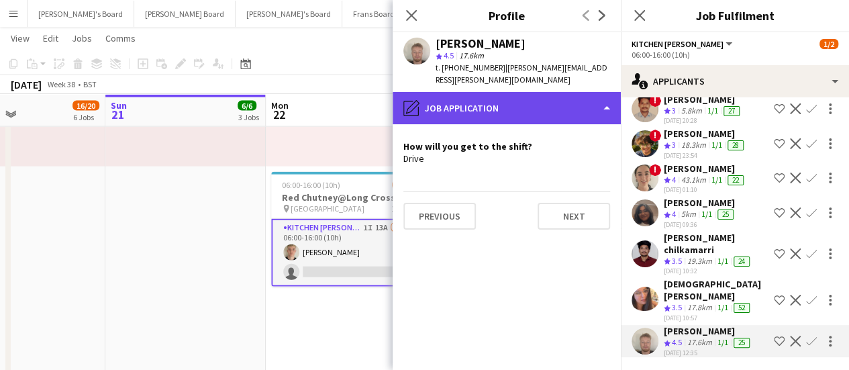
click at [494, 92] on div "pencil4 Job Application" at bounding box center [506, 108] width 228 height 32
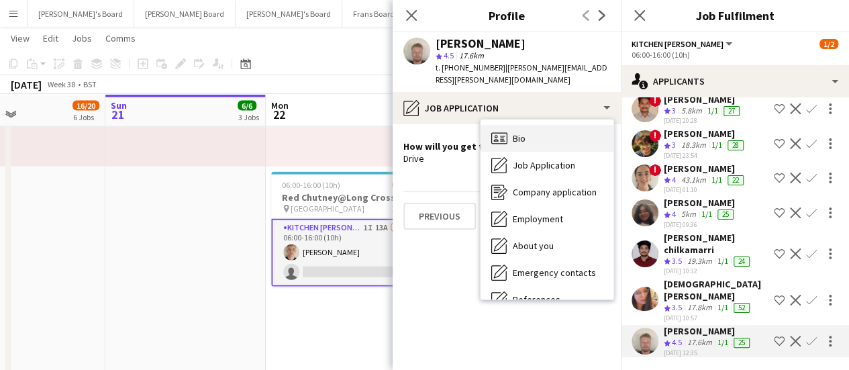
click at [523, 132] on span "Bio" at bounding box center [519, 138] width 13 height 12
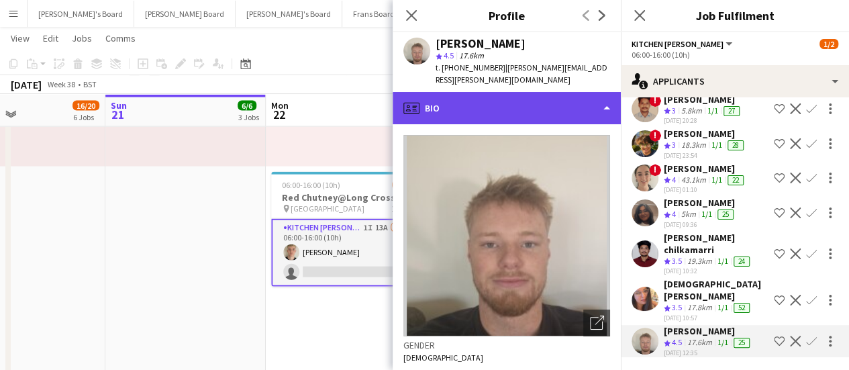
click at [484, 99] on div "profile Bio" at bounding box center [506, 108] width 228 height 32
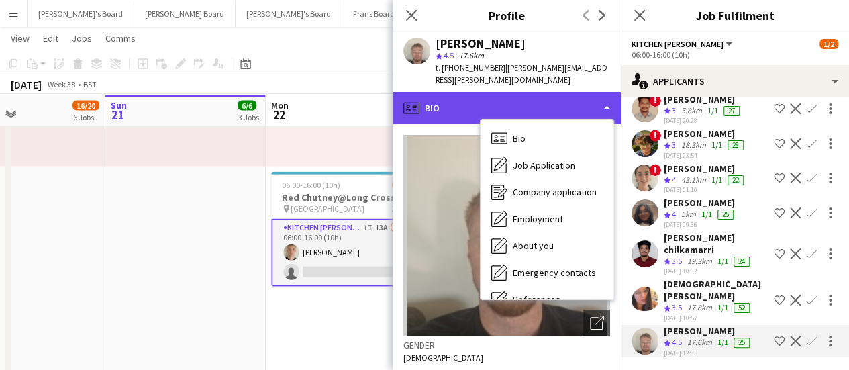
drag, startPoint x: 553, startPoint y: 154, endPoint x: 540, endPoint y: 85, distance: 69.6
click at [540, 92] on div "profile Bio" at bounding box center [506, 108] width 228 height 32
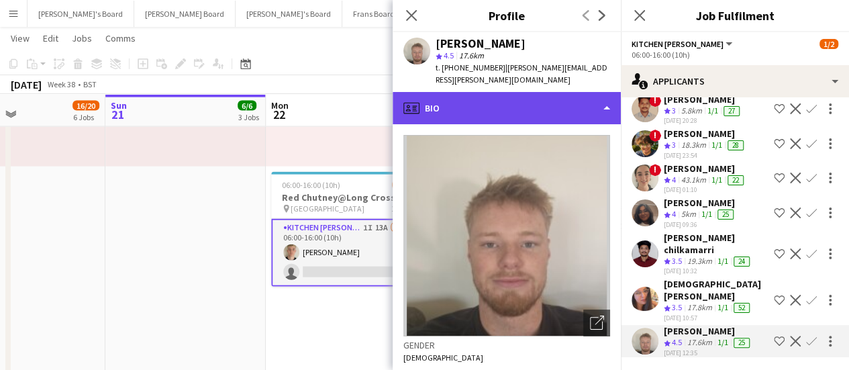
click at [568, 100] on div "profile Bio" at bounding box center [506, 108] width 228 height 32
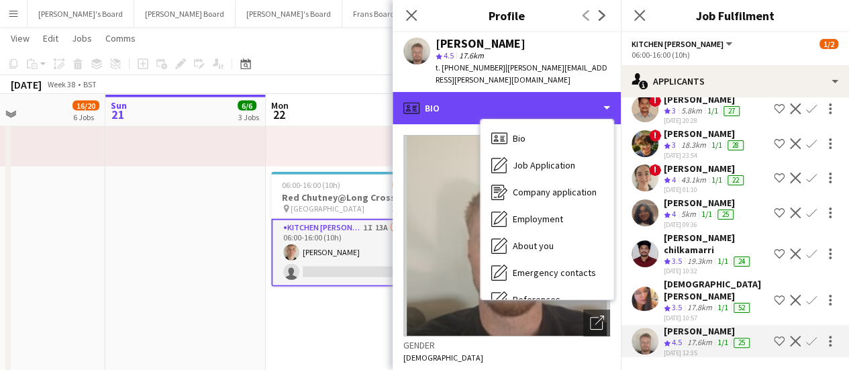
scroll to position [207, 0]
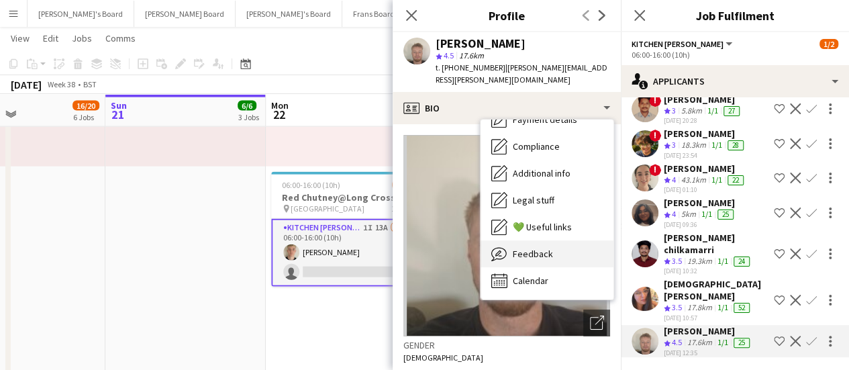
click at [555, 241] on div "Feedback Feedback" at bounding box center [546, 253] width 133 height 27
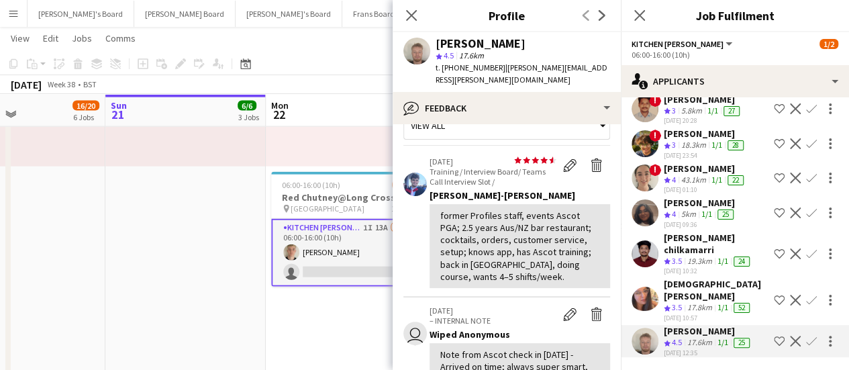
scroll to position [25, 0]
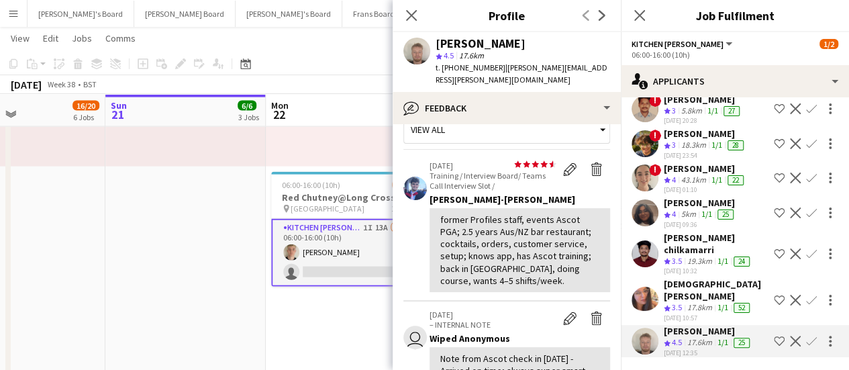
click at [232, 258] on app-date-cell at bounding box center [185, 236] width 160 height 624
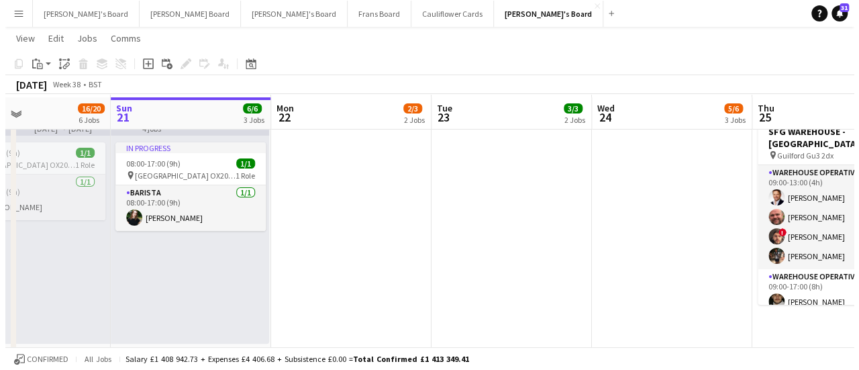
scroll to position [0, 0]
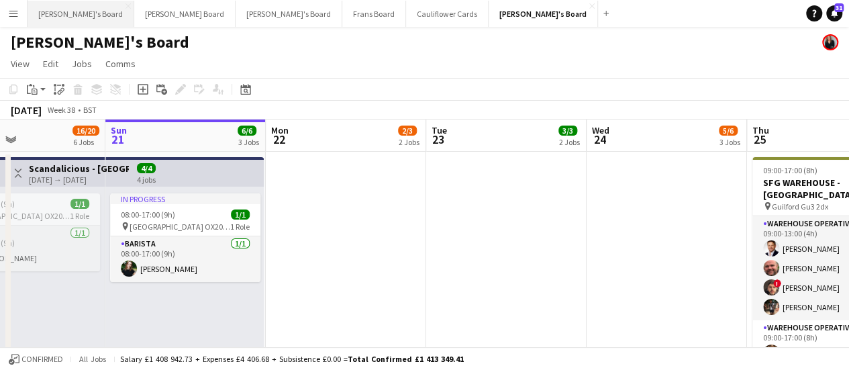
click at [66, 9] on button "[PERSON_NAME]'s Board Close" at bounding box center [81, 14] width 107 height 26
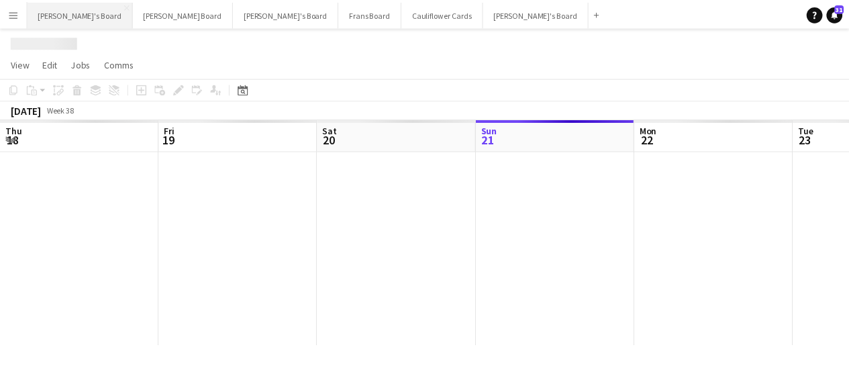
scroll to position [0, 321]
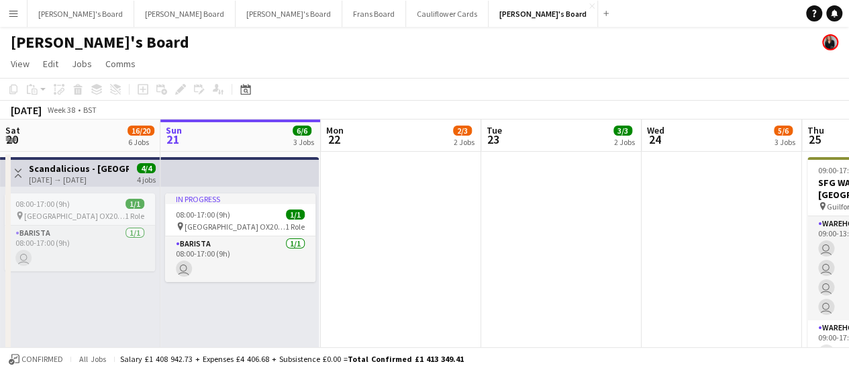
click at [12, 12] on app-icon "Menu" at bounding box center [13, 13] width 11 height 11
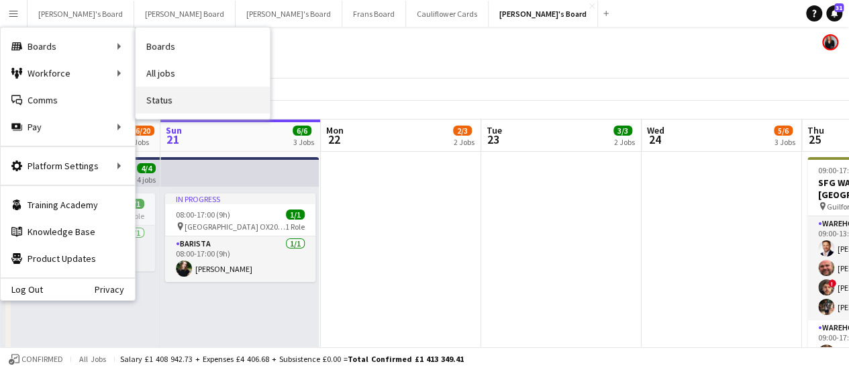
click at [156, 92] on link "Status" at bounding box center [203, 100] width 134 height 27
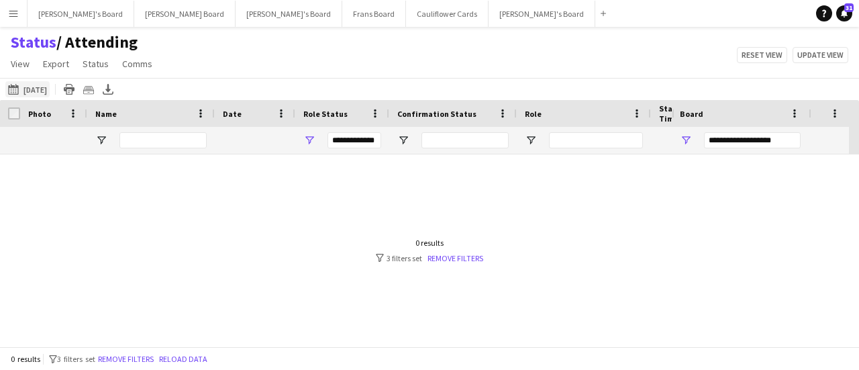
type input "***"
click at [36, 85] on button "This Week [DATE]" at bounding box center [27, 89] width 44 height 16
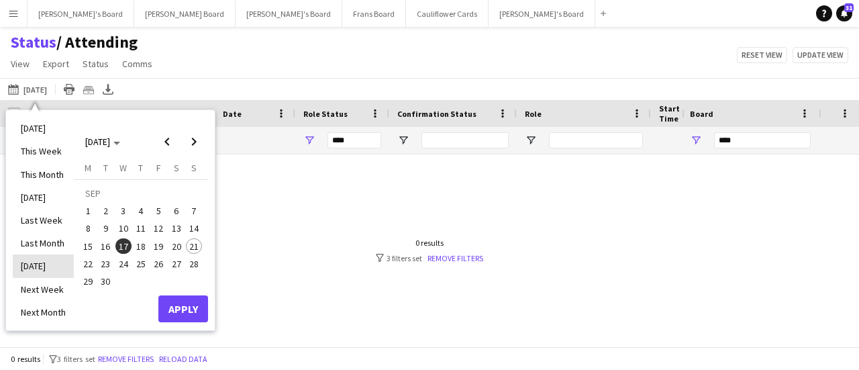
click at [38, 265] on li "[DATE]" at bounding box center [43, 265] width 61 height 23
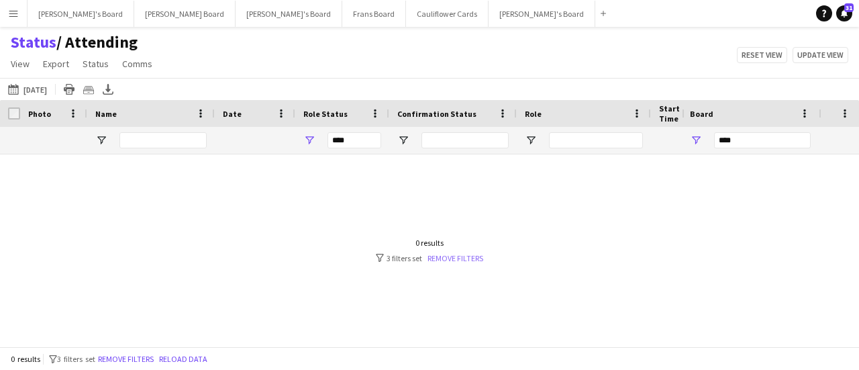
click at [467, 259] on link "Remove filters" at bounding box center [455, 258] width 56 height 10
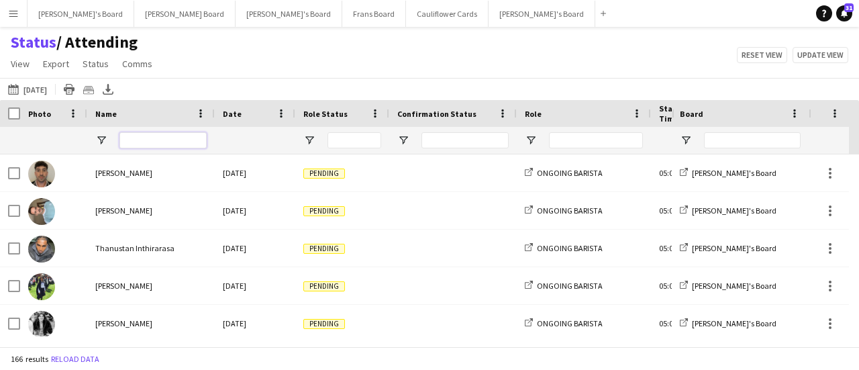
click at [172, 137] on input "Name Filter Input" at bounding box center [162, 140] width 87 height 16
click at [305, 138] on span "Open Filter Menu" at bounding box center [309, 140] width 12 height 12
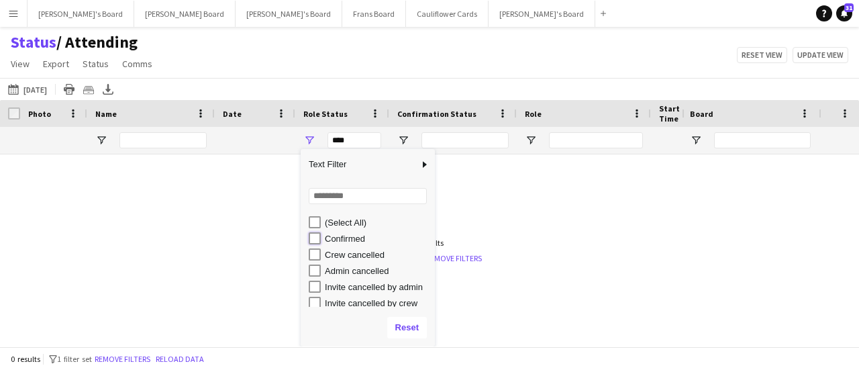
type input "**********"
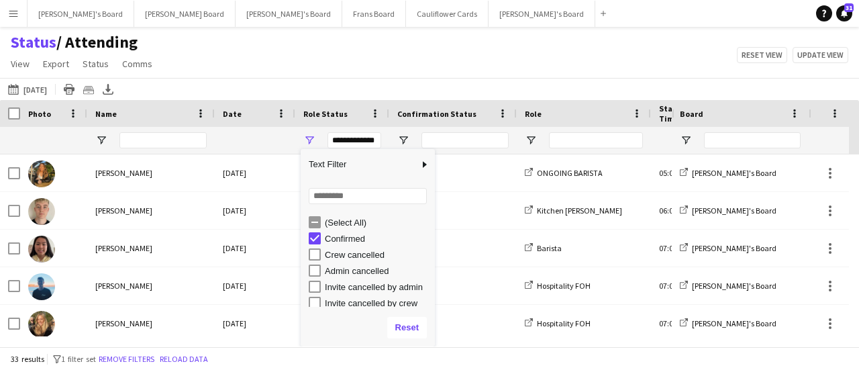
click at [571, 50] on div "Status / Attending View Views Default view Airshow Accreditation Airshow Check …" at bounding box center [429, 55] width 859 height 46
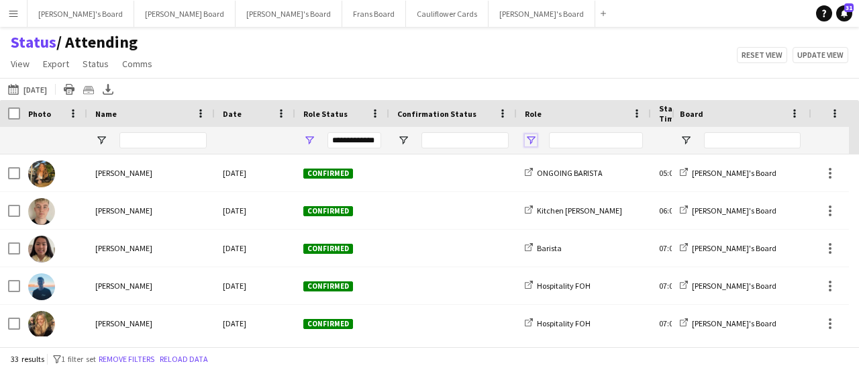
click at [533, 136] on span "Open Filter Menu" at bounding box center [531, 140] width 12 height 12
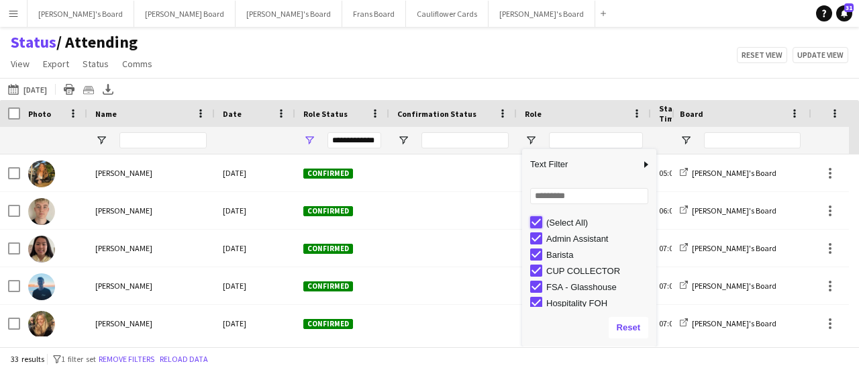
type input "***"
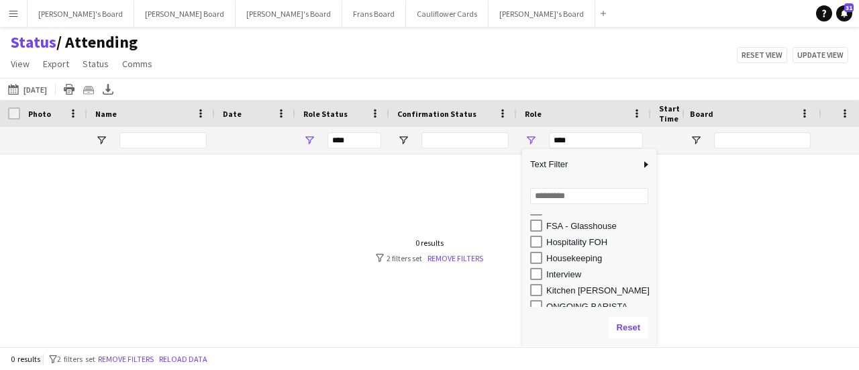
scroll to position [58, 0]
type input "**********"
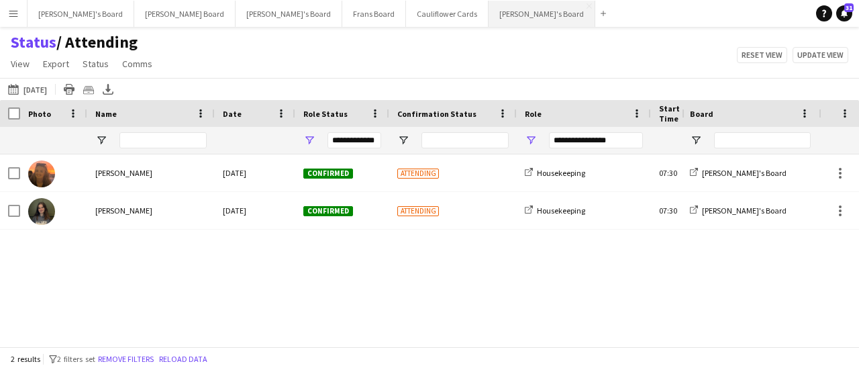
click at [488, 18] on button "[PERSON_NAME]'s Board Close" at bounding box center [541, 14] width 107 height 26
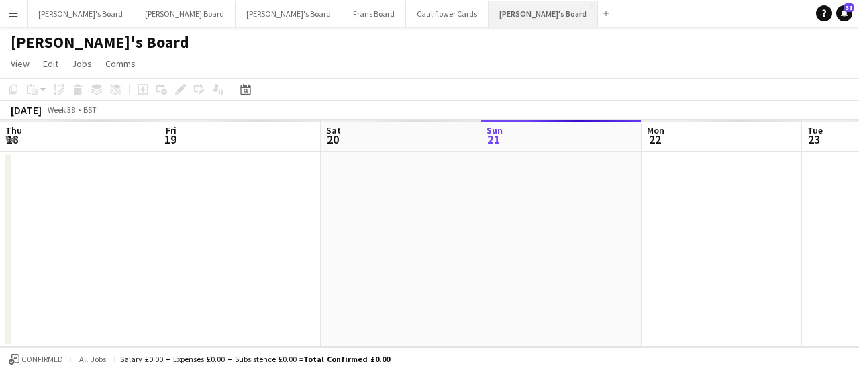
scroll to position [0, 321]
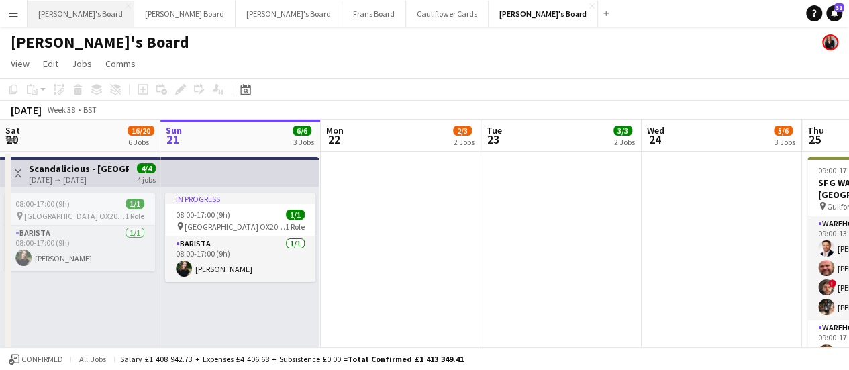
click at [83, 3] on button "[PERSON_NAME]'s Board Close" at bounding box center [81, 14] width 107 height 26
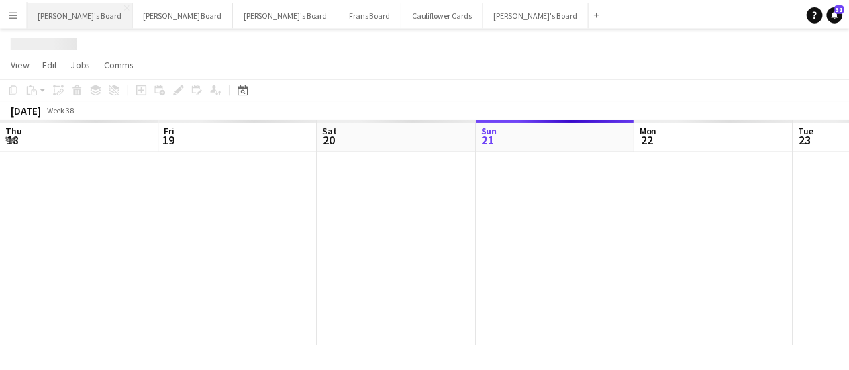
scroll to position [0, 321]
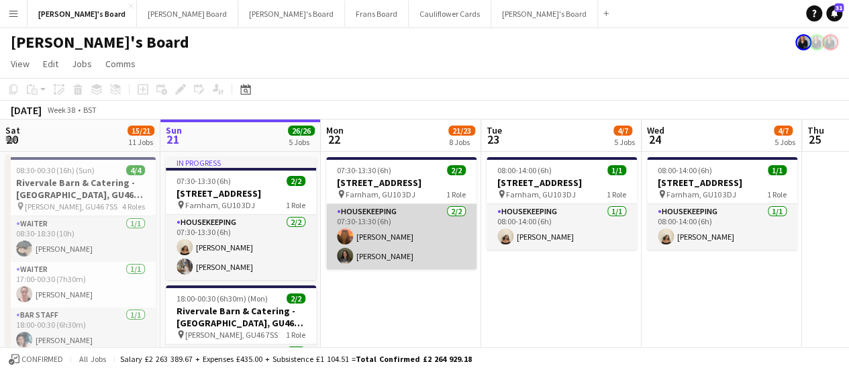
click at [392, 260] on app-card-role "Housekeeping [DATE] 07:30-13:30 (6h) [PERSON_NAME] [PERSON_NAME]" at bounding box center [401, 236] width 150 height 65
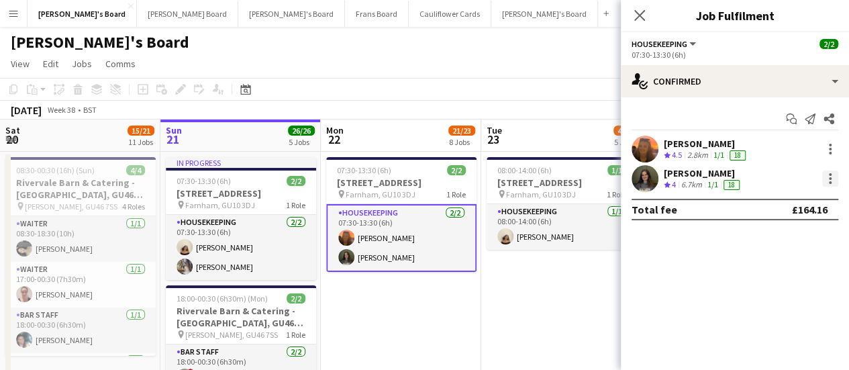
click at [836, 186] on div at bounding box center [830, 178] width 16 height 16
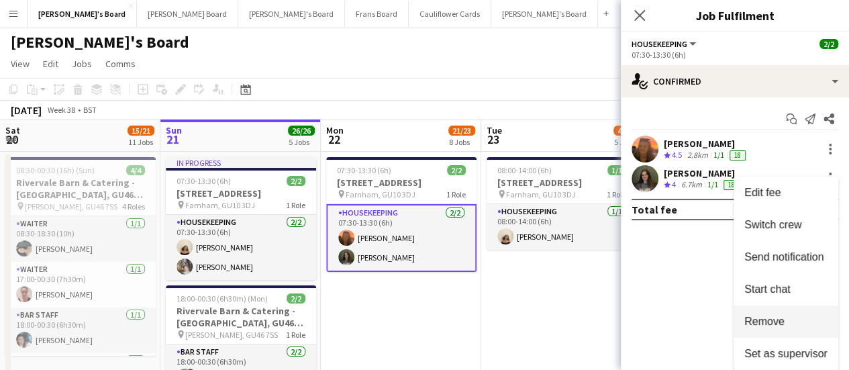
click at [780, 315] on button "Remove" at bounding box center [785, 321] width 105 height 32
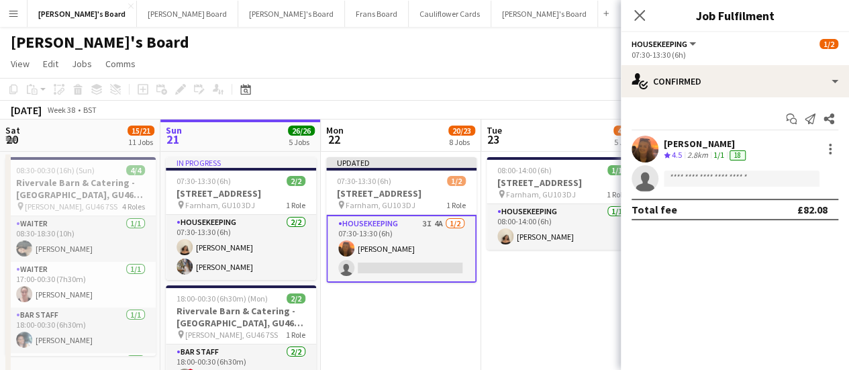
click at [547, 313] on app-date-cell "08:00-14:00 (6h) [STREET_ADDRESS] pin Farnham, GU10 3DJ 1 Role Housekeeping [DA…" at bounding box center [561, 328] width 160 height 353
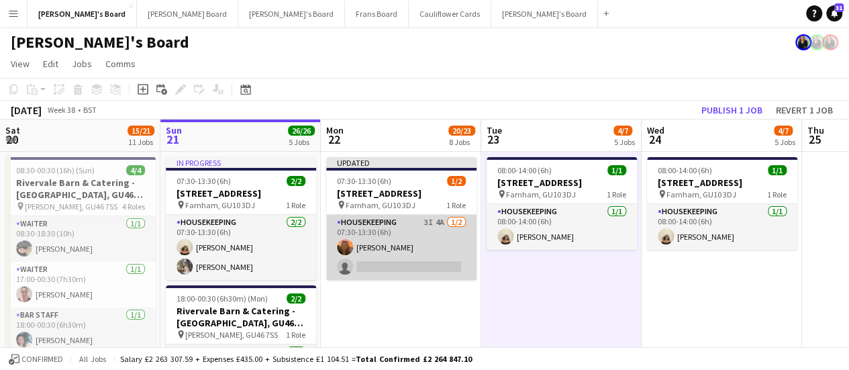
click at [423, 252] on app-card-role "Housekeeping 3I 4A [DATE] 07:30-13:30 (6h) [PERSON_NAME] single-neutral-actions" at bounding box center [401, 247] width 150 height 65
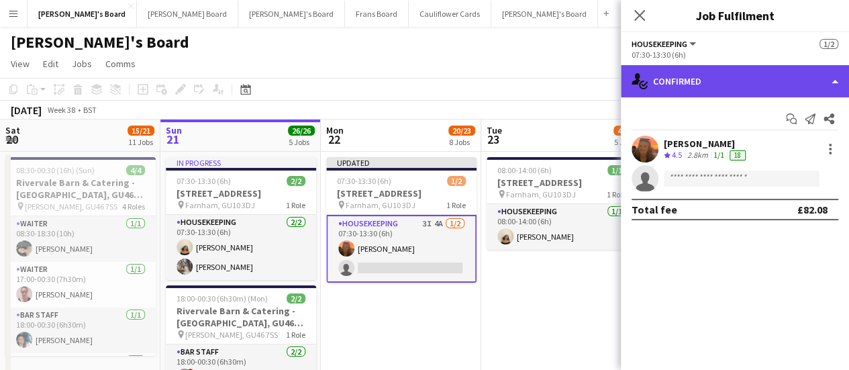
click at [745, 74] on div "single-neutral-actions-check-2 Confirmed" at bounding box center [735, 81] width 228 height 32
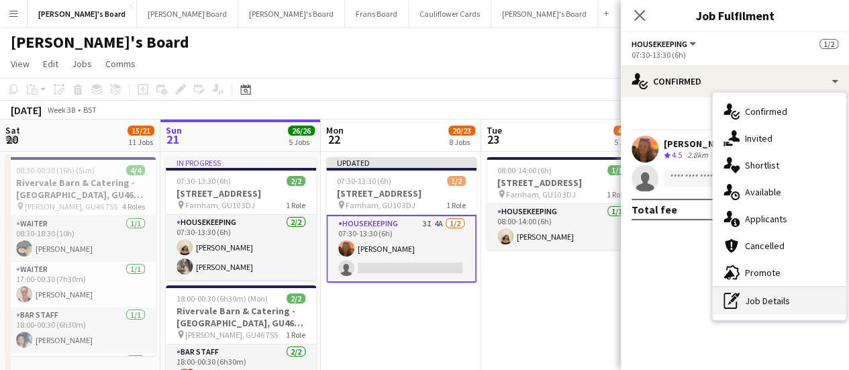
click at [757, 295] on div "pen-write Job Details" at bounding box center [778, 300] width 133 height 27
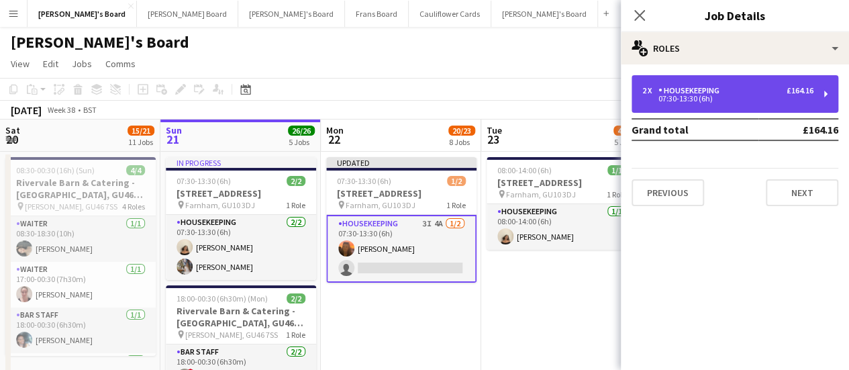
click at [736, 104] on div "2 x Housekeeping £164.16 07:30-13:30 (6h)" at bounding box center [734, 94] width 207 height 38
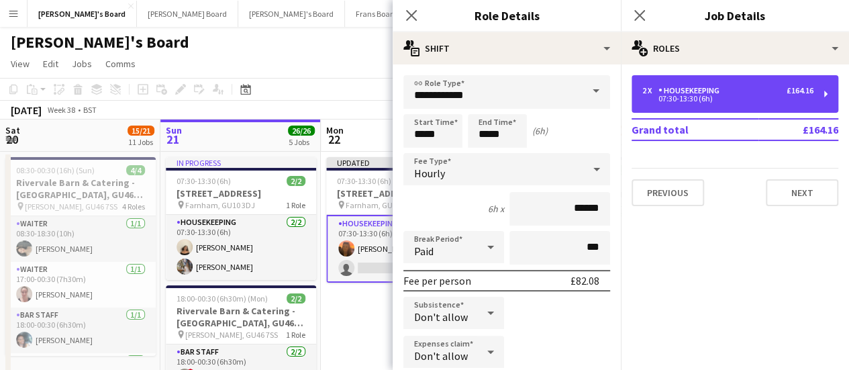
scroll to position [205, 0]
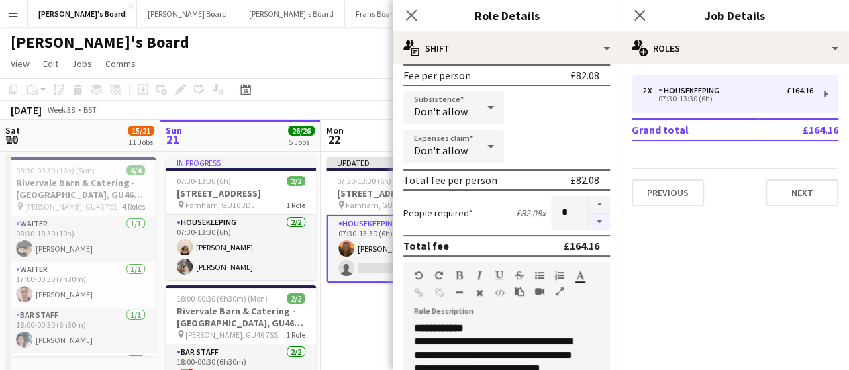
click at [588, 222] on button "button" at bounding box center [598, 221] width 21 height 17
type input "*"
click at [372, 337] on app-date-cell "Updated 07:30-13:30 (6h) [STREET_ADDRESS] pin Farnham, GU10 3DJ 1 Role Housekee…" at bounding box center [401, 328] width 160 height 353
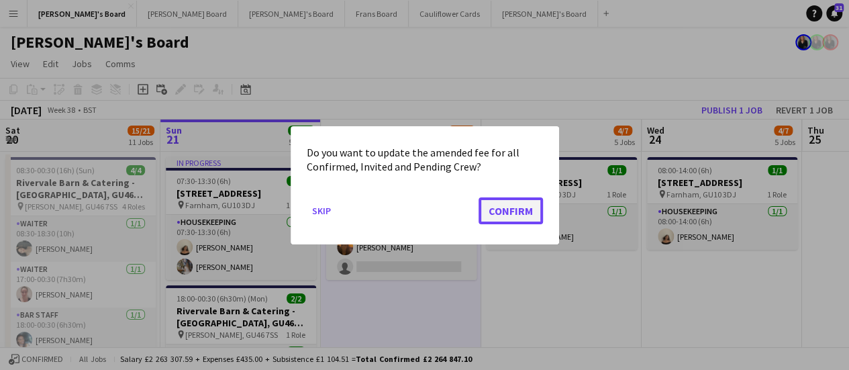
click at [523, 201] on button "Confirm" at bounding box center [510, 210] width 64 height 27
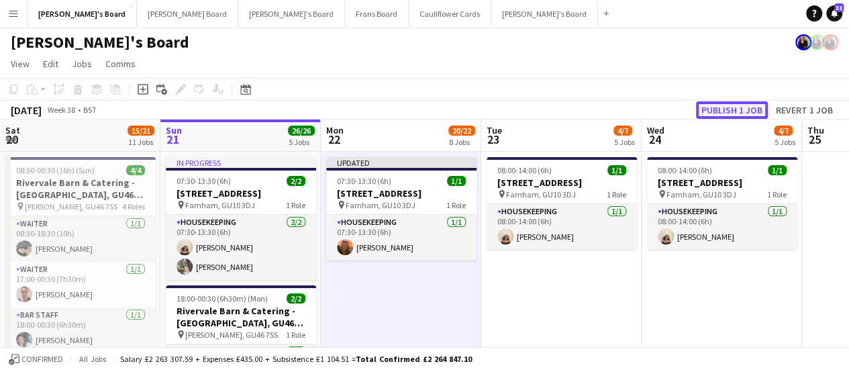
click at [712, 110] on button "Publish 1 job" at bounding box center [732, 109] width 72 height 17
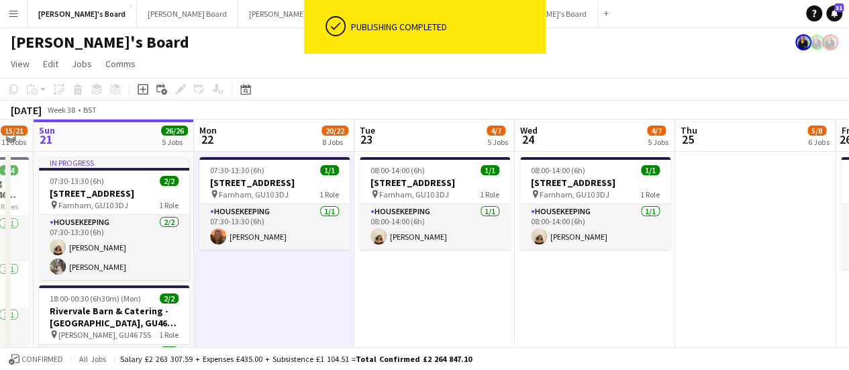
drag, startPoint x: 570, startPoint y: 288, endPoint x: 438, endPoint y: 299, distance: 132.5
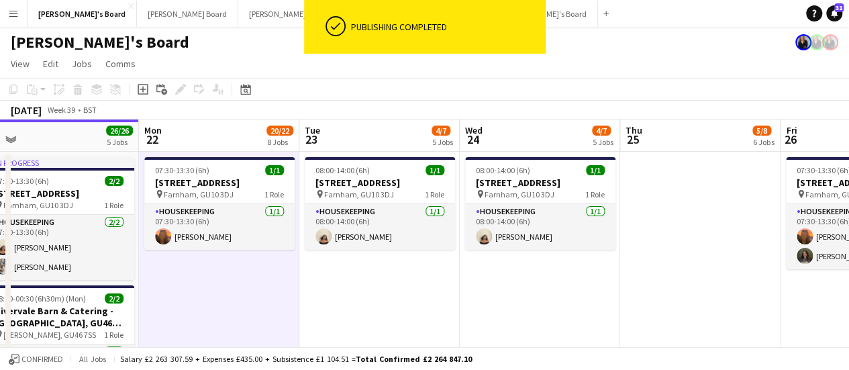
scroll to position [0, 453]
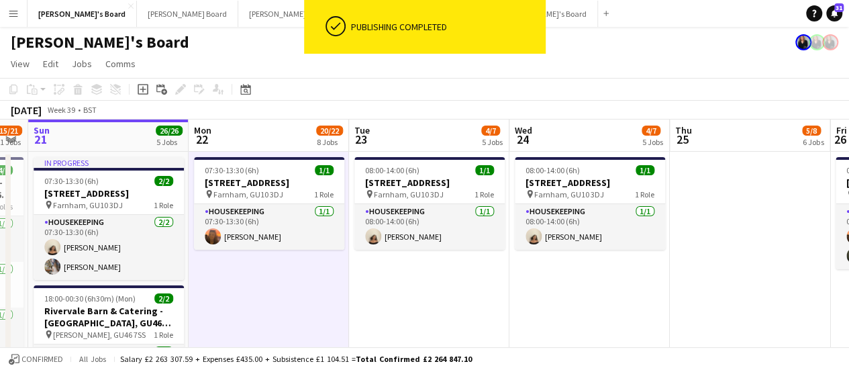
drag, startPoint x: 784, startPoint y: 218, endPoint x: 784, endPoint y: 230, distance: 12.1
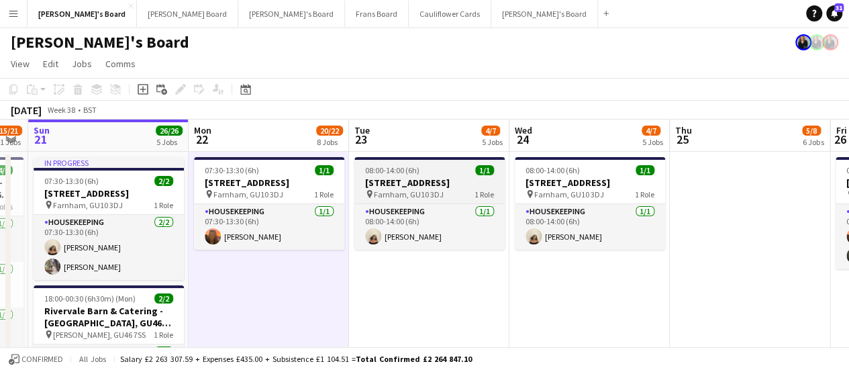
click at [409, 179] on h3 "[STREET_ADDRESS]" at bounding box center [429, 182] width 150 height 12
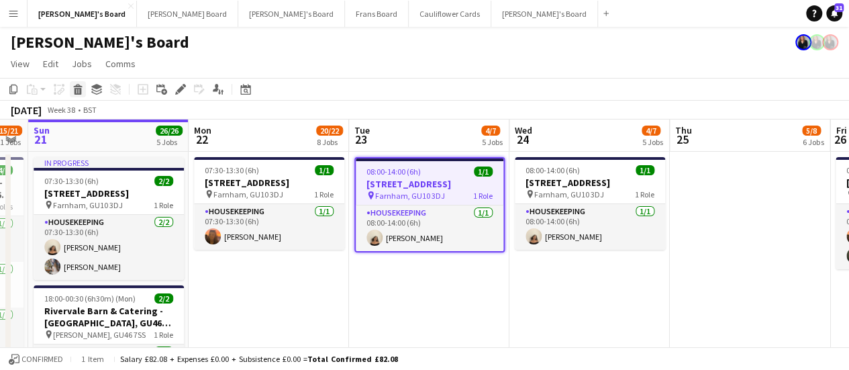
click at [78, 87] on icon "Delete" at bounding box center [77, 89] width 11 height 11
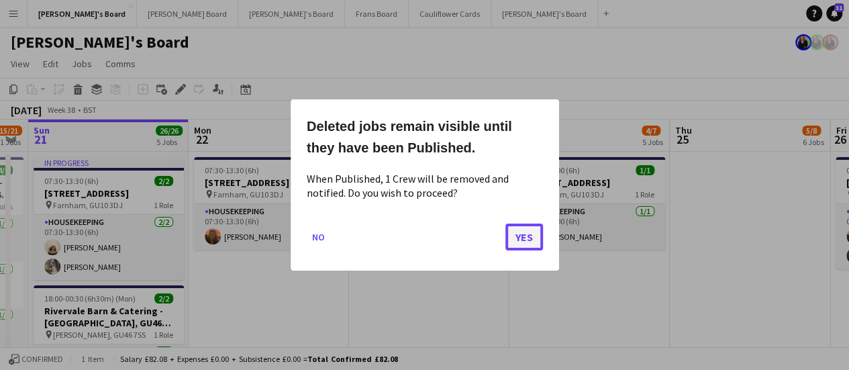
click at [522, 231] on button "Yes" at bounding box center [524, 236] width 38 height 27
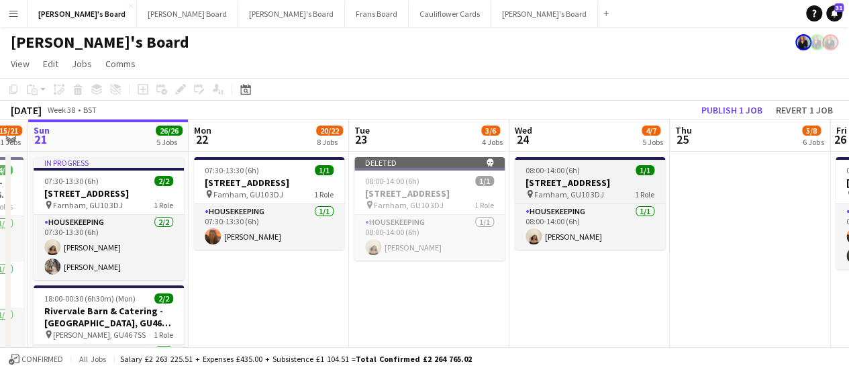
click at [591, 173] on div "08:00-14:00 (6h) 1/1" at bounding box center [590, 170] width 150 height 10
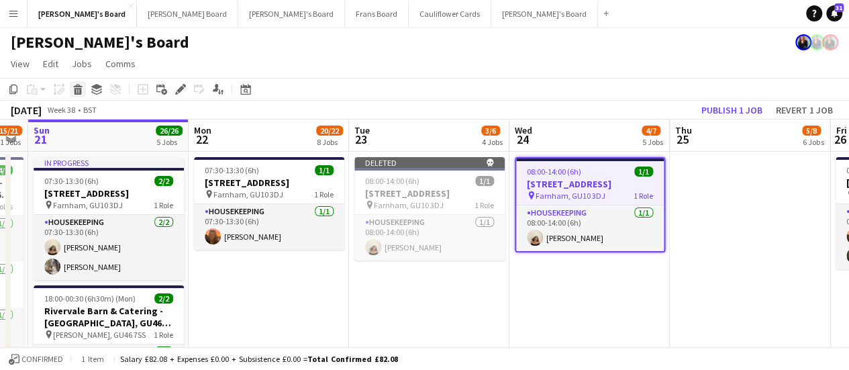
click at [76, 87] on icon "Delete" at bounding box center [77, 89] width 11 height 11
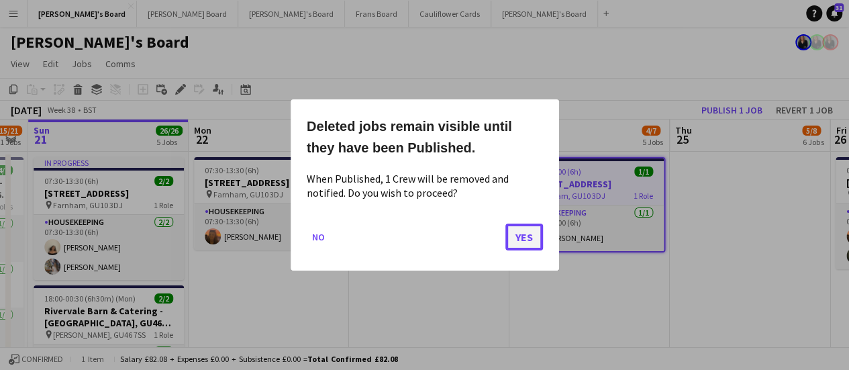
click at [536, 241] on button "Yes" at bounding box center [524, 236] width 38 height 27
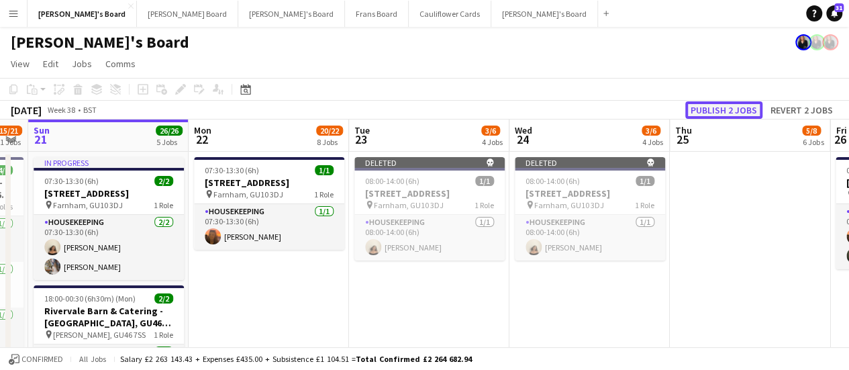
click at [735, 109] on button "Publish 2 jobs" at bounding box center [723, 109] width 77 height 17
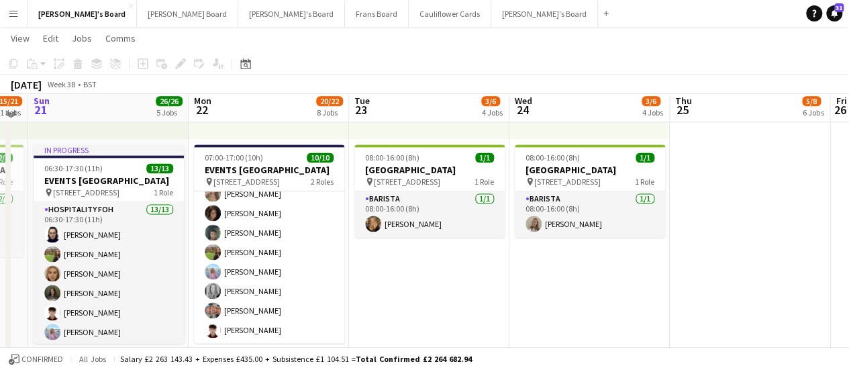
scroll to position [853, 0]
